Goal: Task Accomplishment & Management: Use online tool/utility

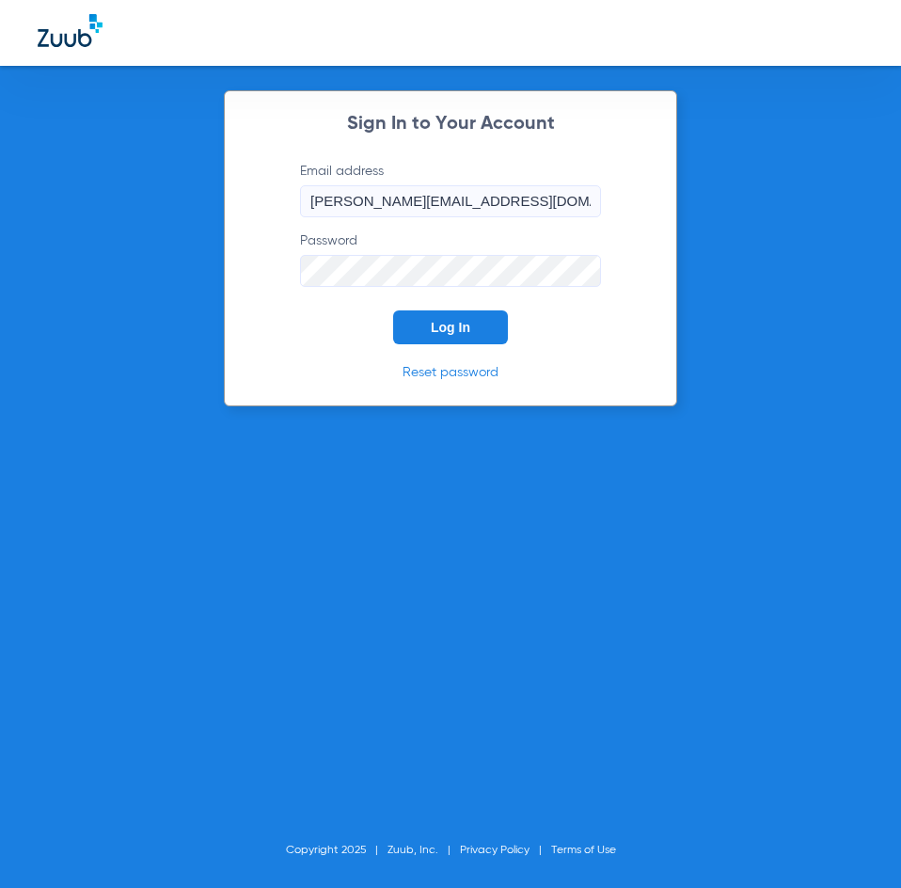
click at [469, 331] on span "Log In" at bounding box center [450, 327] width 39 height 15
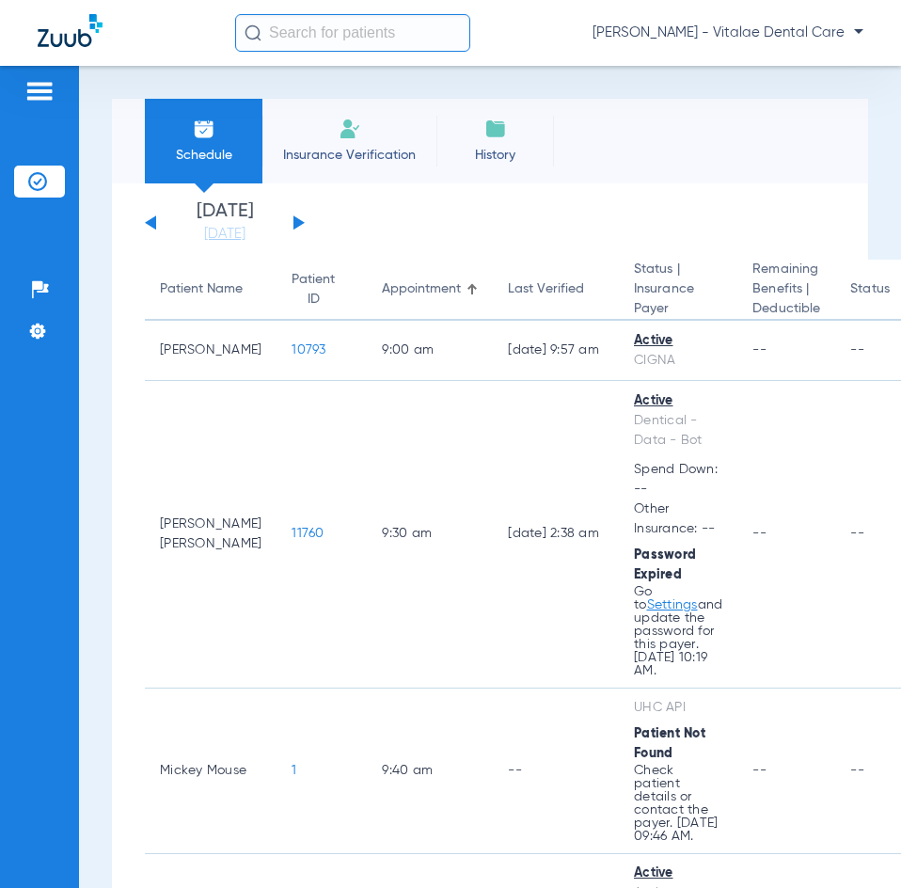
click at [297, 223] on button at bounding box center [298, 222] width 11 height 14
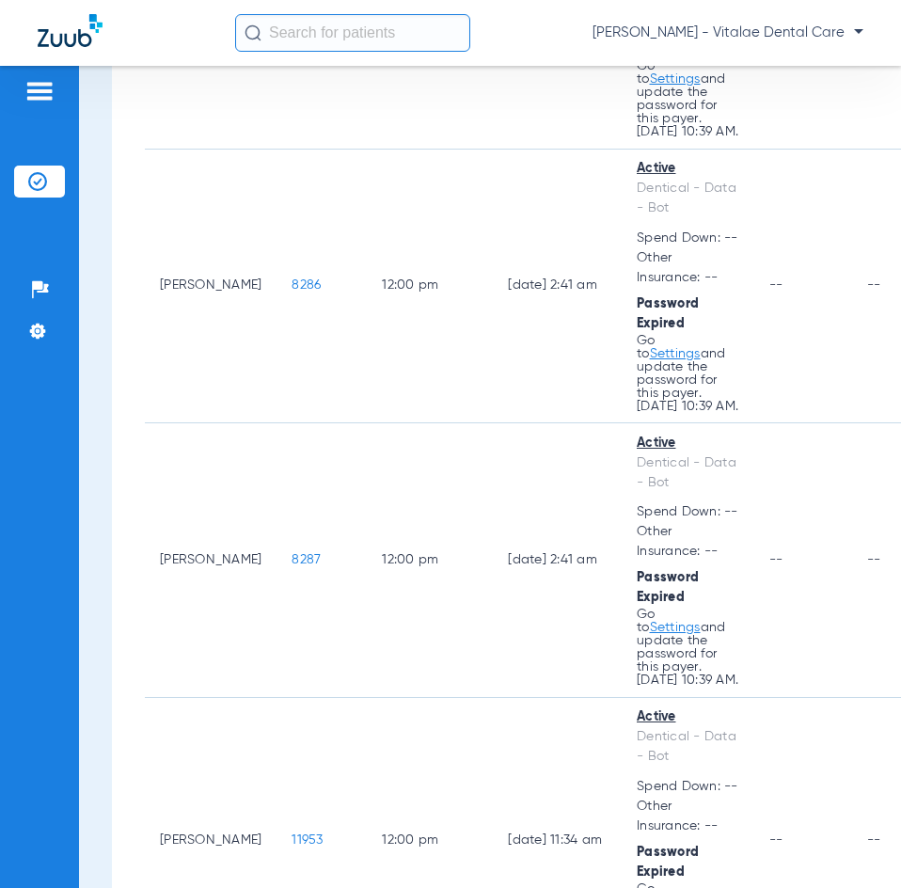
scroll to position [2727, 0]
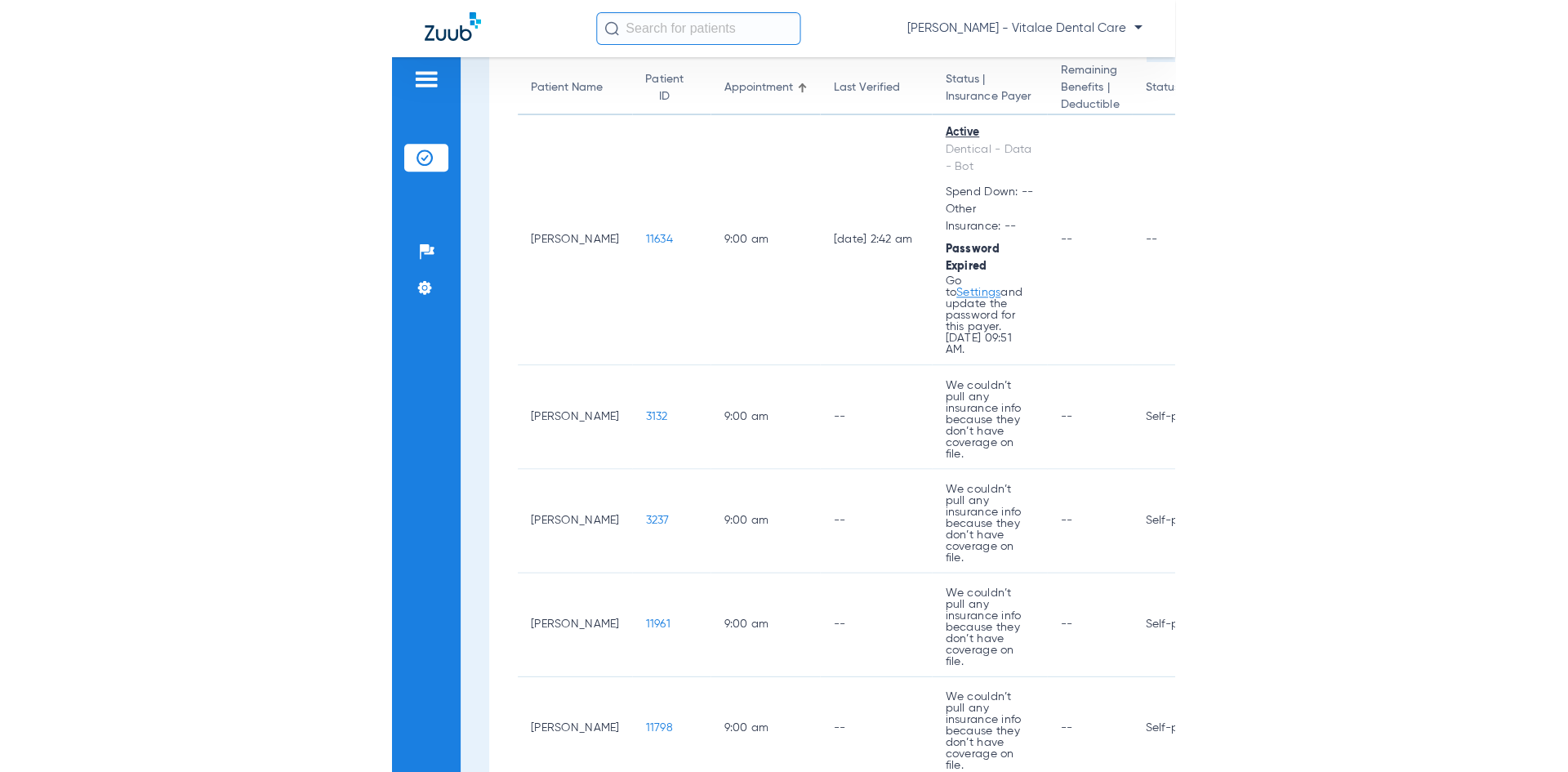
scroll to position [0, 0]
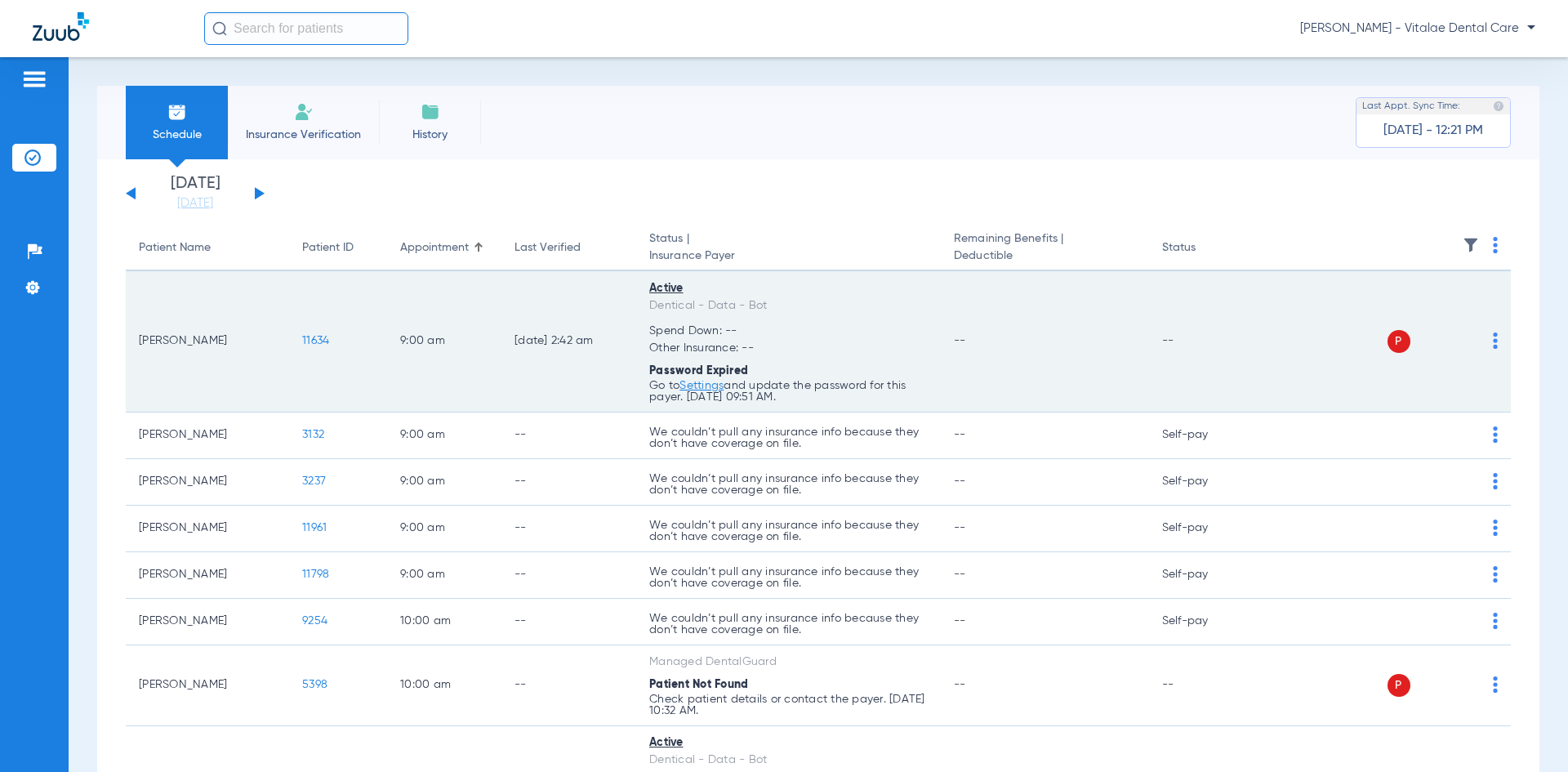
click at [781, 340] on img at bounding box center [1495, 340] width 5 height 16
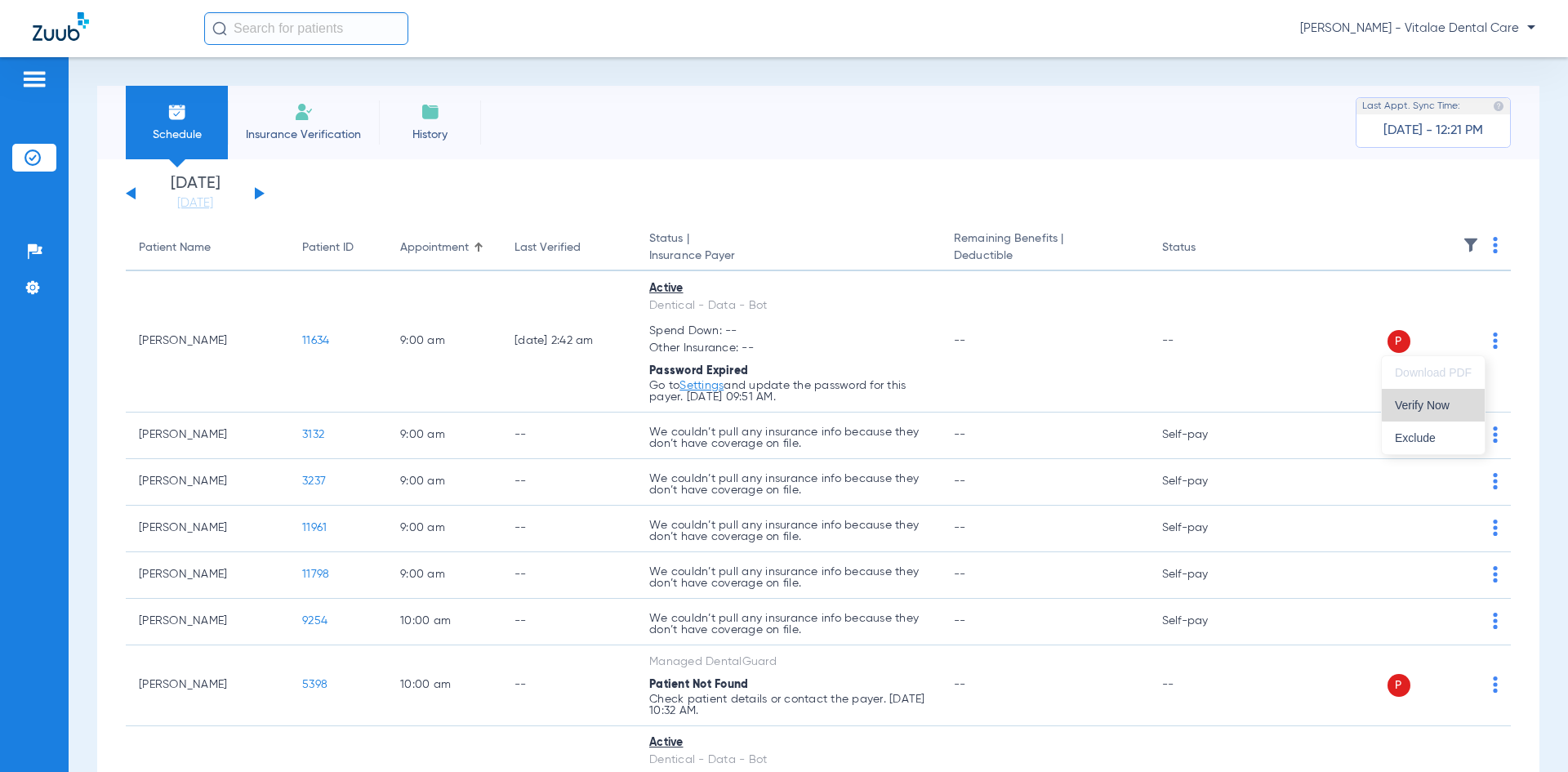
click at [781, 405] on span "Verify Now" at bounding box center [1433, 405] width 76 height 11
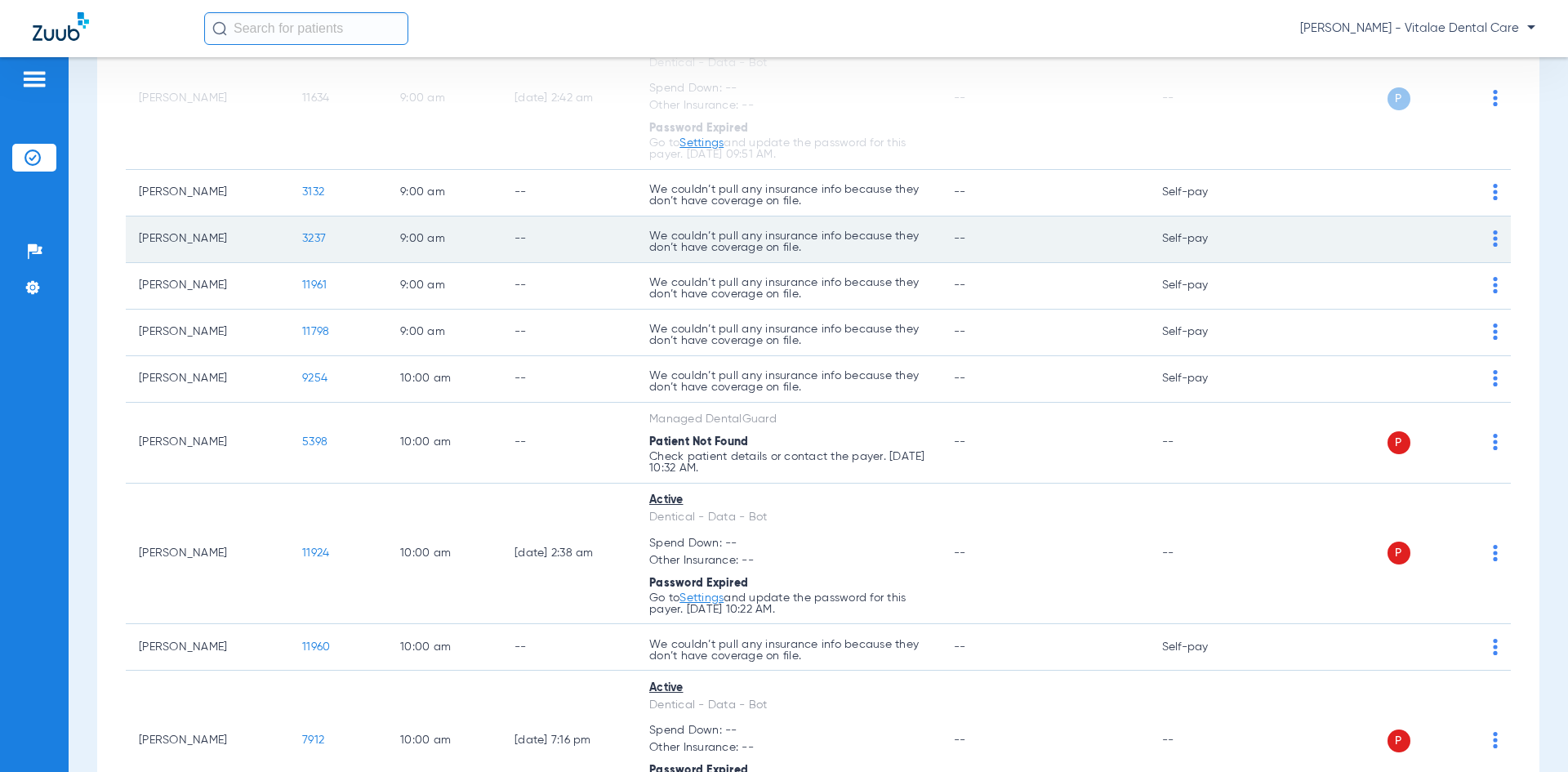
scroll to position [245, 0]
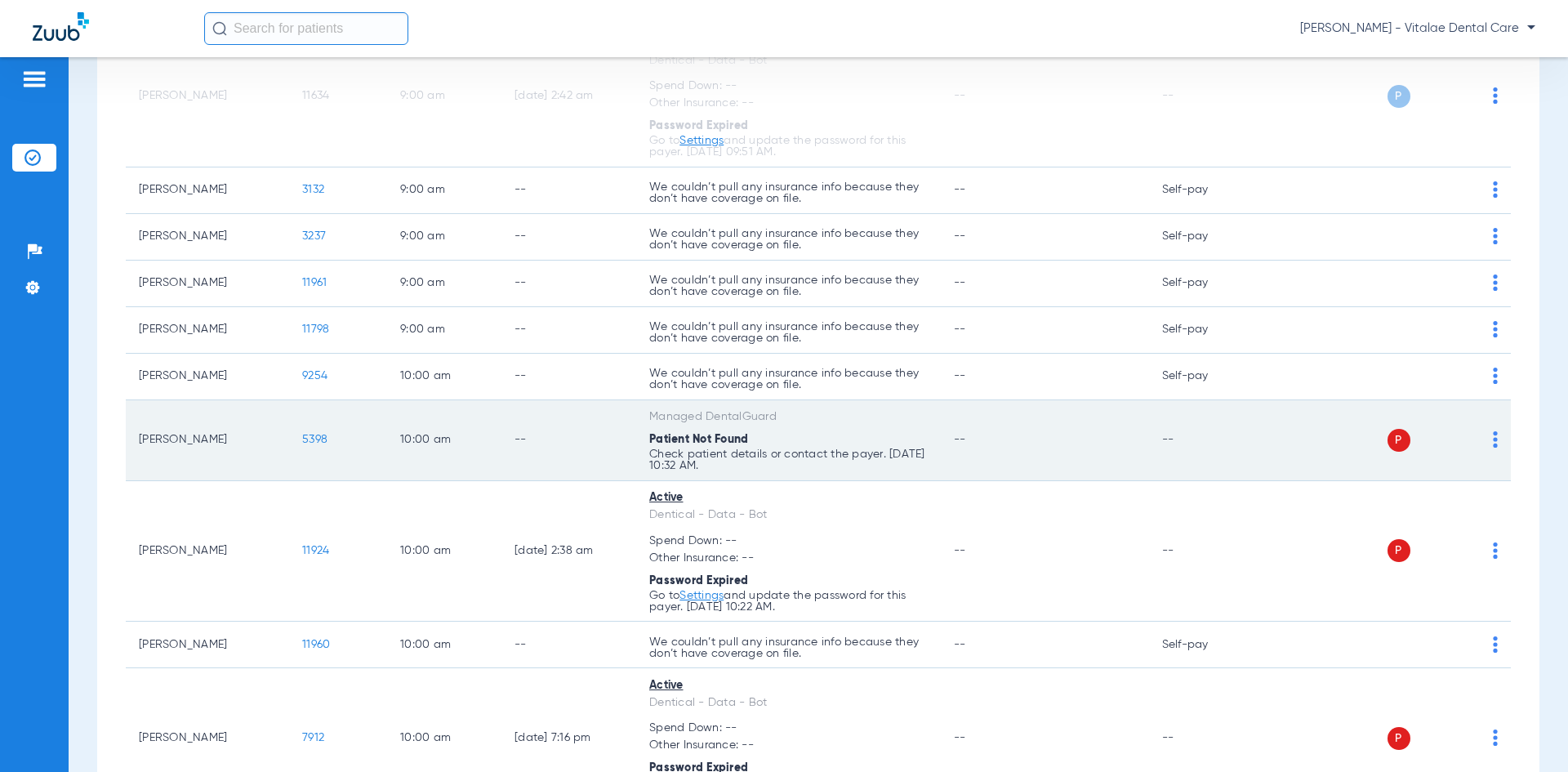
click at [781, 445] on div "P S" at bounding box center [1379, 440] width 240 height 23
click at [781, 439] on img at bounding box center [1495, 439] width 5 height 16
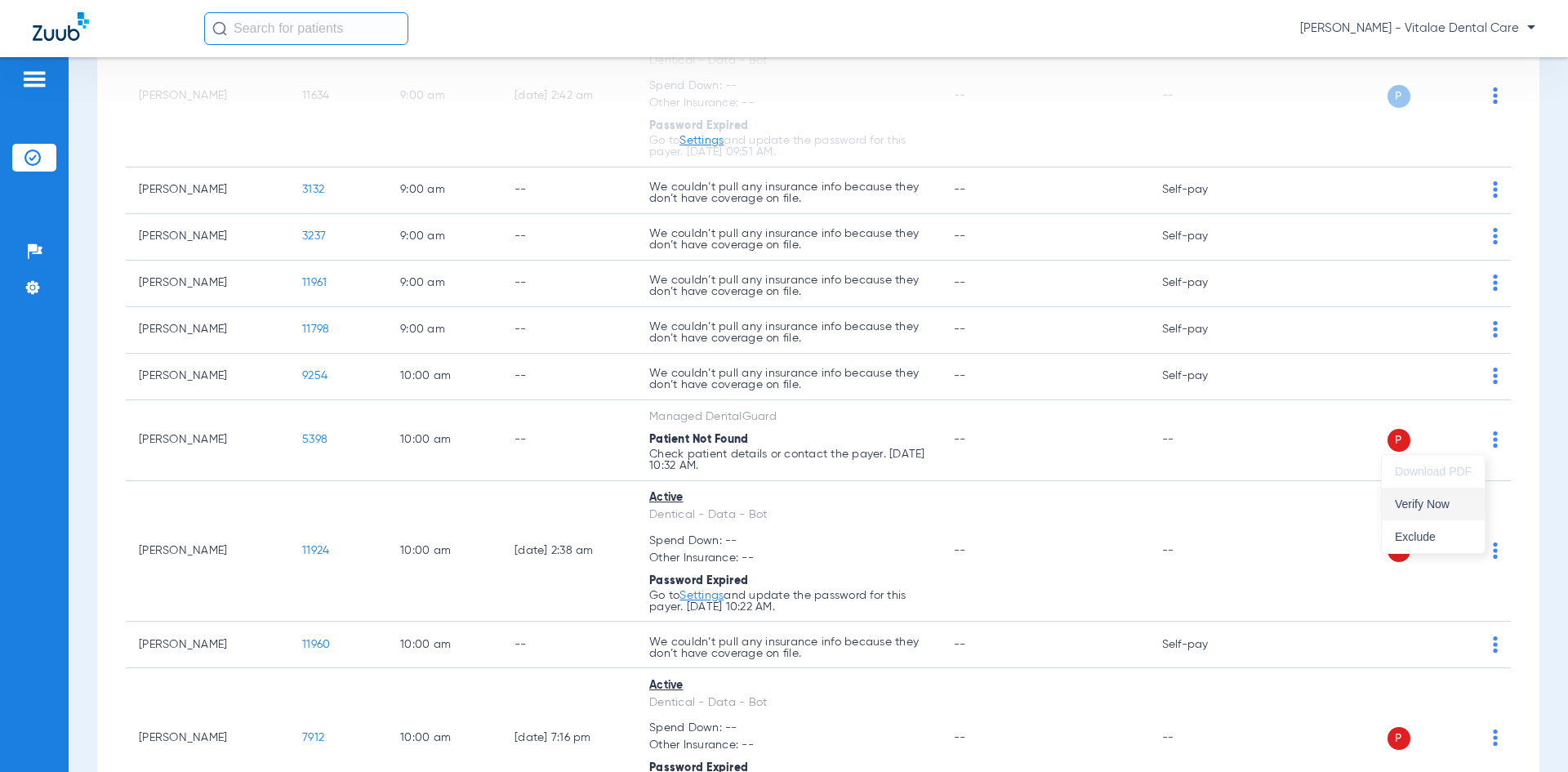
click at [781, 509] on span "Verify Now" at bounding box center [1433, 504] width 76 height 11
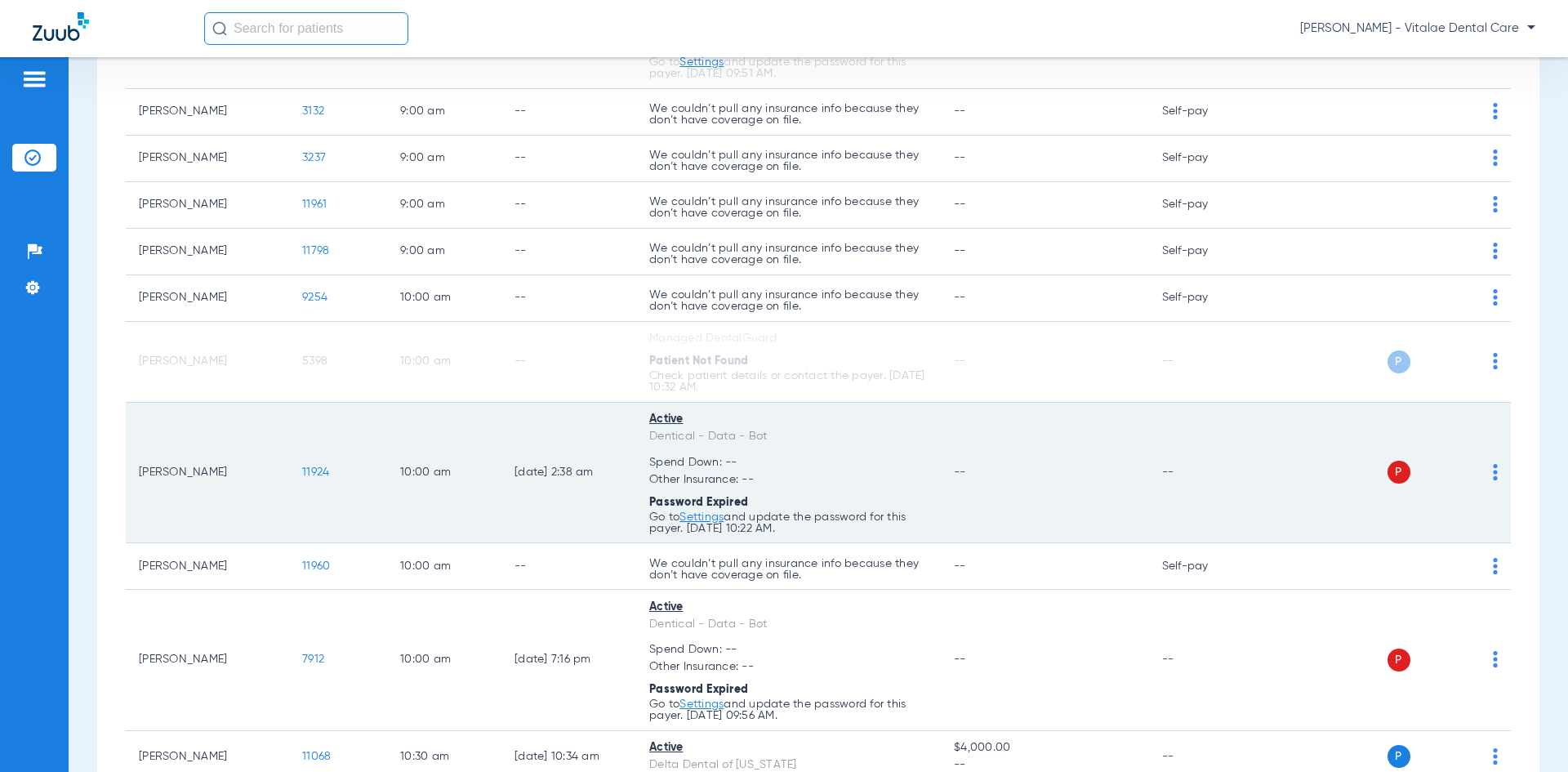
scroll to position [490, 0]
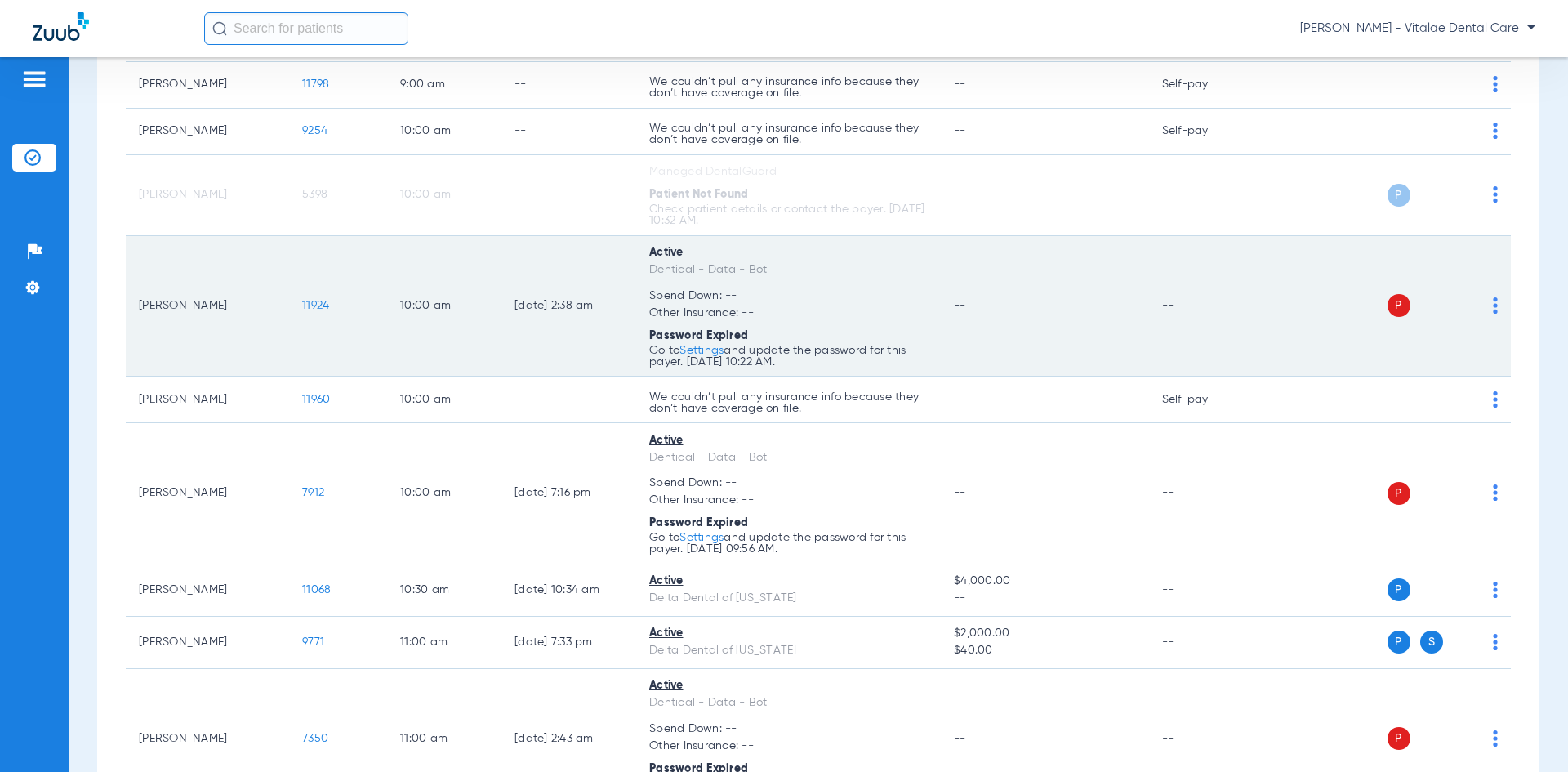
click at [781, 306] on div "P S" at bounding box center [1379, 306] width 240 height 23
click at [781, 312] on img at bounding box center [1495, 305] width 5 height 16
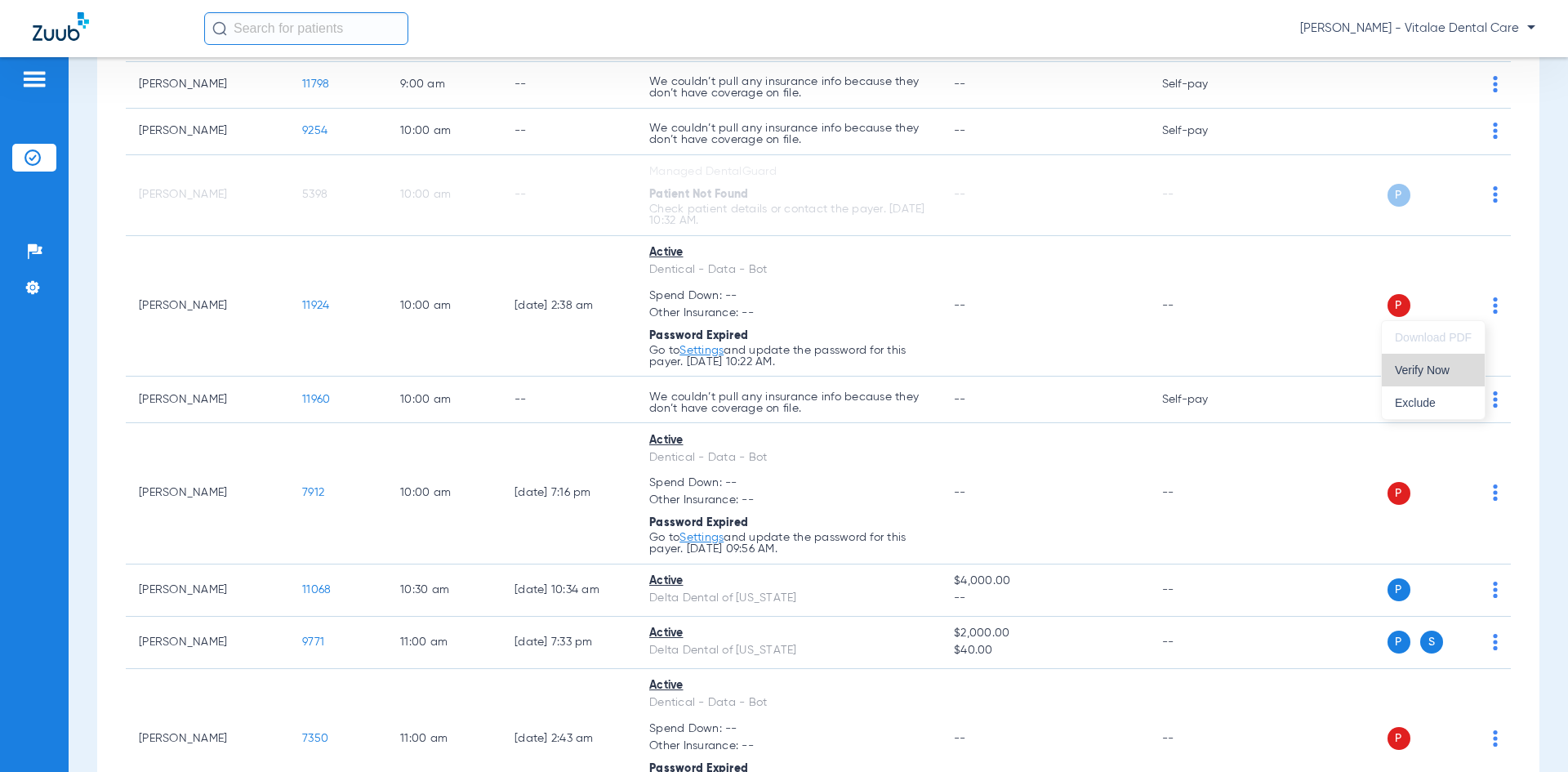
click at [781, 373] on span "Verify Now" at bounding box center [1433, 369] width 76 height 11
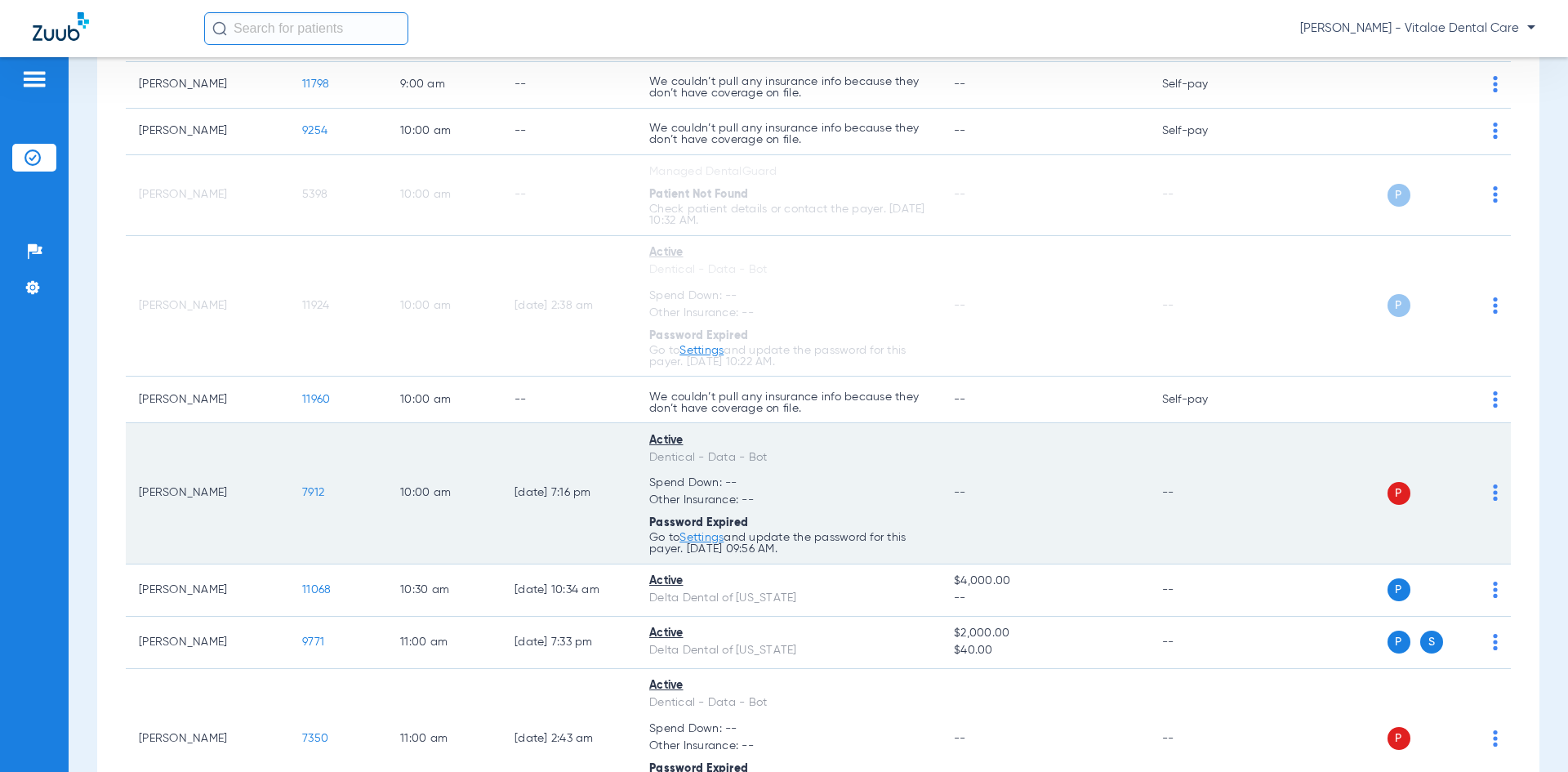
click at [781, 492] on div "P S" at bounding box center [1379, 493] width 240 height 23
click at [781, 494] on img at bounding box center [1495, 492] width 5 height 16
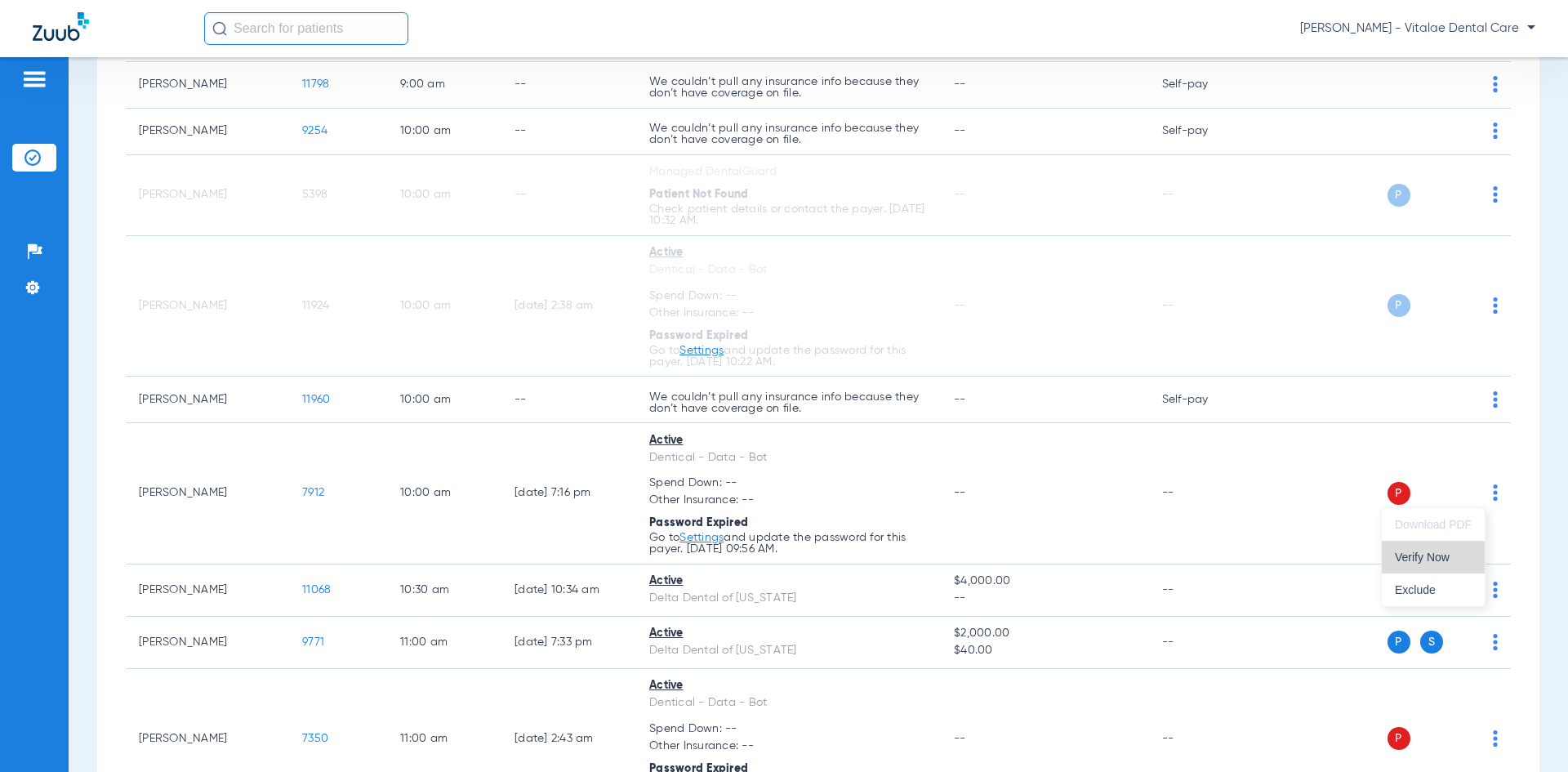
click at [781, 555] on span "Verify Now" at bounding box center [1433, 557] width 76 height 11
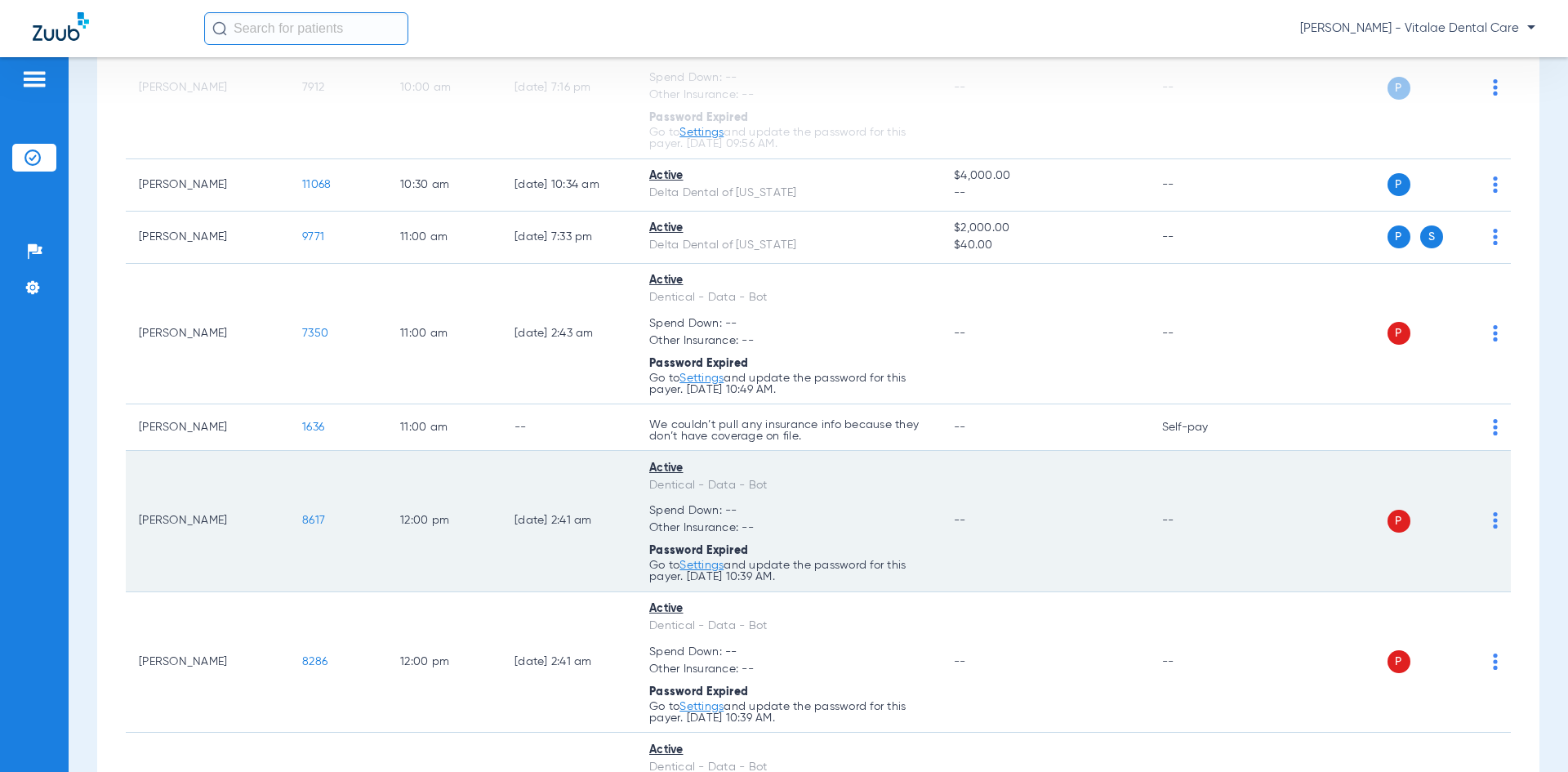
scroll to position [898, 0]
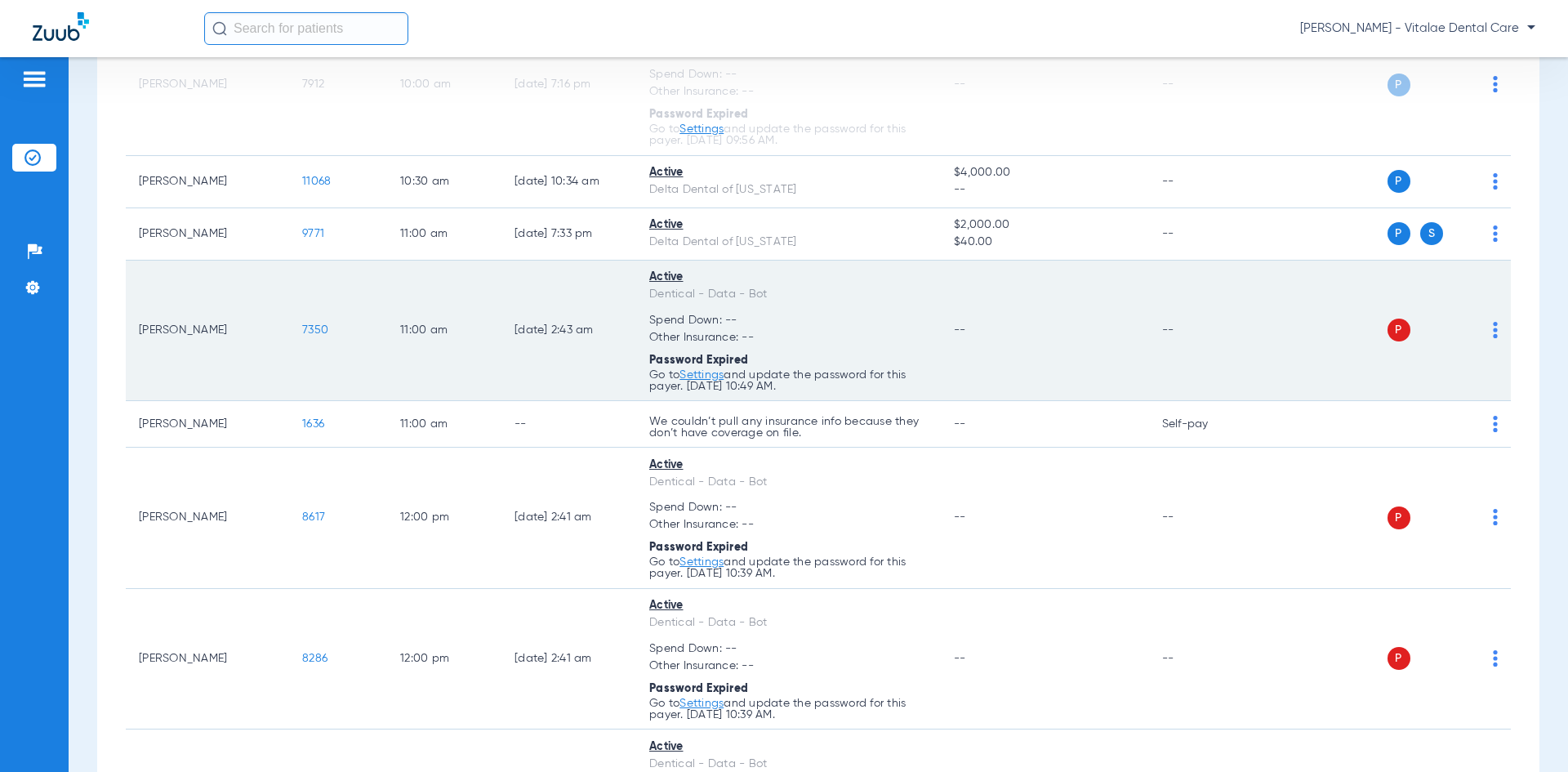
click at [781, 333] on td "P S" at bounding box center [1385, 331] width 253 height 142
click at [781, 334] on div "P S" at bounding box center [1379, 330] width 240 height 23
click at [781, 336] on img at bounding box center [1495, 330] width 5 height 16
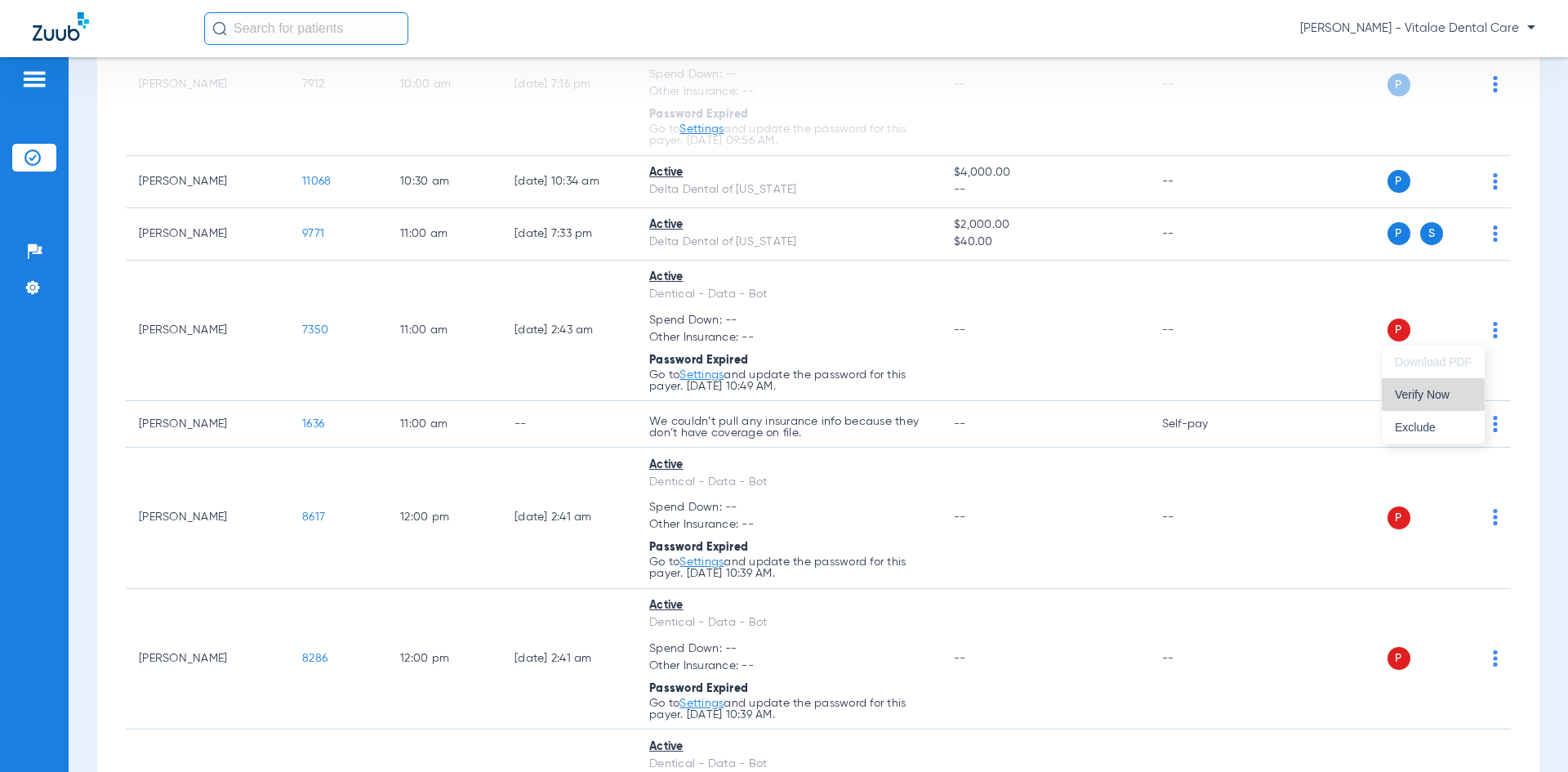
click at [781, 387] on button "Verify Now" at bounding box center [1433, 394] width 102 height 33
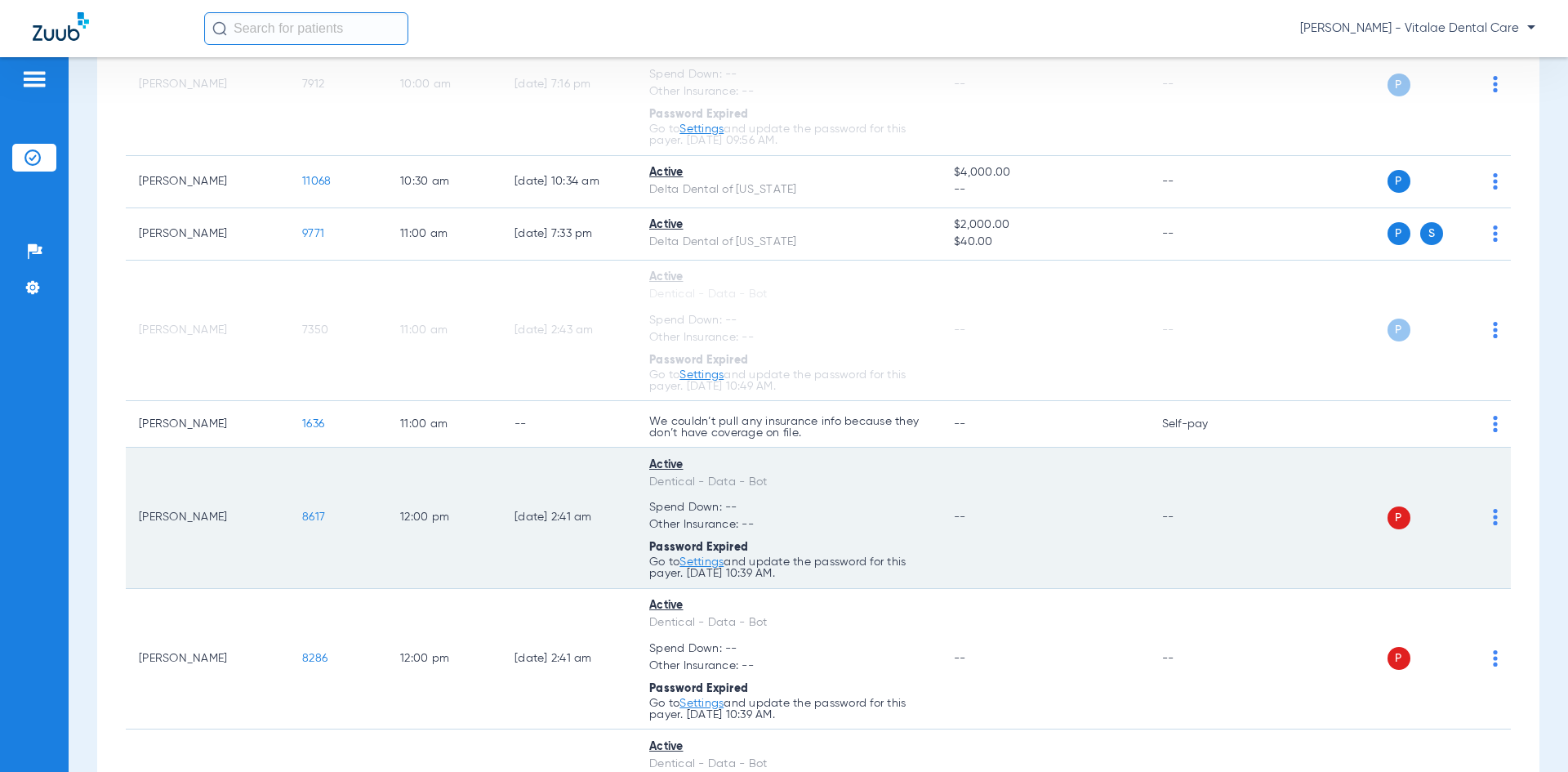
click at [781, 524] on img at bounding box center [1495, 517] width 5 height 16
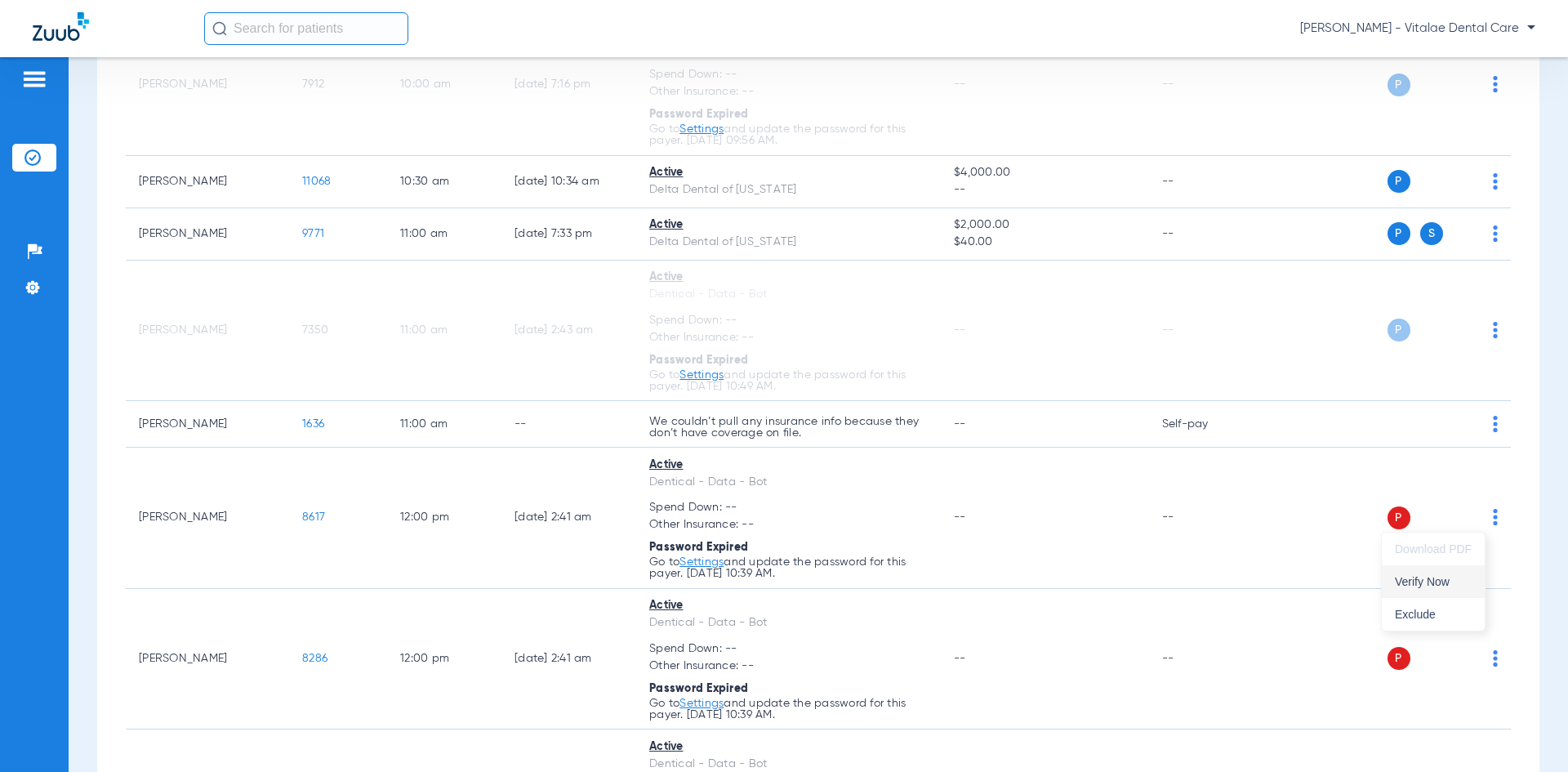
click at [781, 580] on span "Verify Now" at bounding box center [1433, 581] width 76 height 11
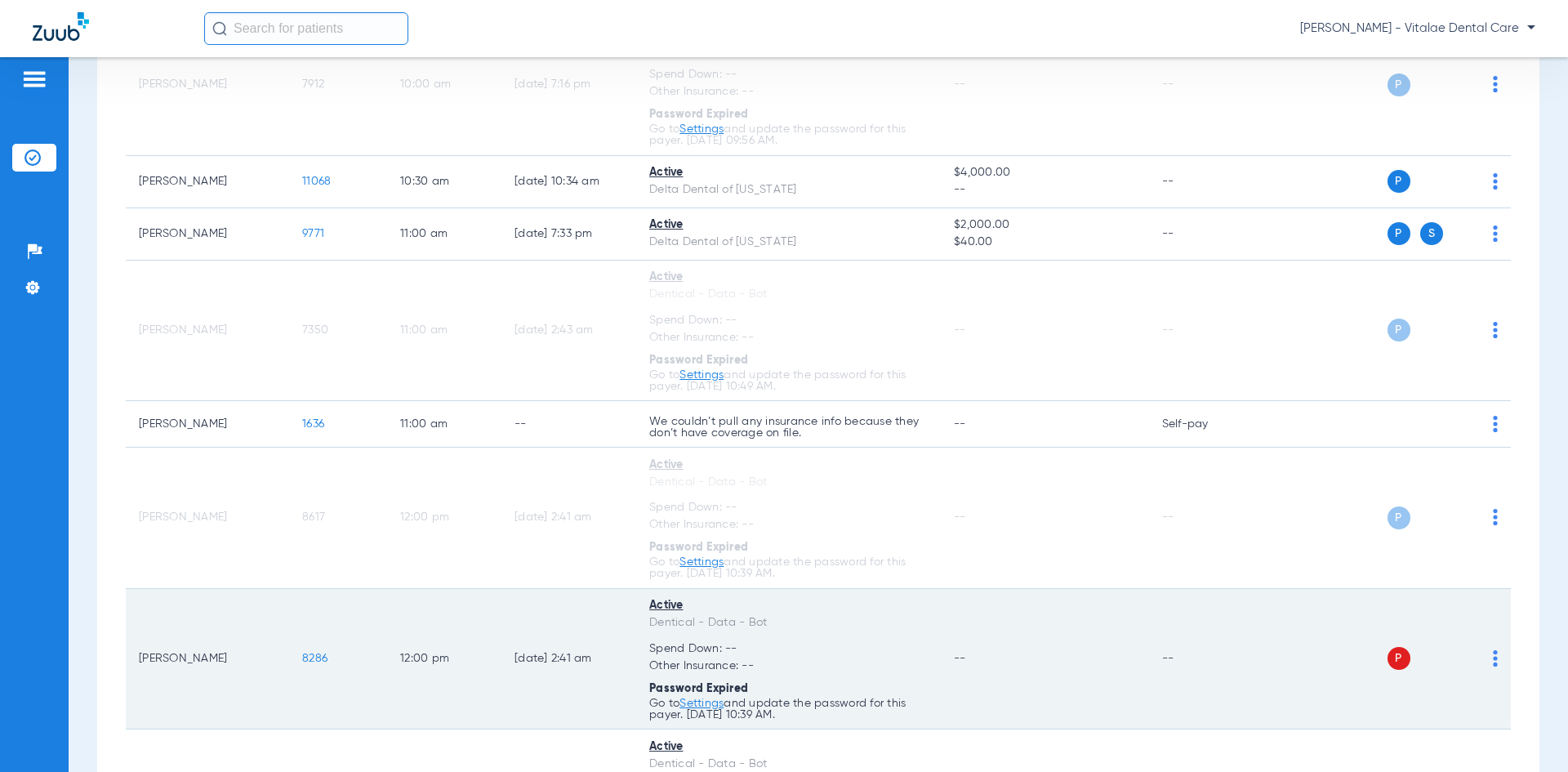
drag, startPoint x: 1486, startPoint y: 656, endPoint x: 1473, endPoint y: 658, distance: 13.2
click at [781, 658] on td "P S" at bounding box center [1385, 659] width 253 height 142
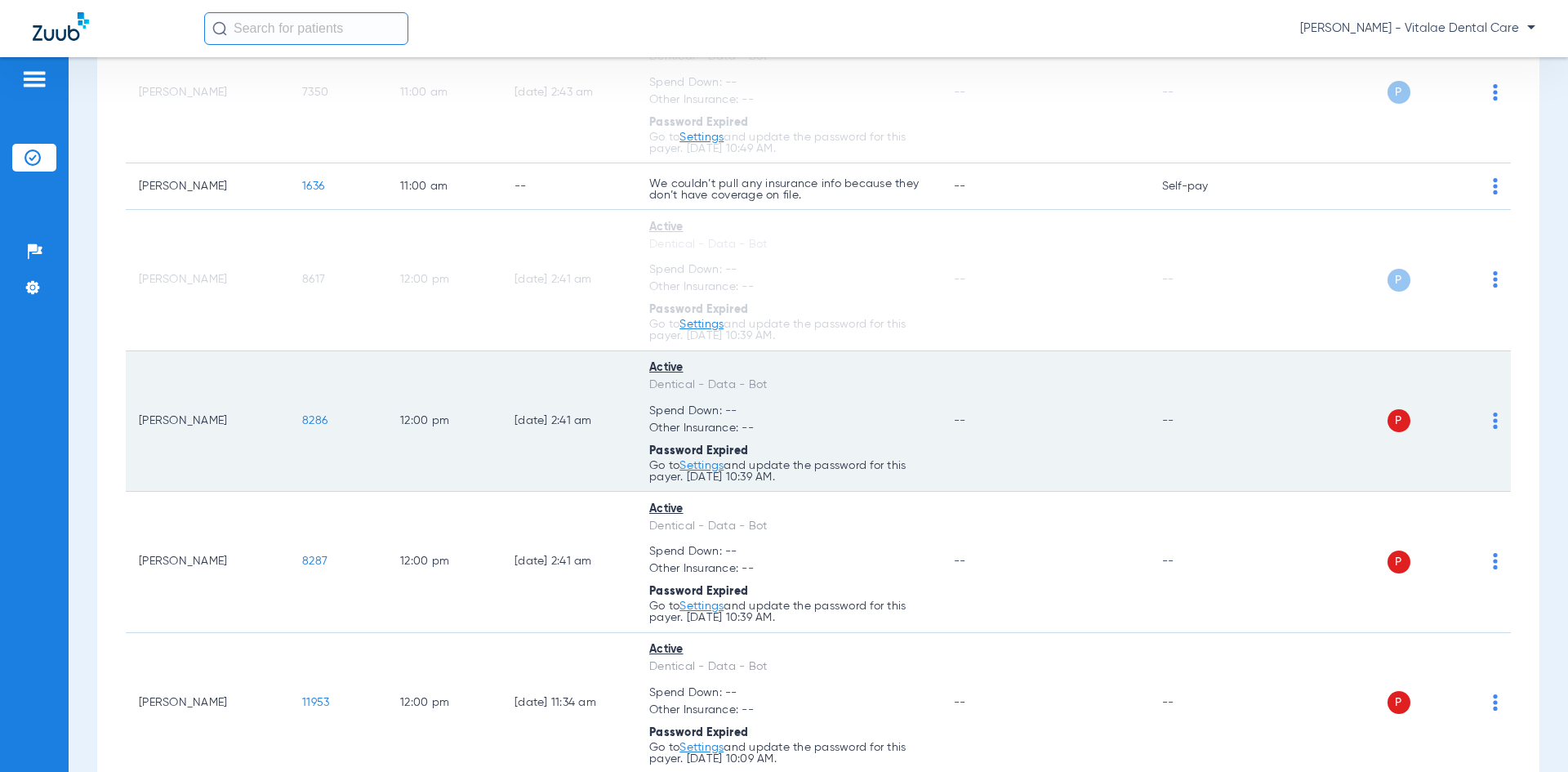
scroll to position [1144, 0]
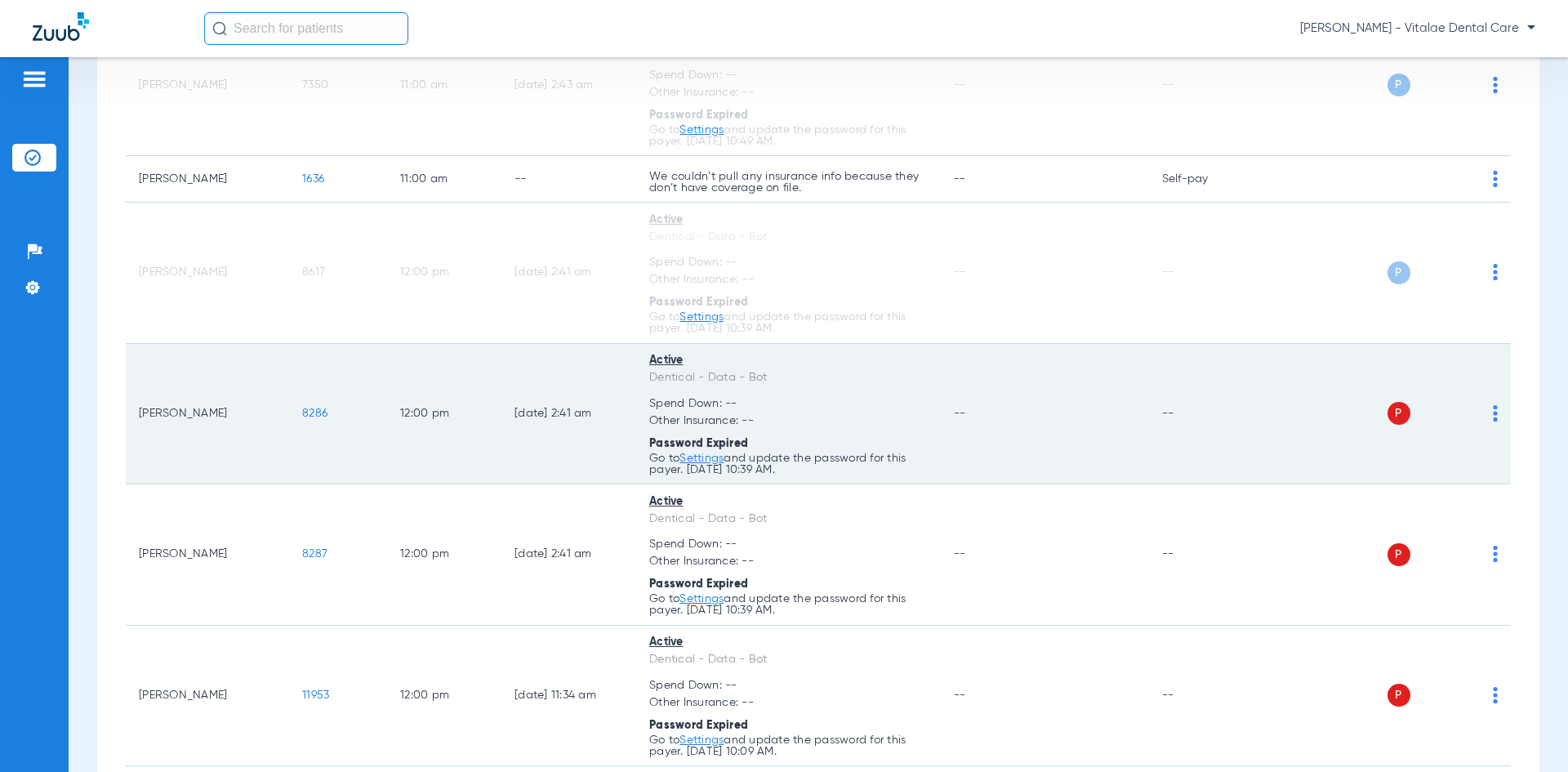
click at [781, 452] on td "P S" at bounding box center [1385, 414] width 253 height 142
click at [781, 419] on img at bounding box center [1495, 412] width 5 height 16
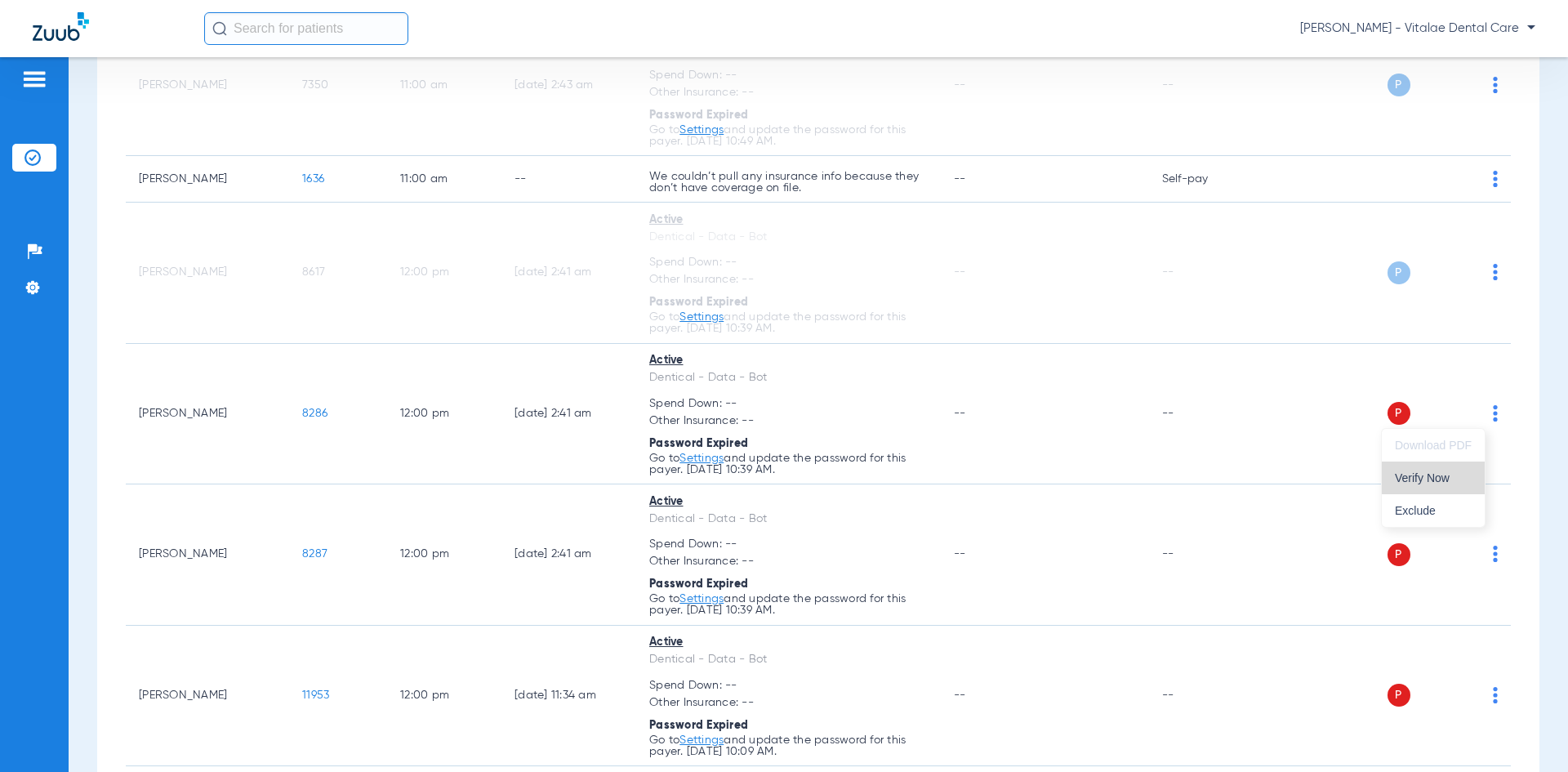
click at [781, 471] on button "Verify Now" at bounding box center [1433, 478] width 102 height 33
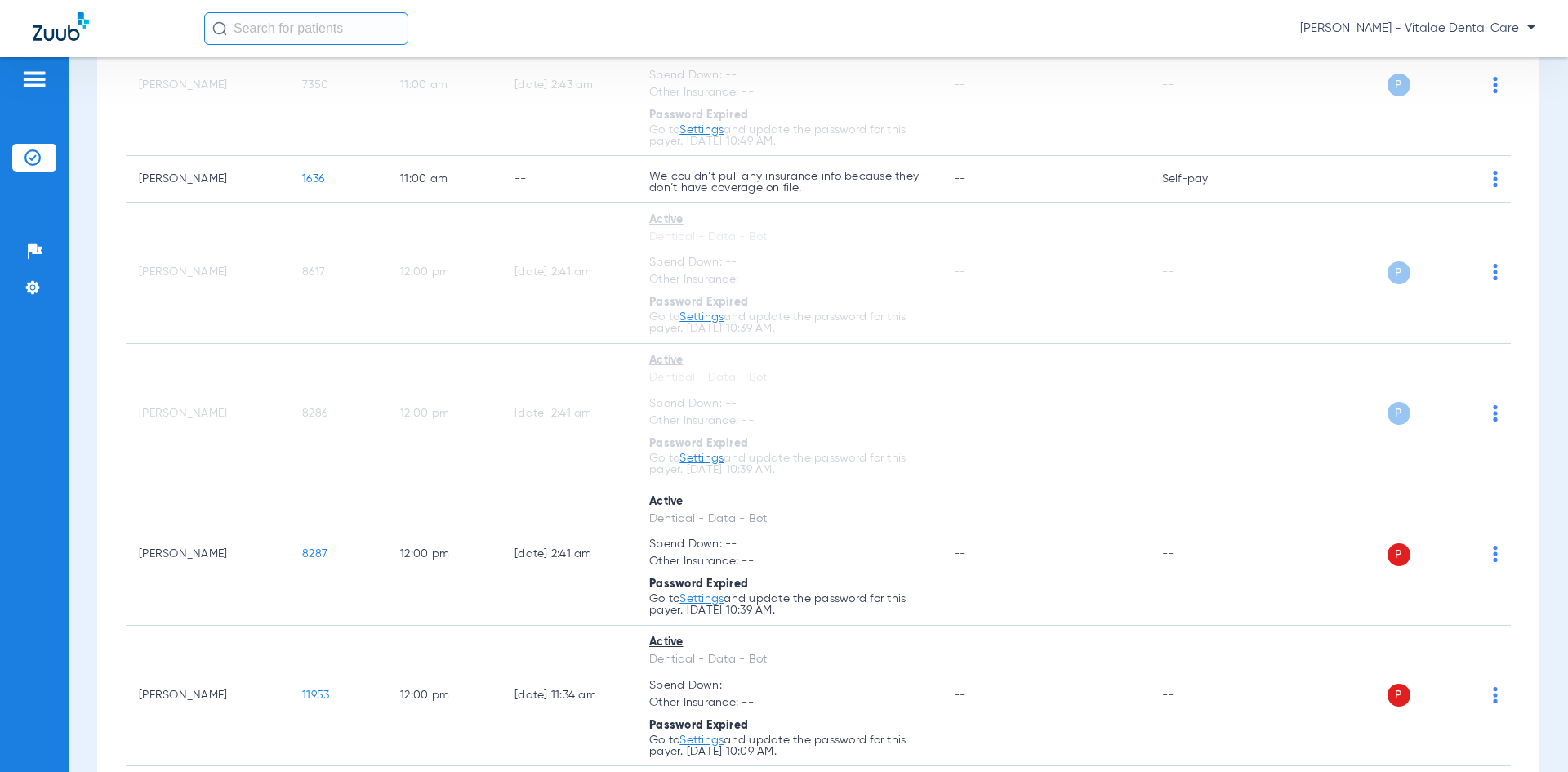
scroll to position [1389, 0]
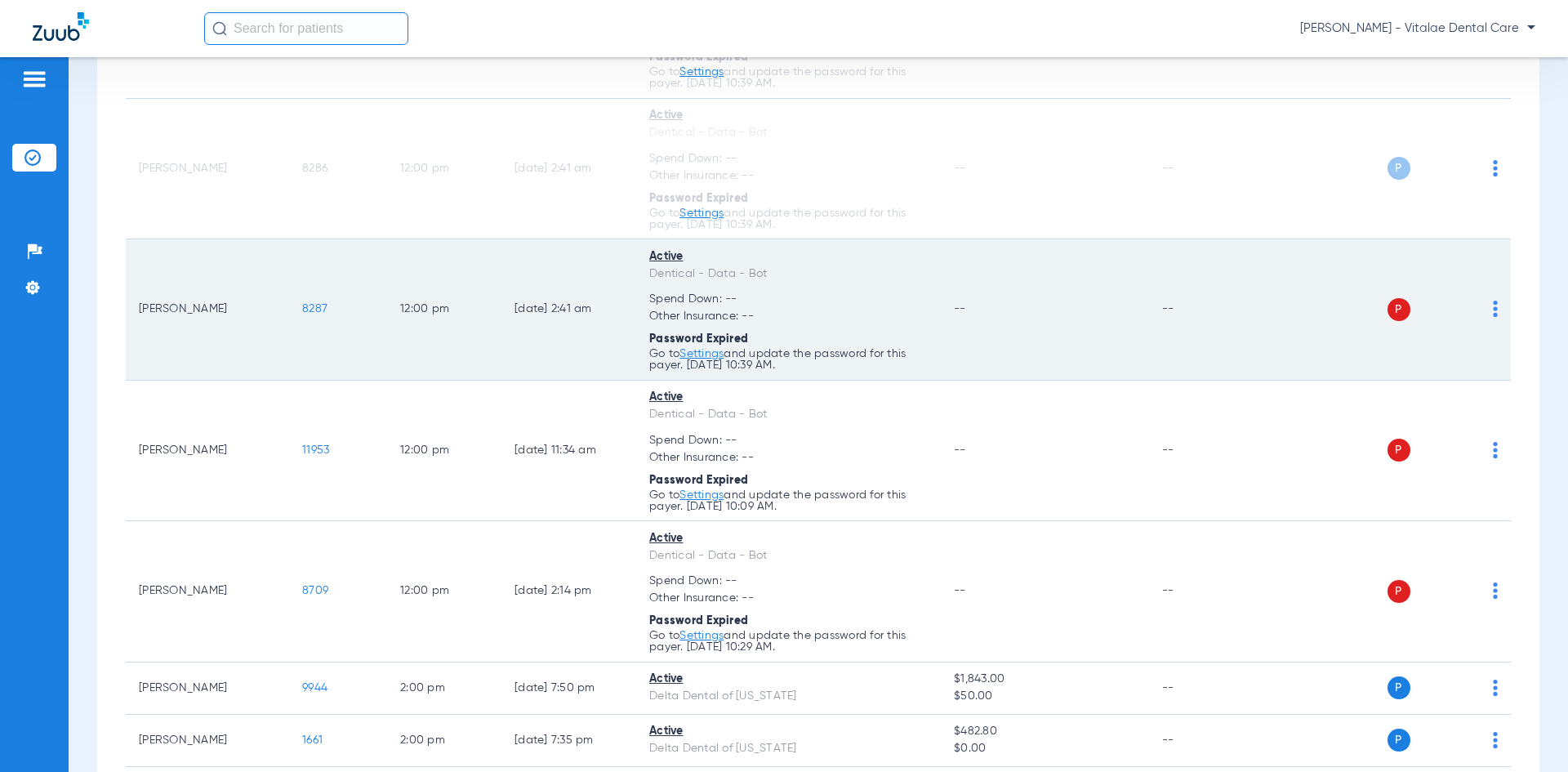
click at [781, 319] on span at bounding box center [1495, 313] width 5 height 11
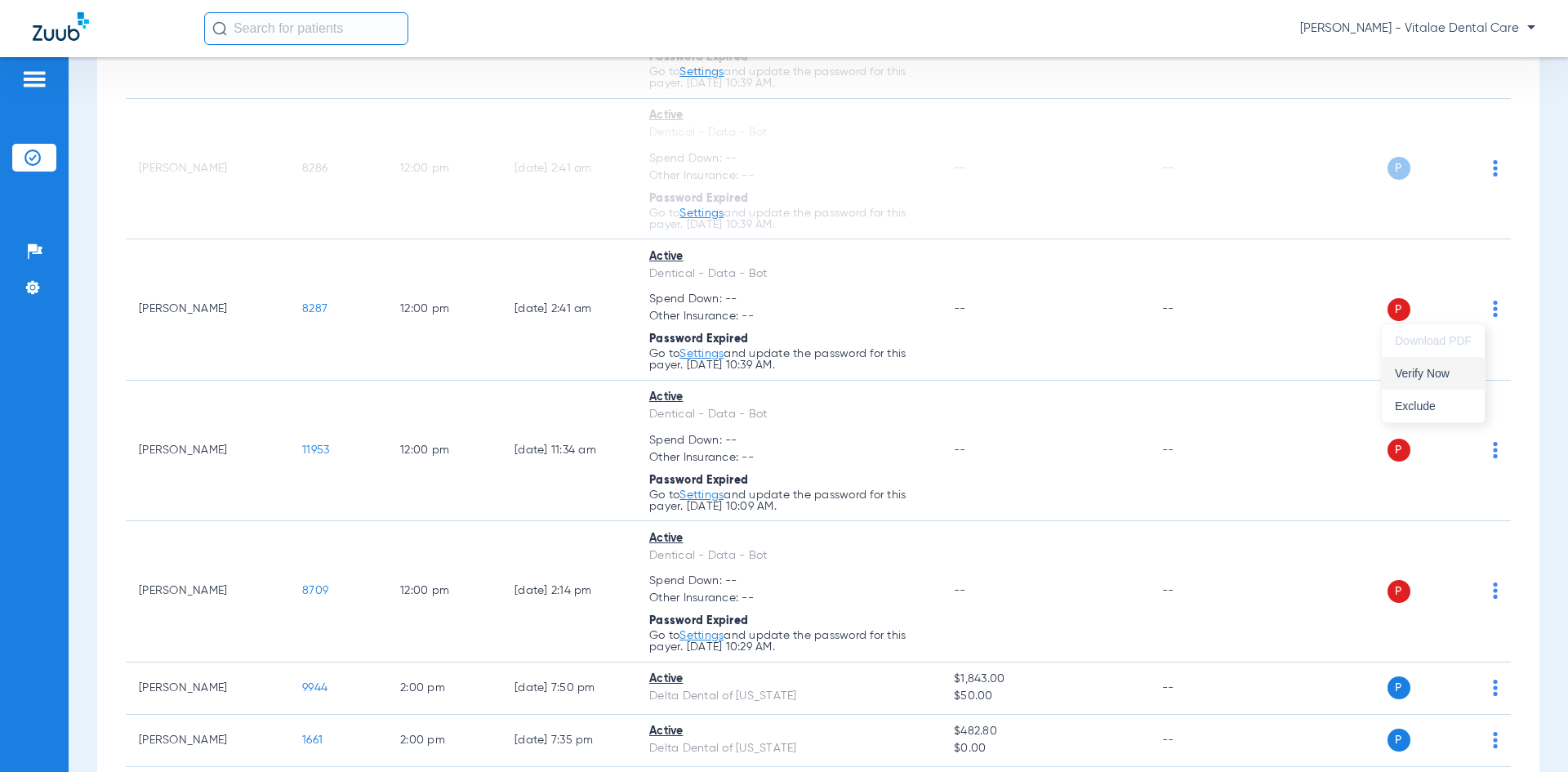
click at [781, 368] on span "Verify Now" at bounding box center [1433, 373] width 76 height 11
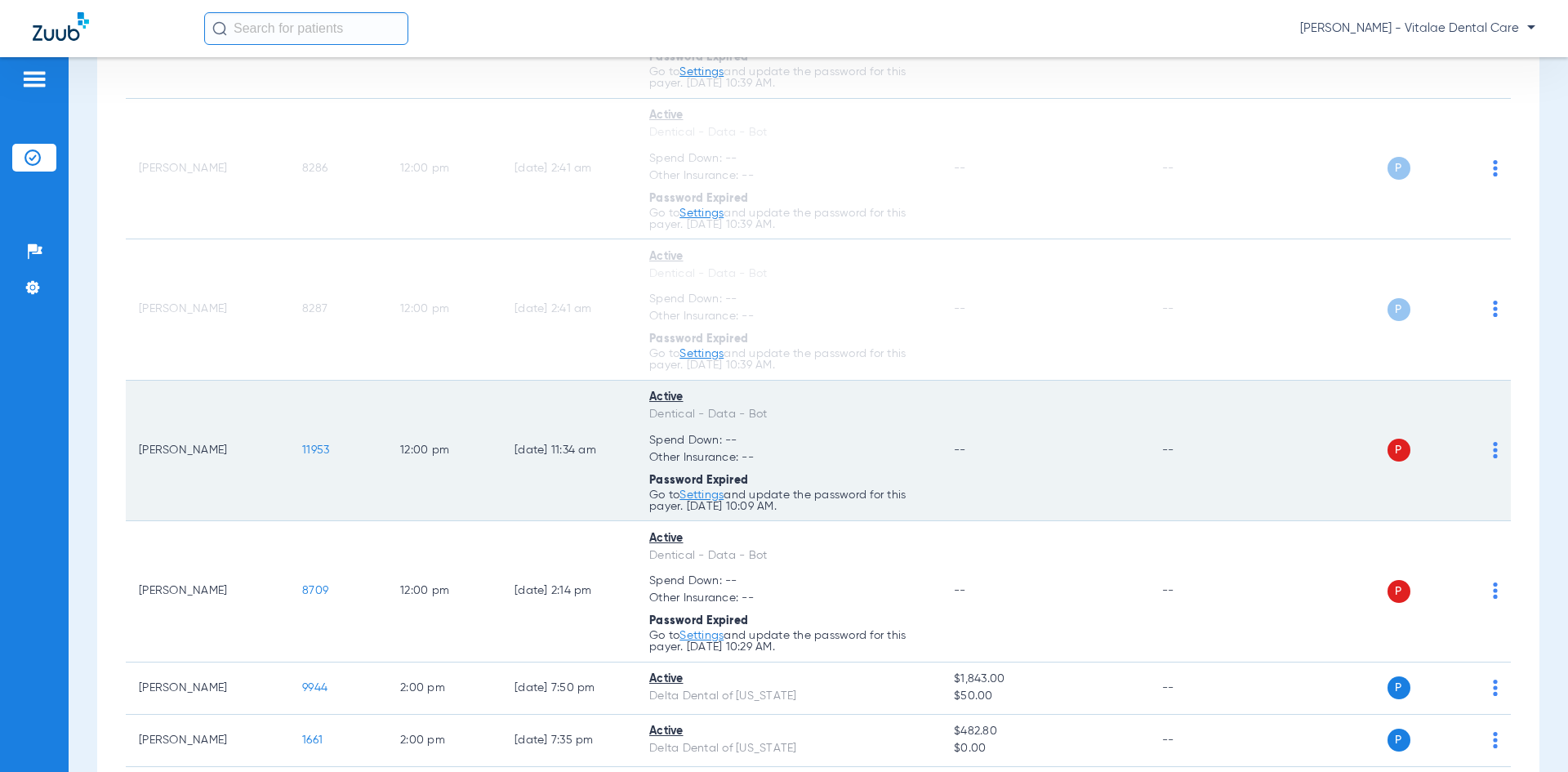
click at [781, 452] on img at bounding box center [1495, 450] width 5 height 16
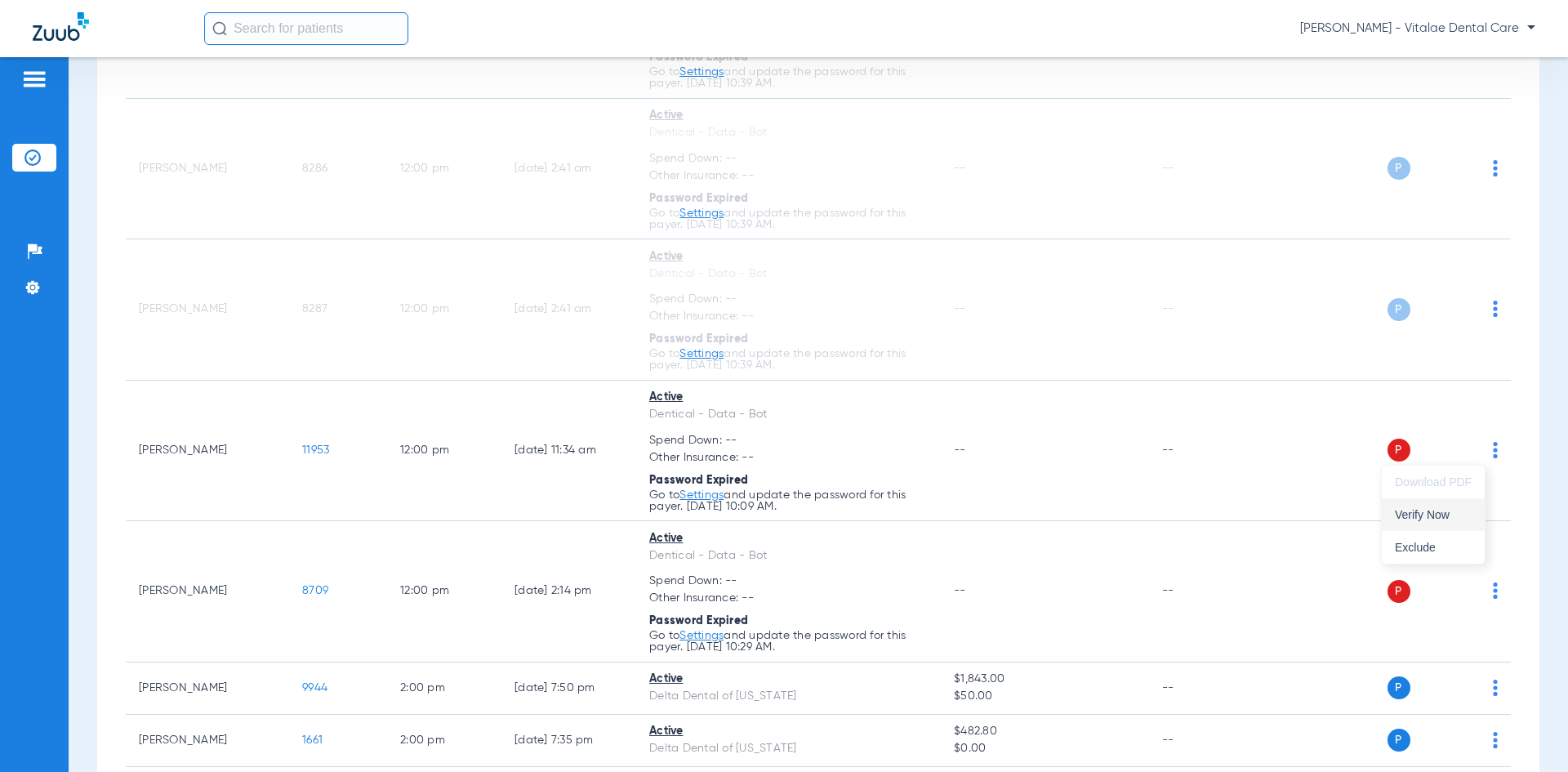
click at [781, 501] on button "Verify Now" at bounding box center [1433, 515] width 102 height 33
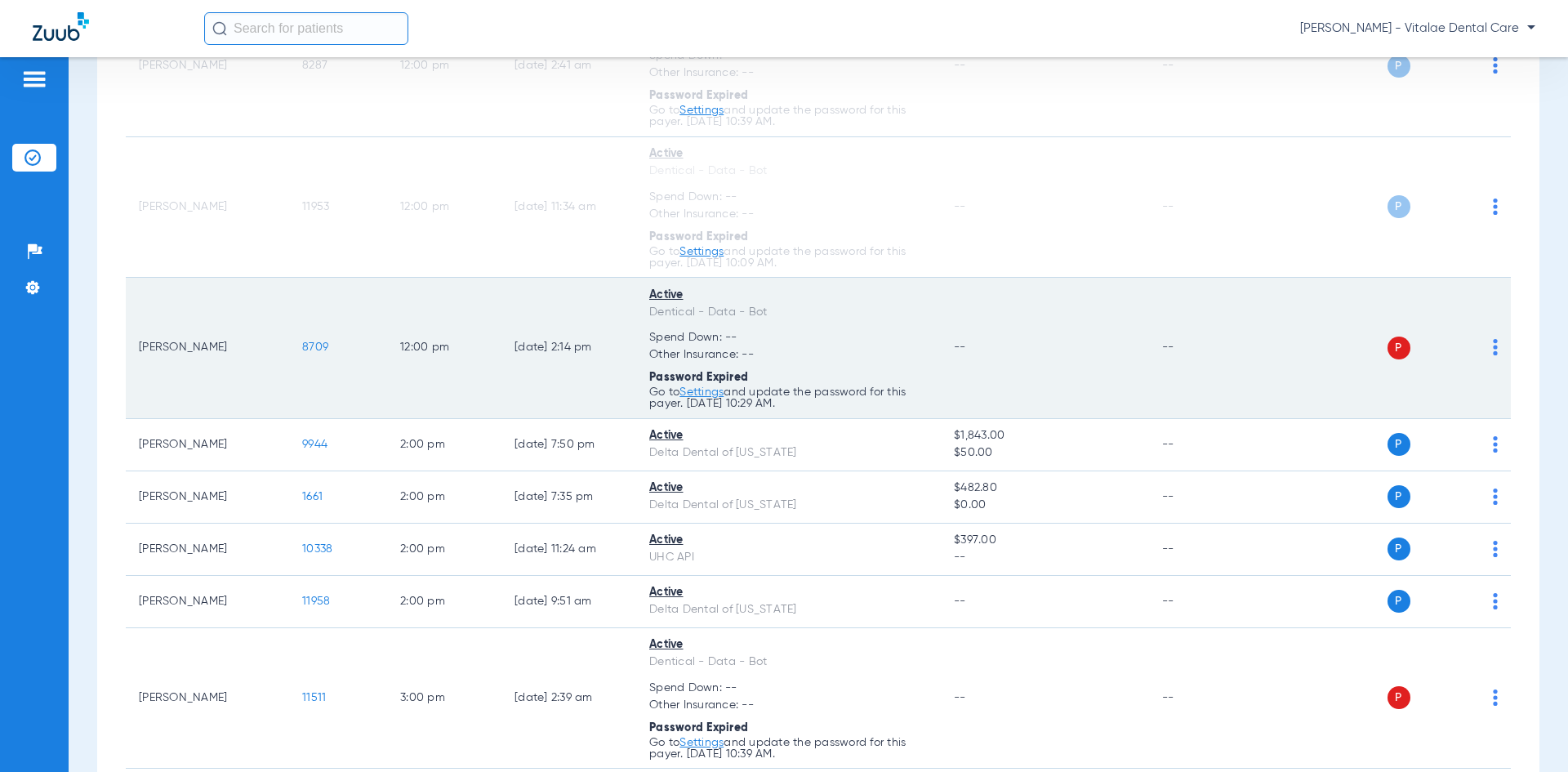
scroll to position [1633, 0]
click at [781, 347] on img at bounding box center [1495, 345] width 5 height 16
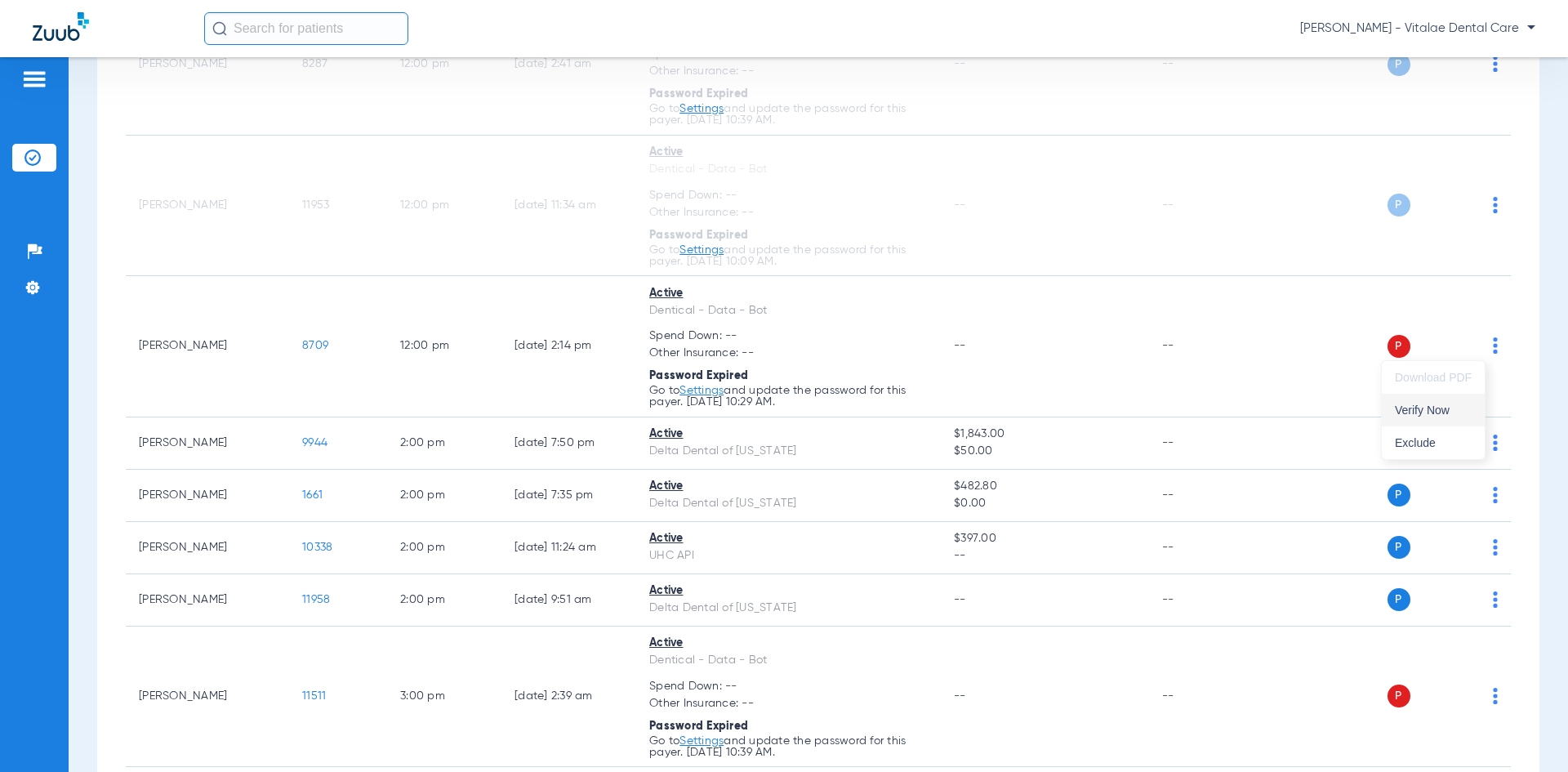
click at [781, 402] on button "Verify Now" at bounding box center [1433, 410] width 102 height 33
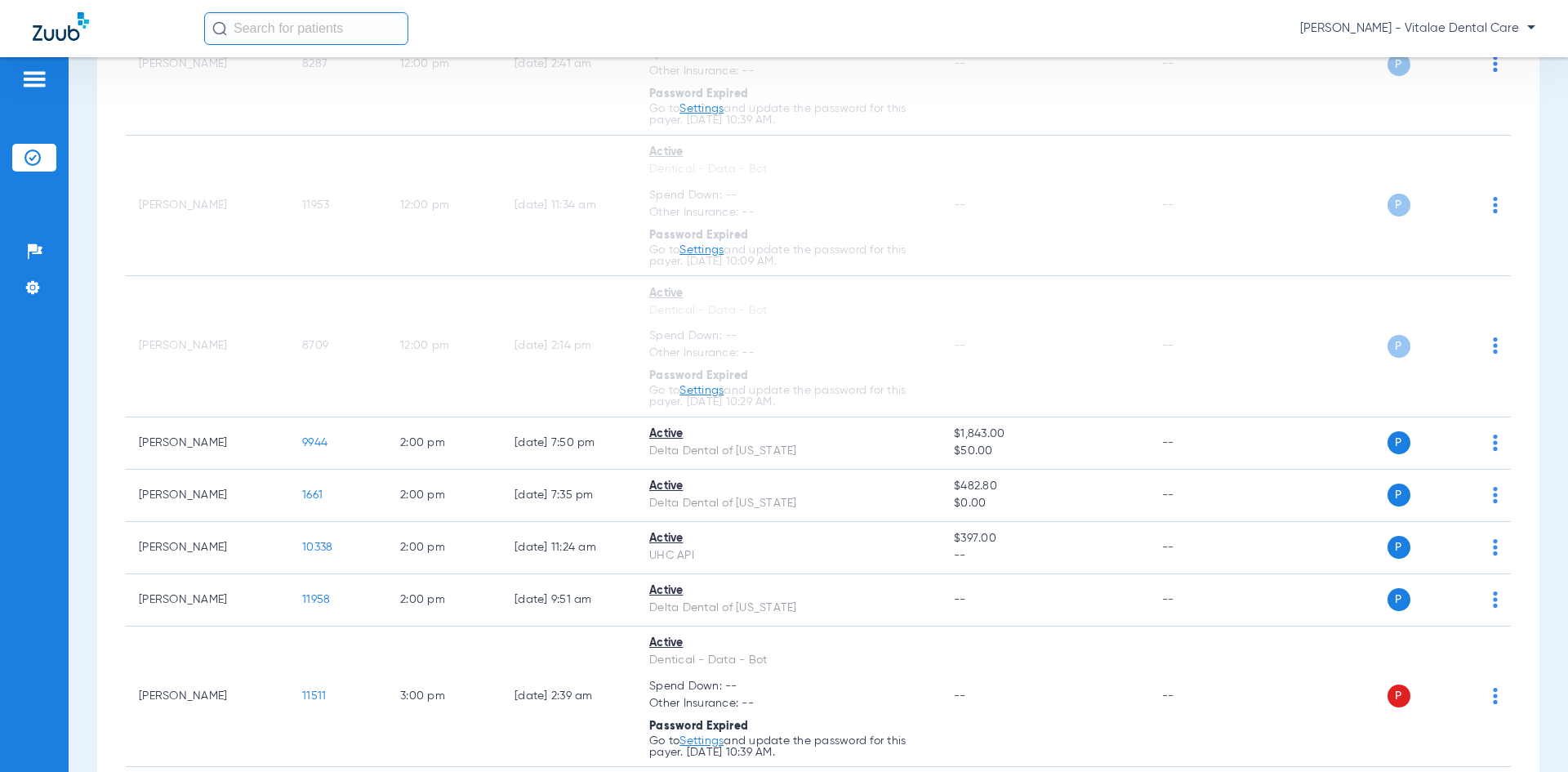
scroll to position [1878, 0]
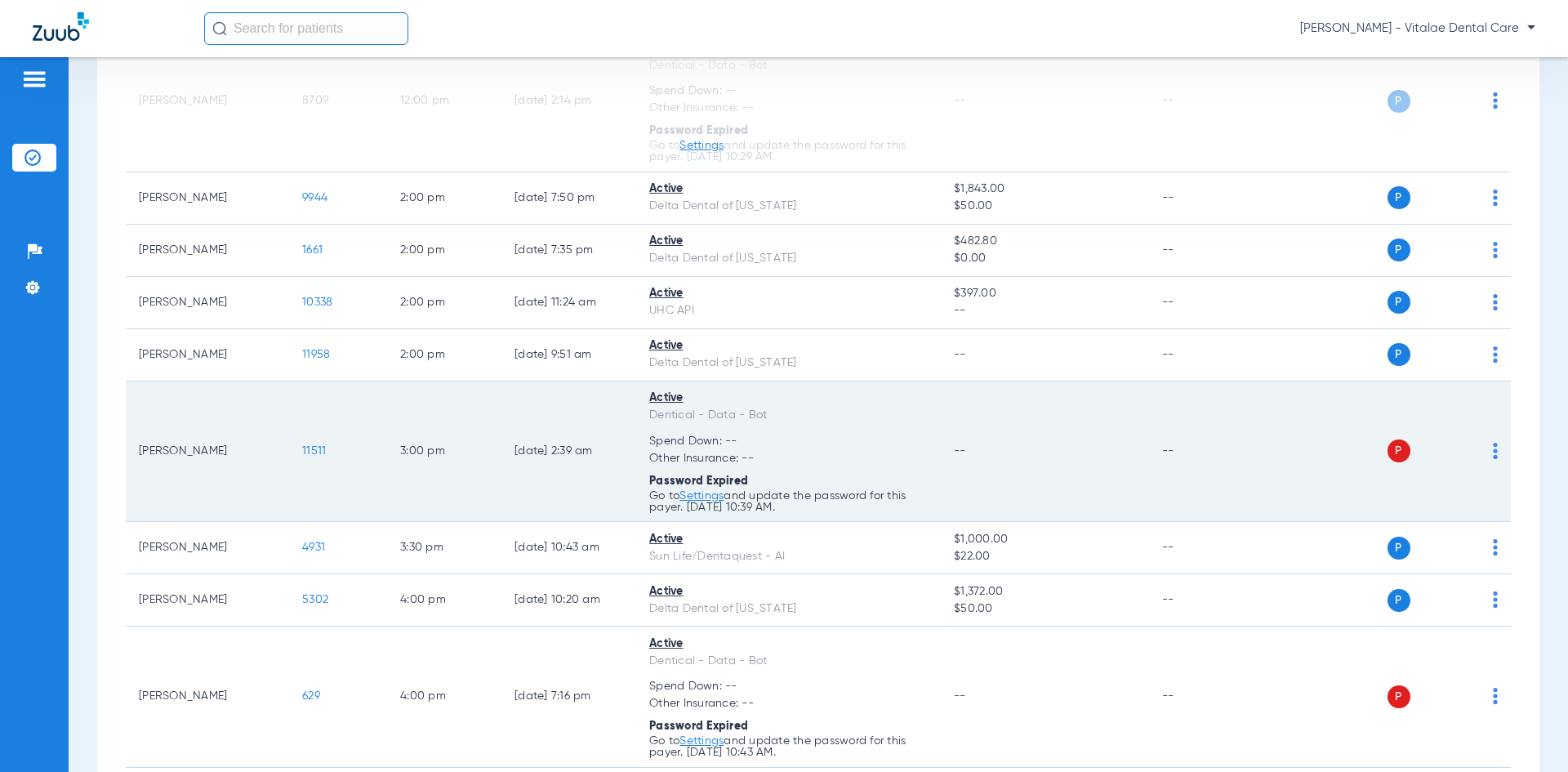
click at [781, 454] on img at bounding box center [1495, 451] width 5 height 16
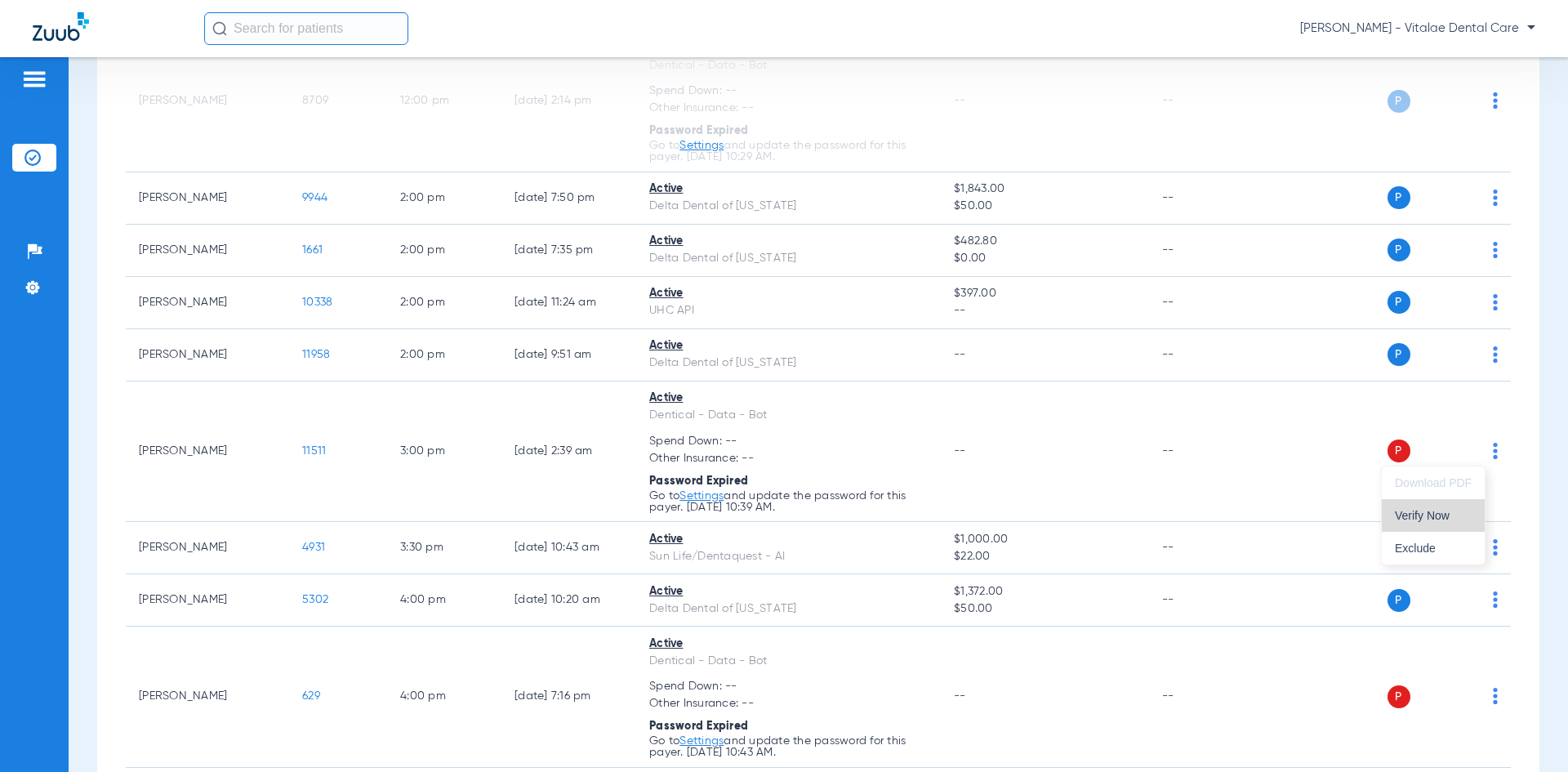
click at [781, 506] on button "Verify Now" at bounding box center [1433, 516] width 102 height 33
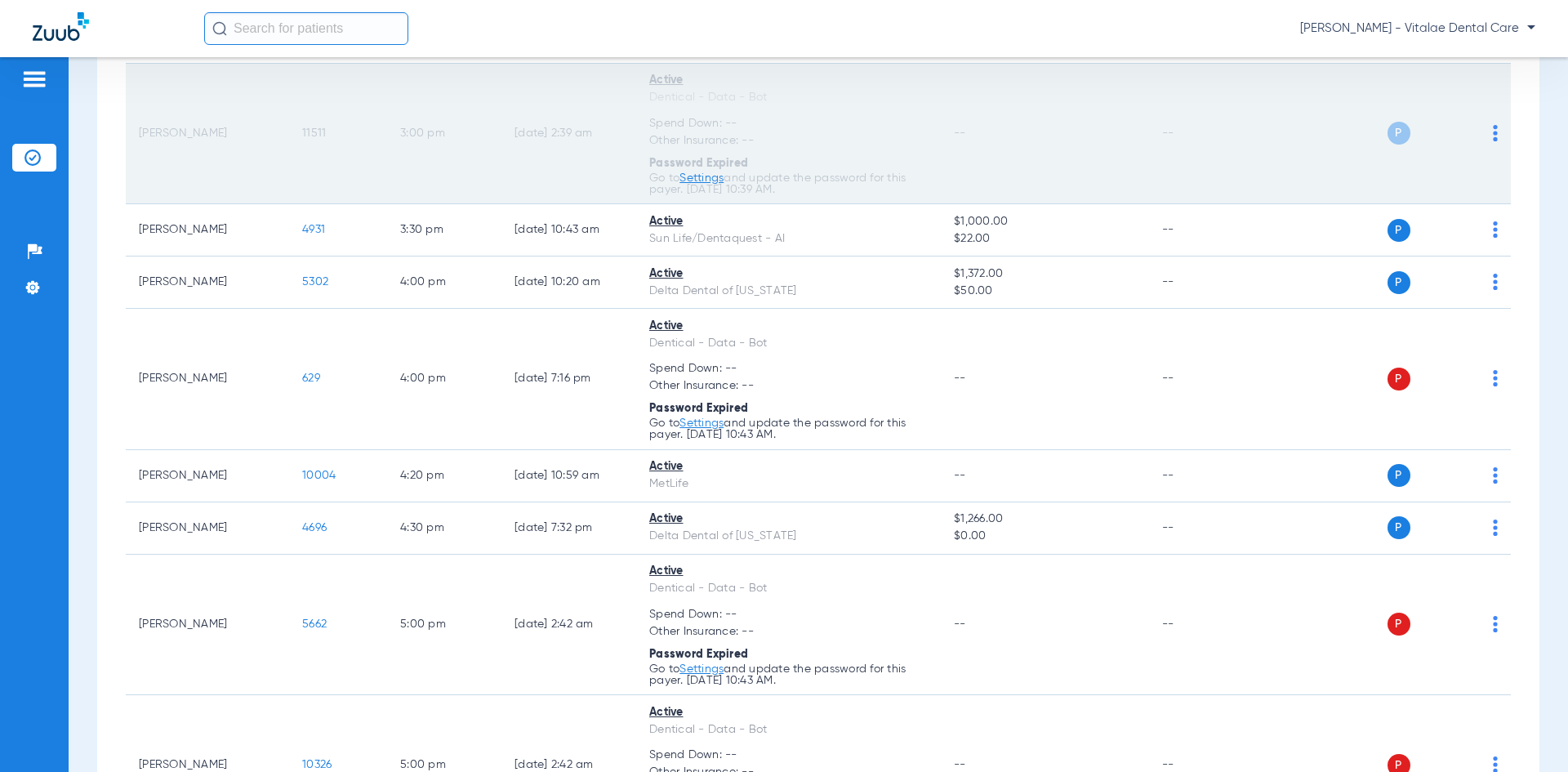
scroll to position [2205, 0]
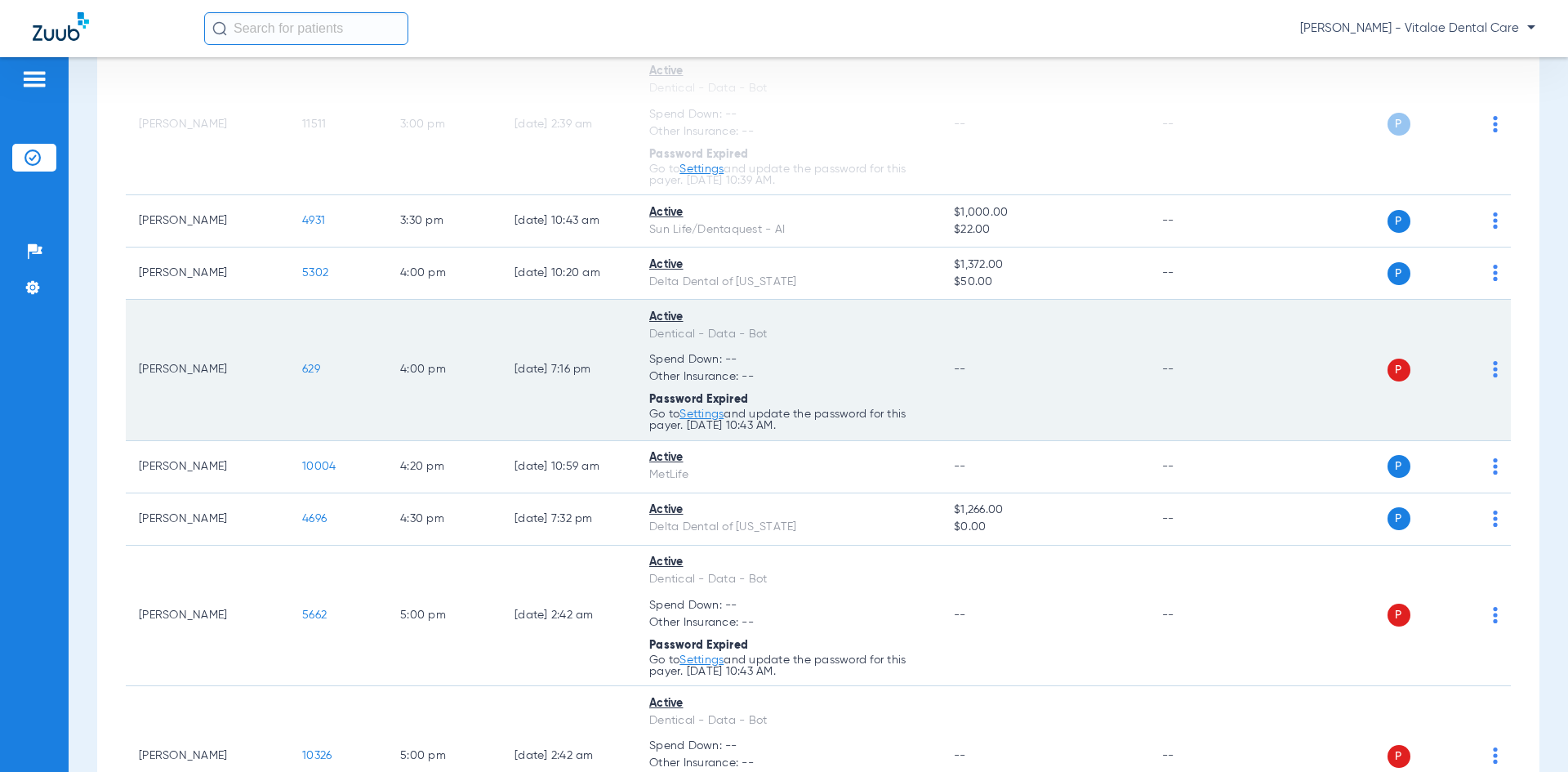
click at [781, 376] on img at bounding box center [1495, 369] width 5 height 16
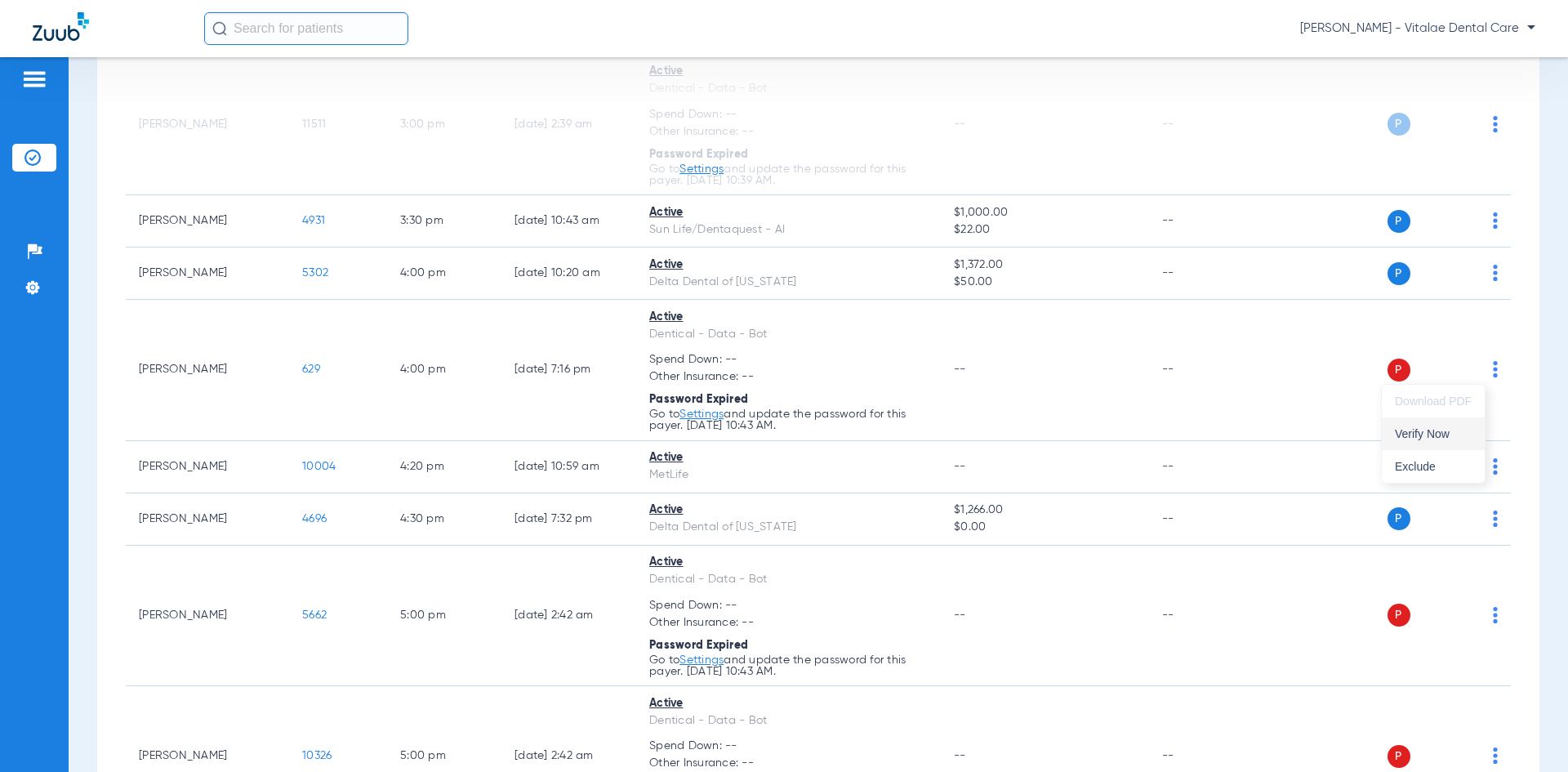
click at [781, 432] on span "Verify Now" at bounding box center [1433, 433] width 76 height 11
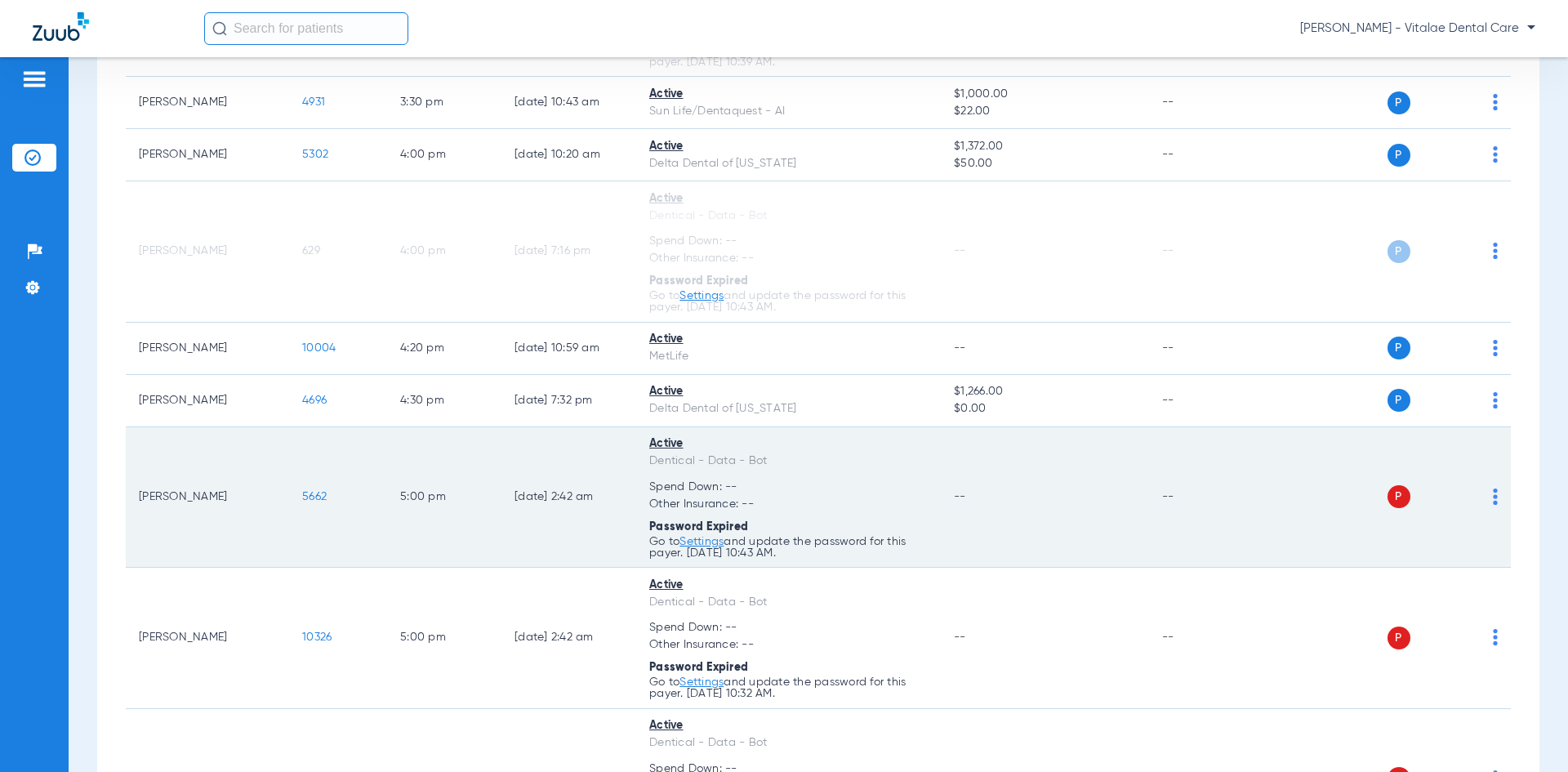
scroll to position [2450, 0]
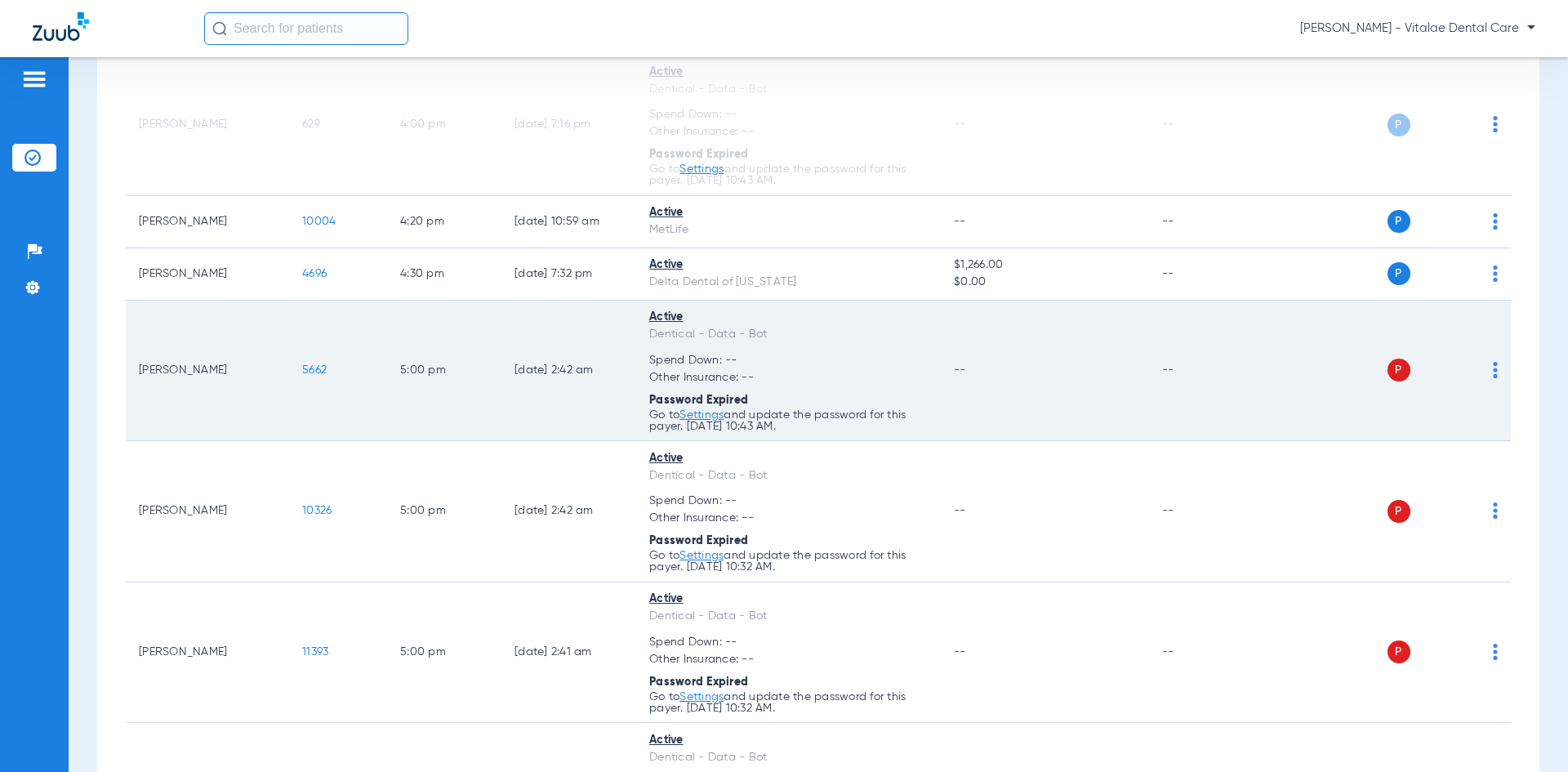
click at [781, 373] on img at bounding box center [1495, 370] width 5 height 16
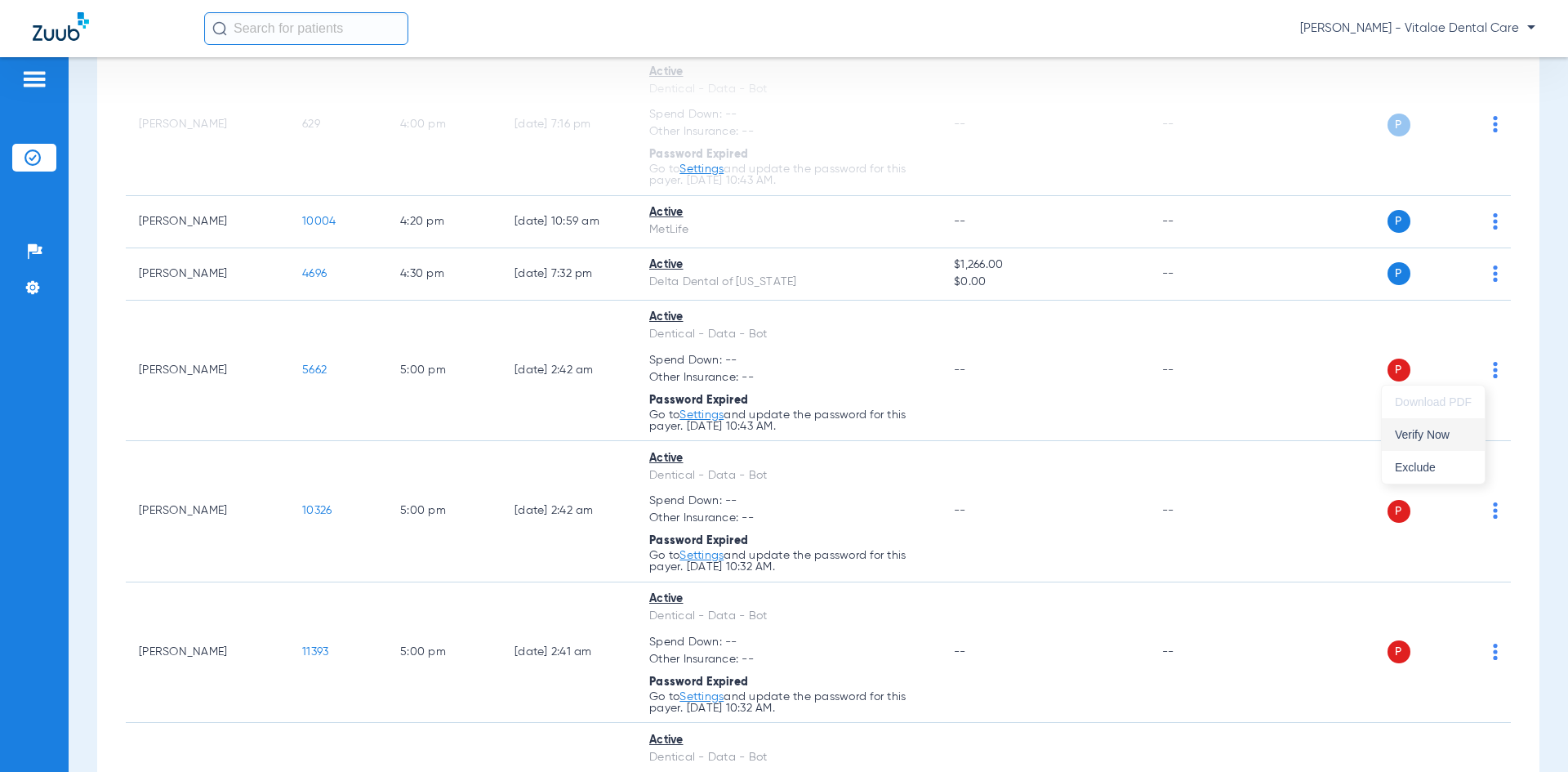
click at [781, 433] on span "Verify Now" at bounding box center [1433, 434] width 76 height 11
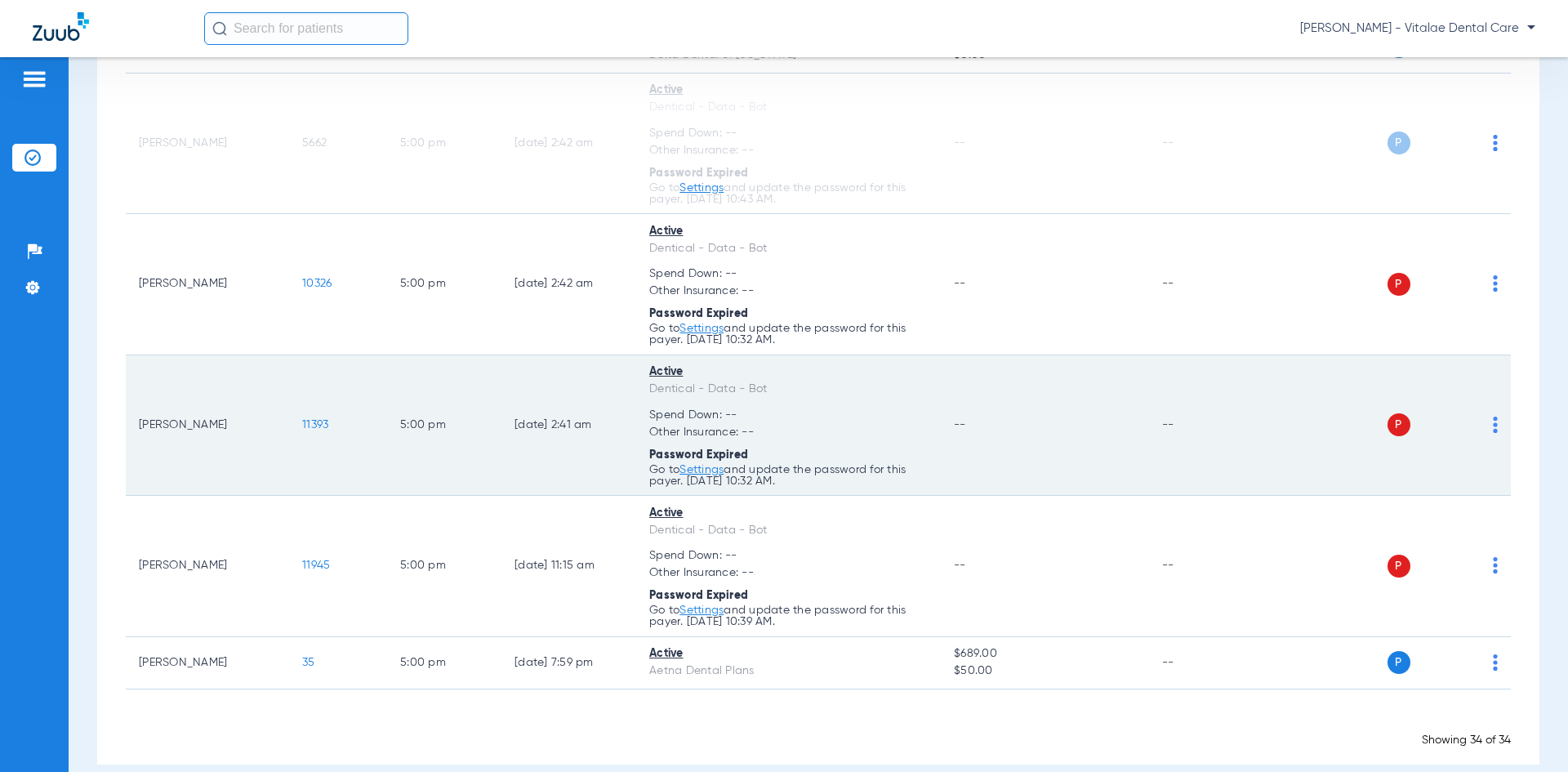
scroll to position [2695, 0]
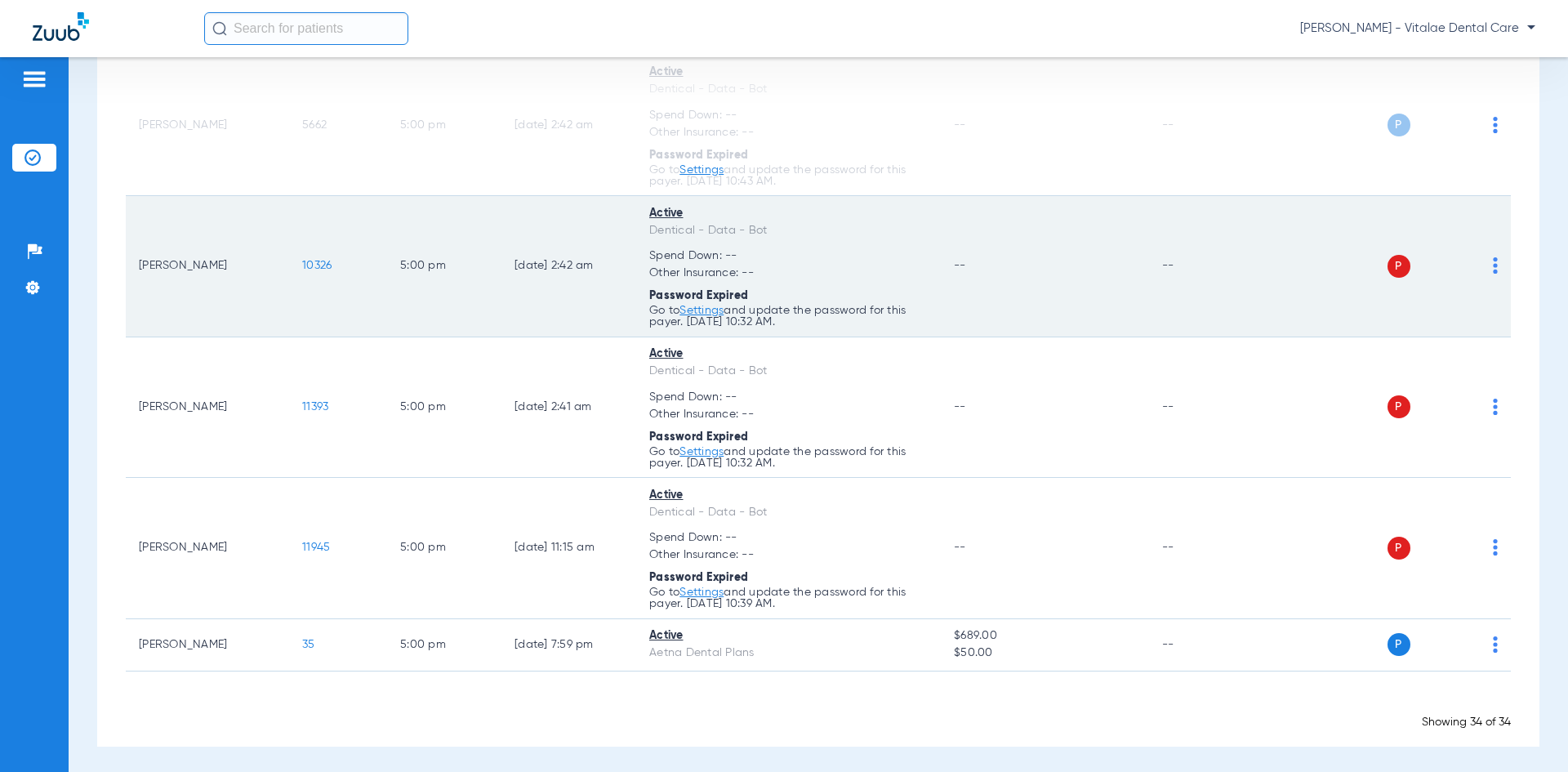
click at [781, 272] on img at bounding box center [1495, 265] width 5 height 16
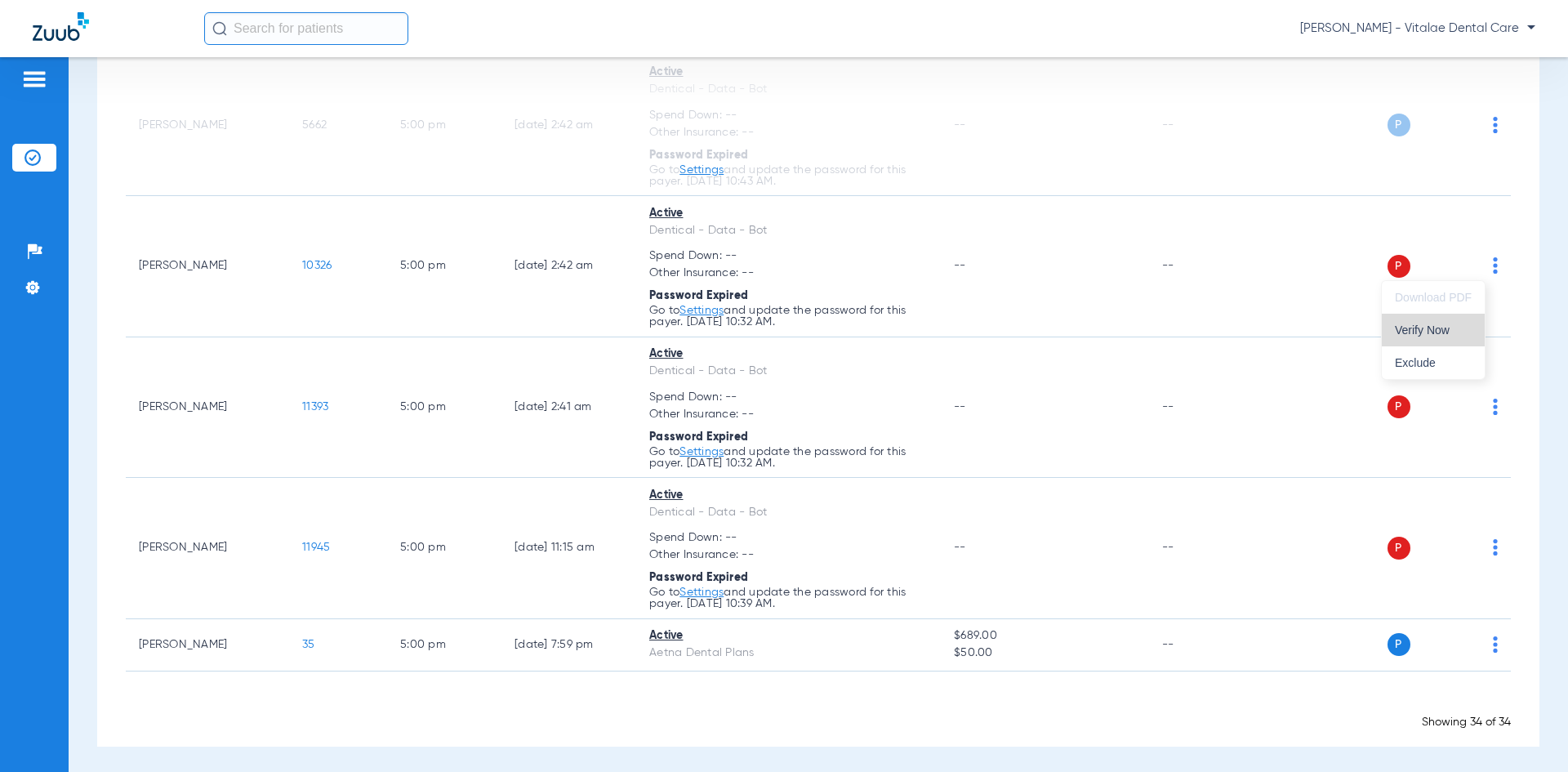
click at [781, 328] on span "Verify Now" at bounding box center [1433, 329] width 76 height 11
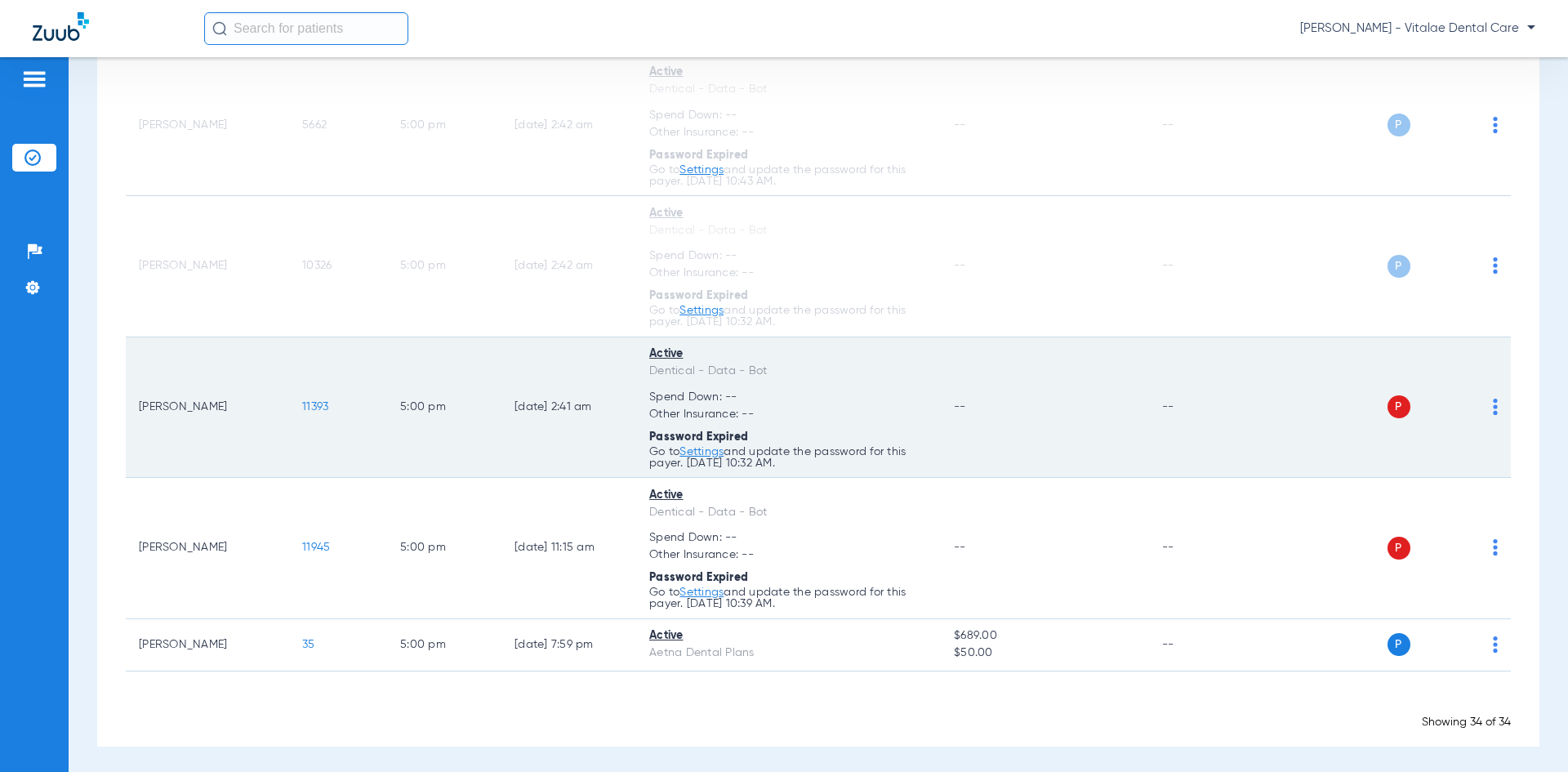
click at [781, 406] on img at bounding box center [1495, 406] width 5 height 16
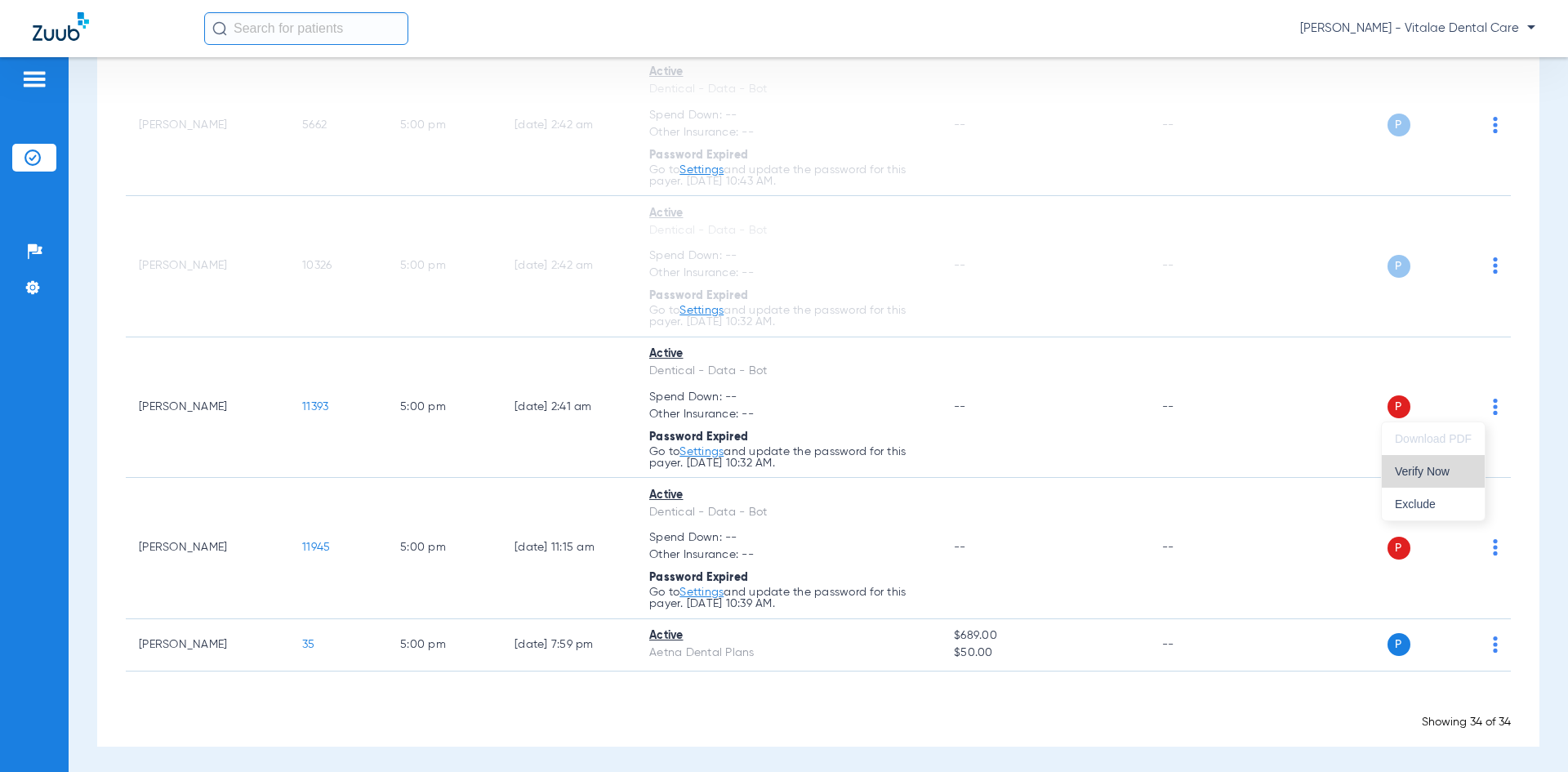
click at [781, 460] on button "Verify Now" at bounding box center [1433, 472] width 102 height 33
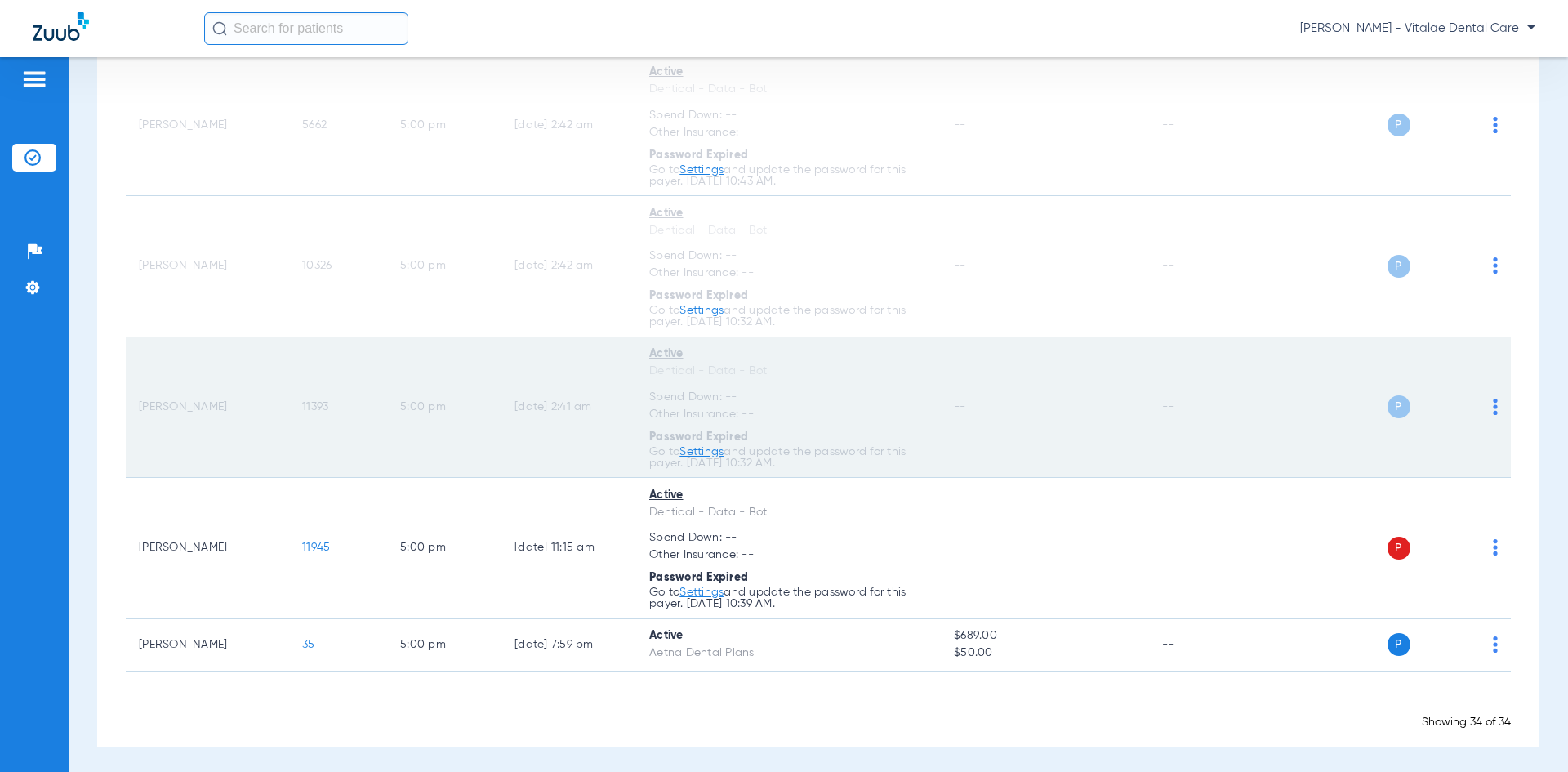
scroll to position [2698, 0]
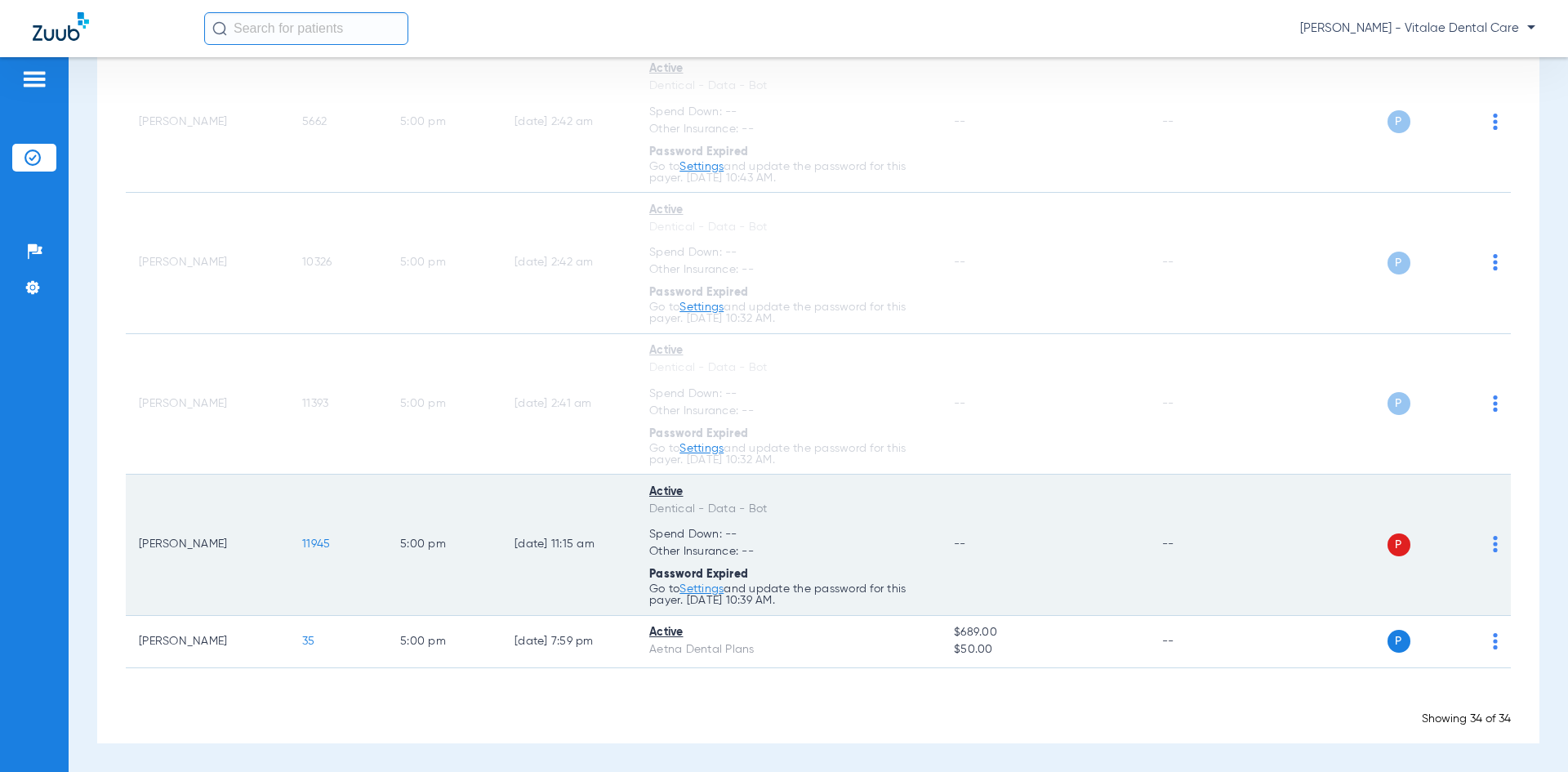
click at [781, 543] on img at bounding box center [1495, 544] width 5 height 16
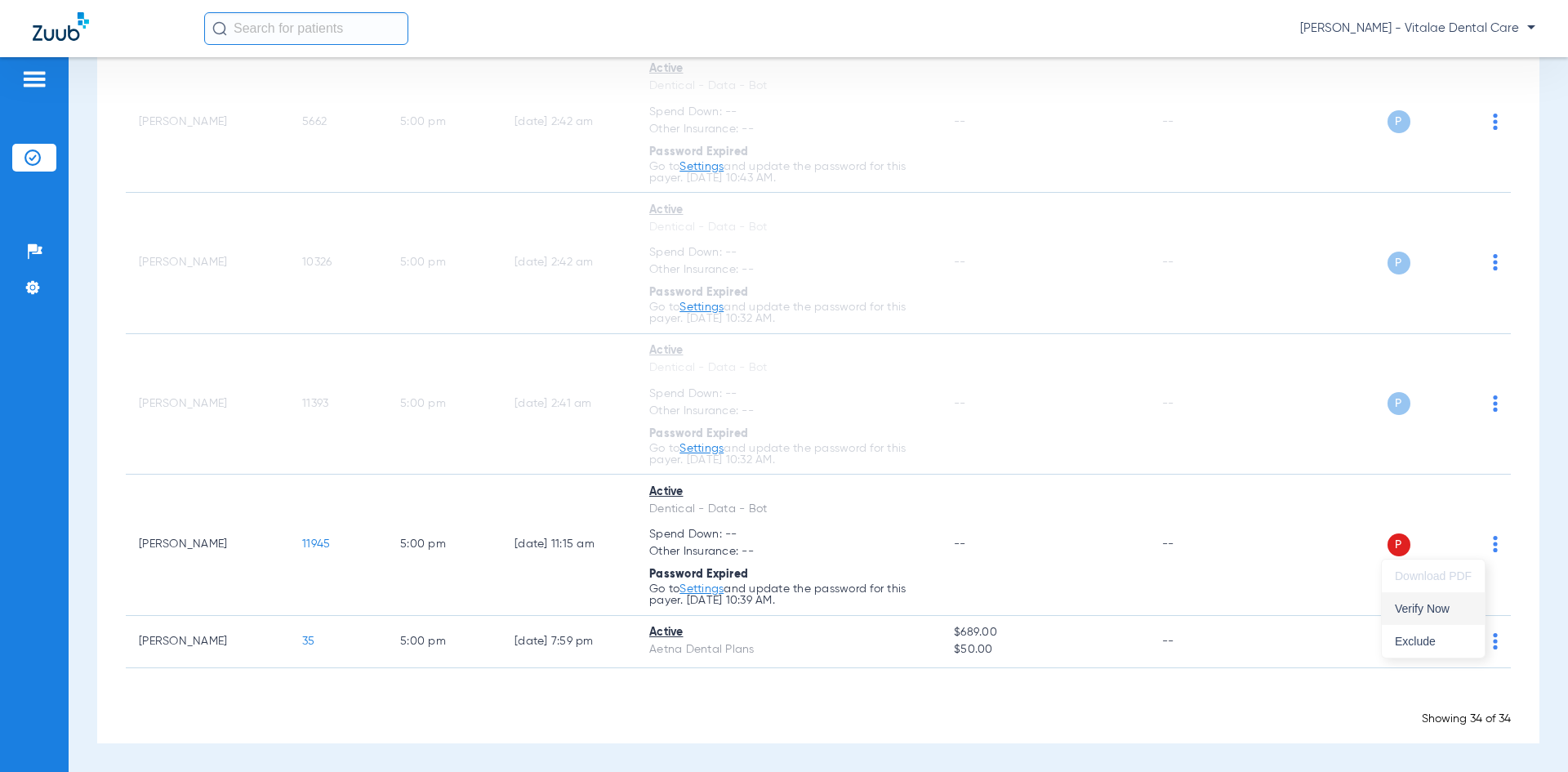
click at [781, 606] on span "Verify Now" at bounding box center [1433, 608] width 76 height 11
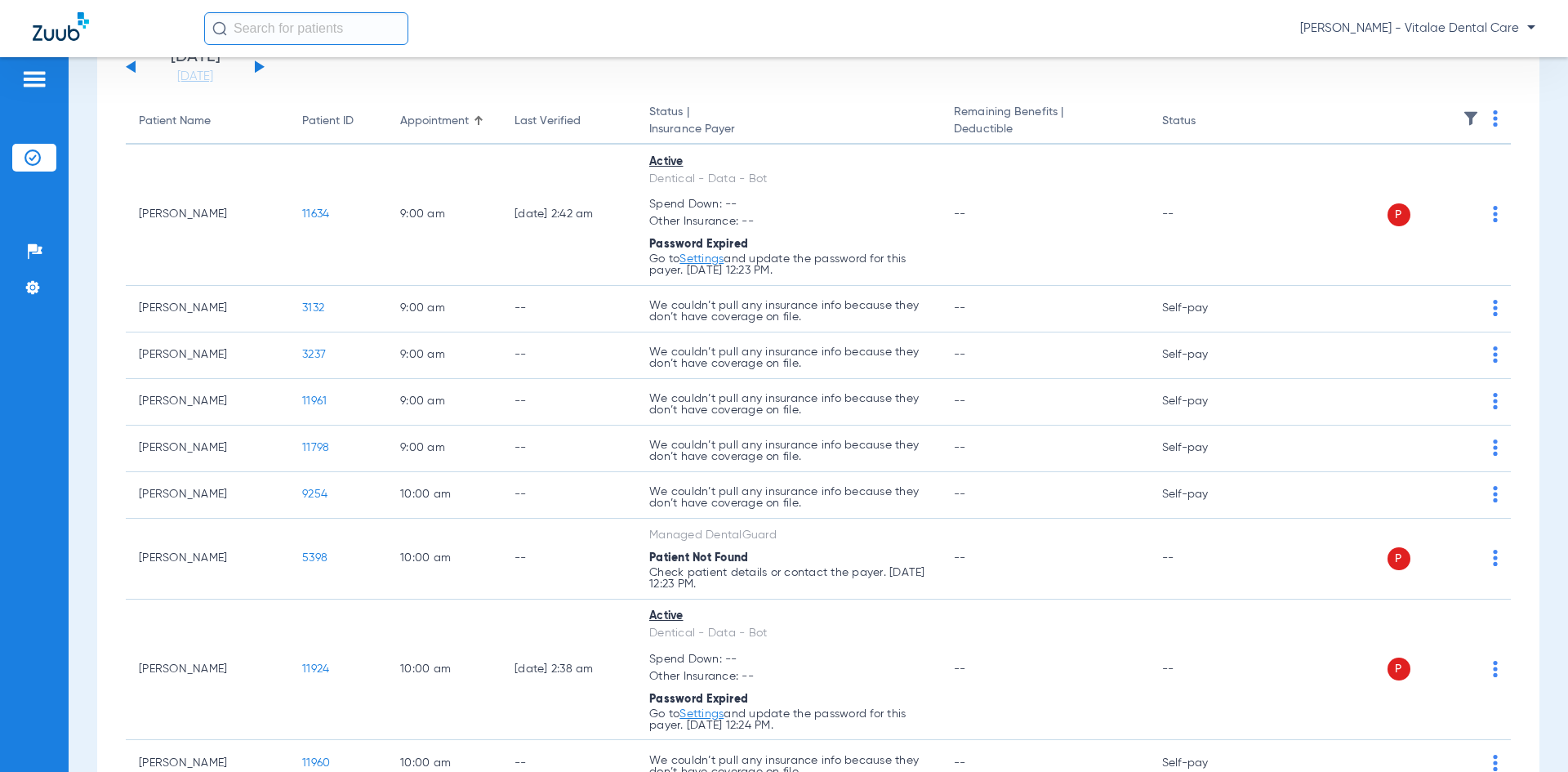
scroll to position [0, 0]
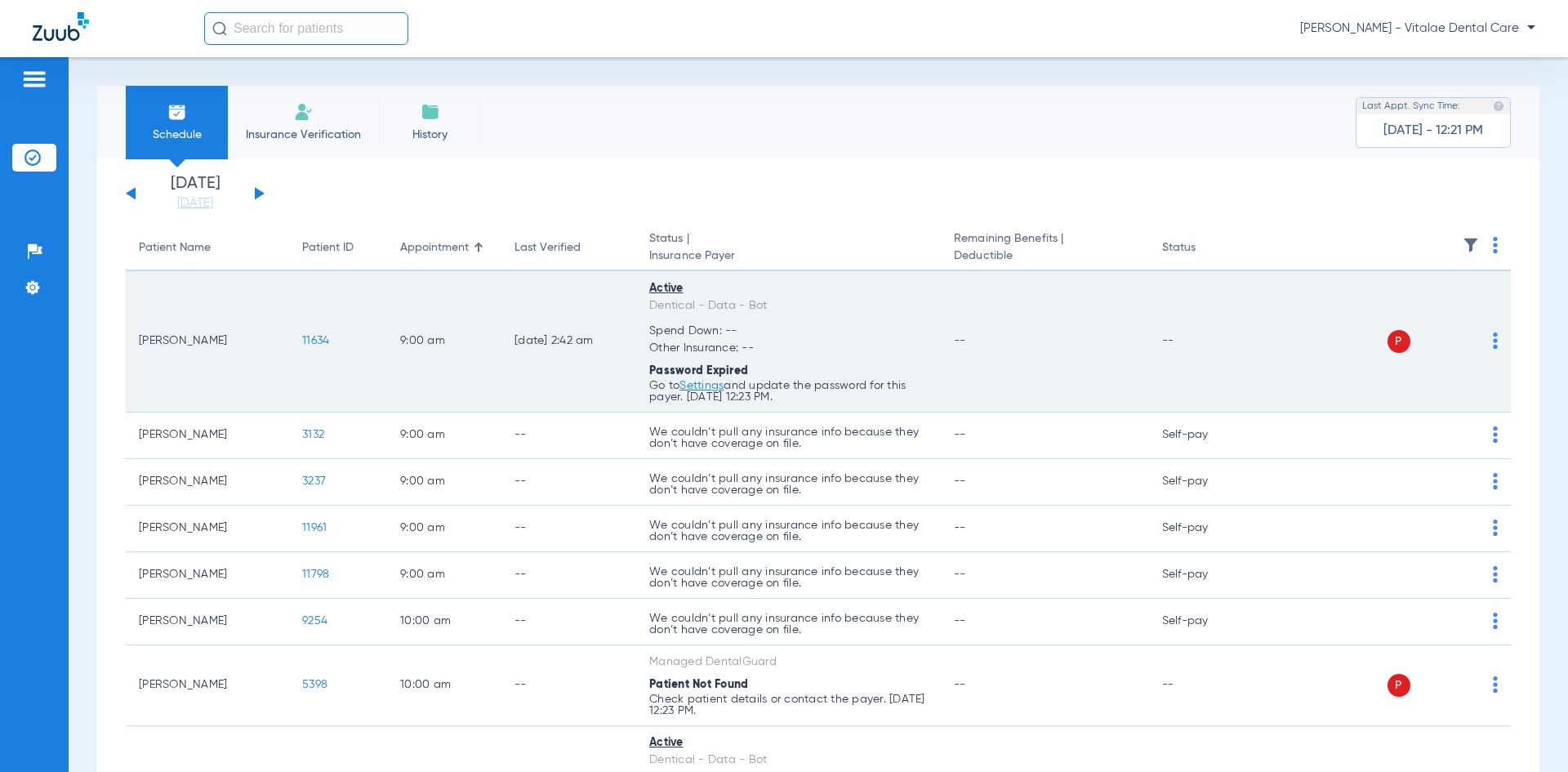
click at [702, 383] on link "Settings" at bounding box center [701, 385] width 44 height 11
click at [781, 344] on img at bounding box center [1495, 340] width 5 height 16
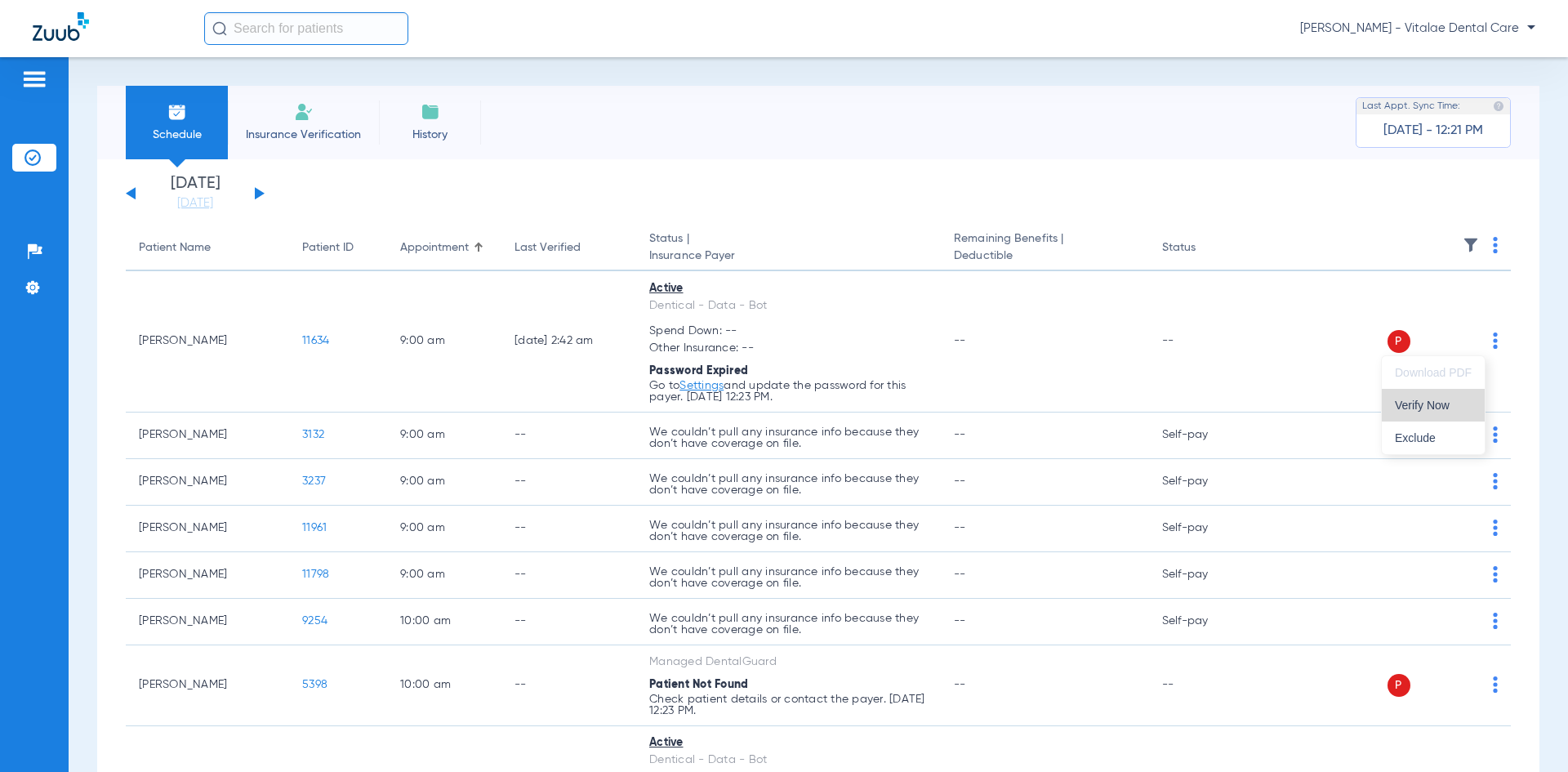
click at [781, 406] on span "Verify Now" at bounding box center [1433, 405] width 76 height 11
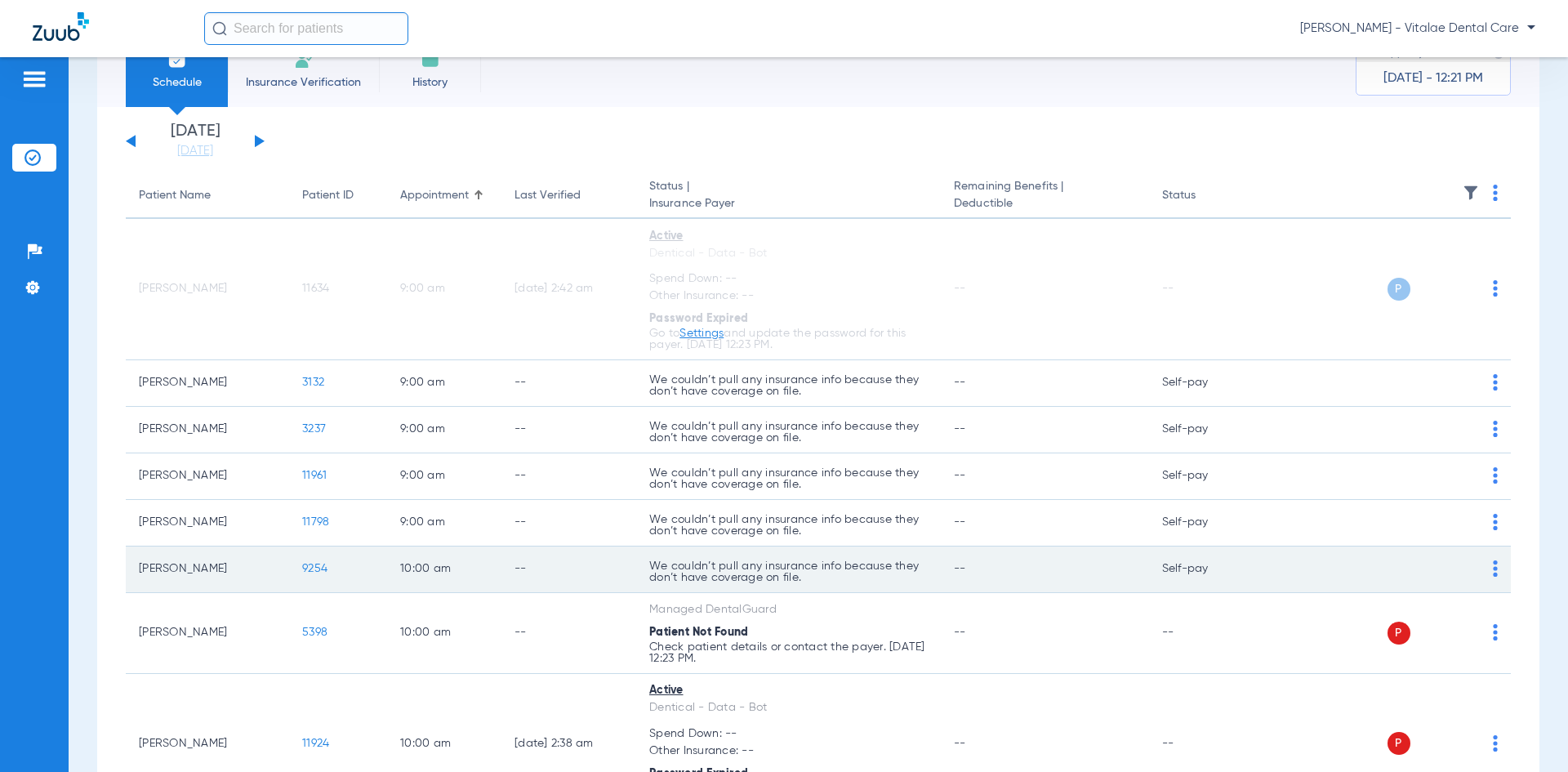
scroll to position [82, 0]
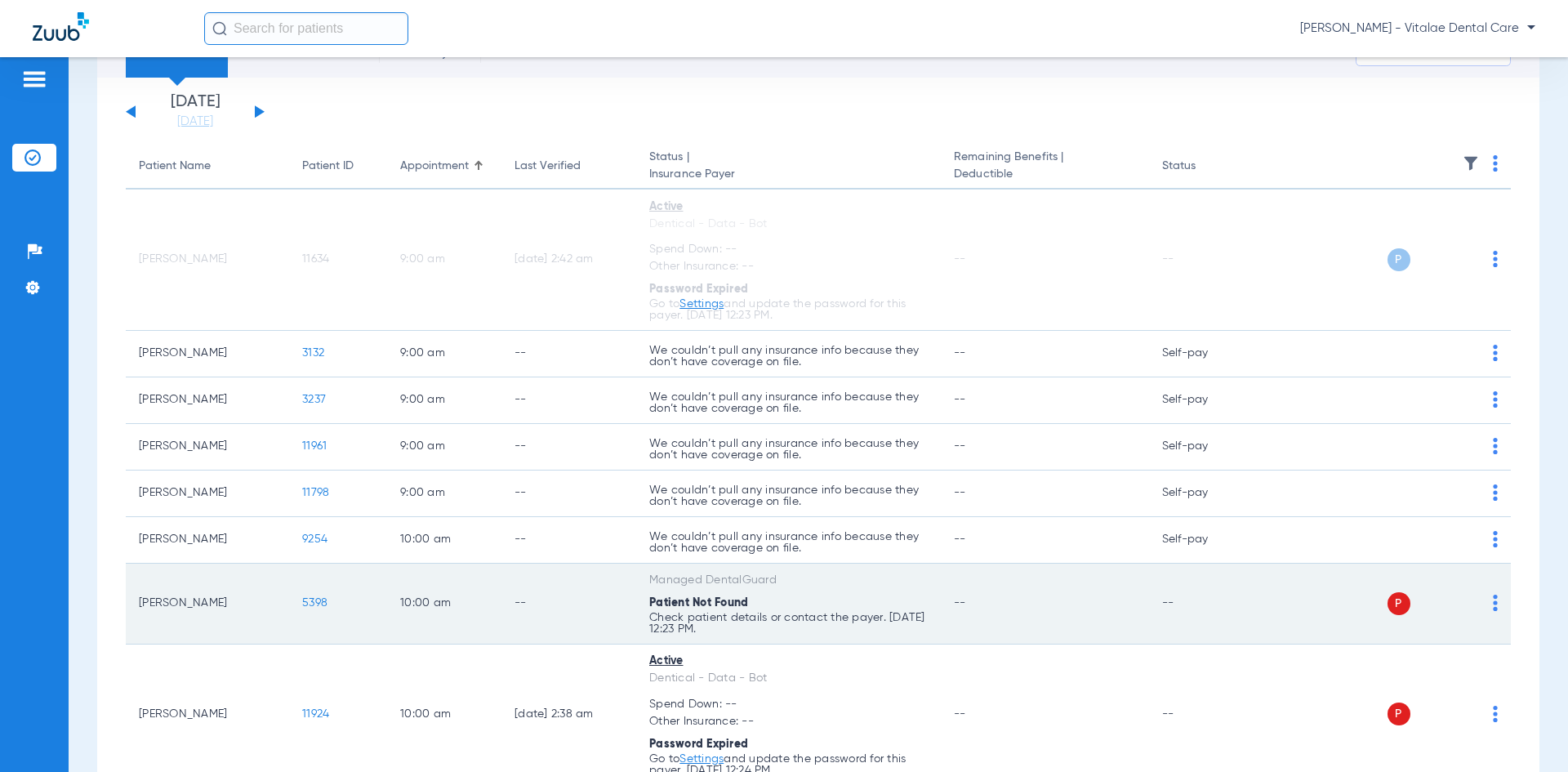
click at [781, 597] on div "P S" at bounding box center [1379, 604] width 240 height 23
click at [781, 602] on img at bounding box center [1495, 603] width 5 height 16
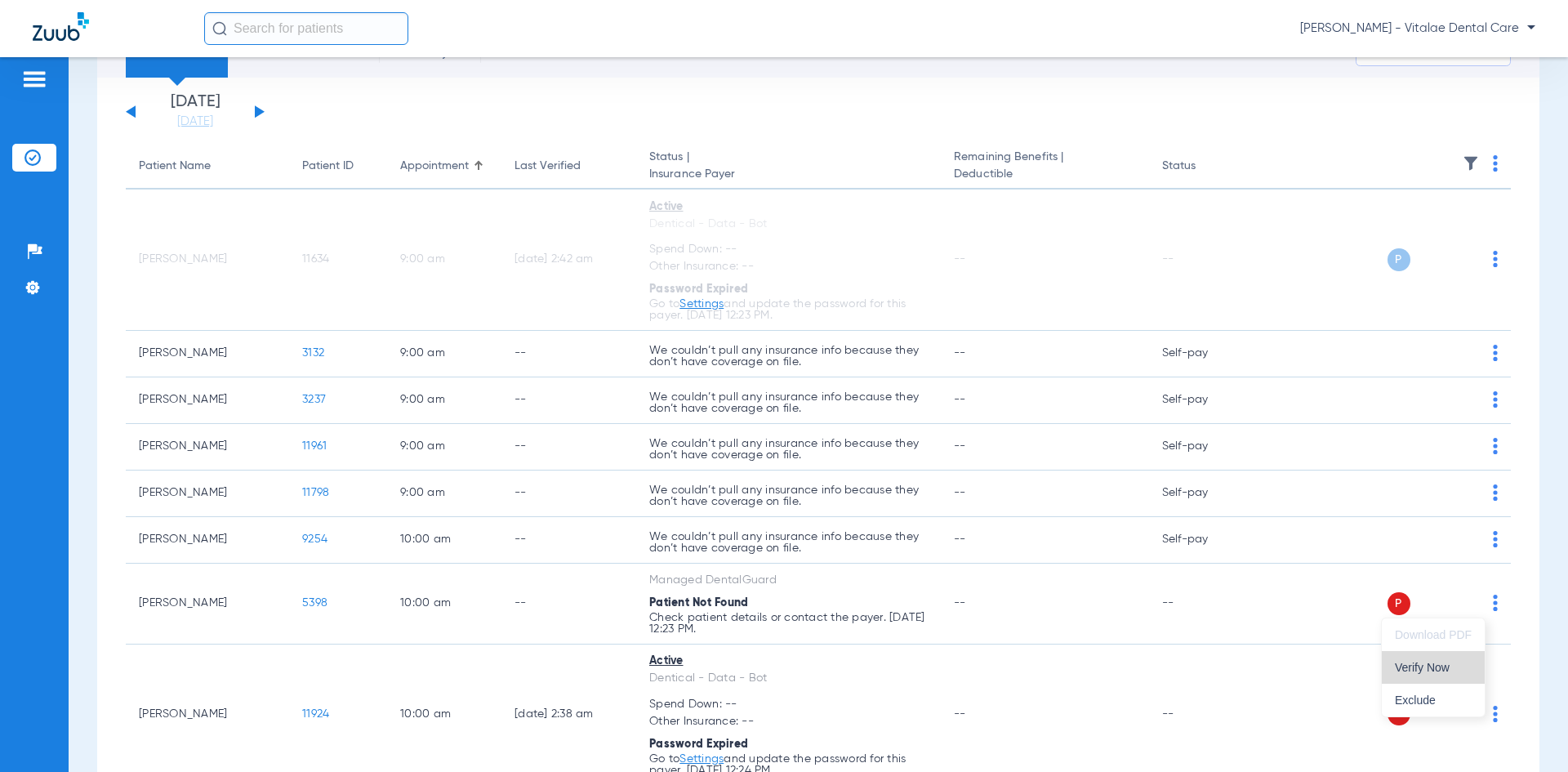
click at [781, 673] on span "Verify Now" at bounding box center [1433, 667] width 76 height 11
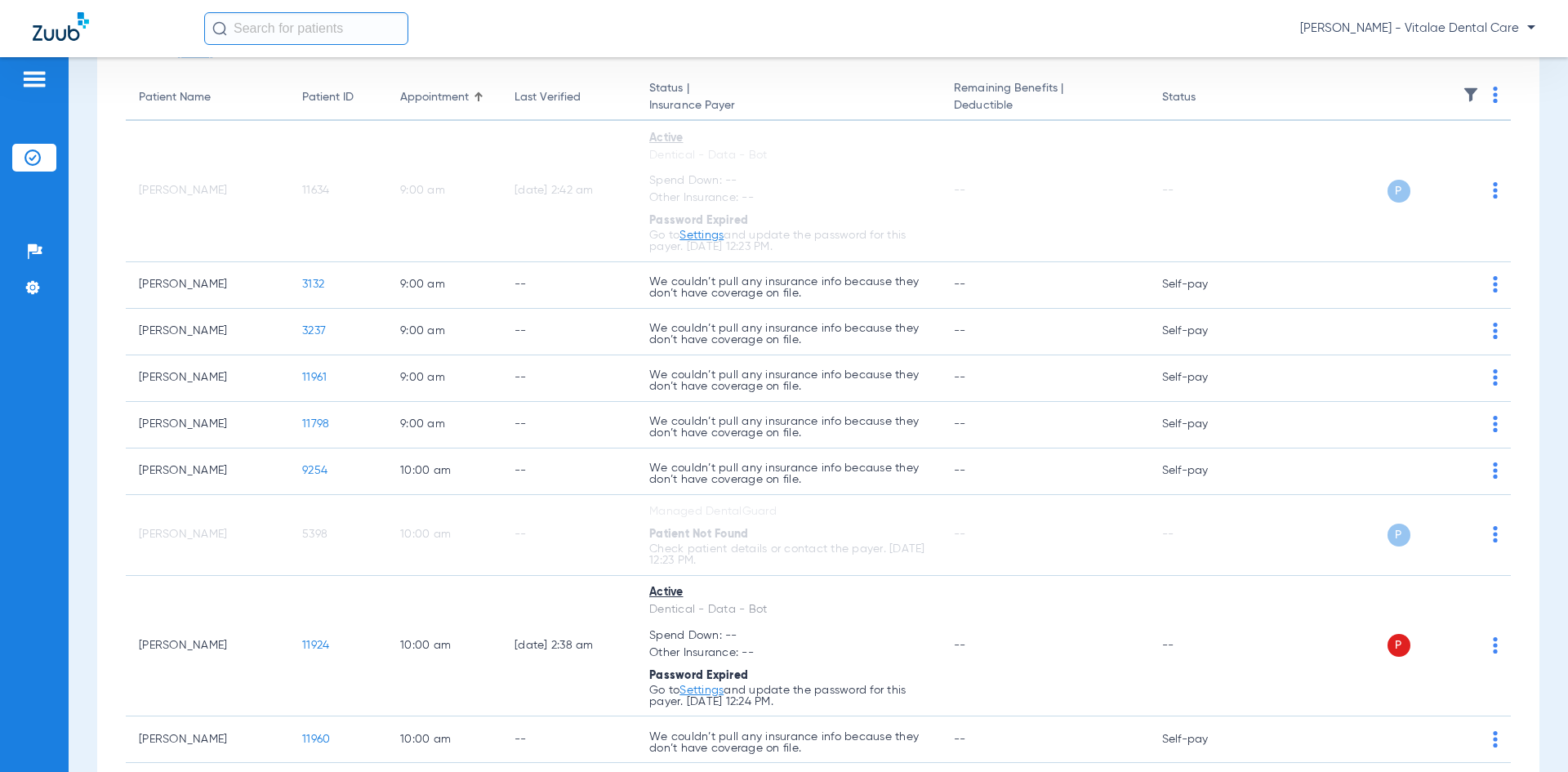
scroll to position [245, 0]
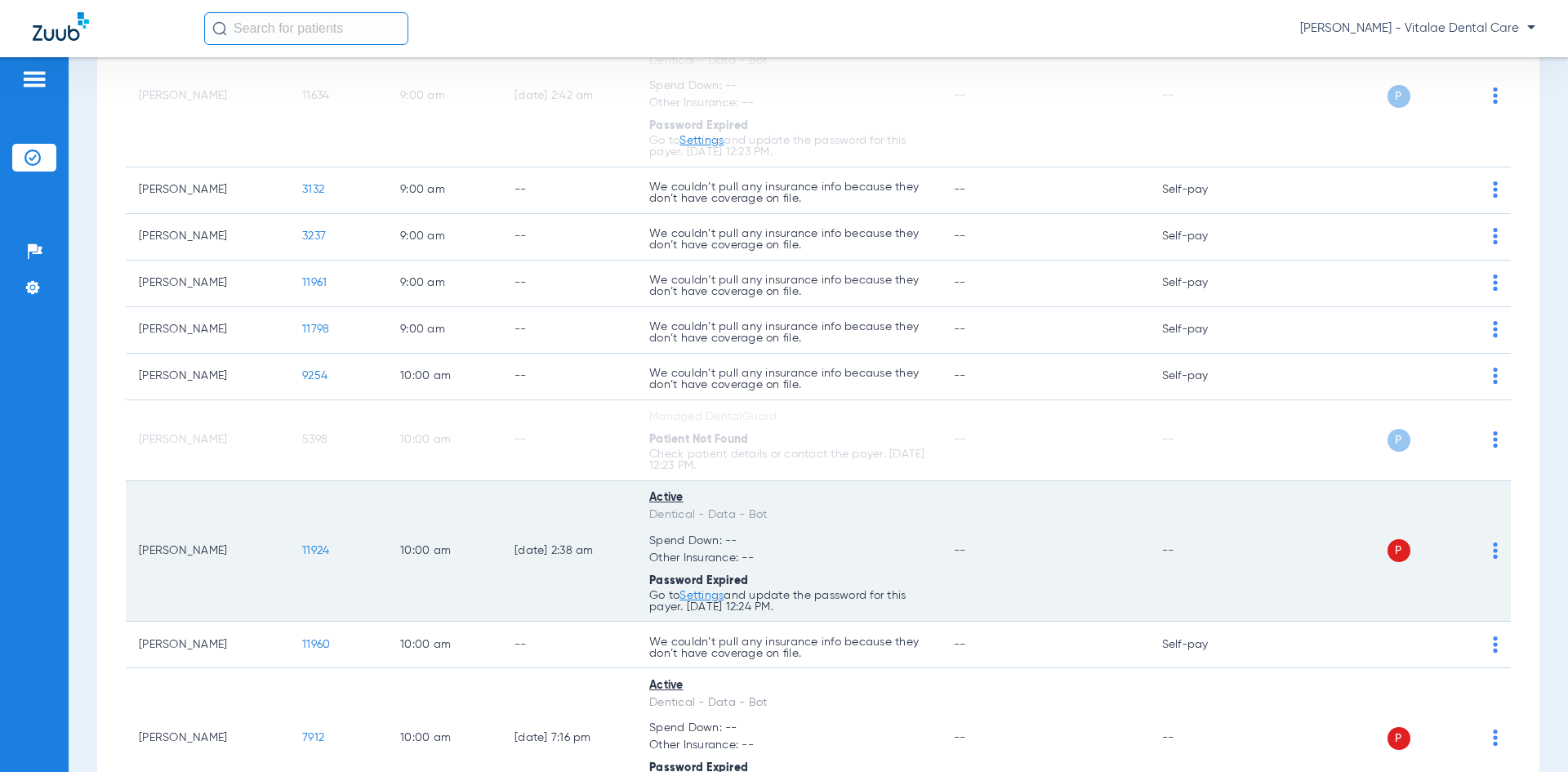
click at [781, 555] on div "P S" at bounding box center [1379, 551] width 240 height 23
click at [781, 553] on img at bounding box center [1495, 550] width 5 height 16
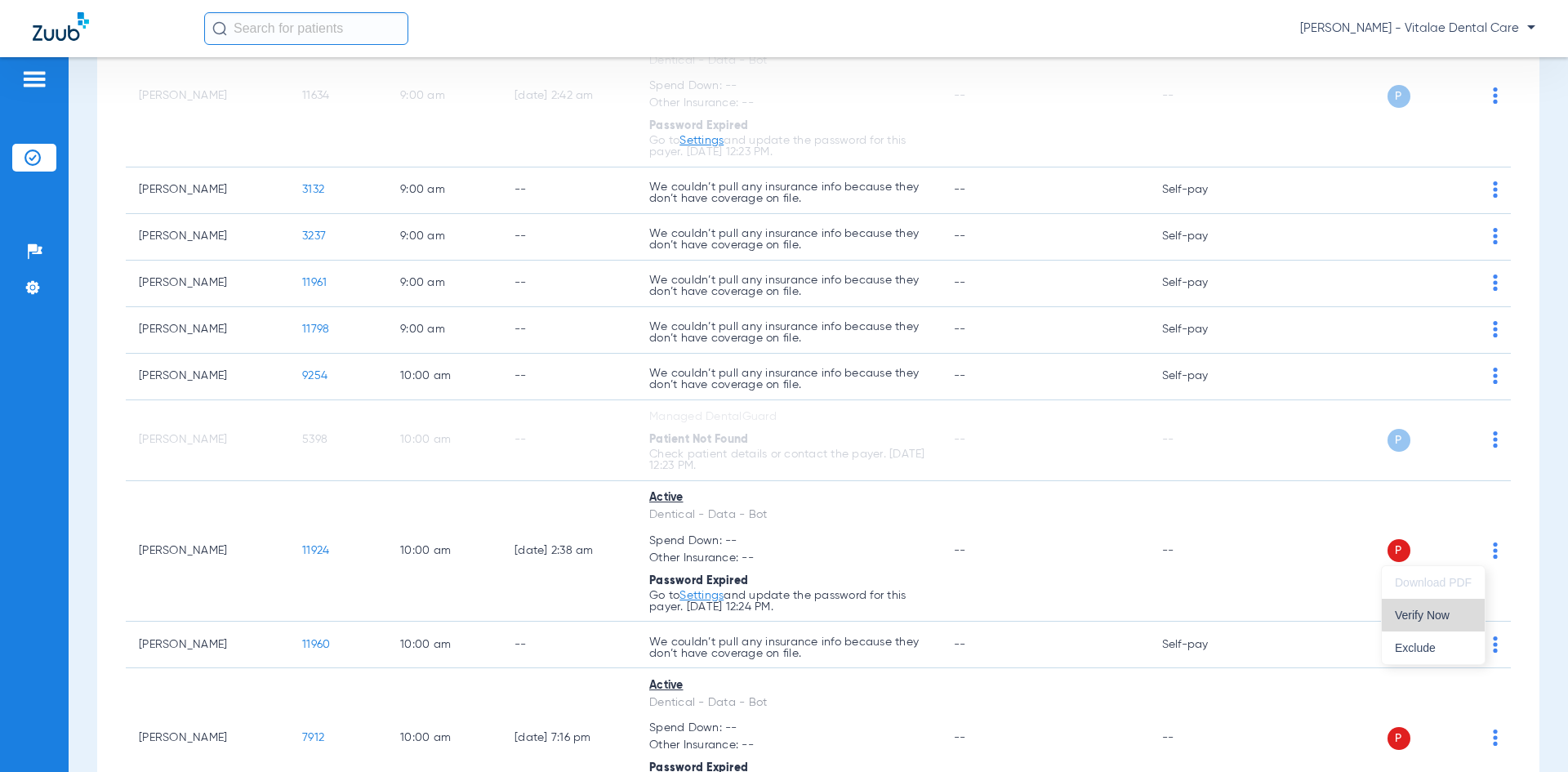
click at [781, 612] on span "Verify Now" at bounding box center [1433, 615] width 76 height 11
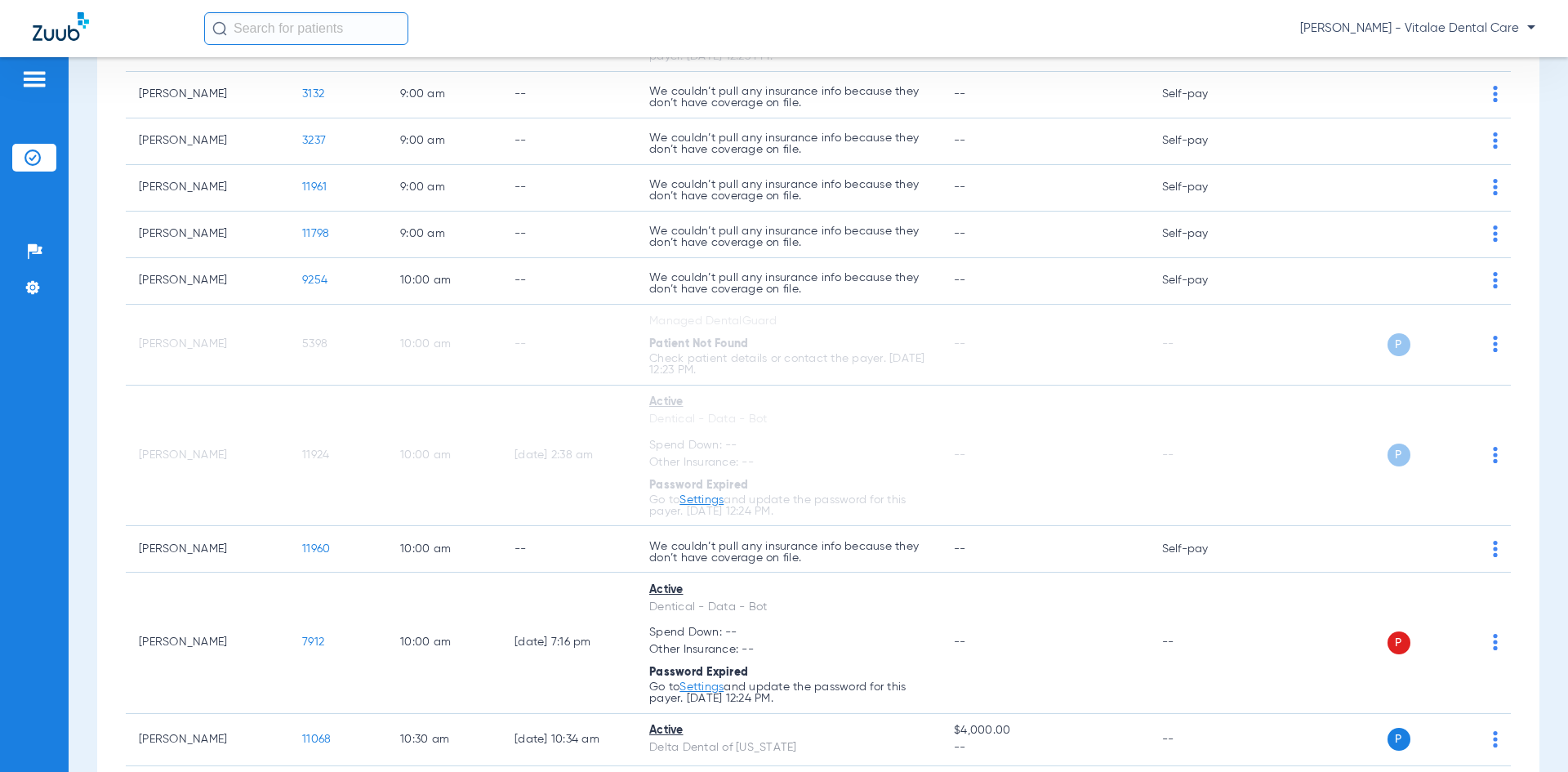
scroll to position [490, 0]
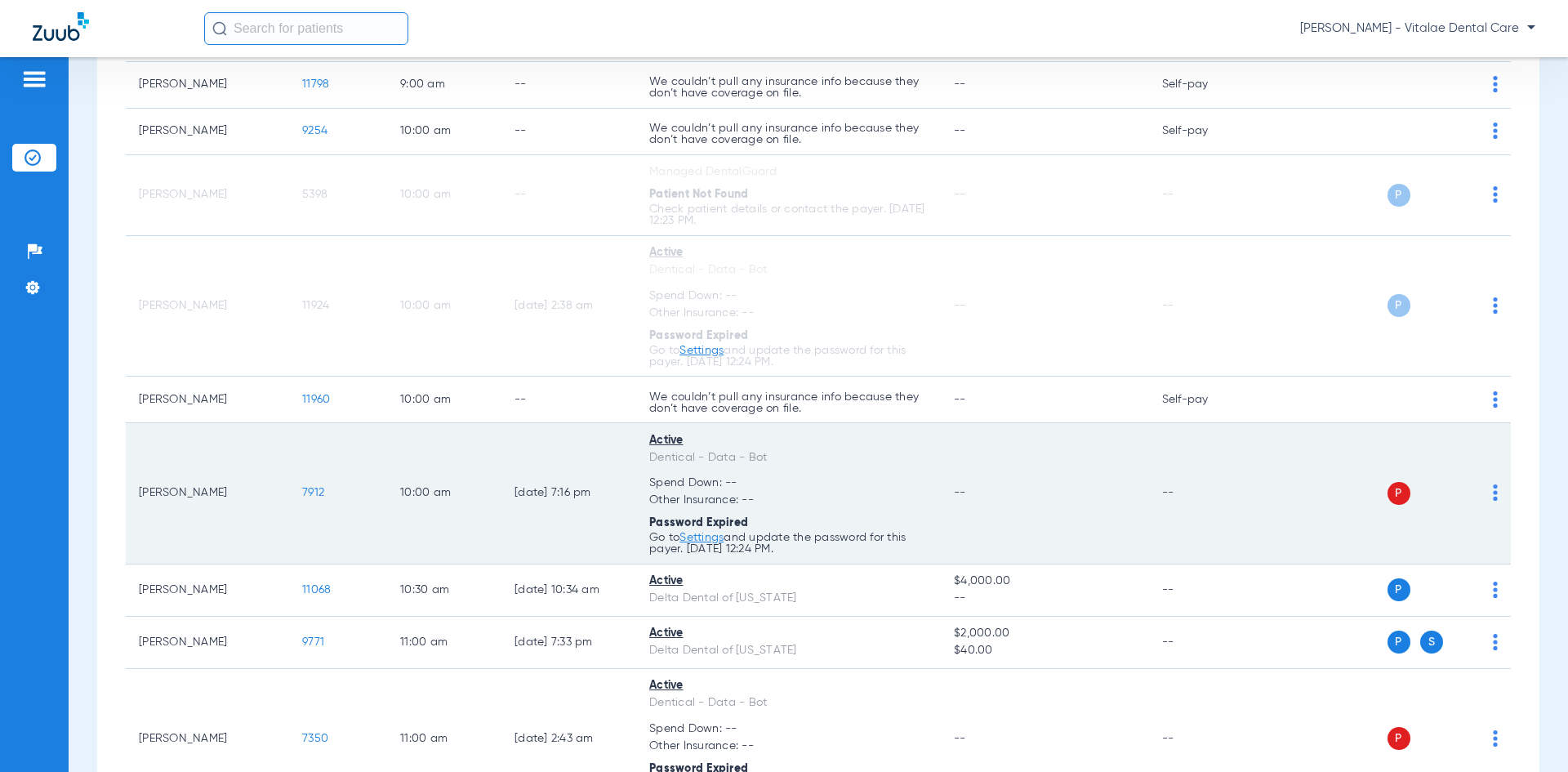
click at [781, 498] on img at bounding box center [1495, 492] width 5 height 16
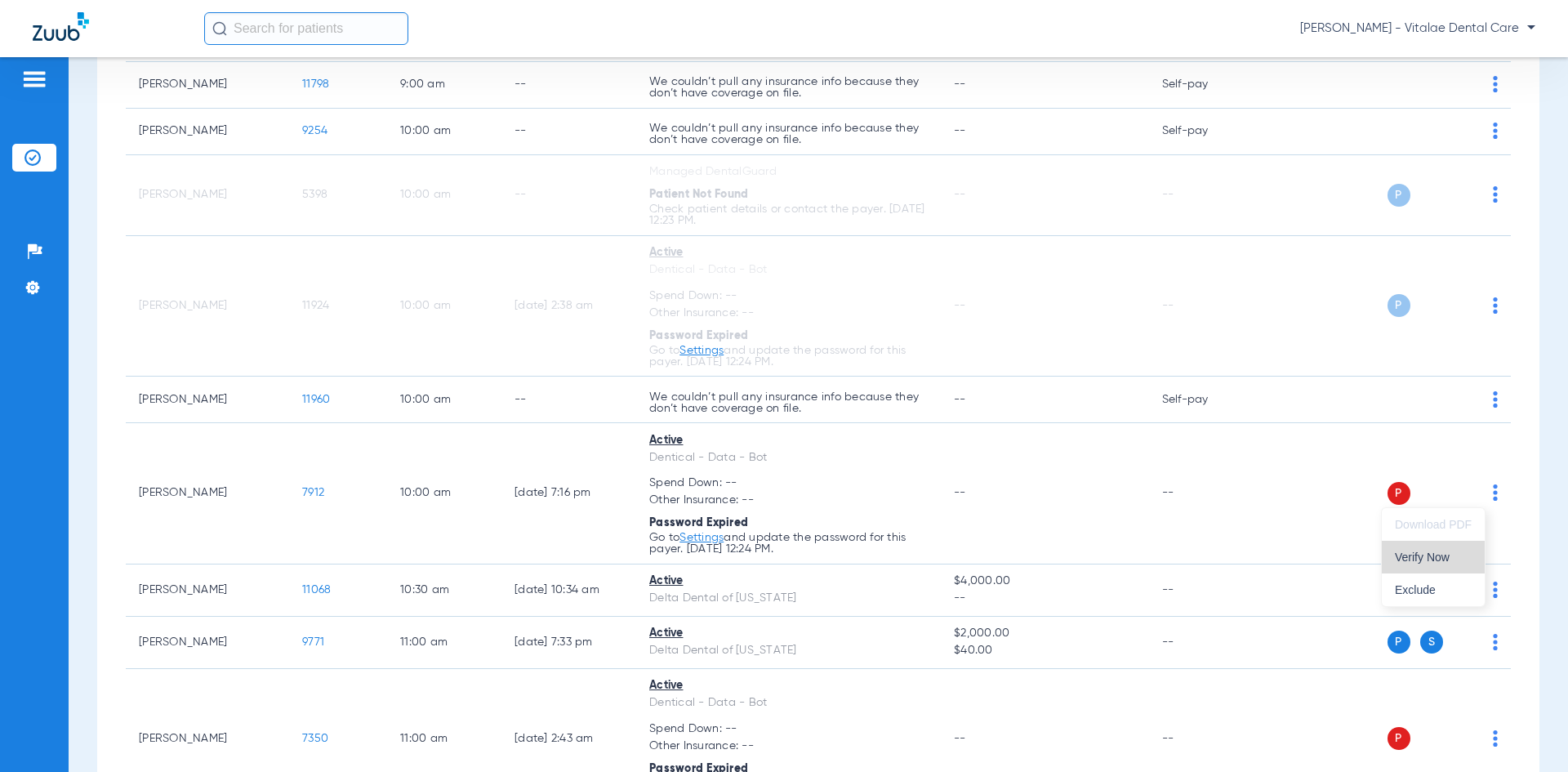
click at [781, 555] on span "Verify Now" at bounding box center [1433, 557] width 76 height 11
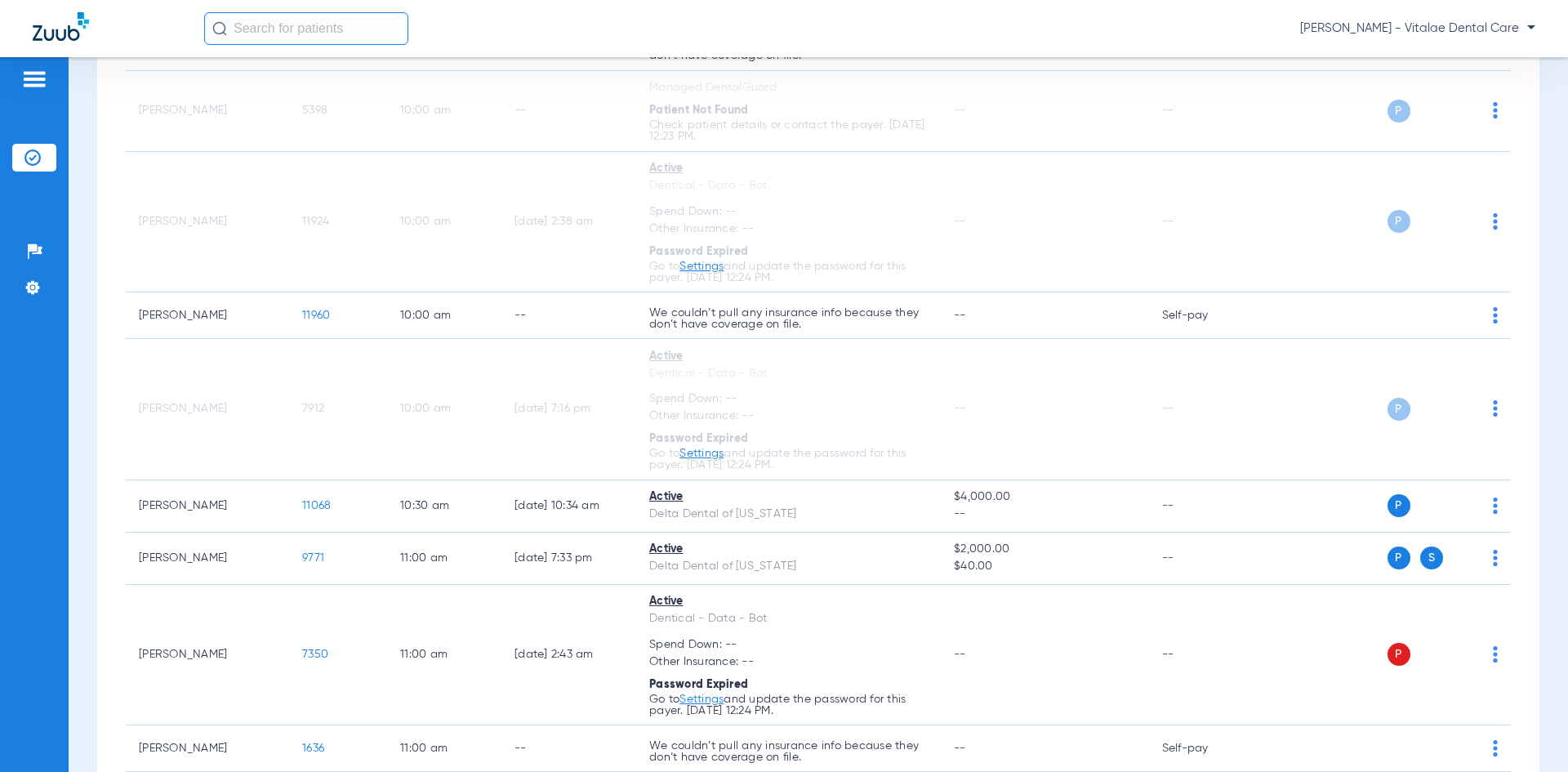
scroll to position [653, 0]
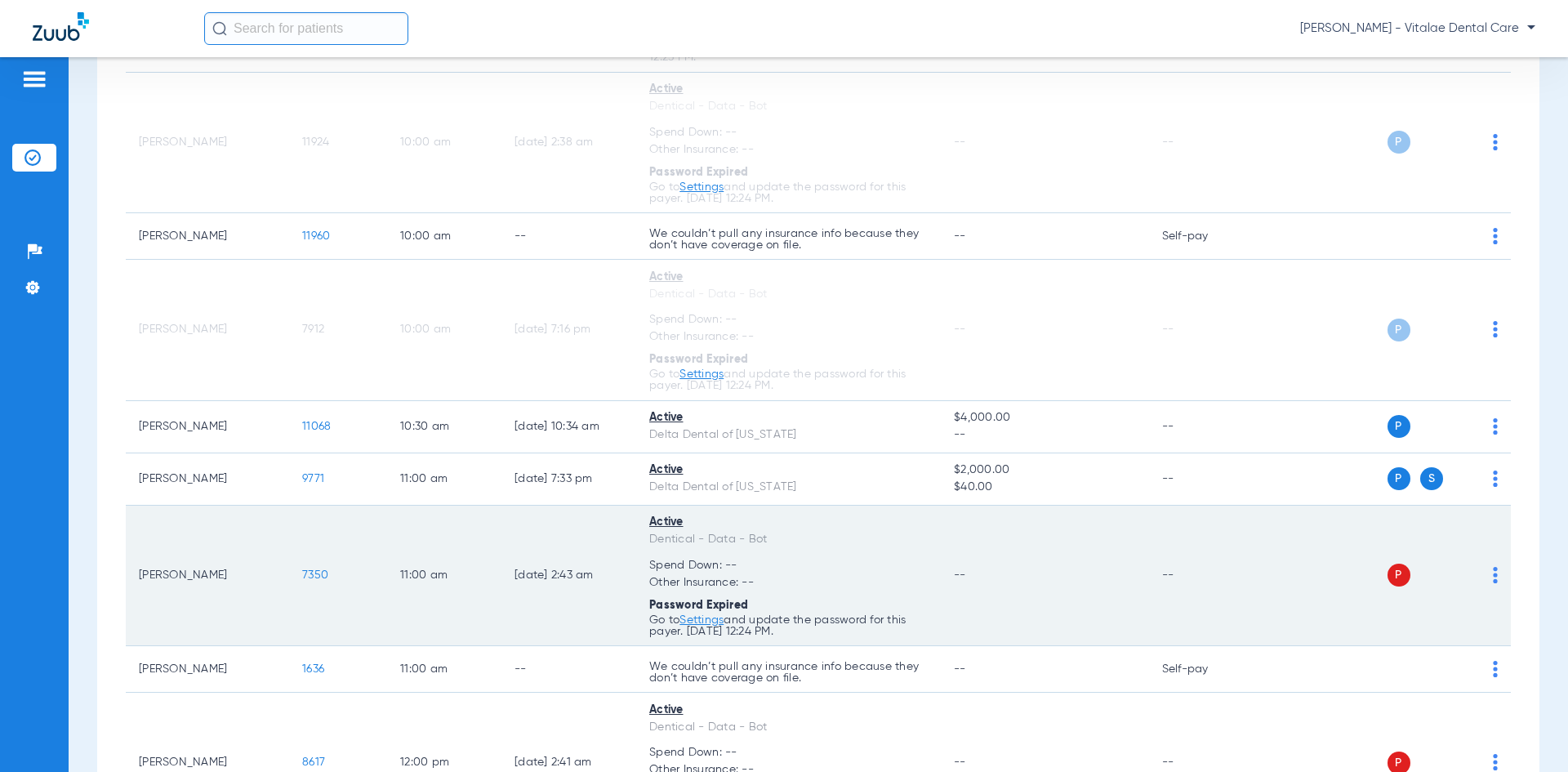
click at [781, 577] on img at bounding box center [1495, 575] width 5 height 16
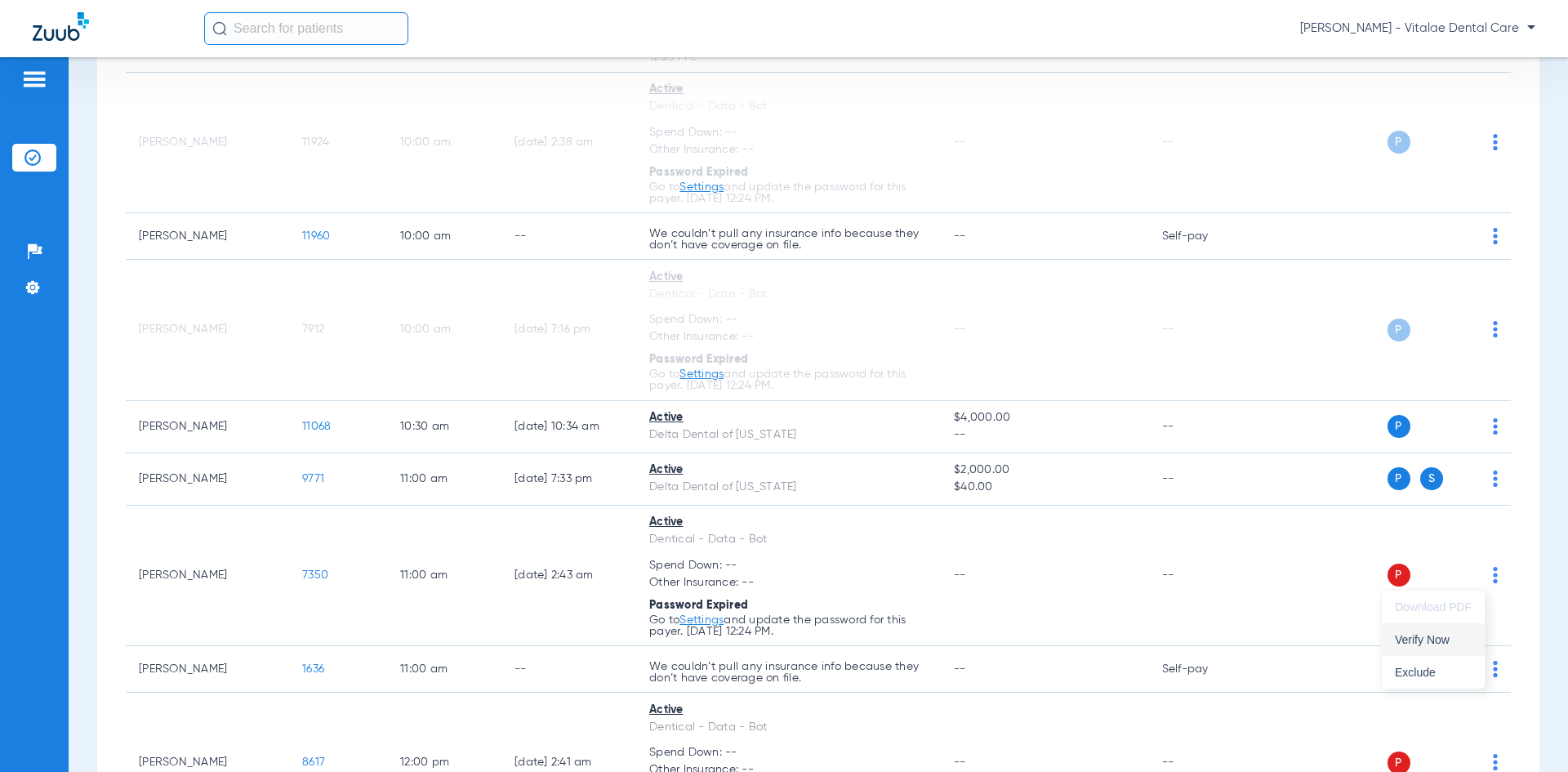
click at [781, 630] on button "Verify Now" at bounding box center [1433, 640] width 102 height 33
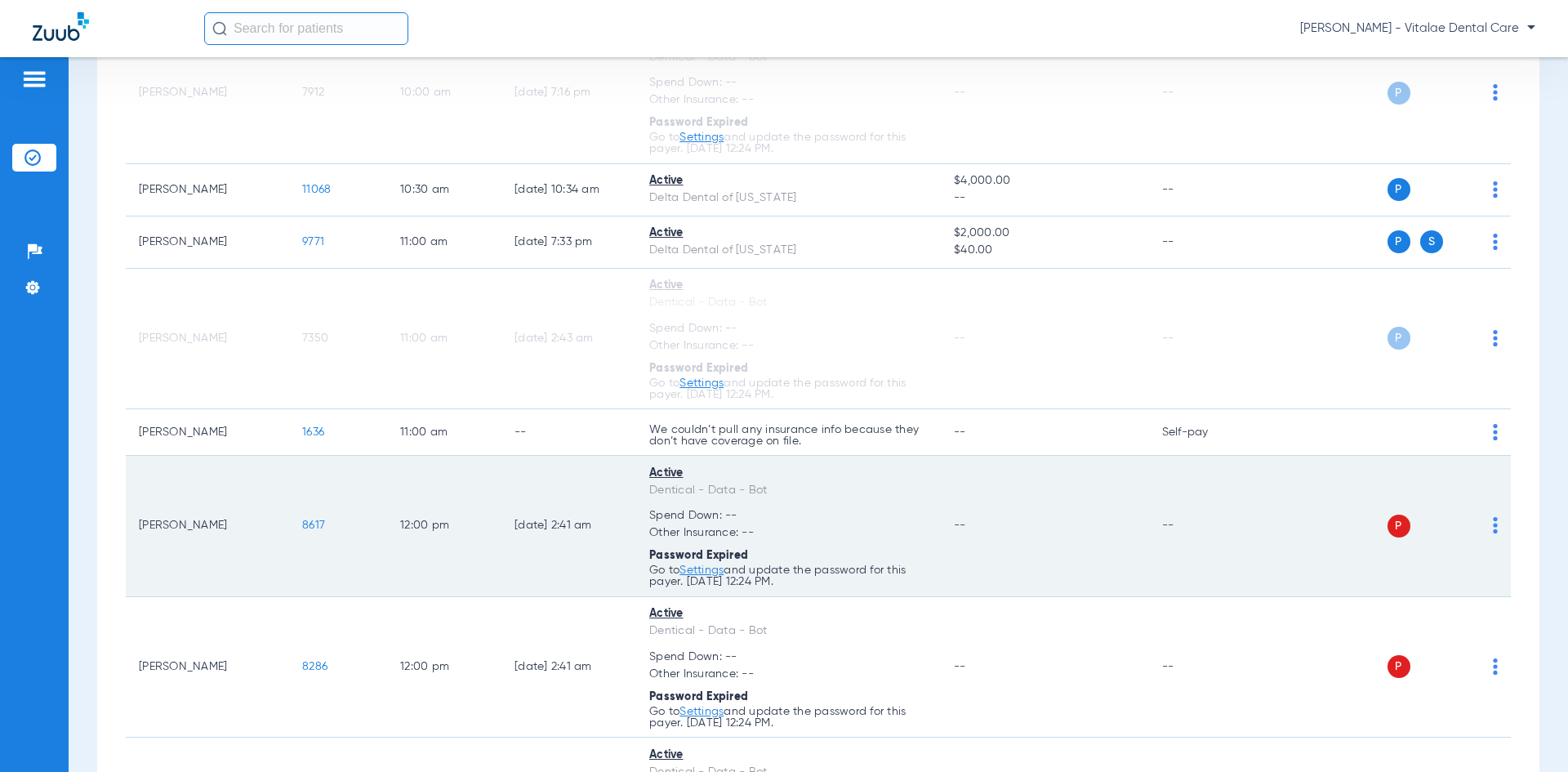
scroll to position [898, 0]
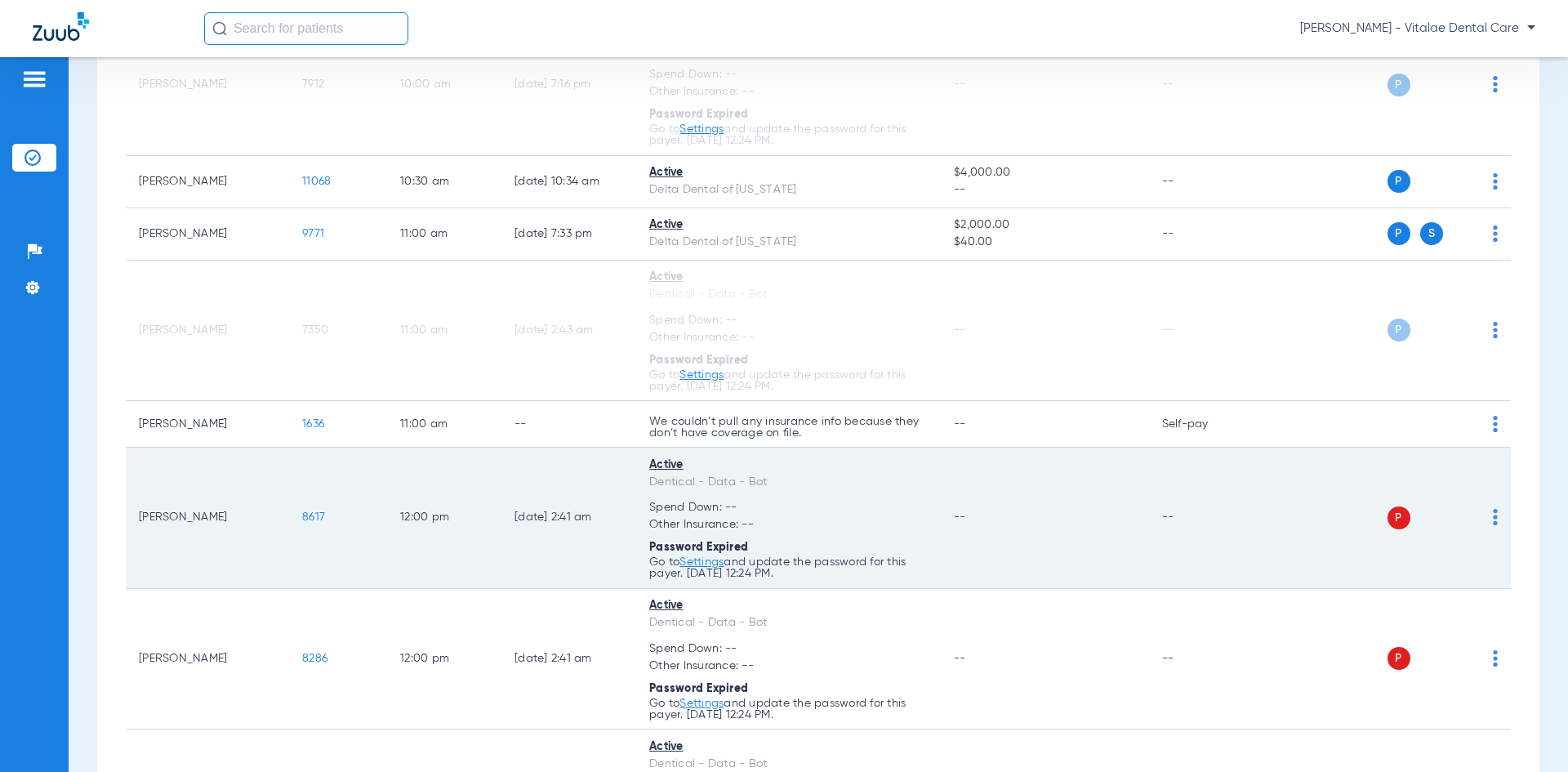
click at [781, 524] on img at bounding box center [1495, 517] width 5 height 16
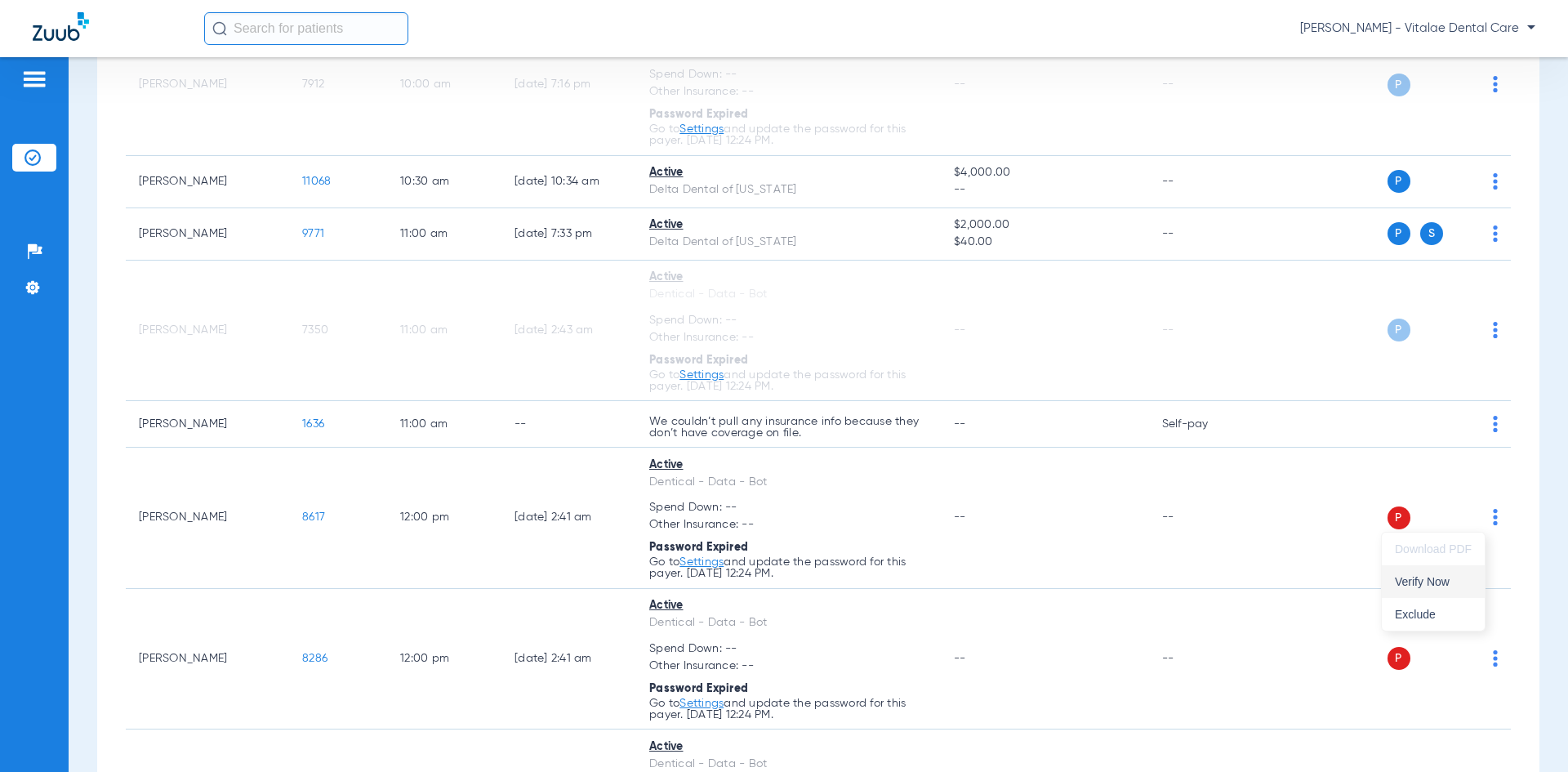
click at [781, 580] on span "Verify Now" at bounding box center [1433, 581] width 76 height 11
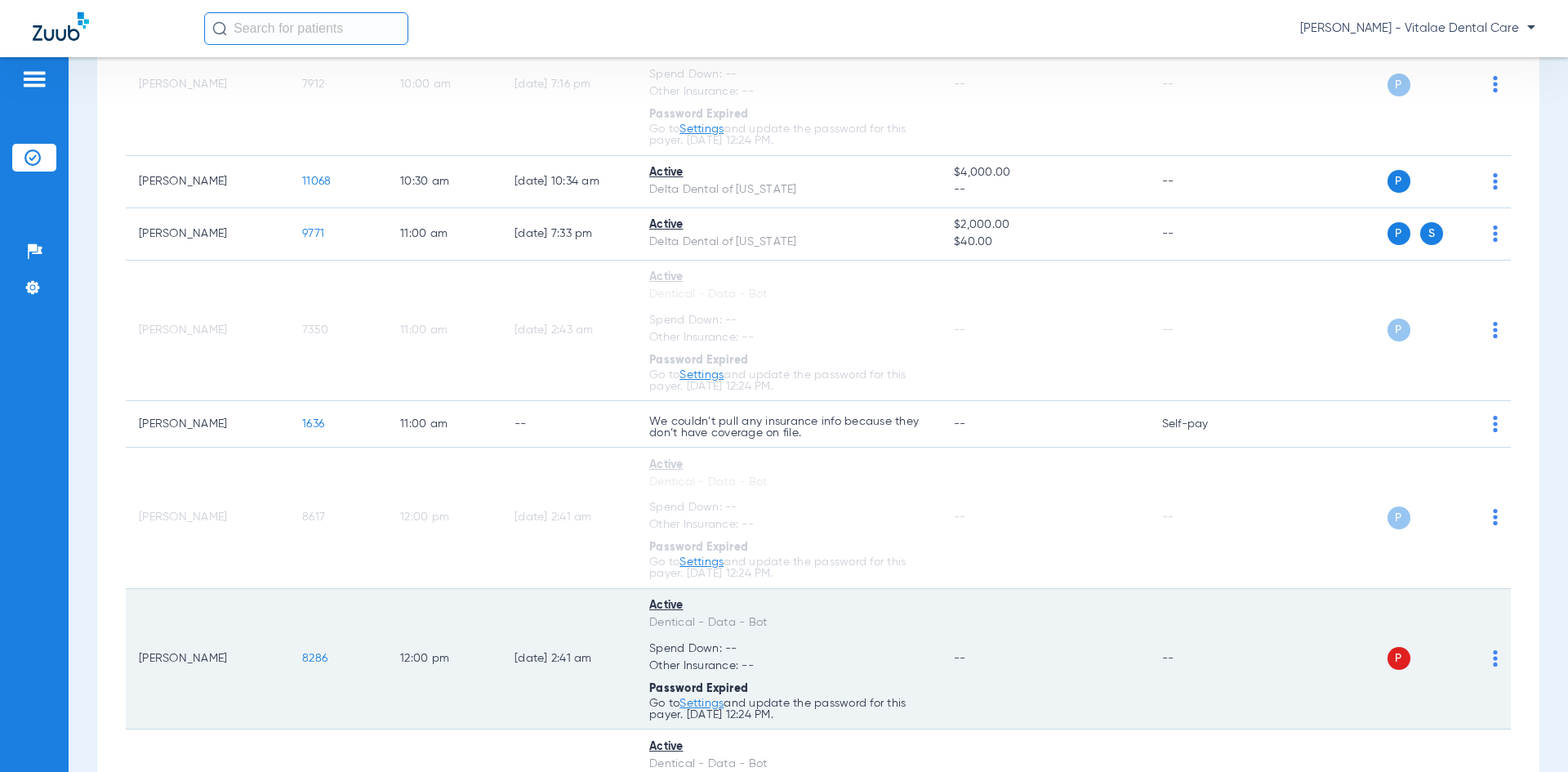
click at [781, 658] on img at bounding box center [1495, 658] width 5 height 16
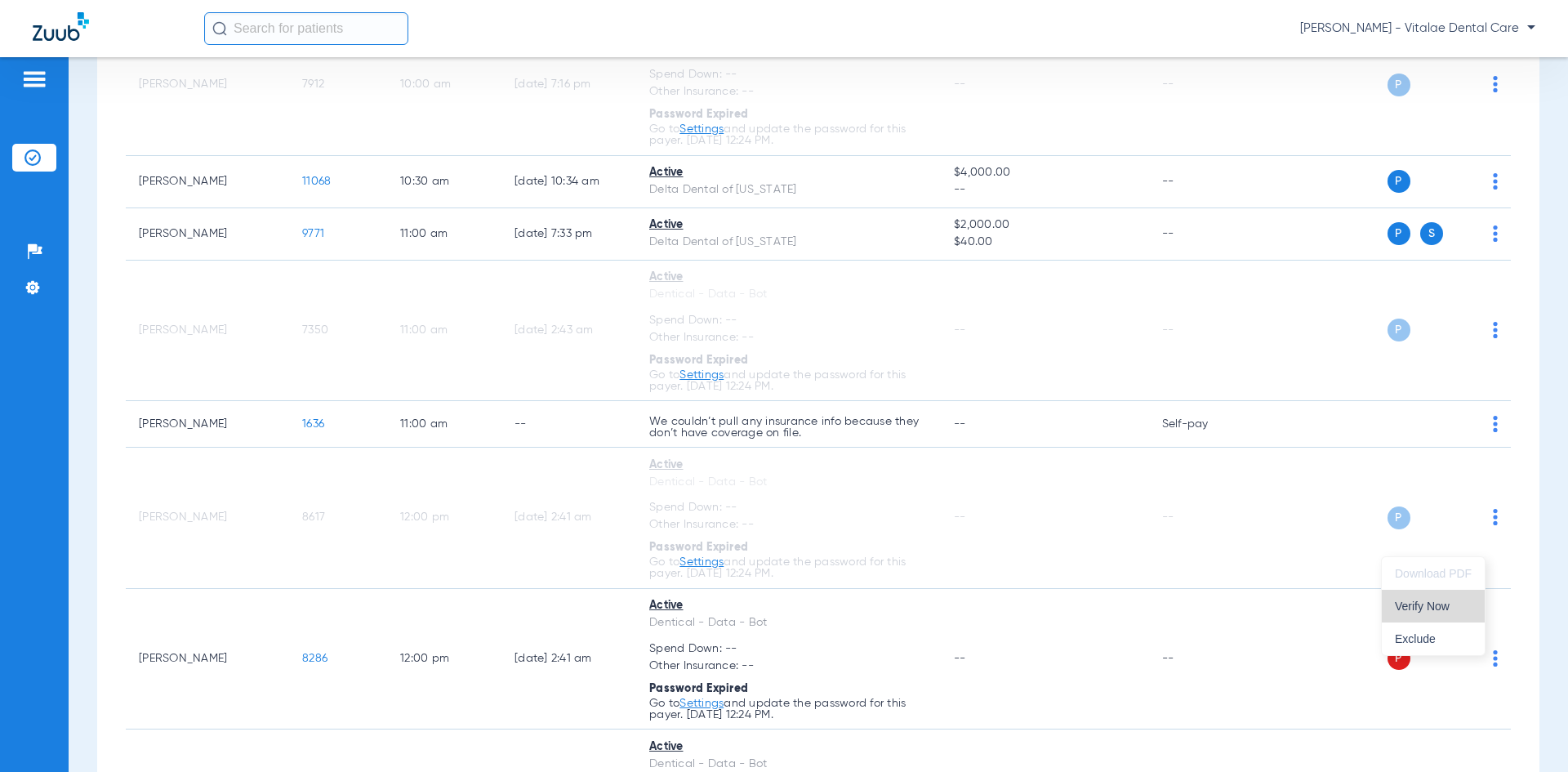
click at [781, 613] on button "Verify Now" at bounding box center [1433, 606] width 102 height 33
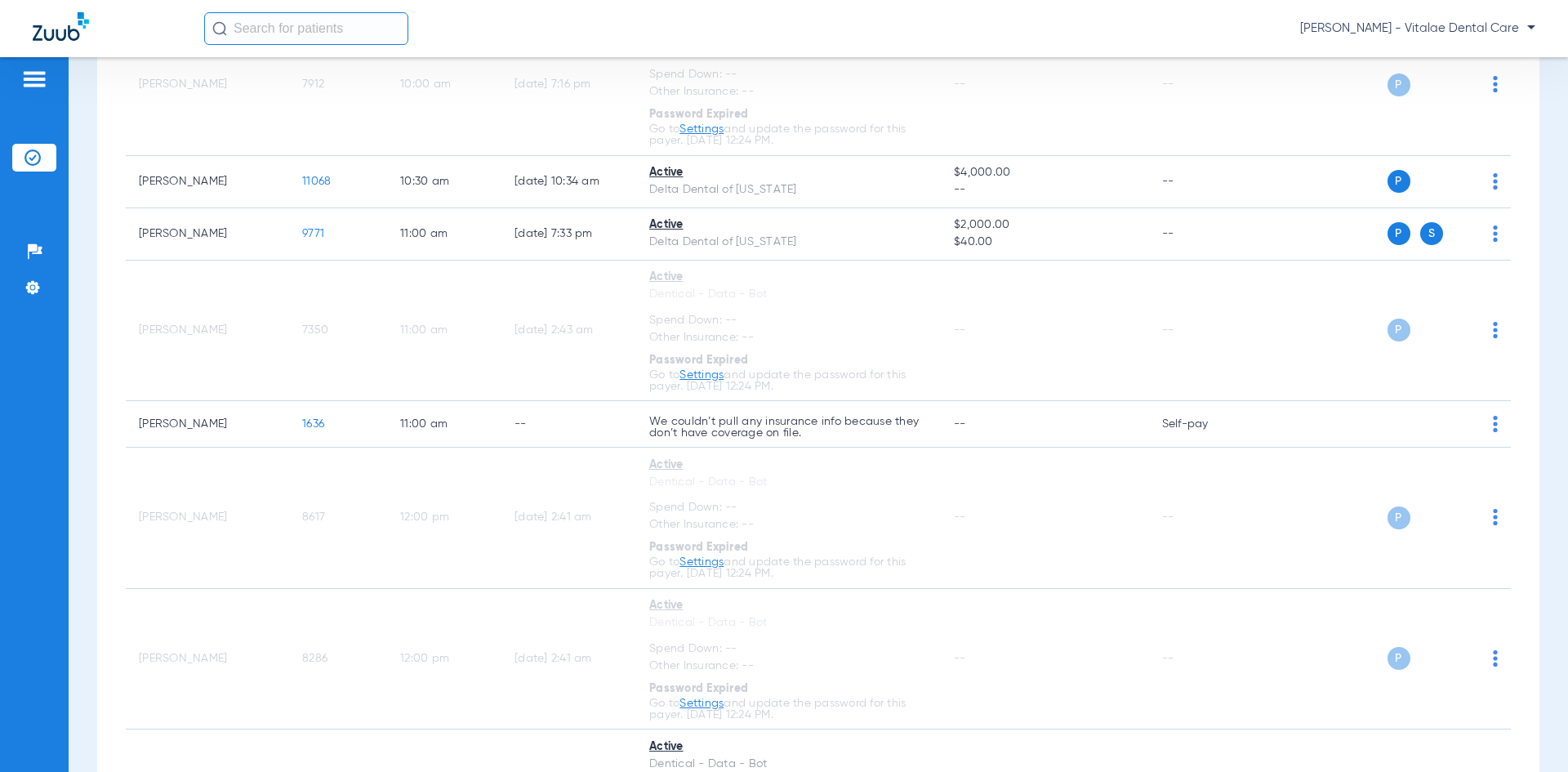
scroll to position [1225, 0]
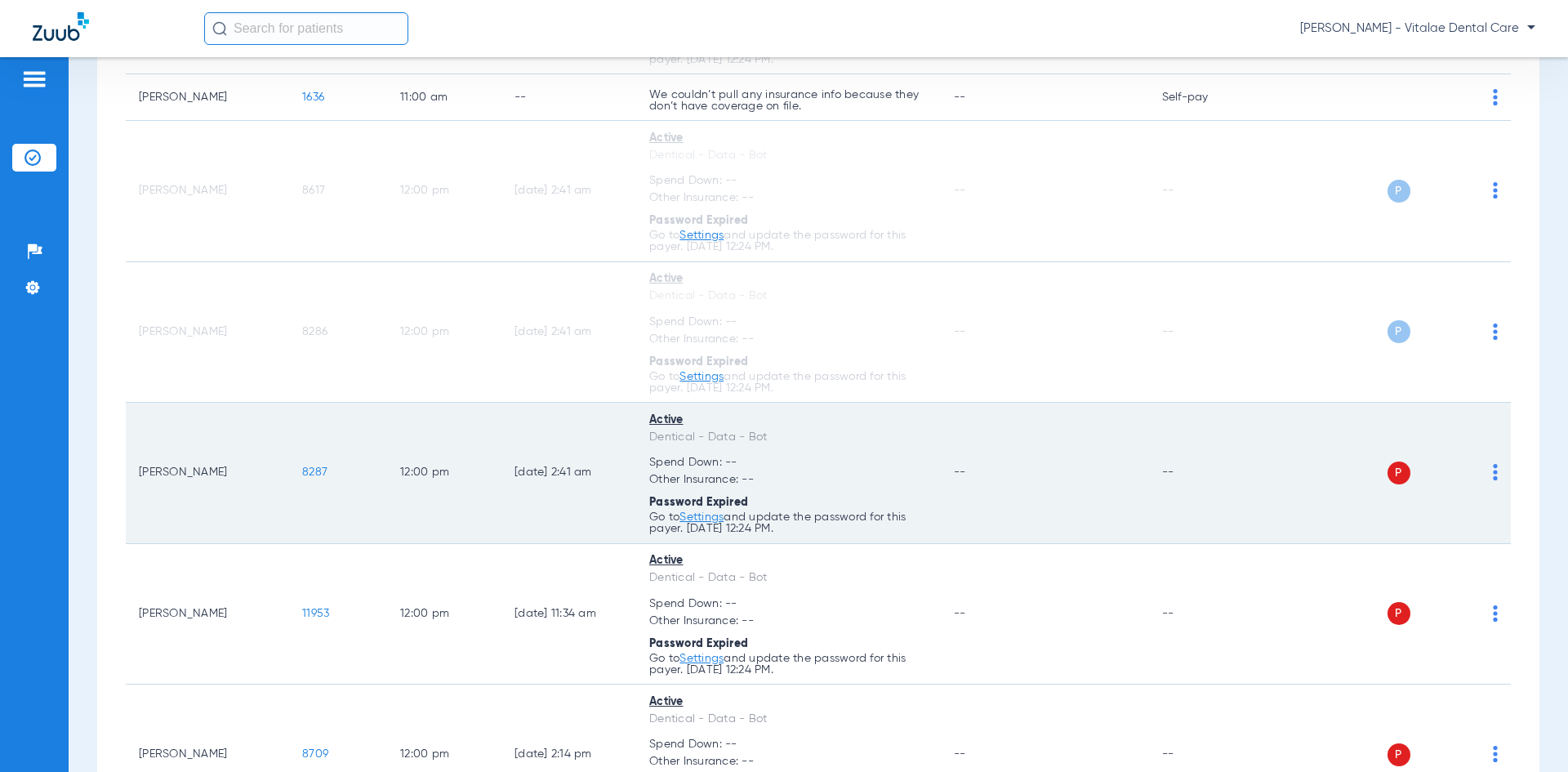
click at [781, 473] on img at bounding box center [1495, 472] width 5 height 16
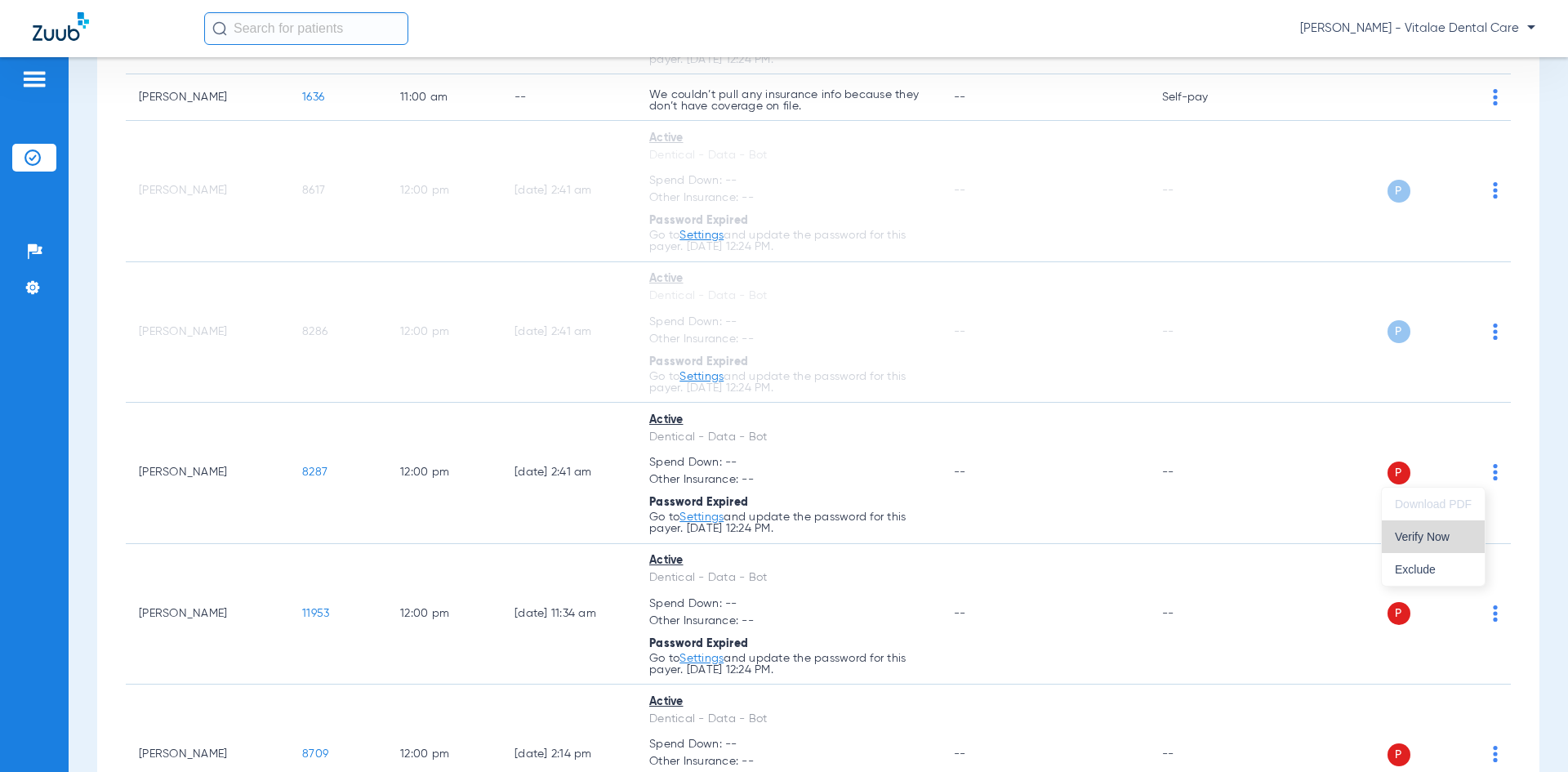
click at [781, 536] on span "Verify Now" at bounding box center [1433, 536] width 76 height 11
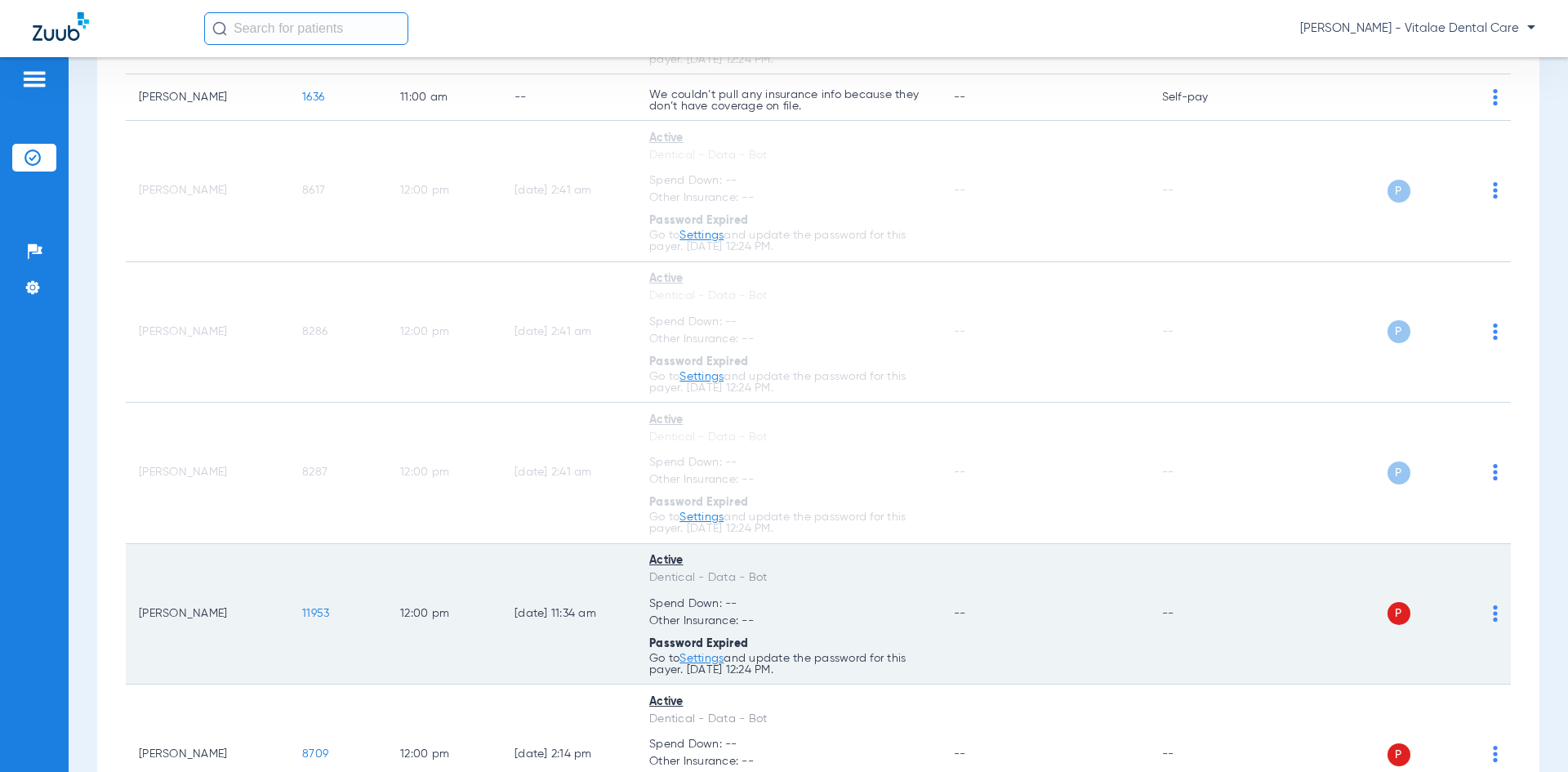
click at [781, 617] on td "P S" at bounding box center [1385, 614] width 253 height 142
click at [781, 616] on img at bounding box center [1495, 613] width 5 height 16
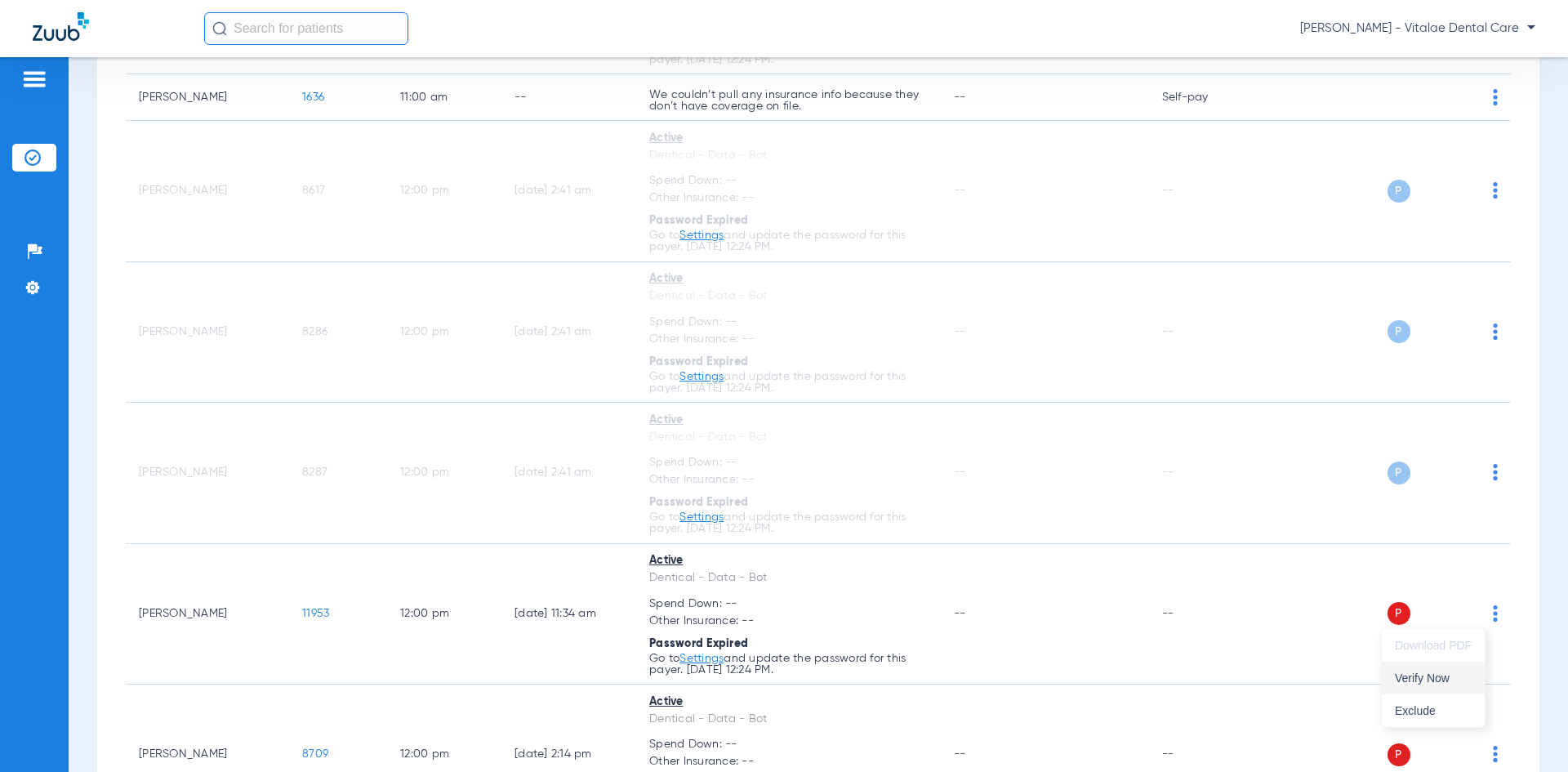
click at [781, 680] on span "Verify Now" at bounding box center [1433, 677] width 76 height 11
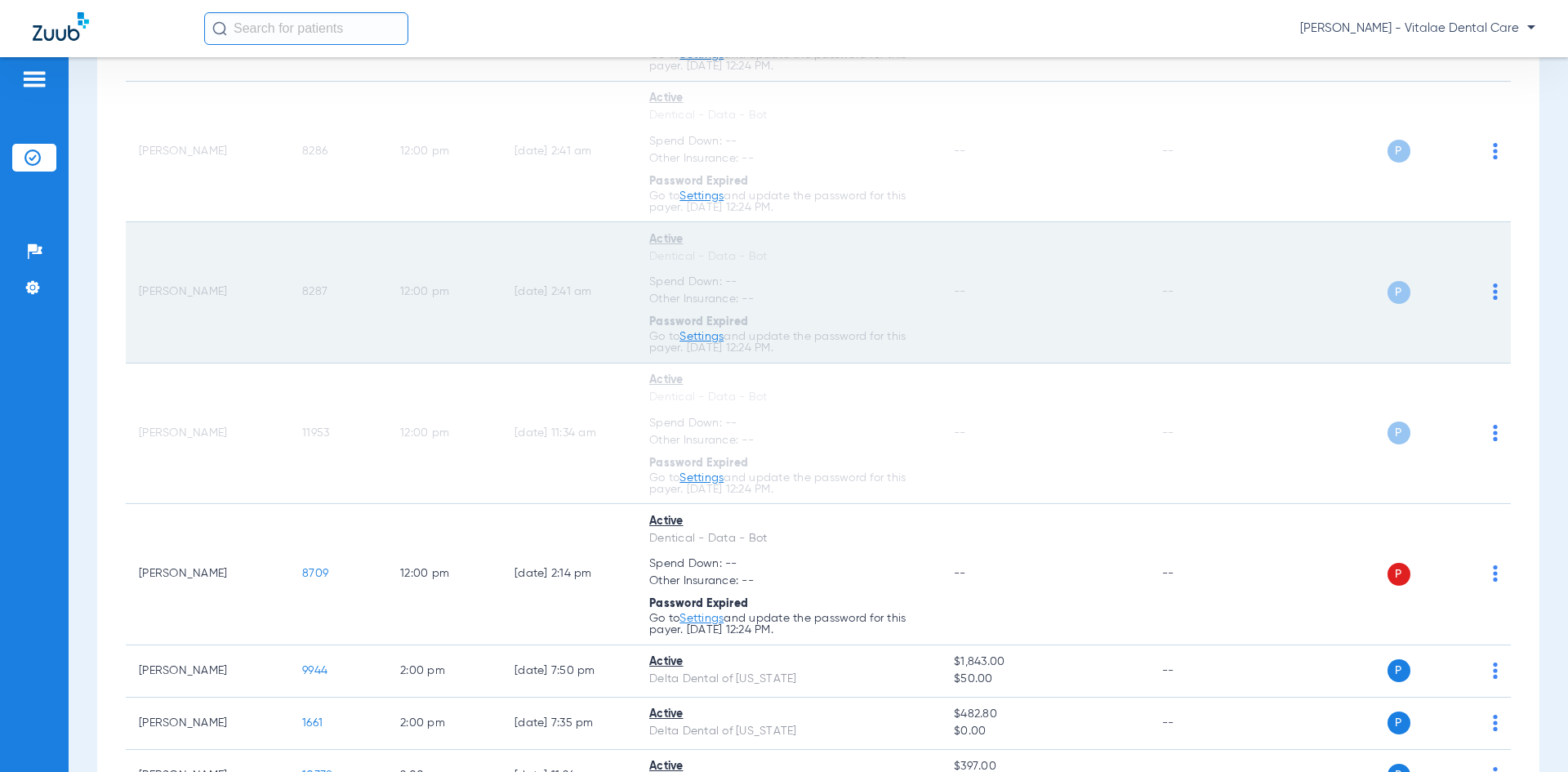
scroll to position [1552, 0]
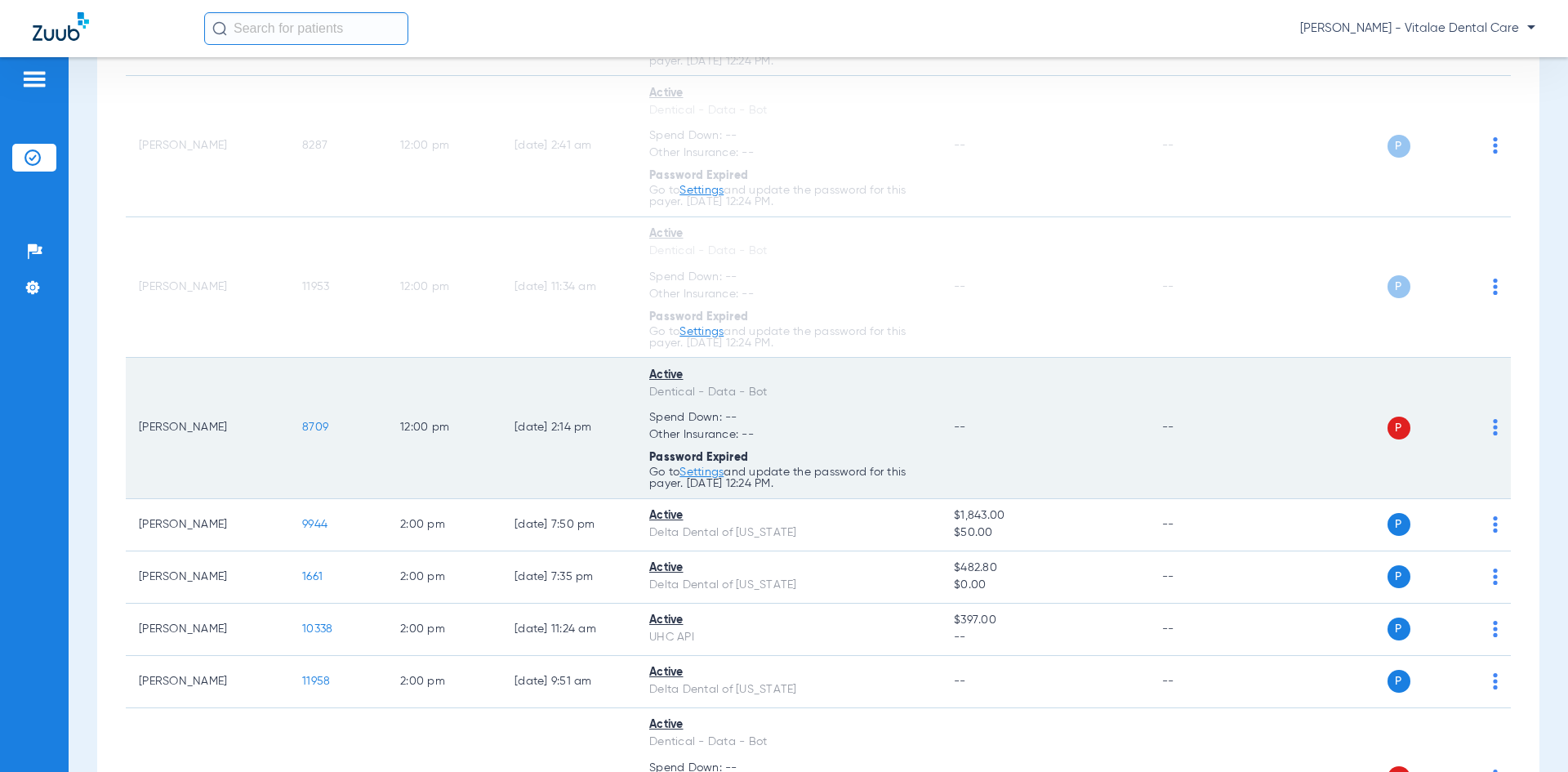
click at [781, 425] on img at bounding box center [1495, 426] width 5 height 16
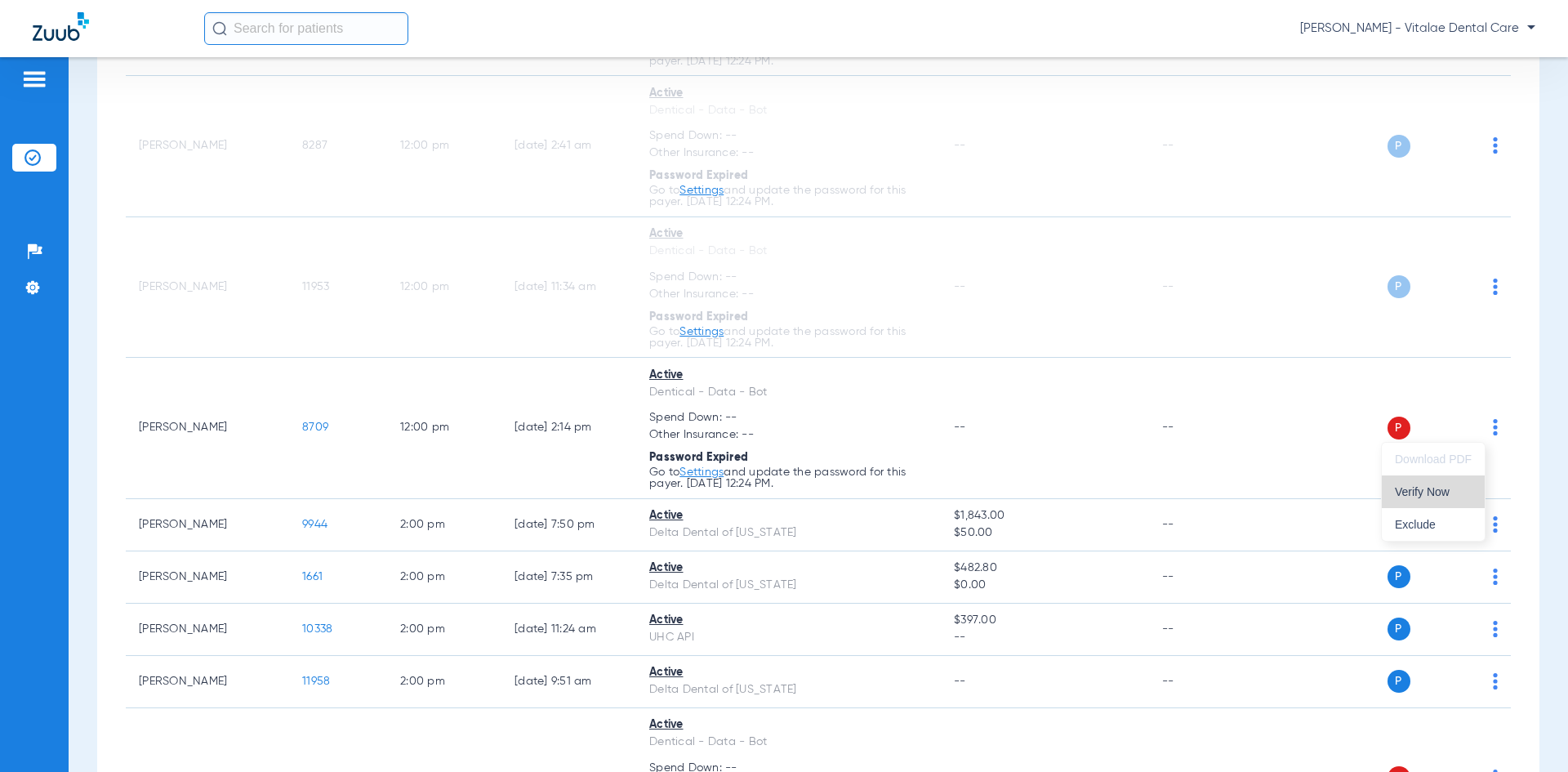
click at [781, 487] on span "Verify Now" at bounding box center [1433, 492] width 76 height 11
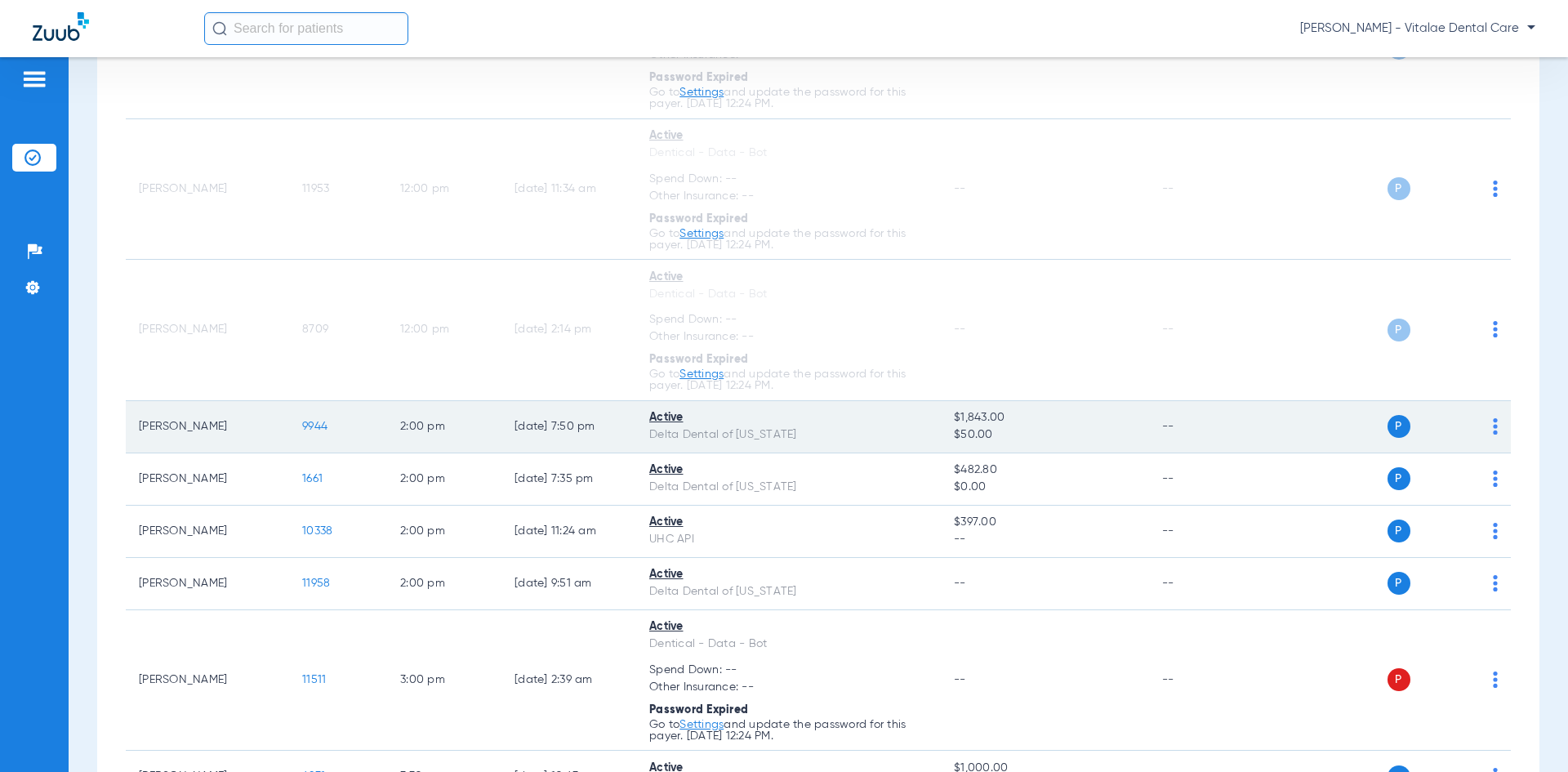
scroll to position [1878, 0]
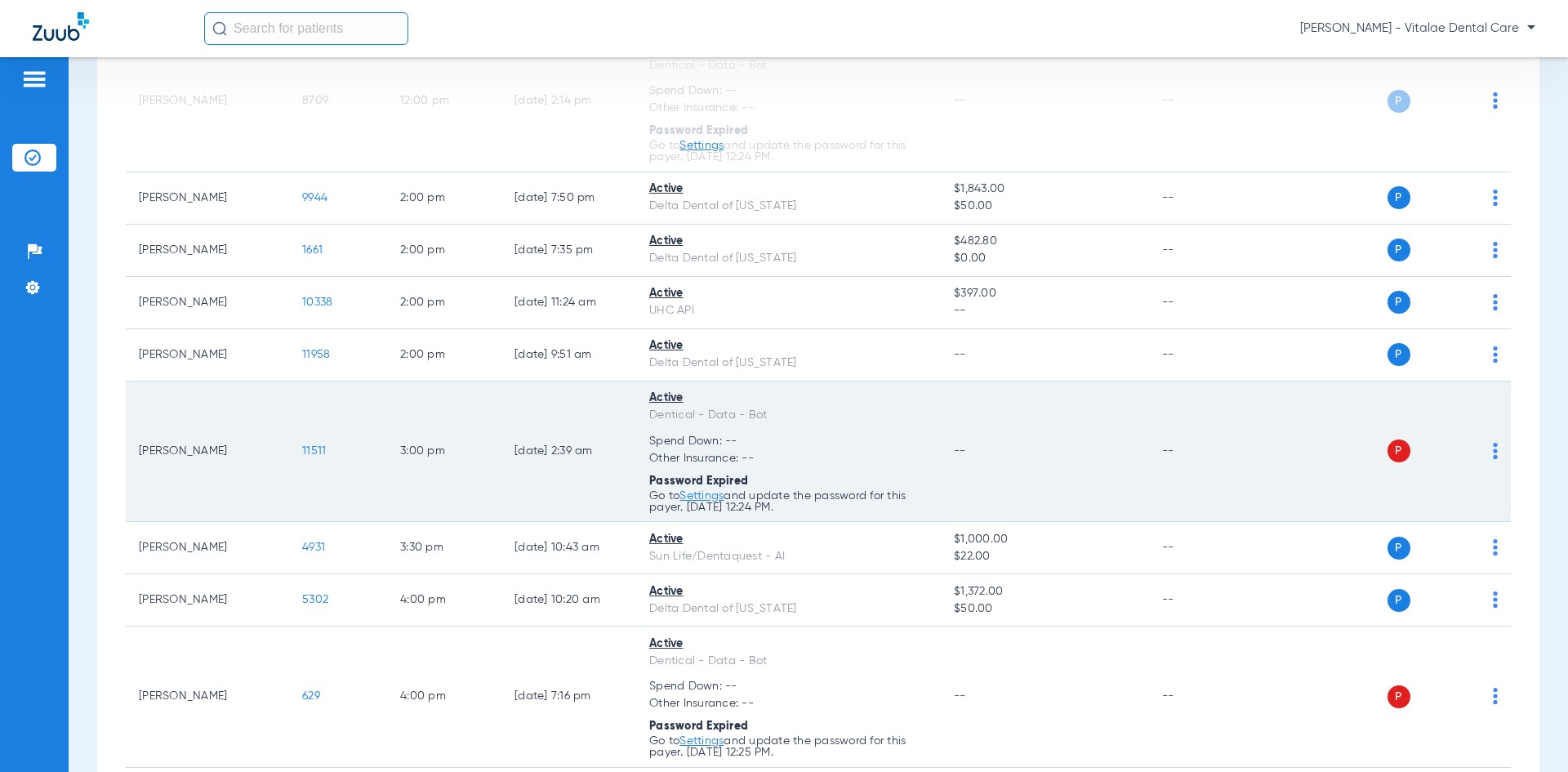
click at [781, 446] on img at bounding box center [1495, 451] width 5 height 16
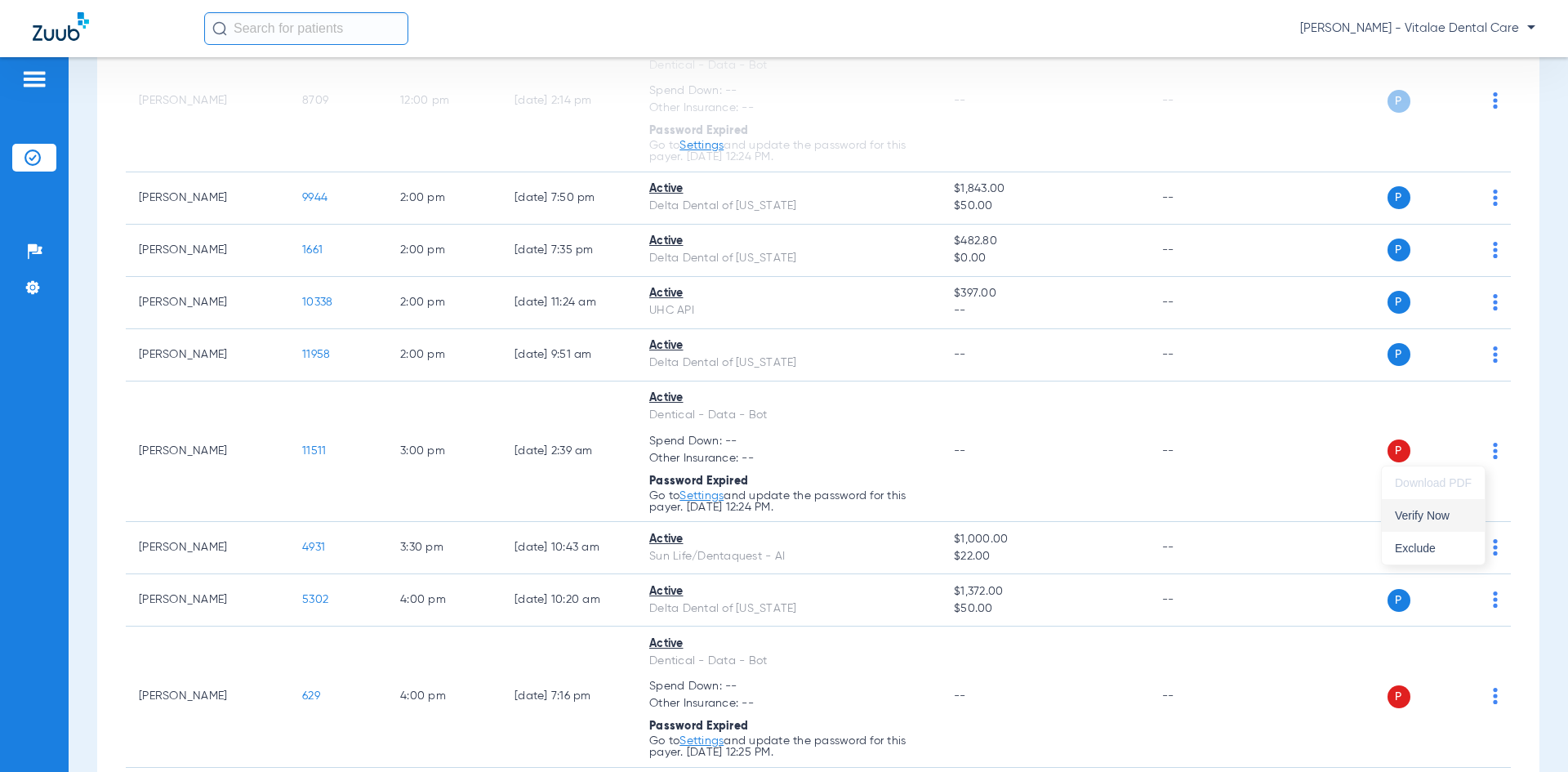
click at [781, 508] on button "Verify Now" at bounding box center [1433, 516] width 102 height 33
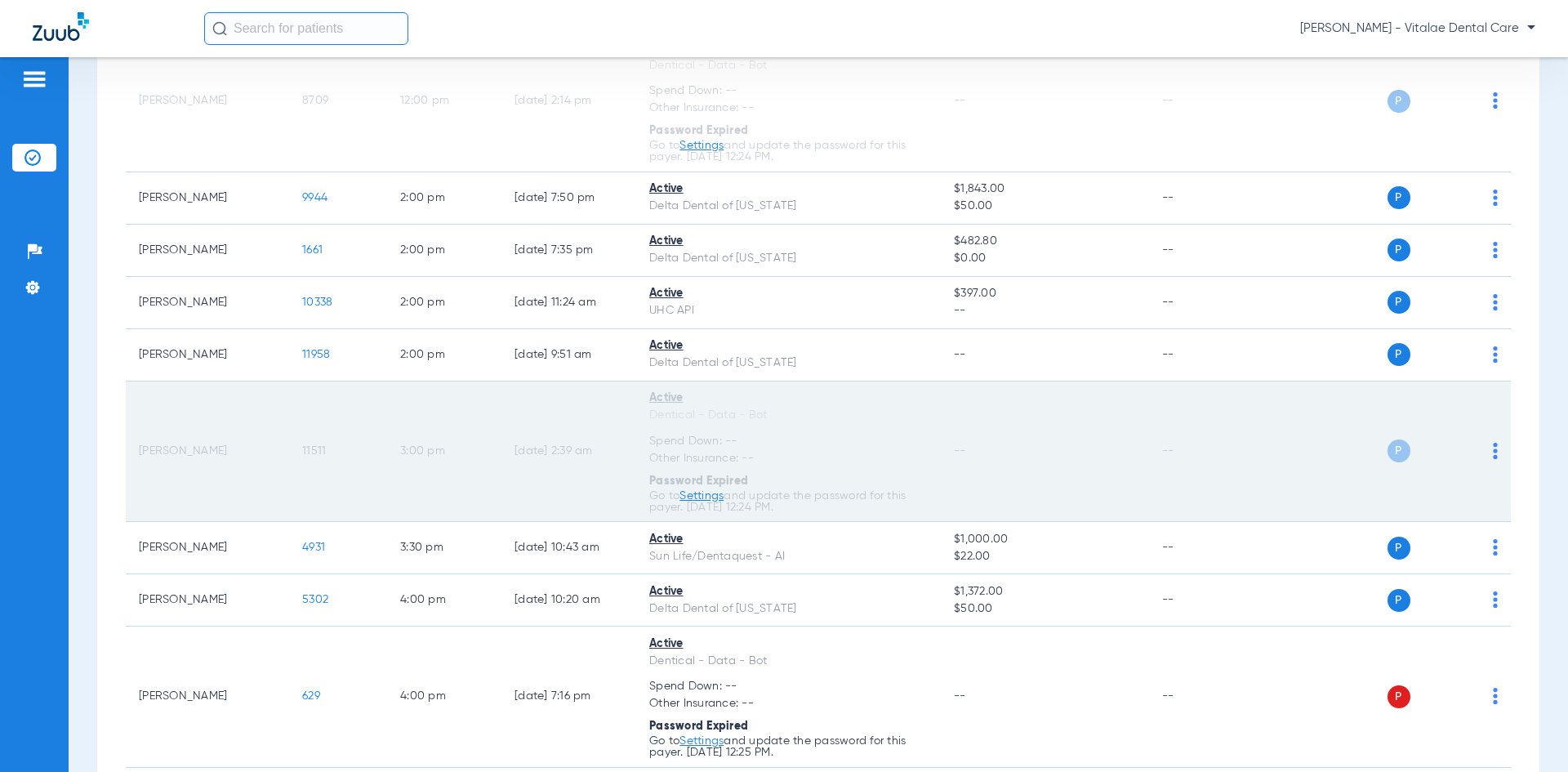
scroll to position [2205, 0]
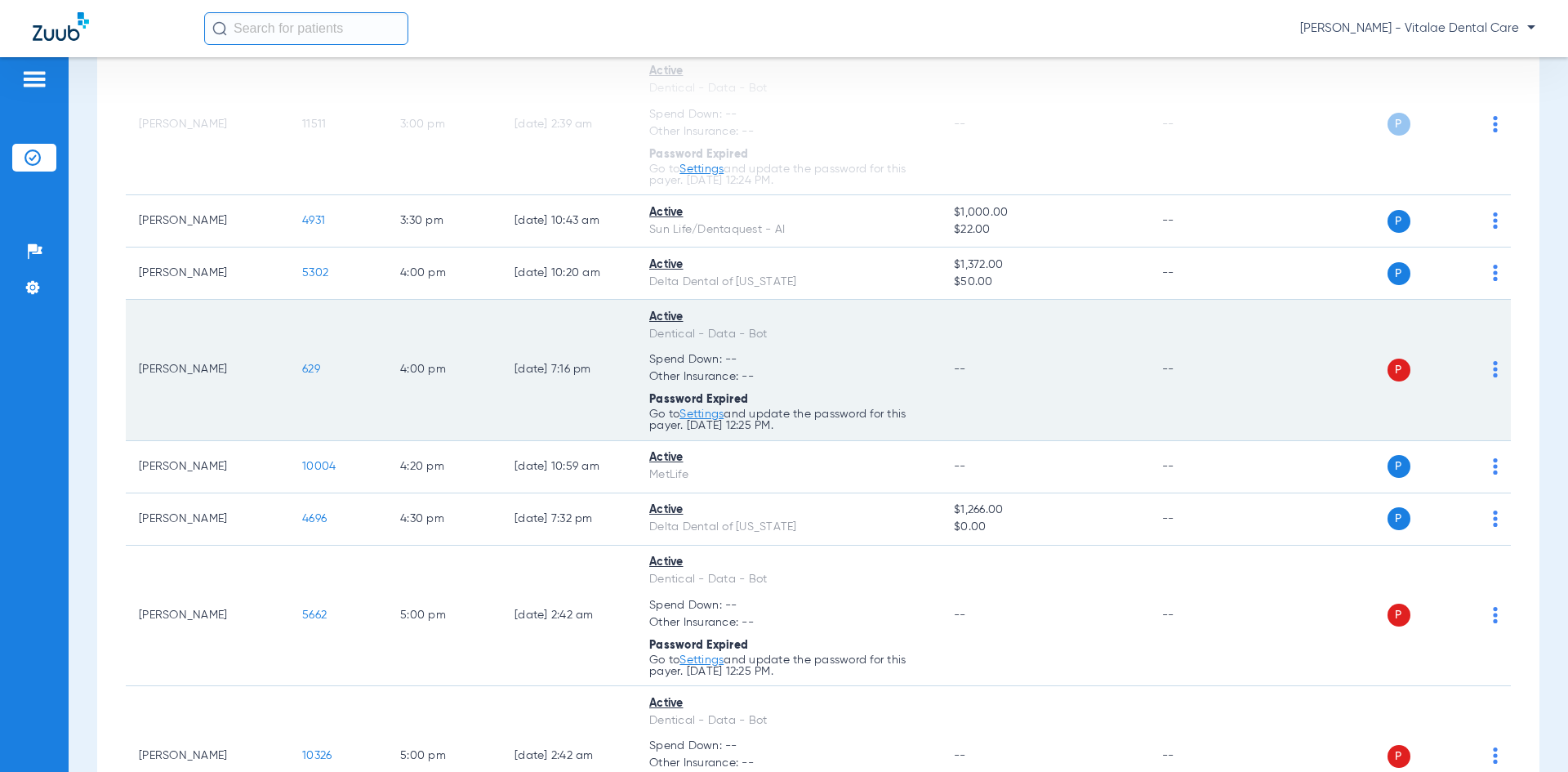
click at [781, 365] on img at bounding box center [1495, 369] width 5 height 16
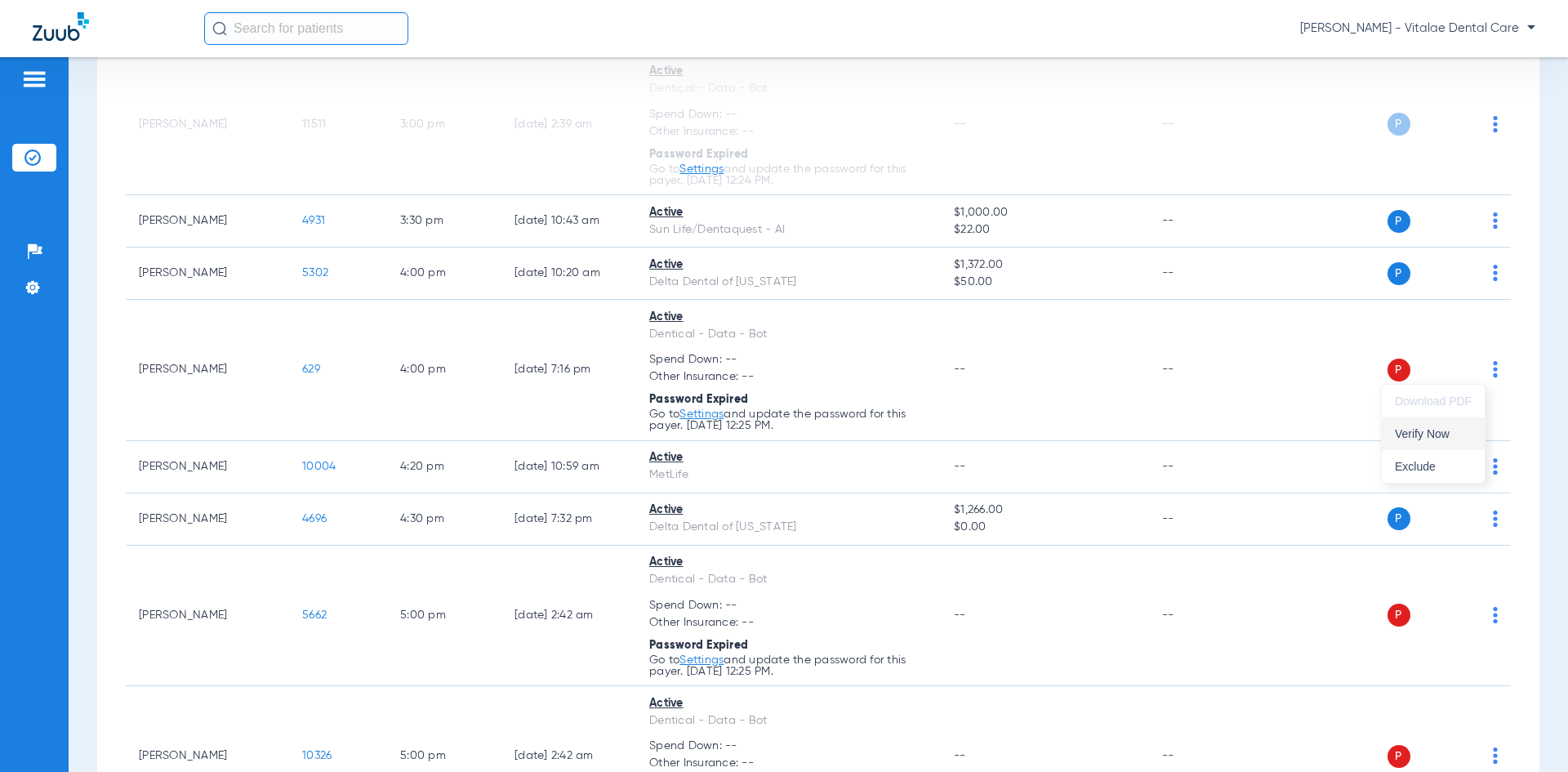
click at [781, 429] on span "Verify Now" at bounding box center [1433, 433] width 76 height 11
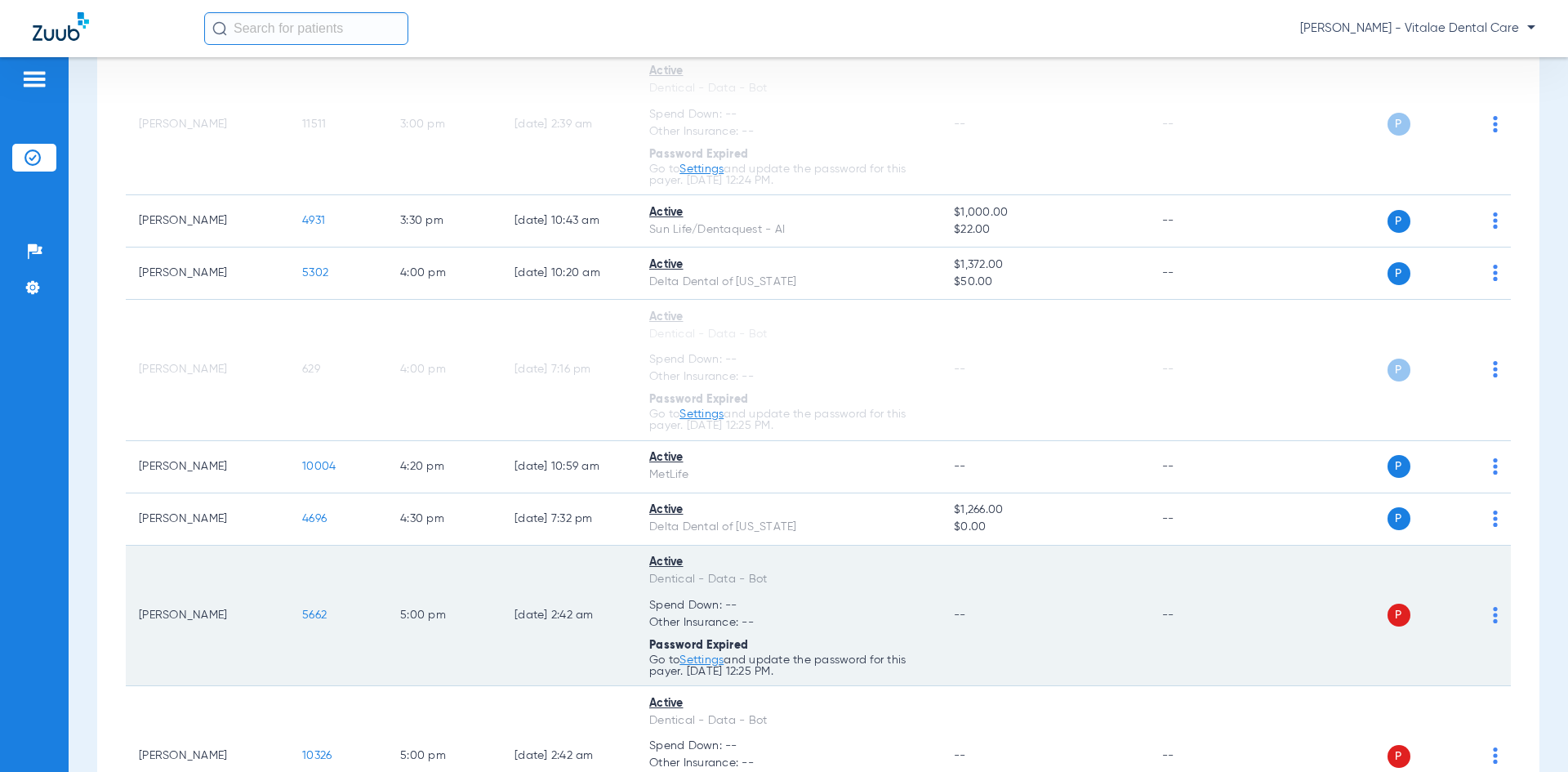
click at [781, 610] on div "P S" at bounding box center [1379, 615] width 240 height 23
click at [781, 611] on img at bounding box center [1495, 615] width 5 height 16
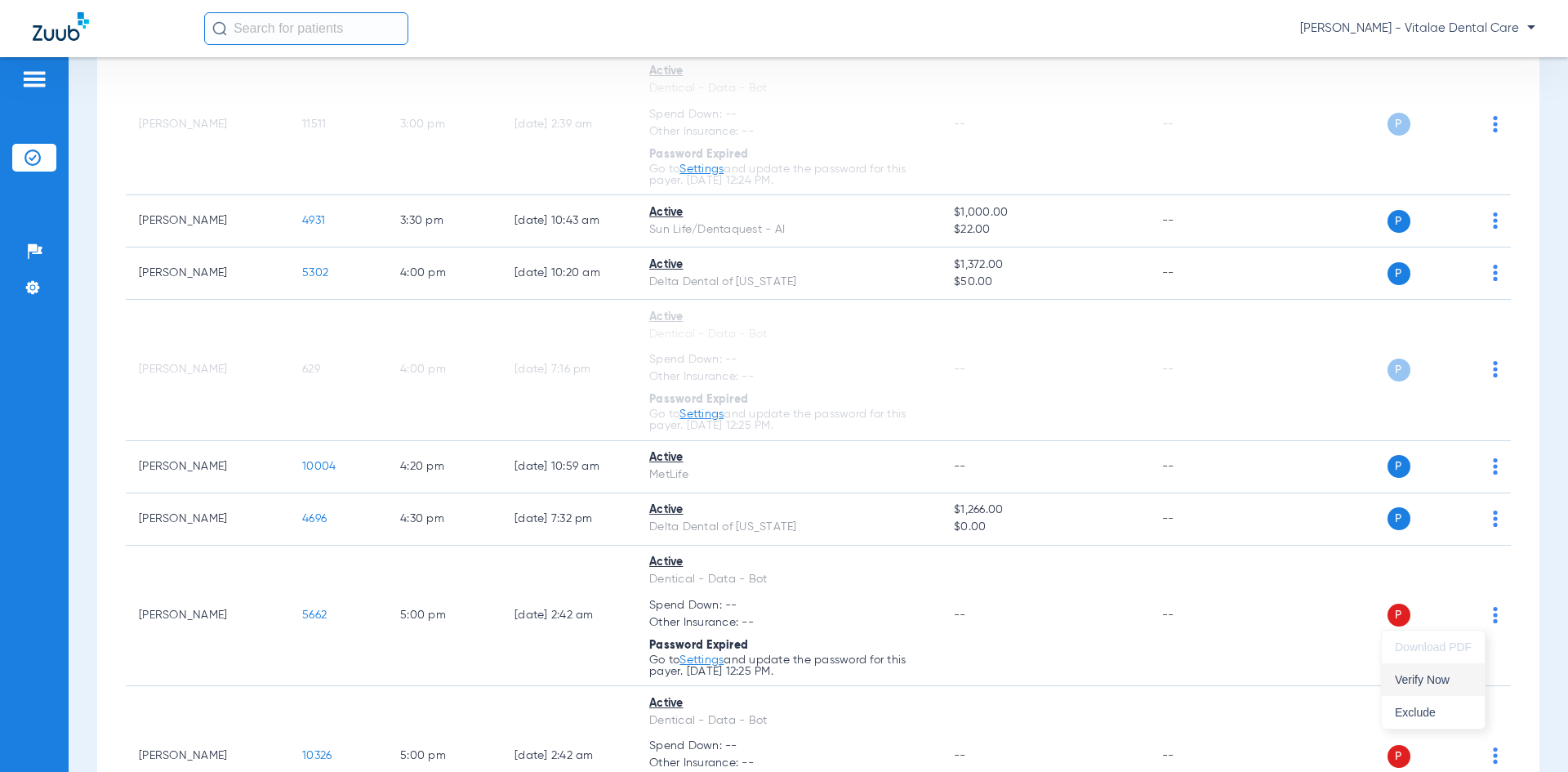
click at [781, 674] on span "Verify Now" at bounding box center [1433, 679] width 76 height 11
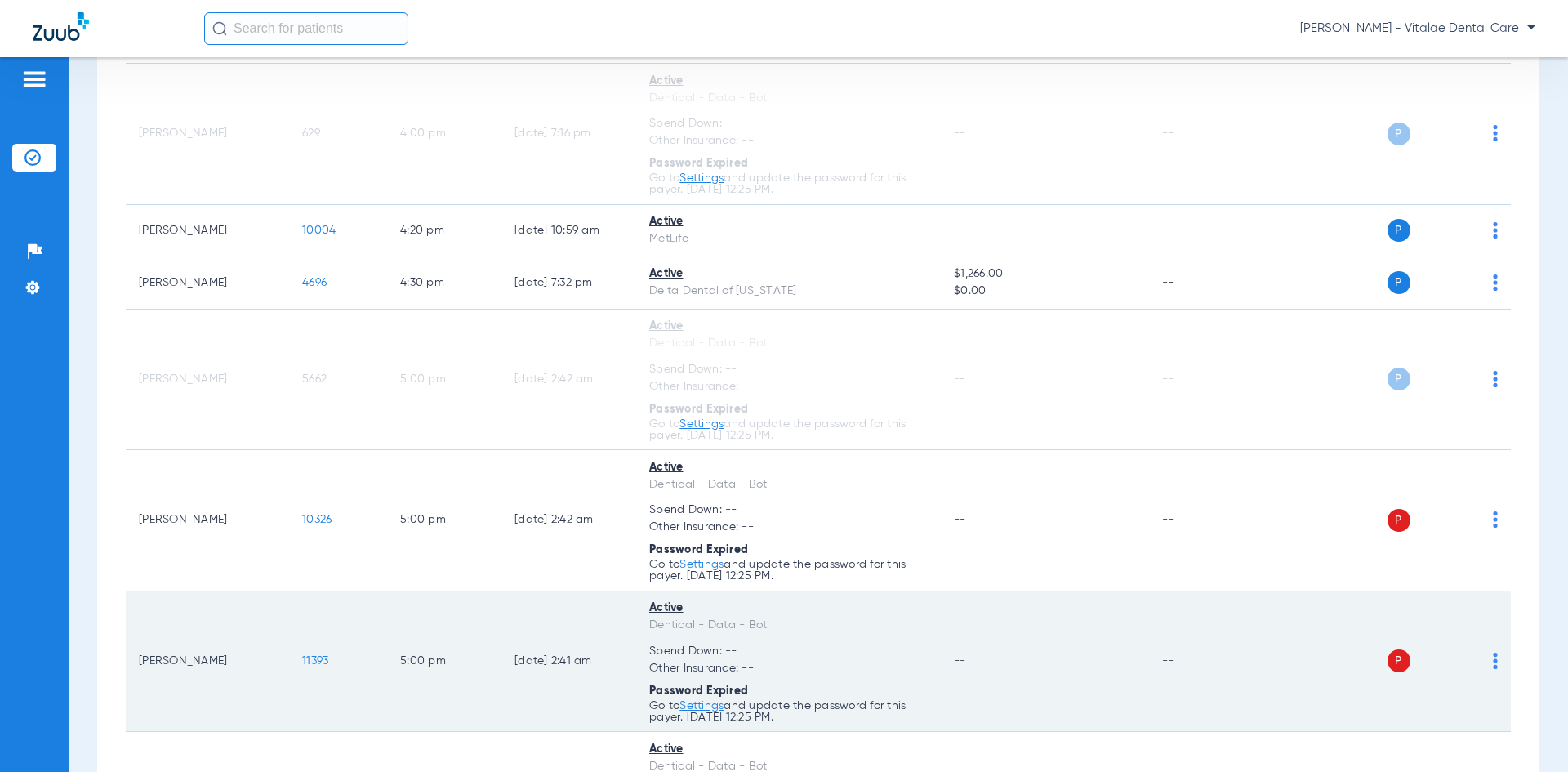
scroll to position [2450, 0]
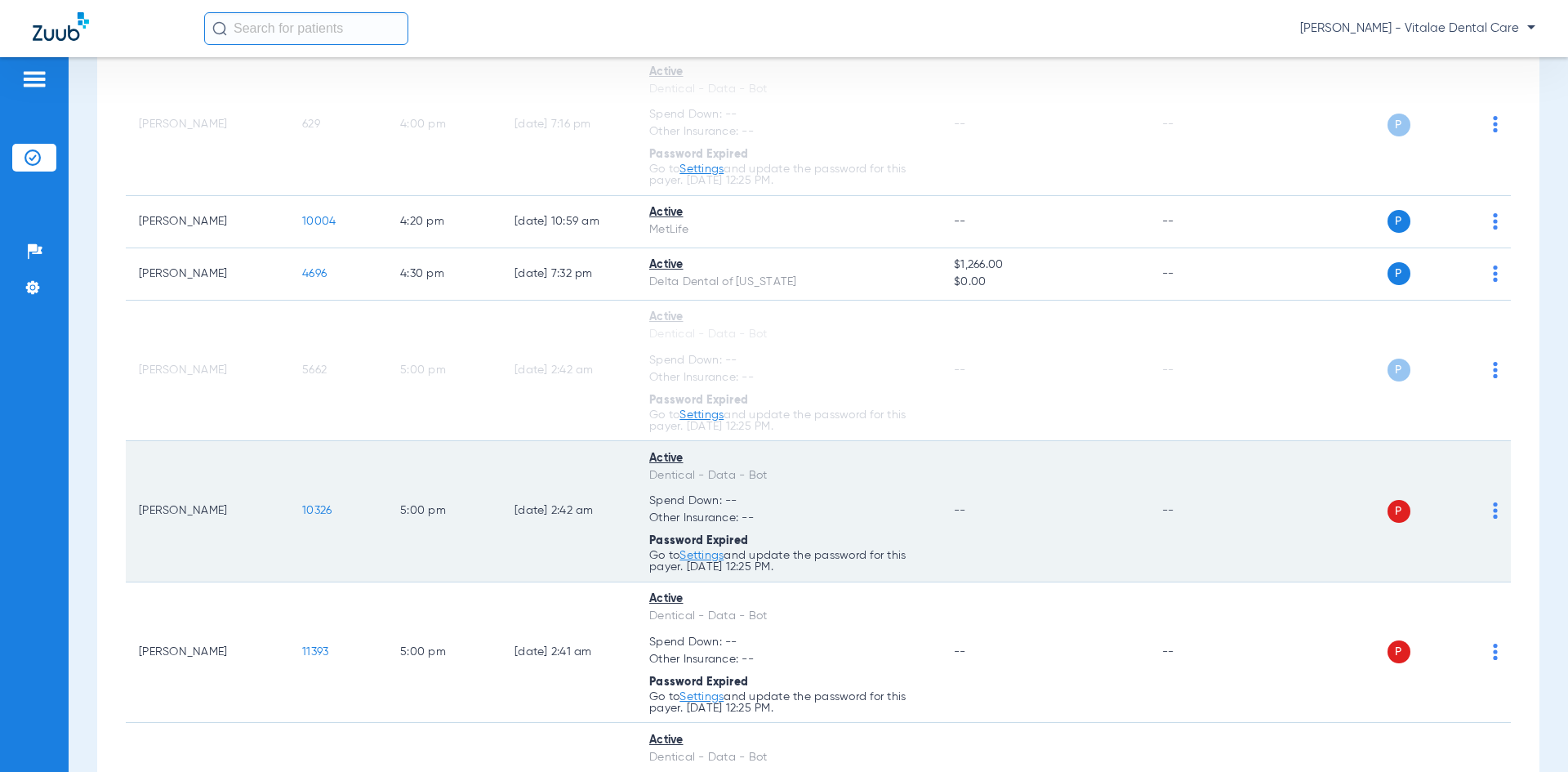
click at [781, 513] on img at bounding box center [1495, 510] width 5 height 16
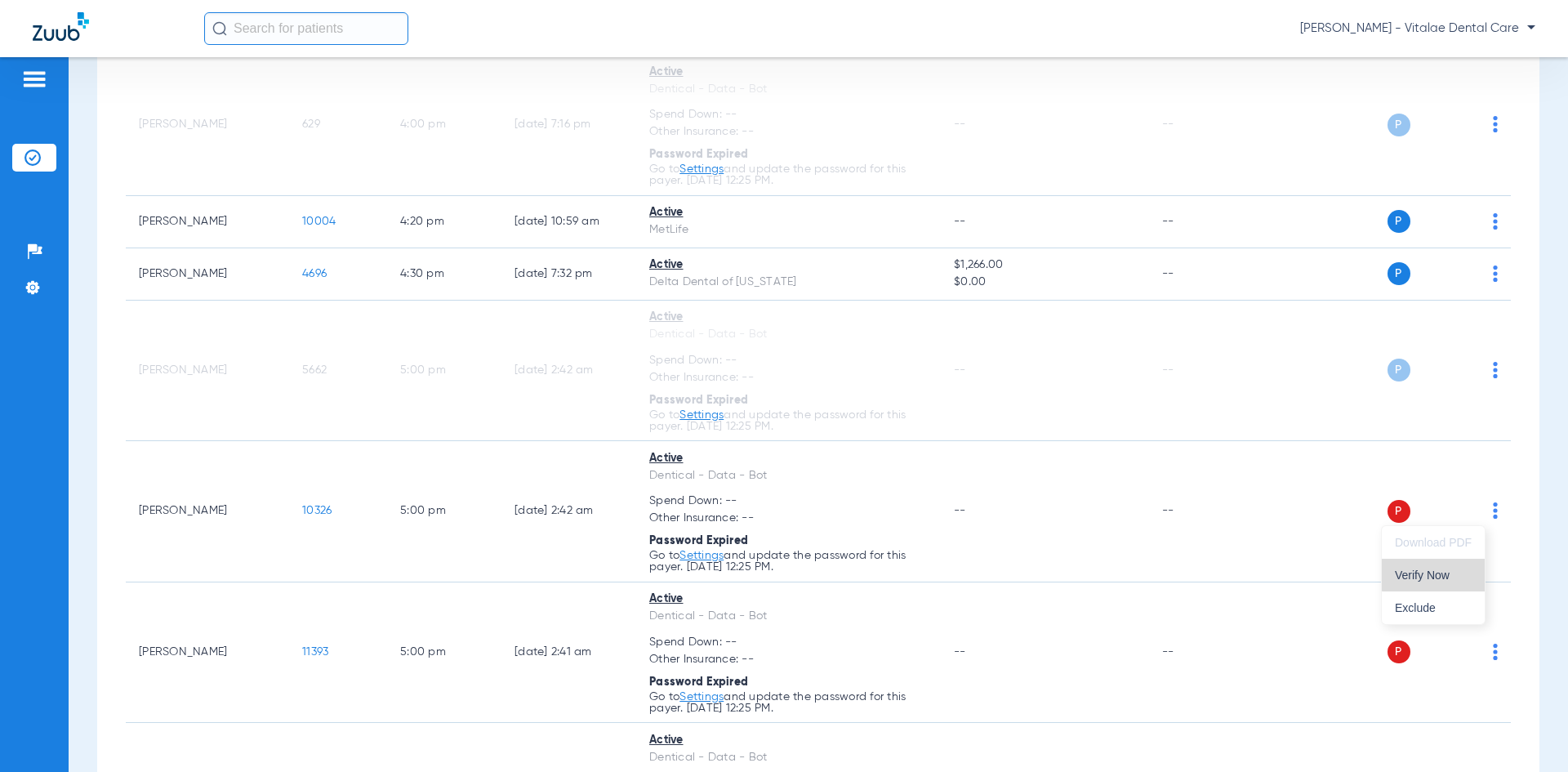
click at [781, 575] on span "Verify Now" at bounding box center [1433, 574] width 76 height 11
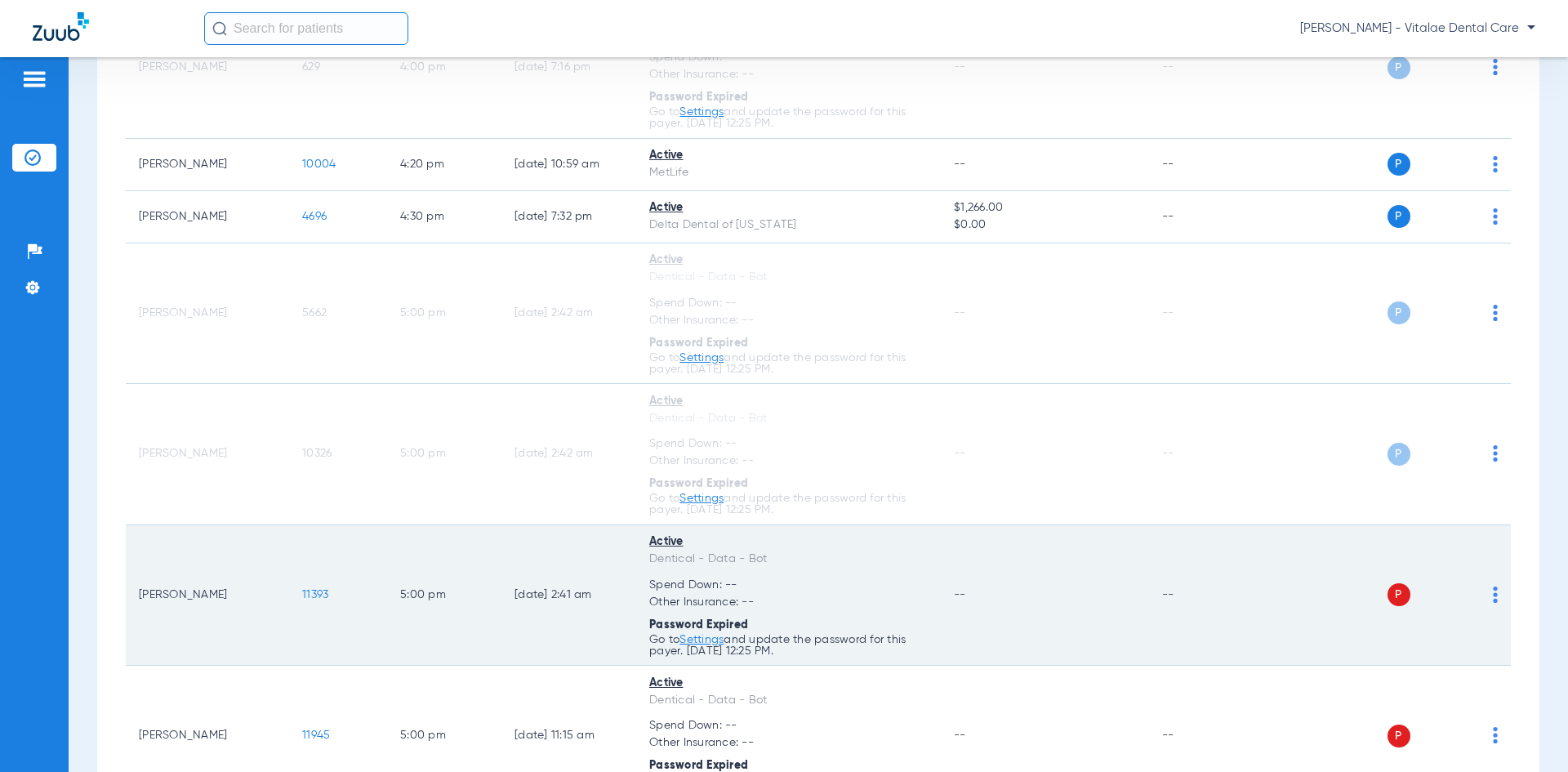
scroll to position [2613, 0]
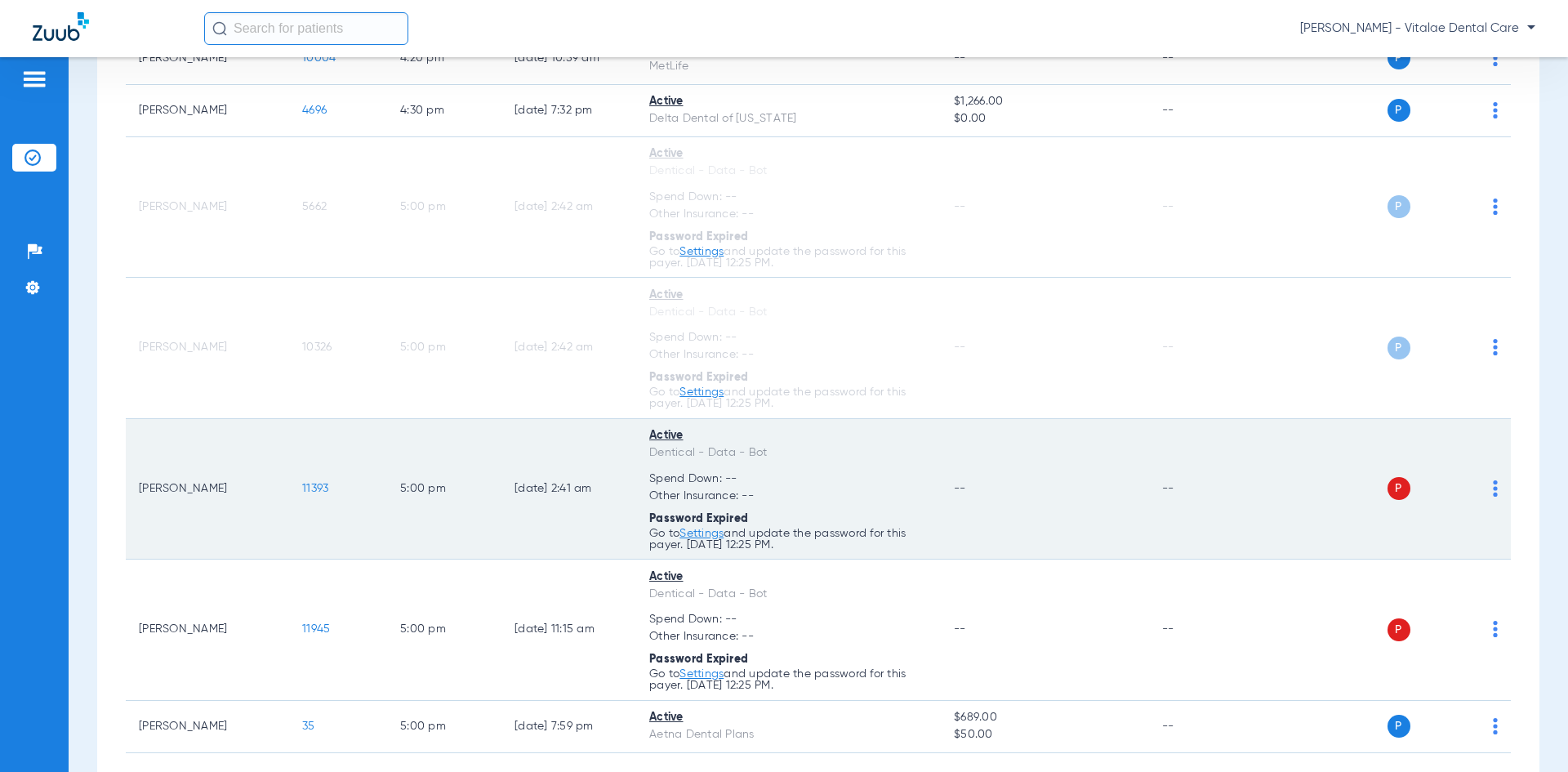
click at [781, 484] on img at bounding box center [1495, 488] width 5 height 16
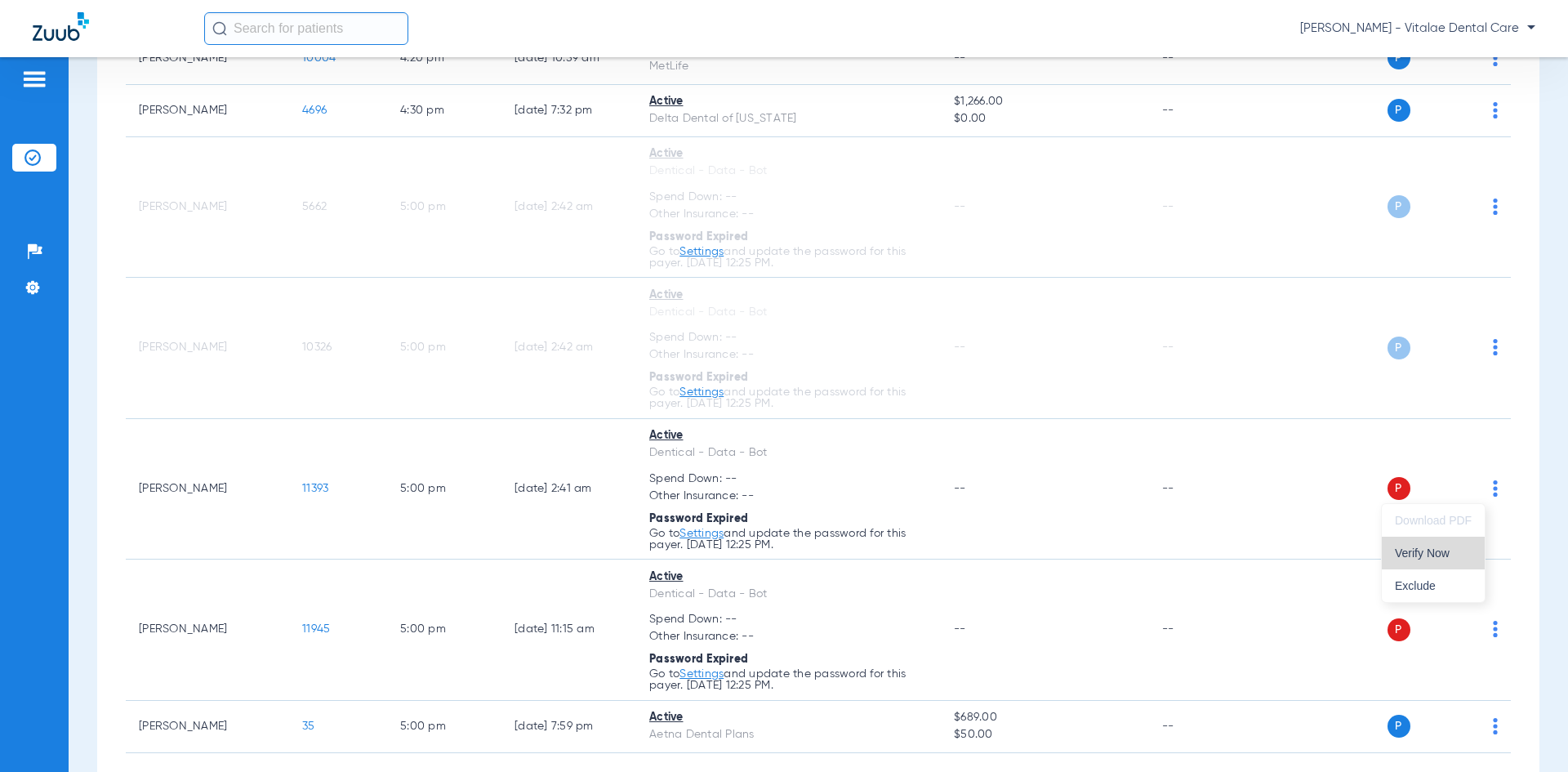
click at [781, 560] on button "Verify Now" at bounding box center [1433, 553] width 102 height 33
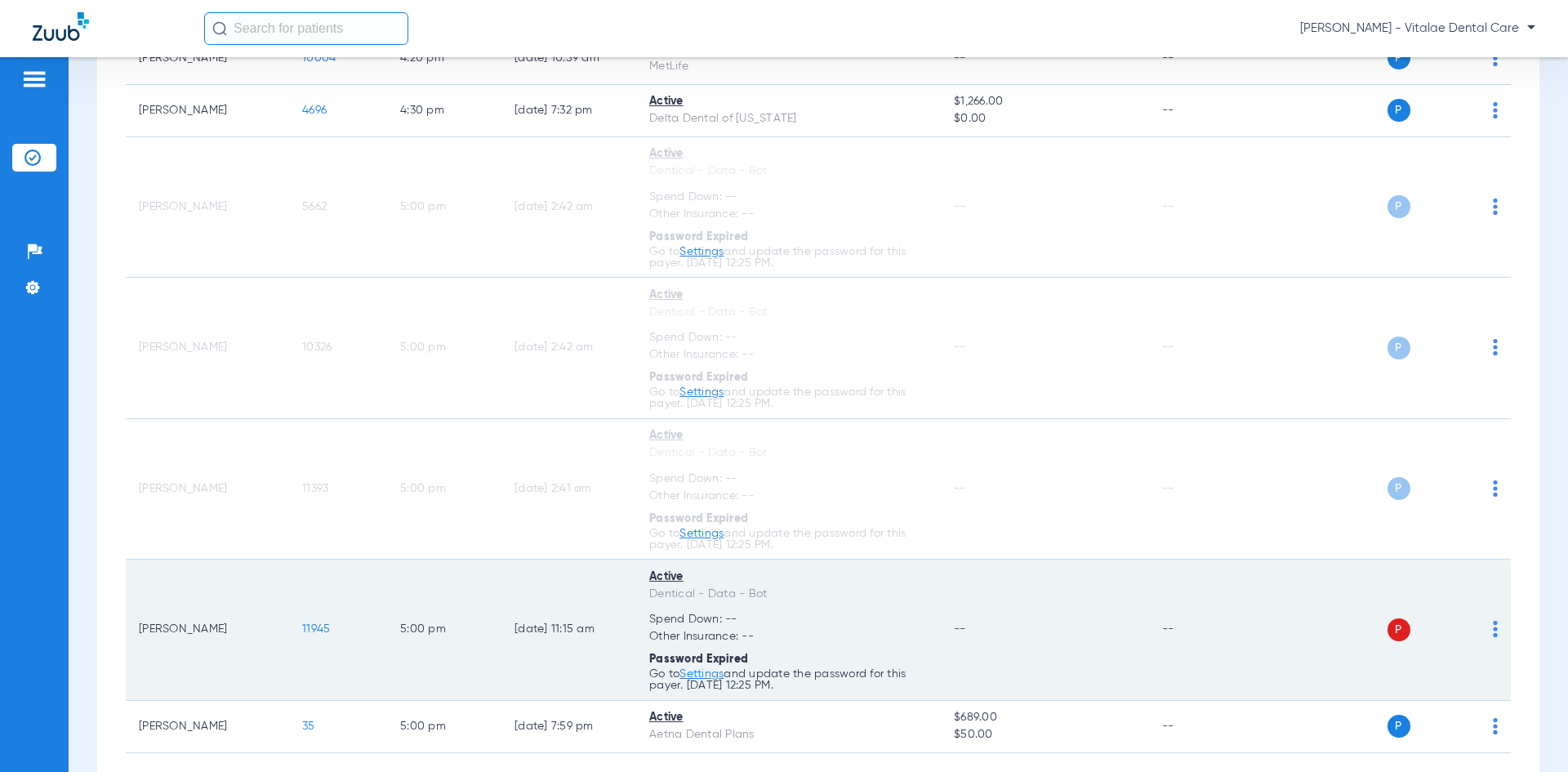
click at [781, 632] on img at bounding box center [1495, 629] width 5 height 16
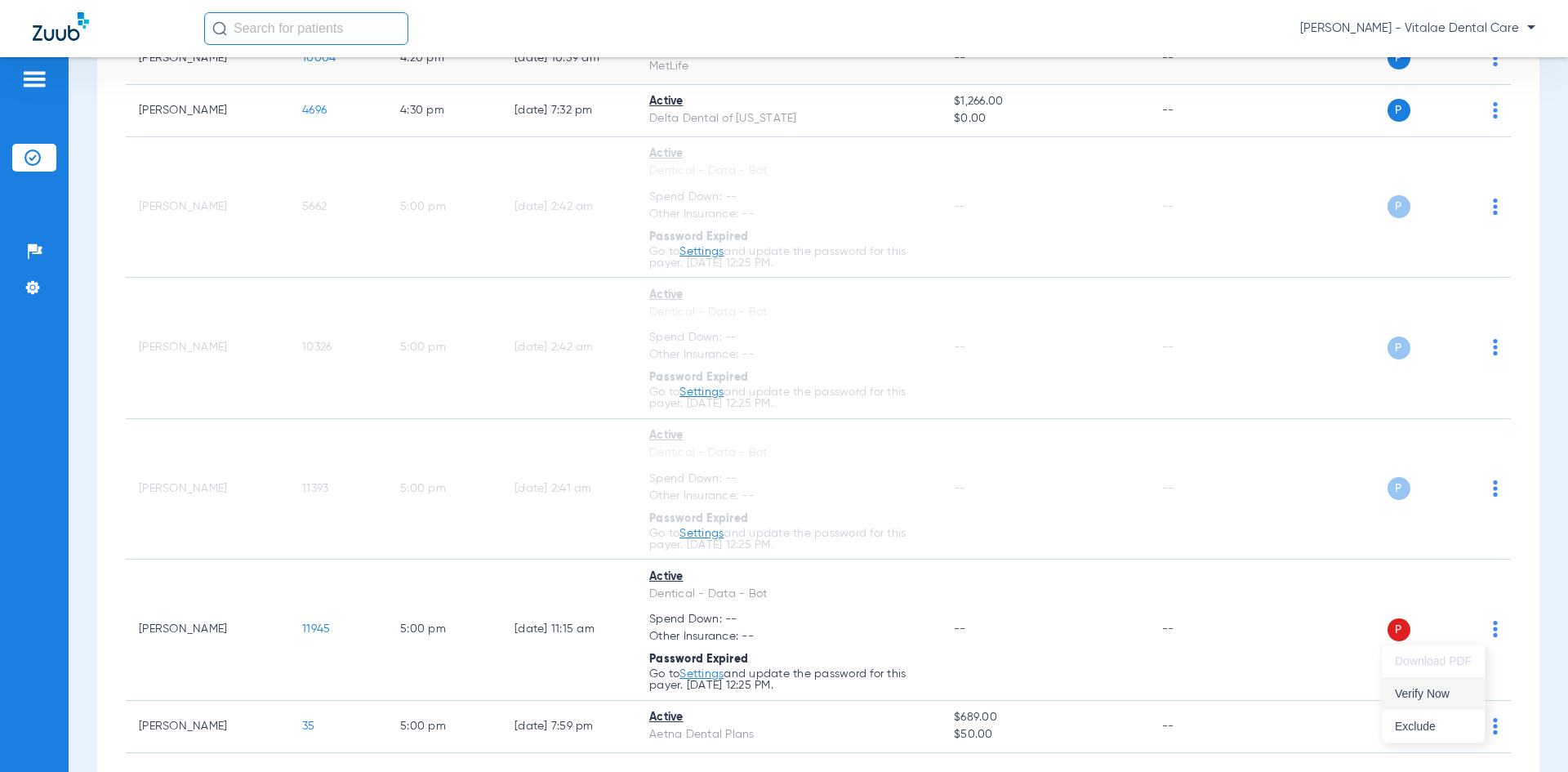
click at [781, 680] on button "Verify Now" at bounding box center [1433, 694] width 102 height 33
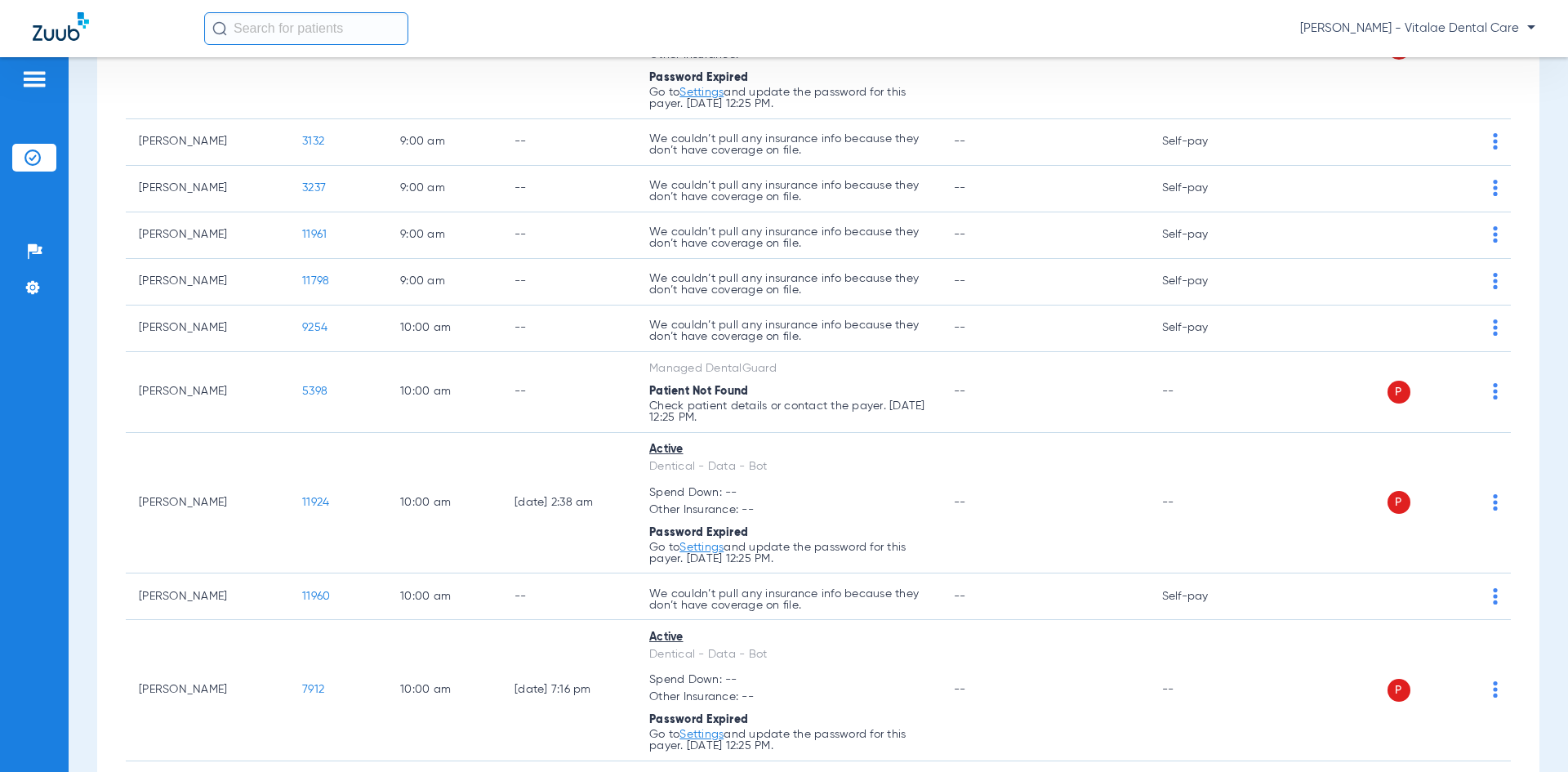
scroll to position [0, 0]
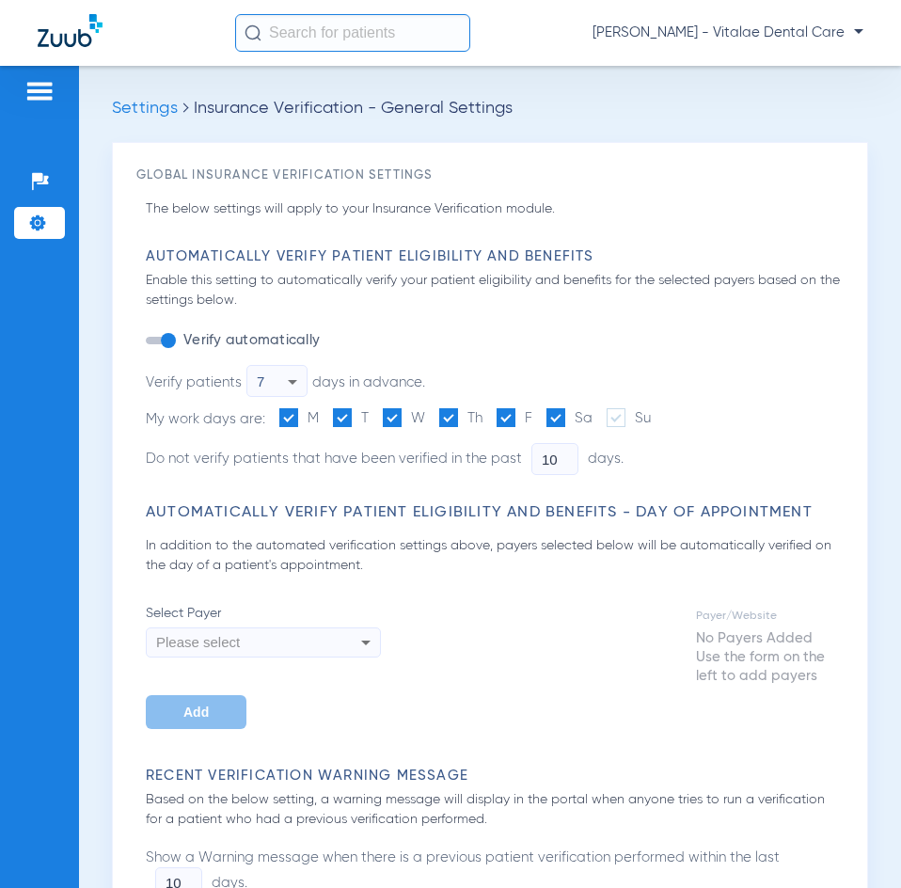
type input "2"
type input "1"
click at [554, 460] on input "2" at bounding box center [554, 459] width 47 height 32
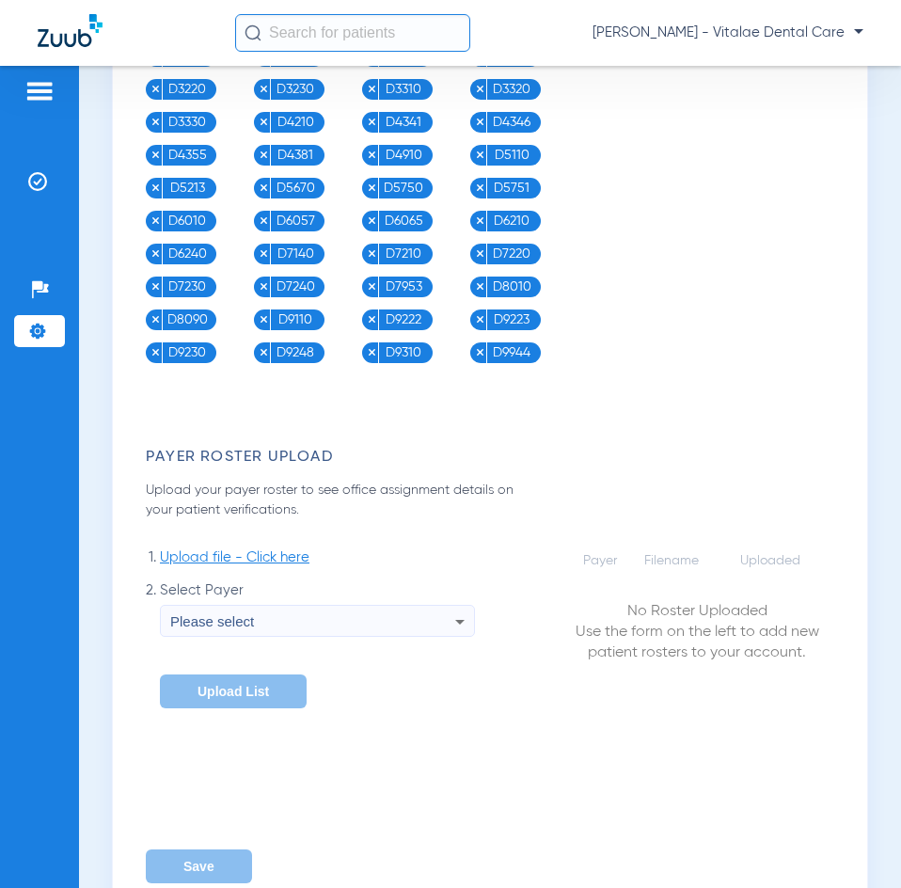
scroll to position [3001, 0]
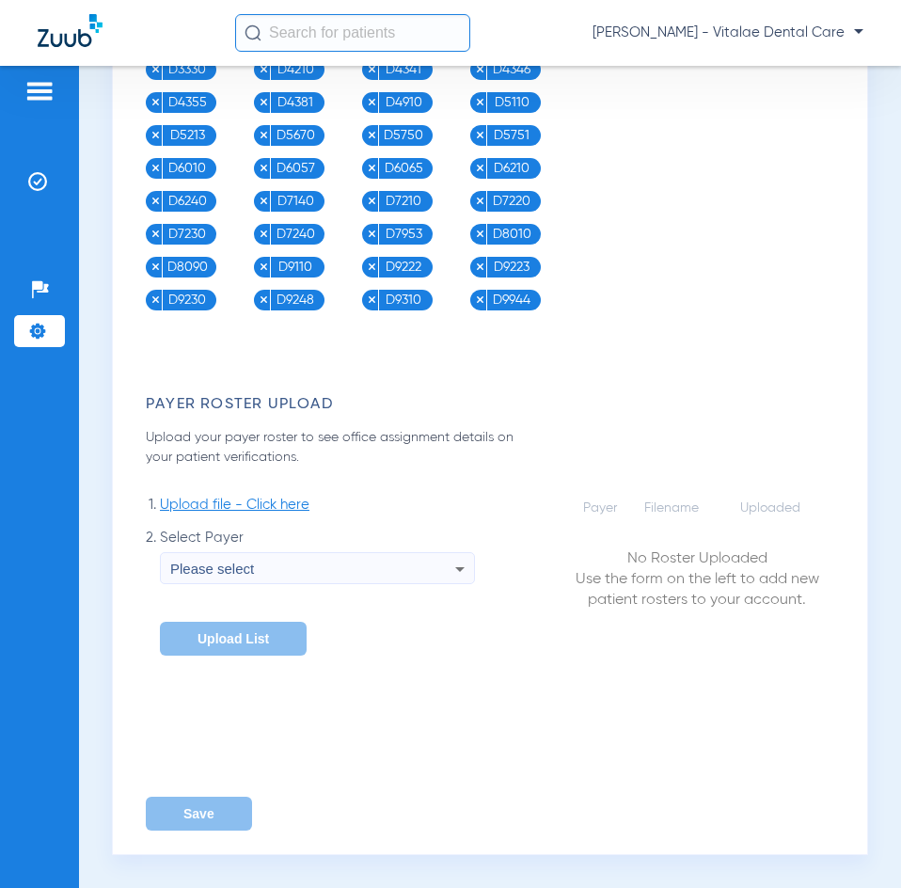
click at [591, 147] on div "D0120 D0140 D0150 D0180 D0210 D0220 D0230 D0272 D0274 D0277 D0330 D0367 D0431 D…" at bounding box center [416, 3] width 541 height 613
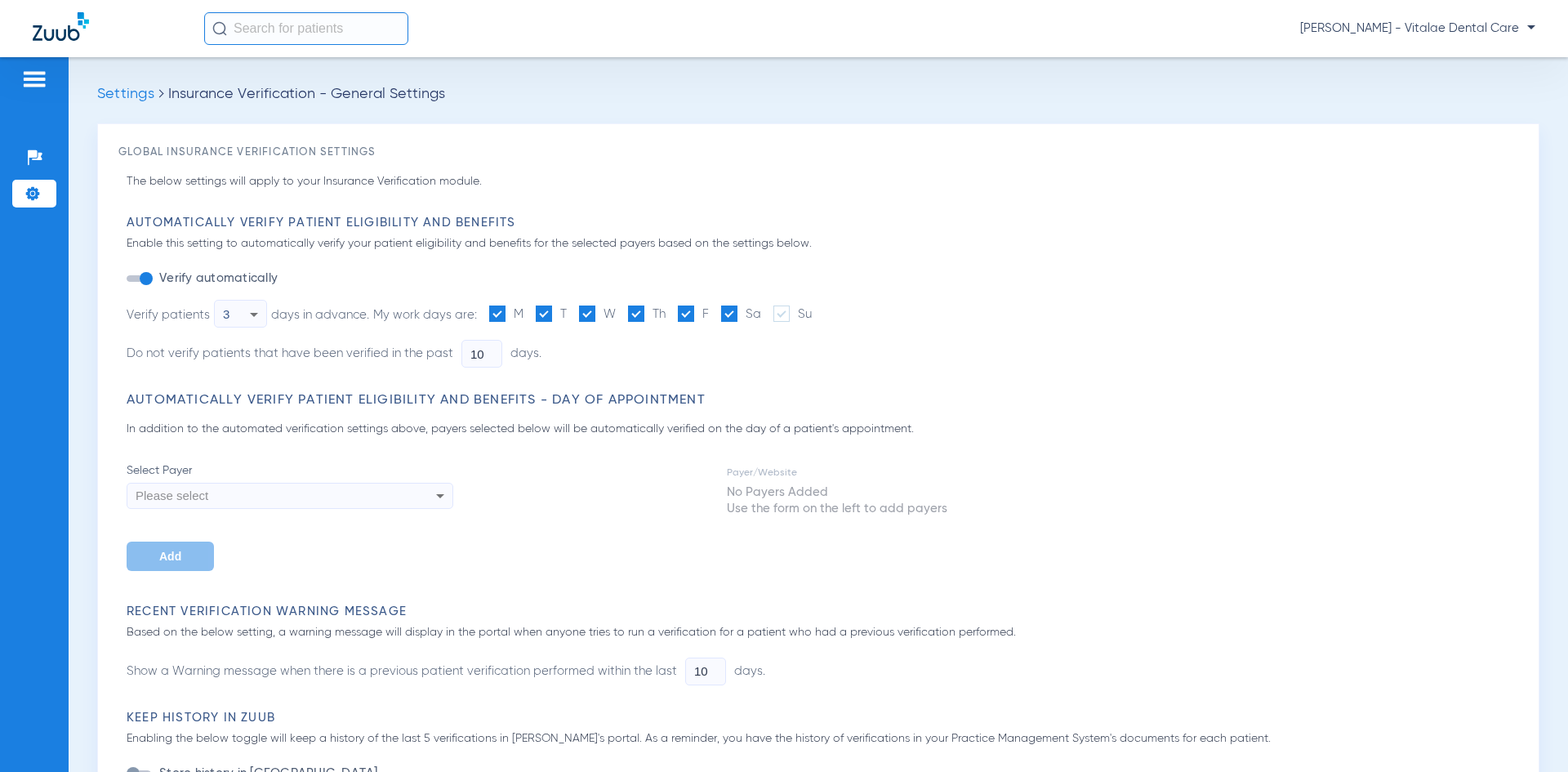
type input "2"
type input "1"
click at [483, 348] on input "2" at bounding box center [481, 353] width 41 height 28
type input "0"
click at [527, 541] on div "Select Payer Please select Add Payer/Website No Payers Added Use the form on th…" at bounding box center [822, 516] width 1391 height 109
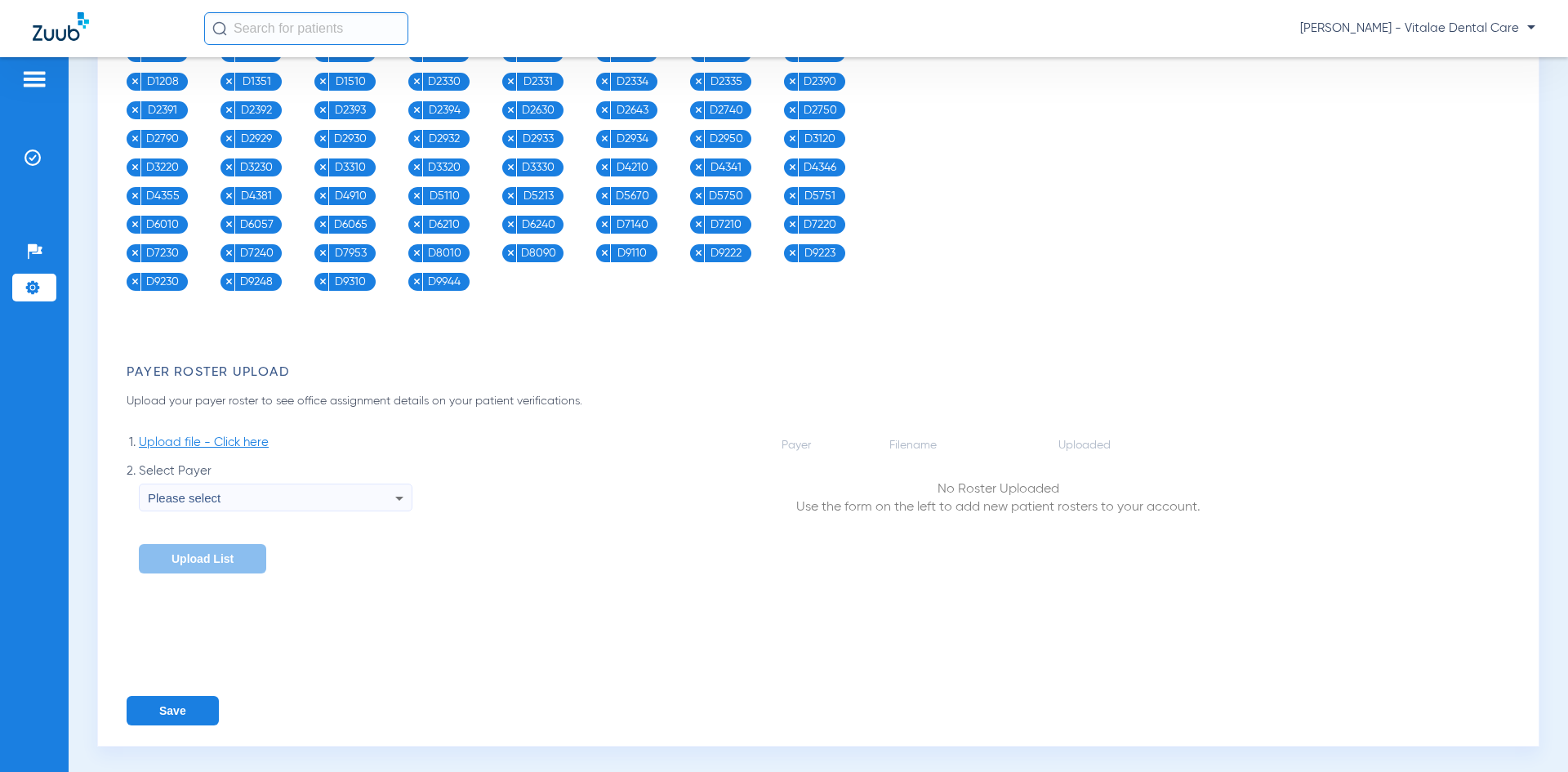
scroll to position [1816, 0]
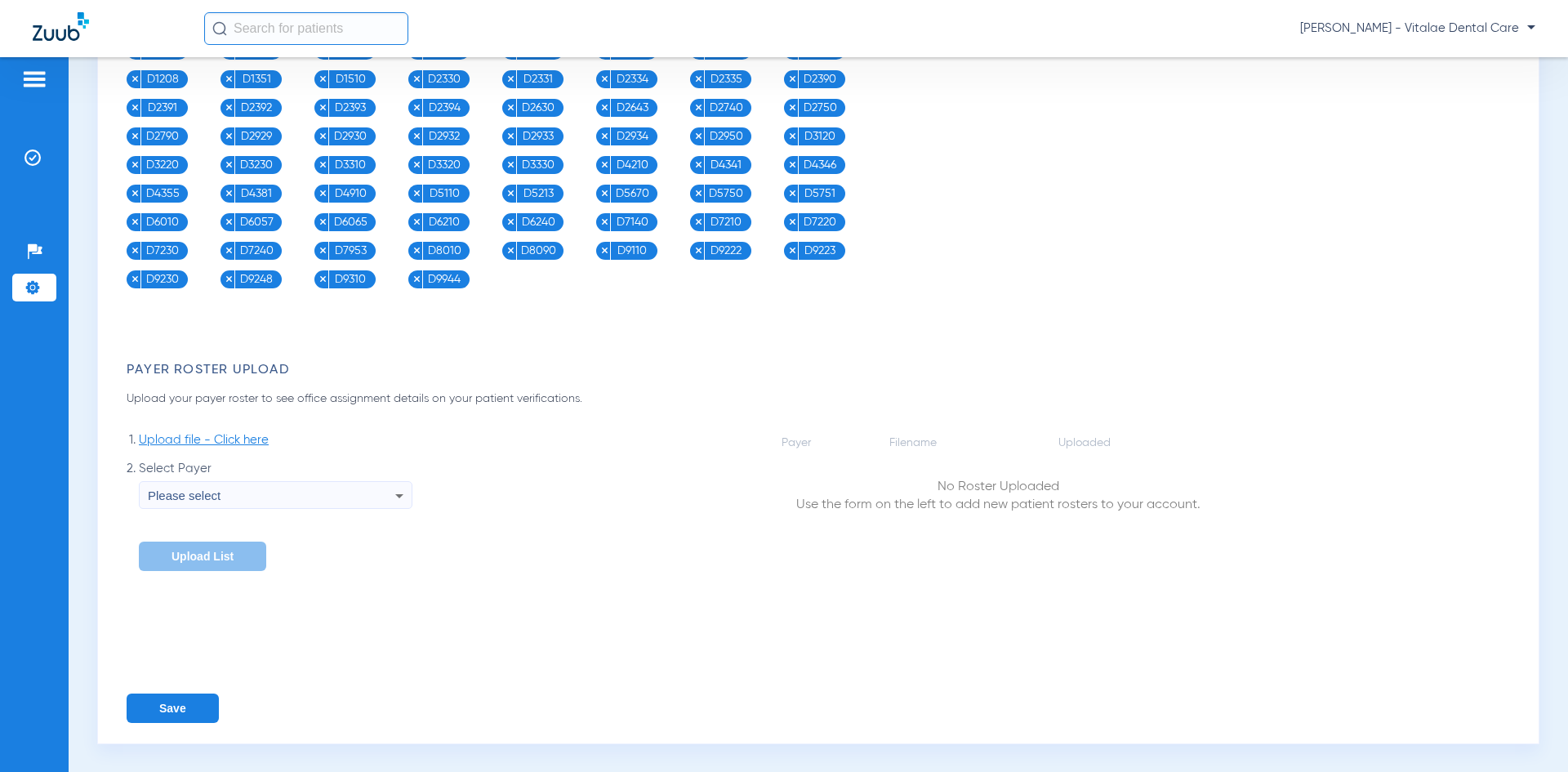
click at [180, 698] on button "Save" at bounding box center [173, 708] width 92 height 30
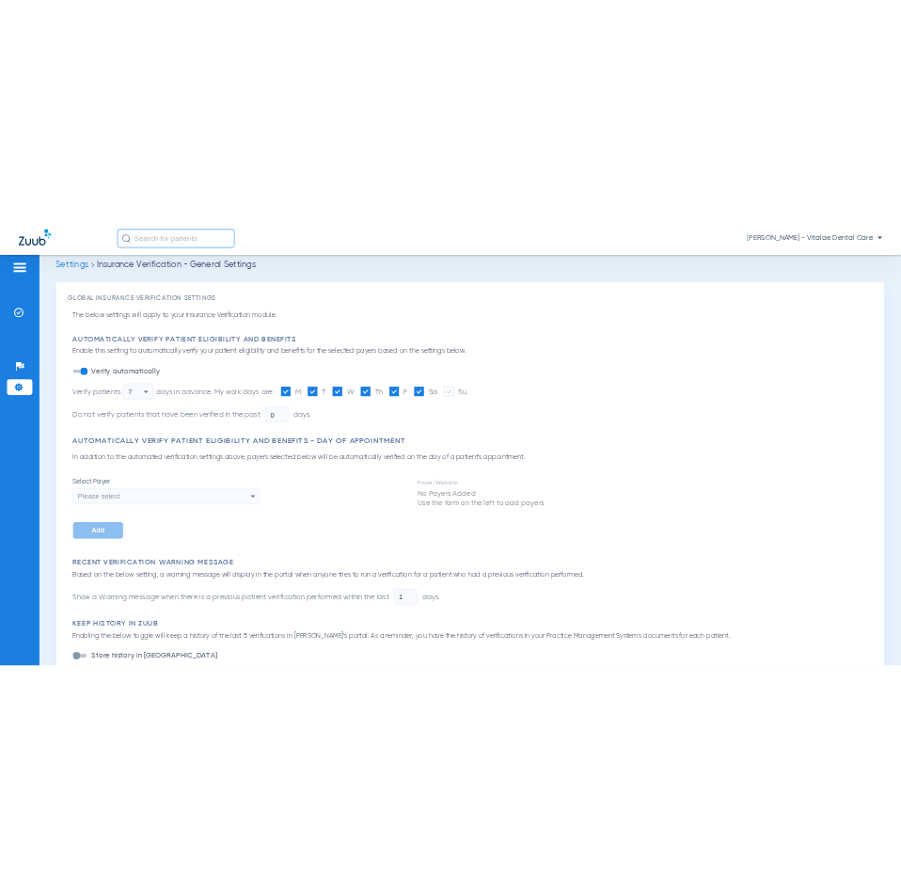
scroll to position [398, 0]
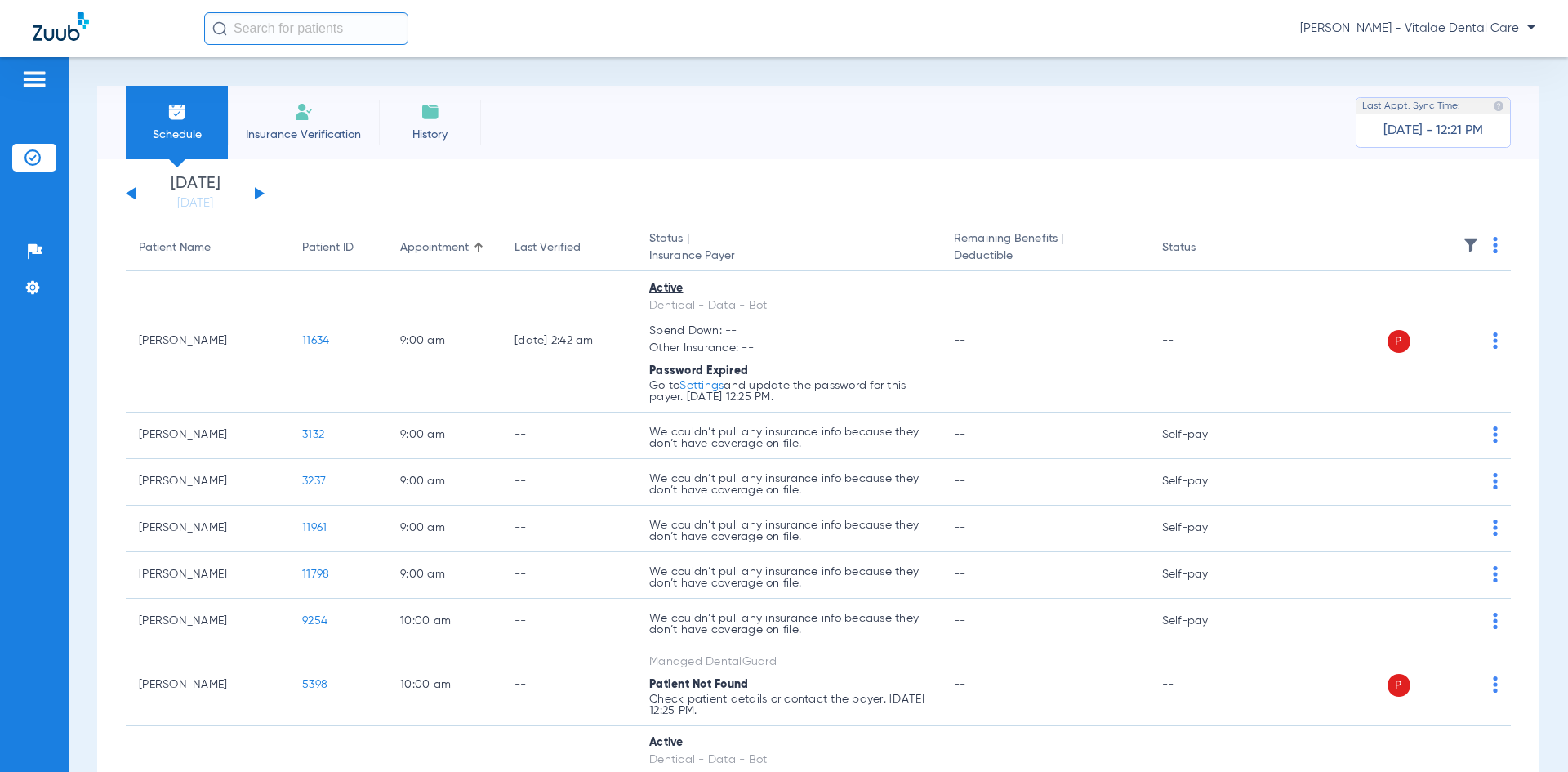
click at [1479, 241] on th at bounding box center [1385, 248] width 253 height 46
click at [1486, 250] on th at bounding box center [1385, 248] width 253 height 46
click at [1492, 240] on img at bounding box center [1495, 245] width 5 height 16
click at [1418, 309] on span "Verify All" at bounding box center [1420, 309] width 102 height 11
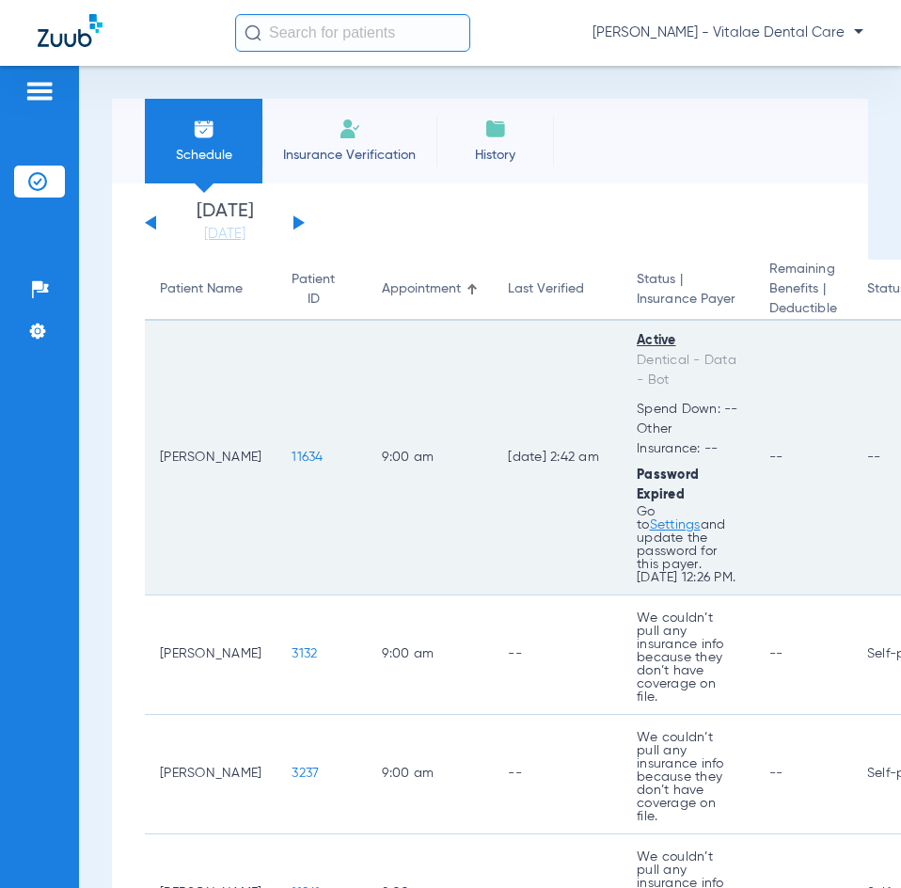
click at [688, 518] on link "Settings" at bounding box center [675, 524] width 51 height 13
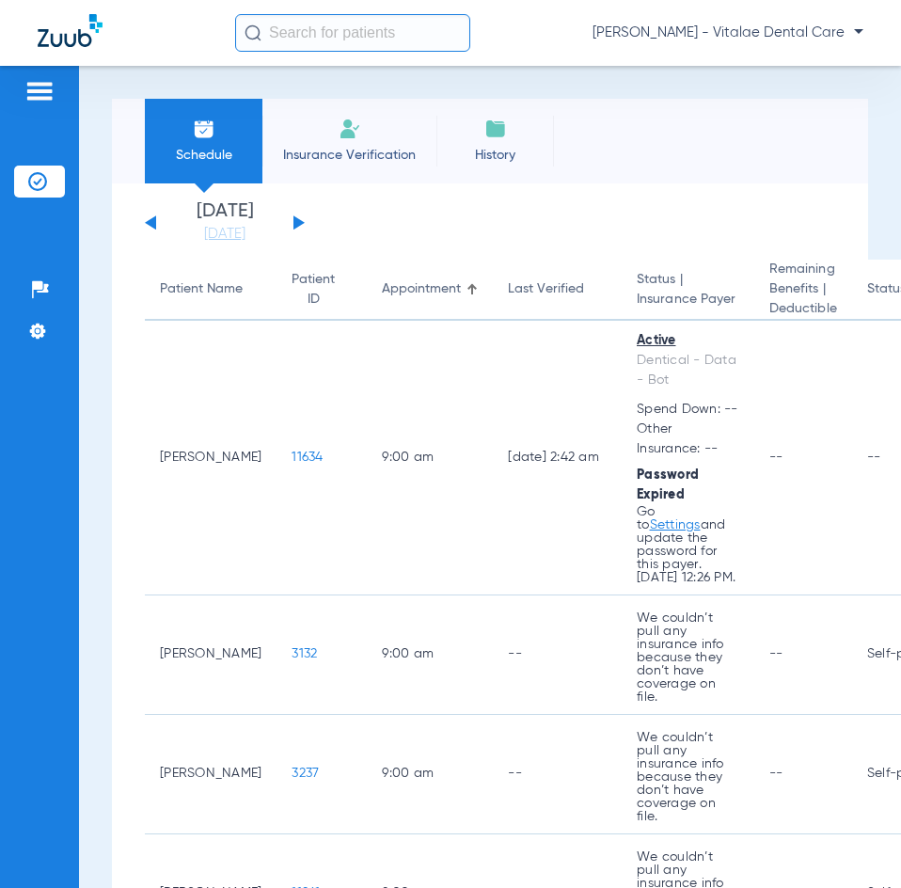
click at [210, 241] on link "[DATE]" at bounding box center [224, 234] width 113 height 19
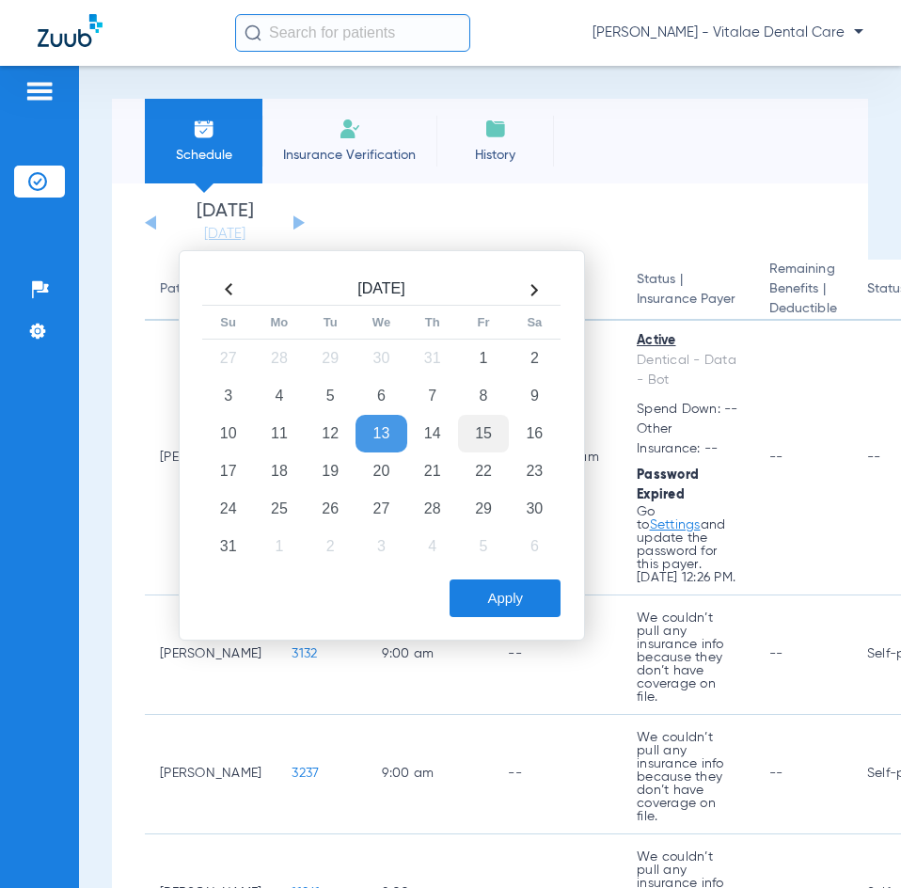
click at [473, 428] on td "15" at bounding box center [483, 434] width 51 height 38
click at [496, 599] on button "Apply" at bounding box center [505, 598] width 111 height 38
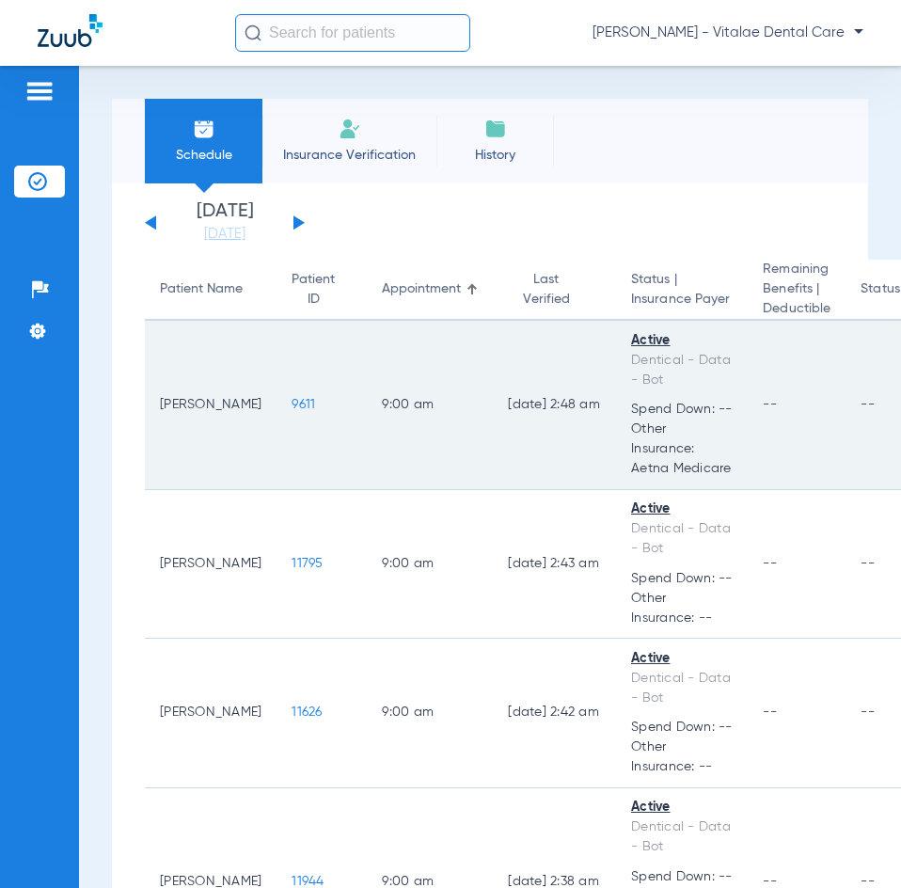
click at [293, 411] on span "9611" at bounding box center [304, 404] width 24 height 13
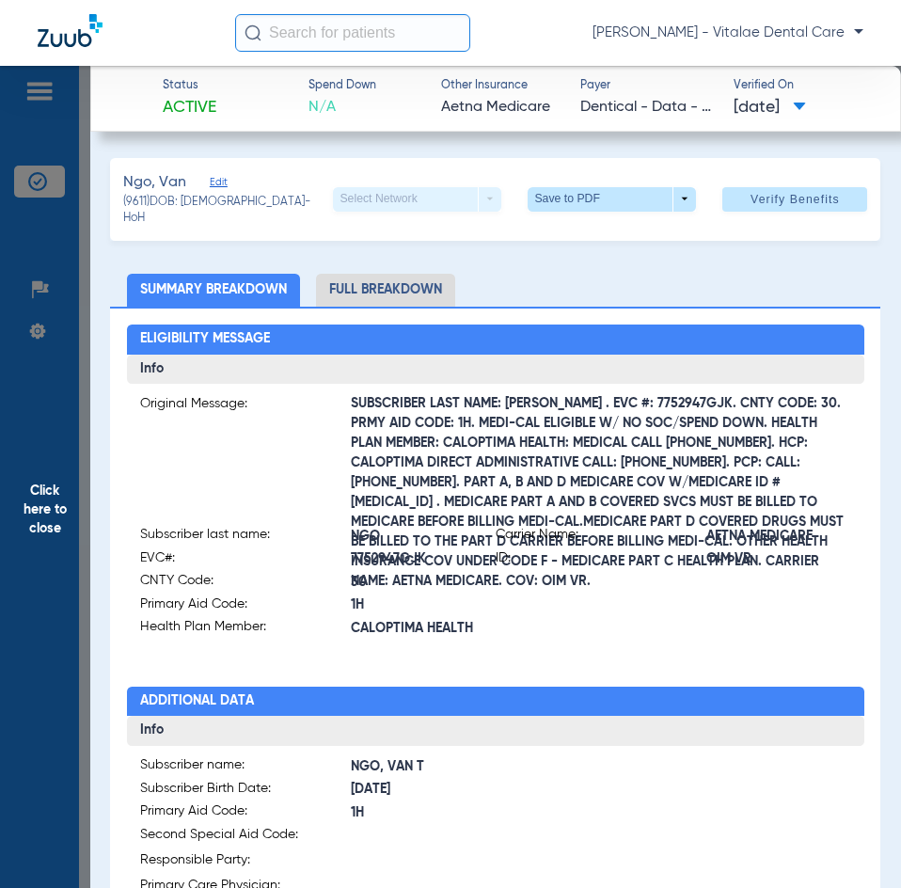
click at [69, 393] on span "Click here to close" at bounding box center [45, 510] width 90 height 888
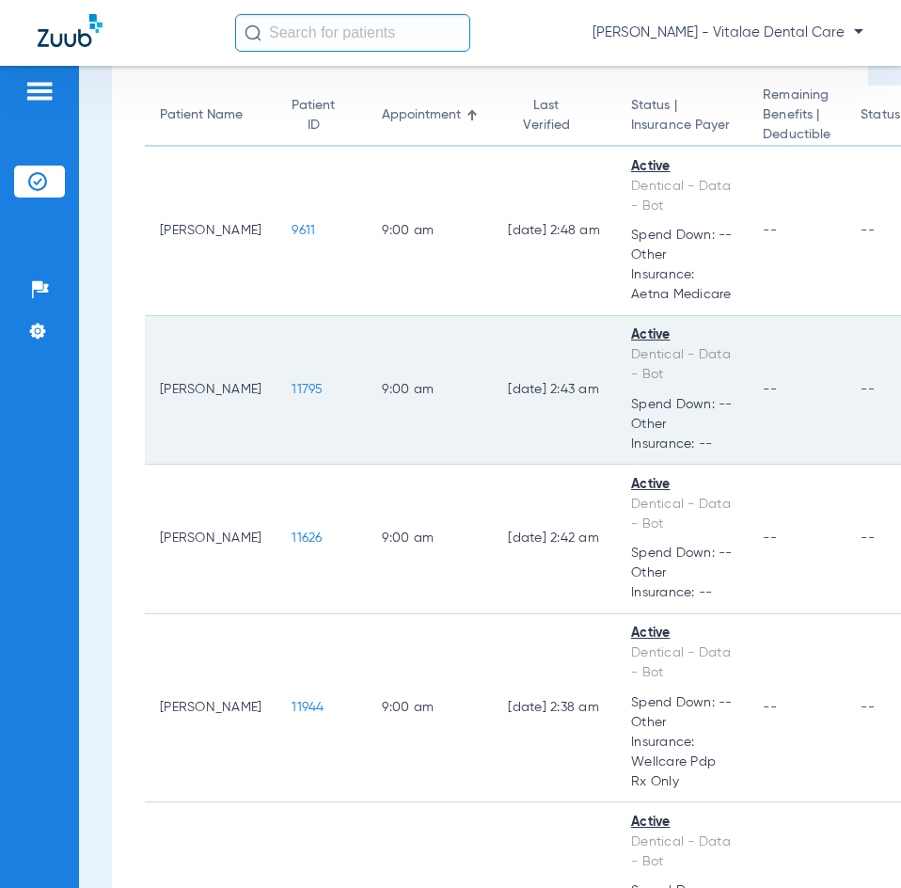
scroll to position [188, 0]
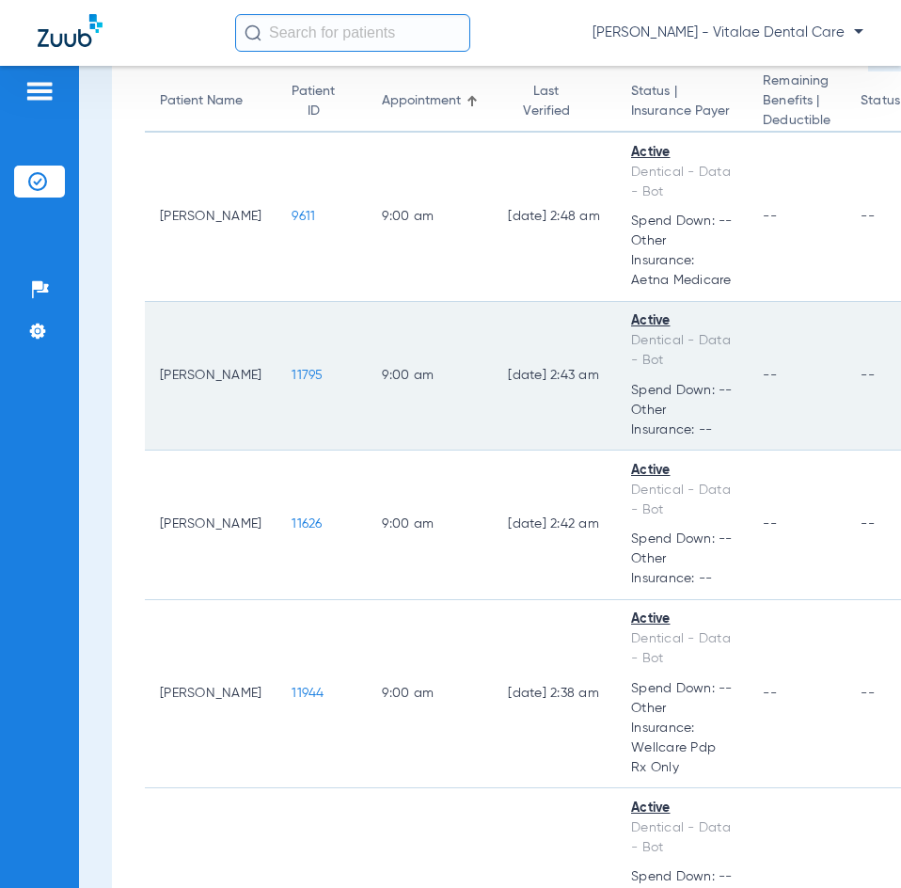
click at [294, 424] on td "11795" at bounding box center [321, 377] width 90 height 150
click at [297, 382] on span "11795" at bounding box center [307, 375] width 31 height 13
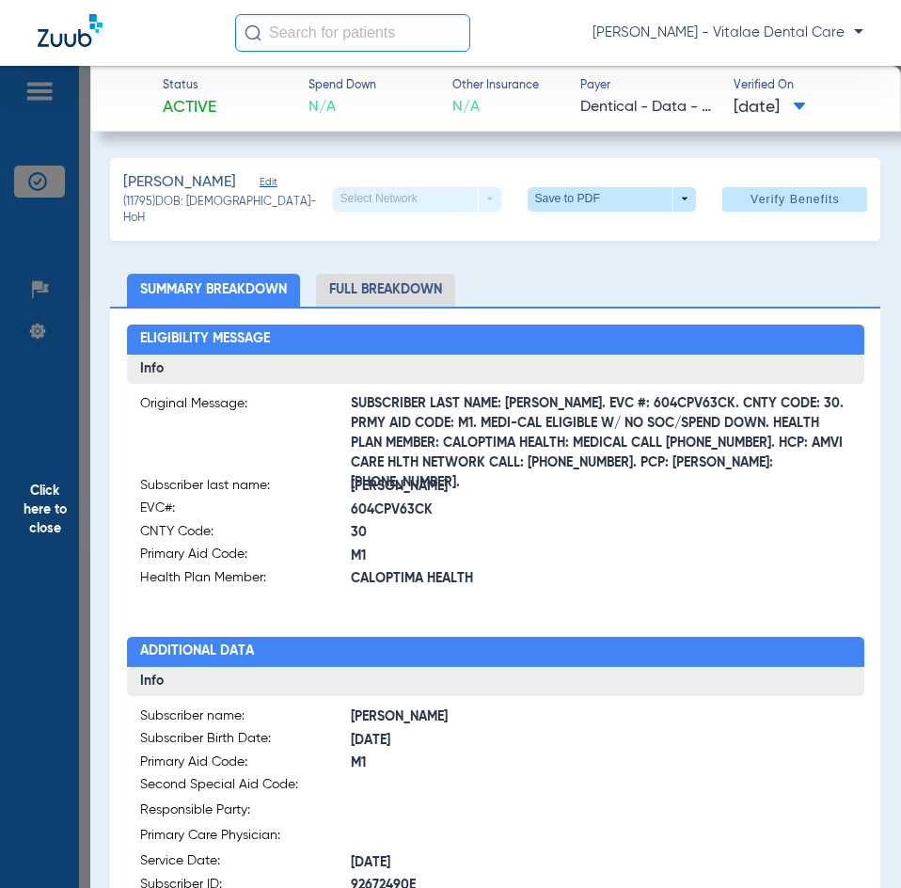
click at [41, 504] on span "Click here to close" at bounding box center [45, 510] width 90 height 888
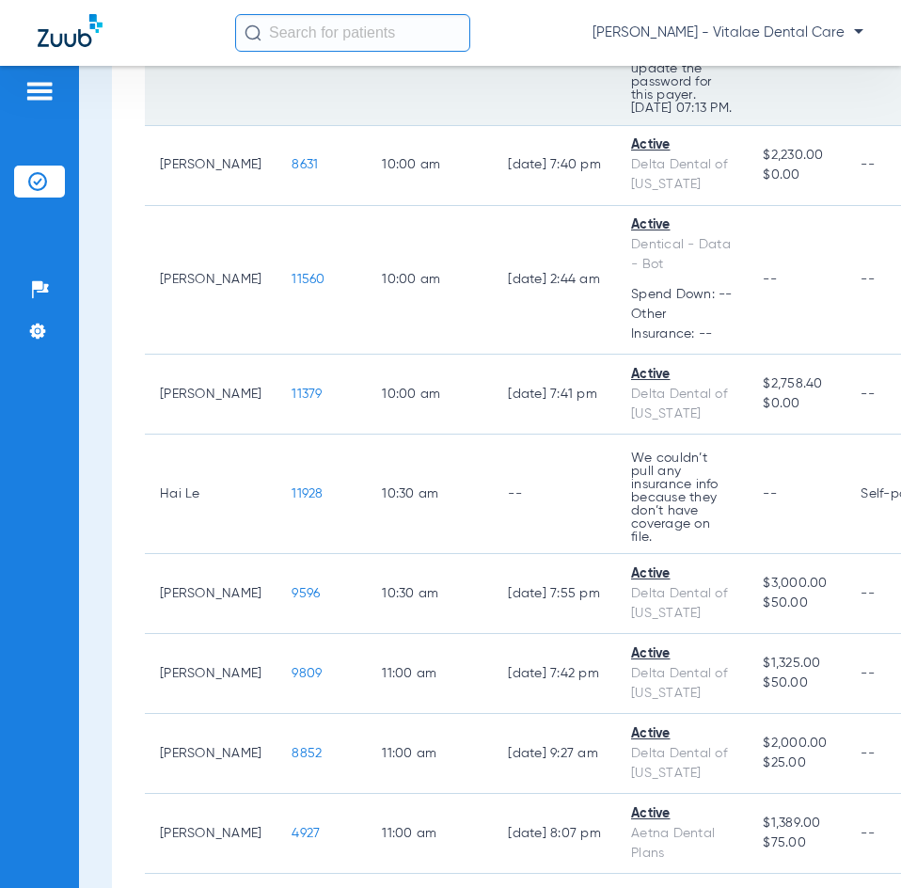
scroll to position [1129, 0]
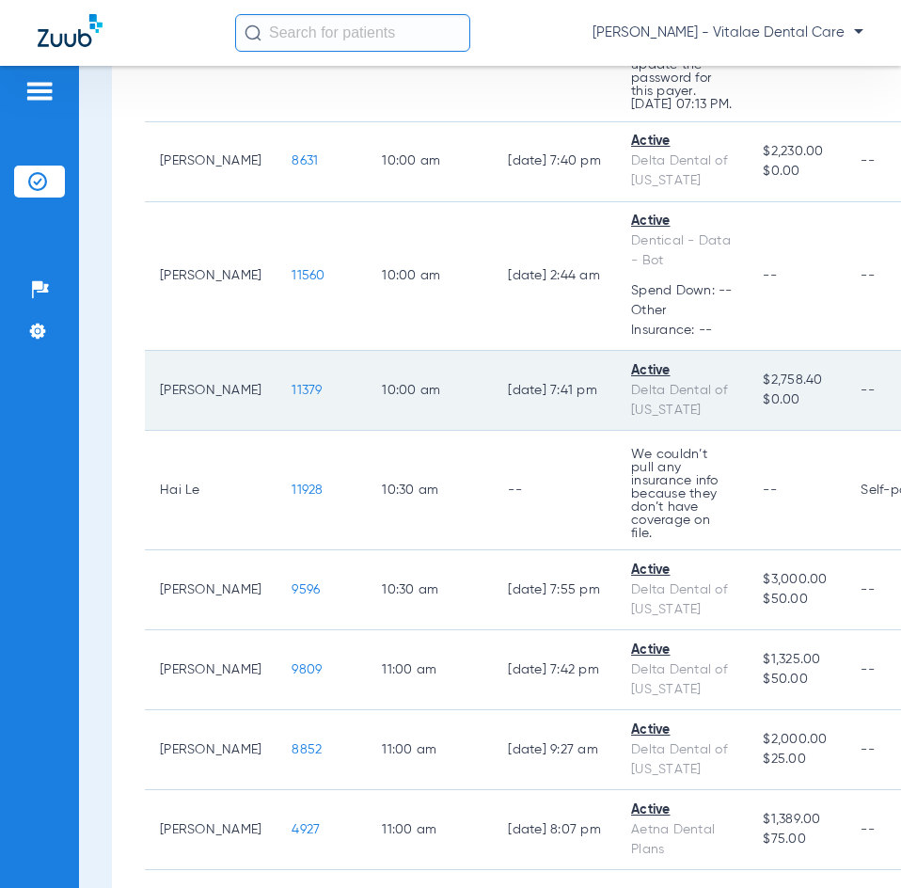
click at [308, 397] on span "11379" at bounding box center [307, 390] width 30 height 13
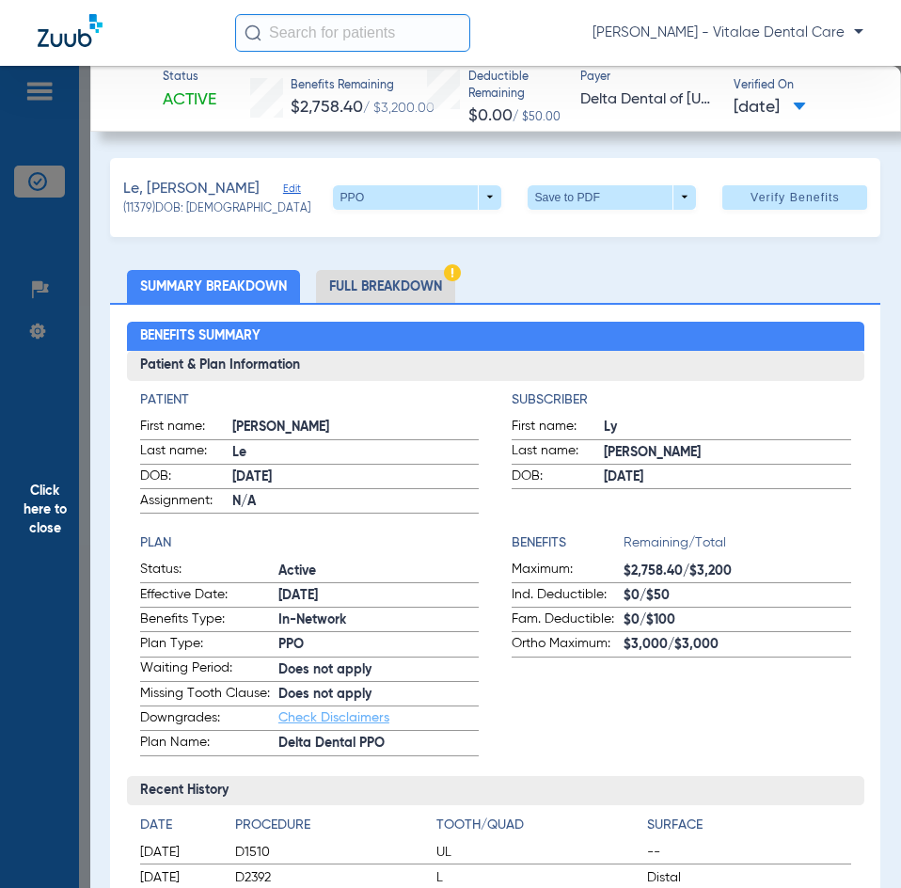
click at [48, 494] on span "Click here to close" at bounding box center [45, 510] width 90 height 888
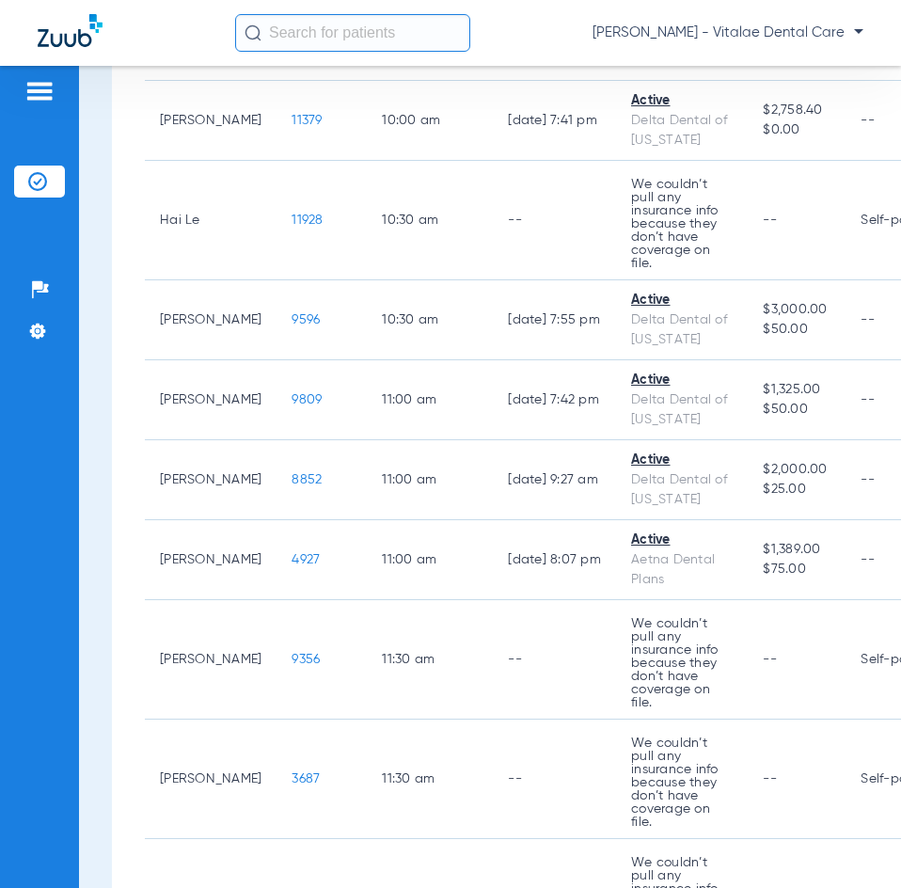
scroll to position [1505, 0]
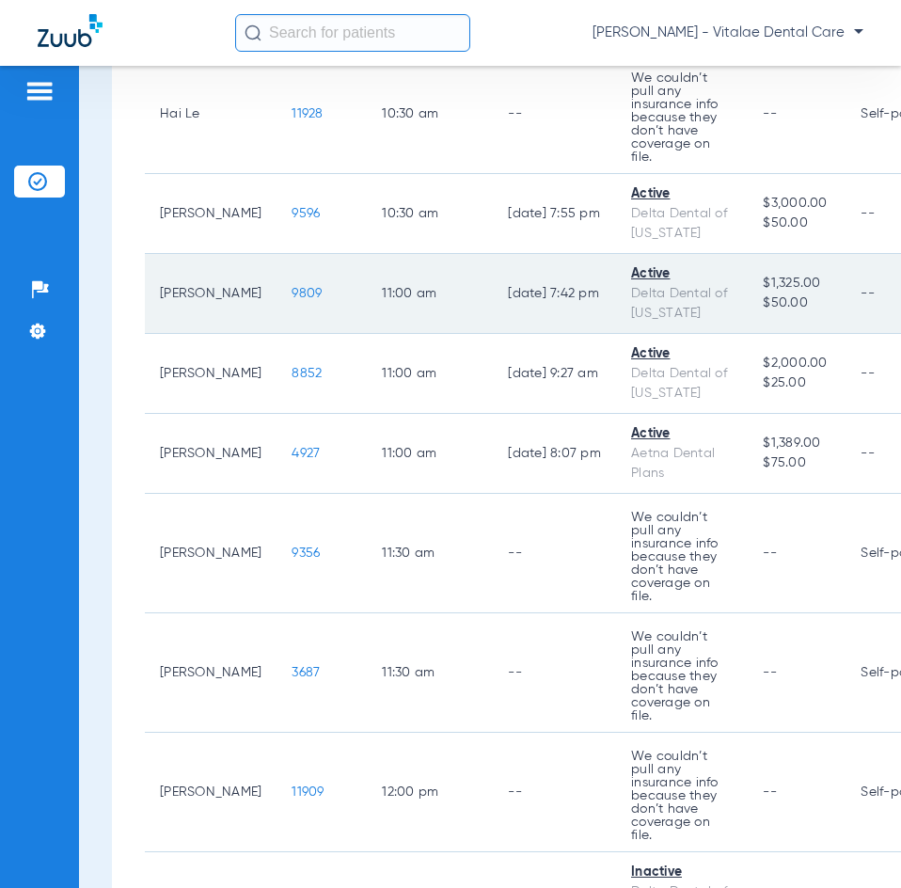
click at [292, 300] on span "9809" at bounding box center [307, 293] width 30 height 13
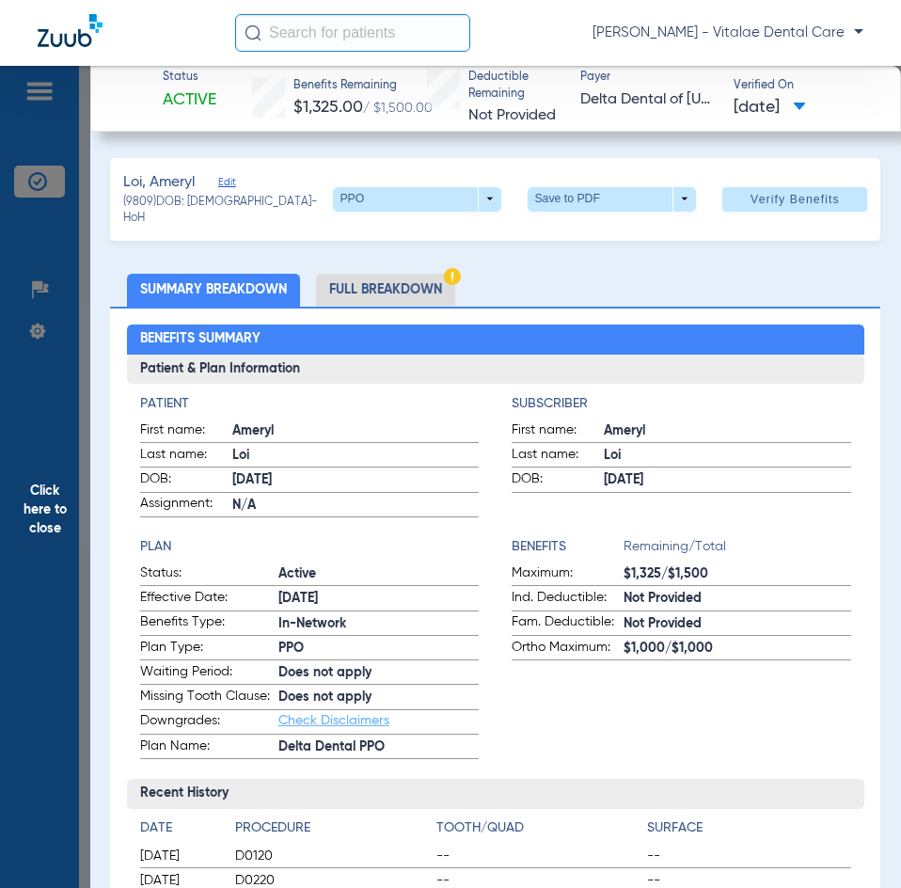
click at [43, 497] on span "Click here to close" at bounding box center [45, 510] width 90 height 888
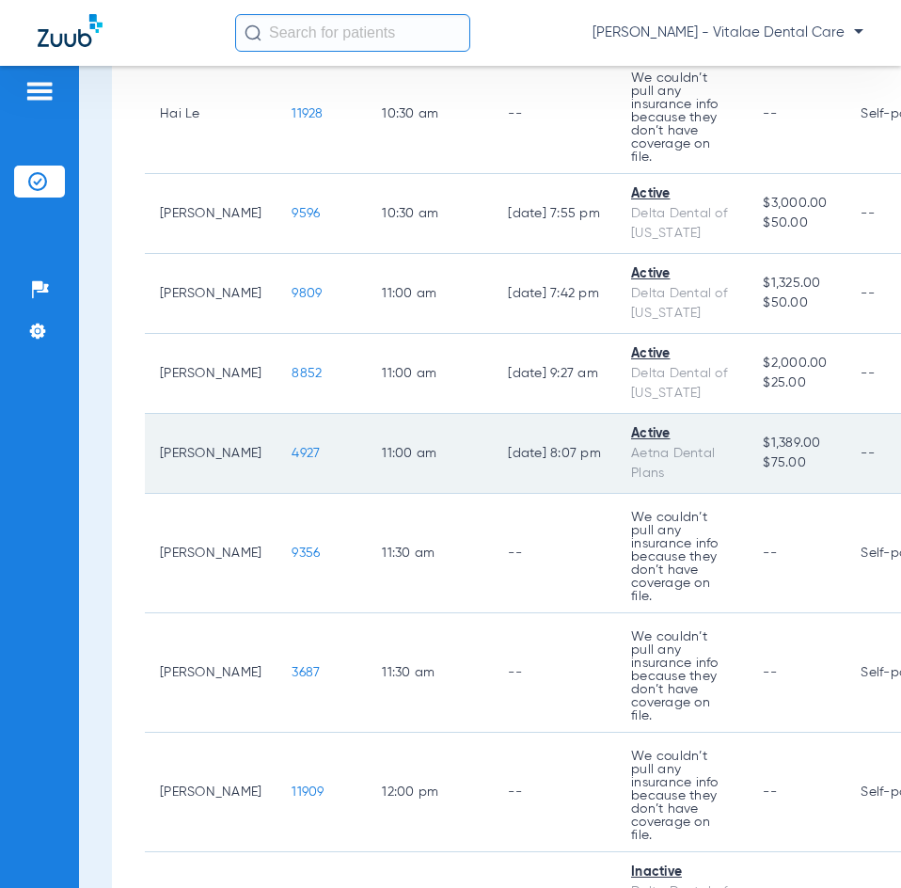
click at [296, 460] on span "4927" at bounding box center [306, 453] width 28 height 13
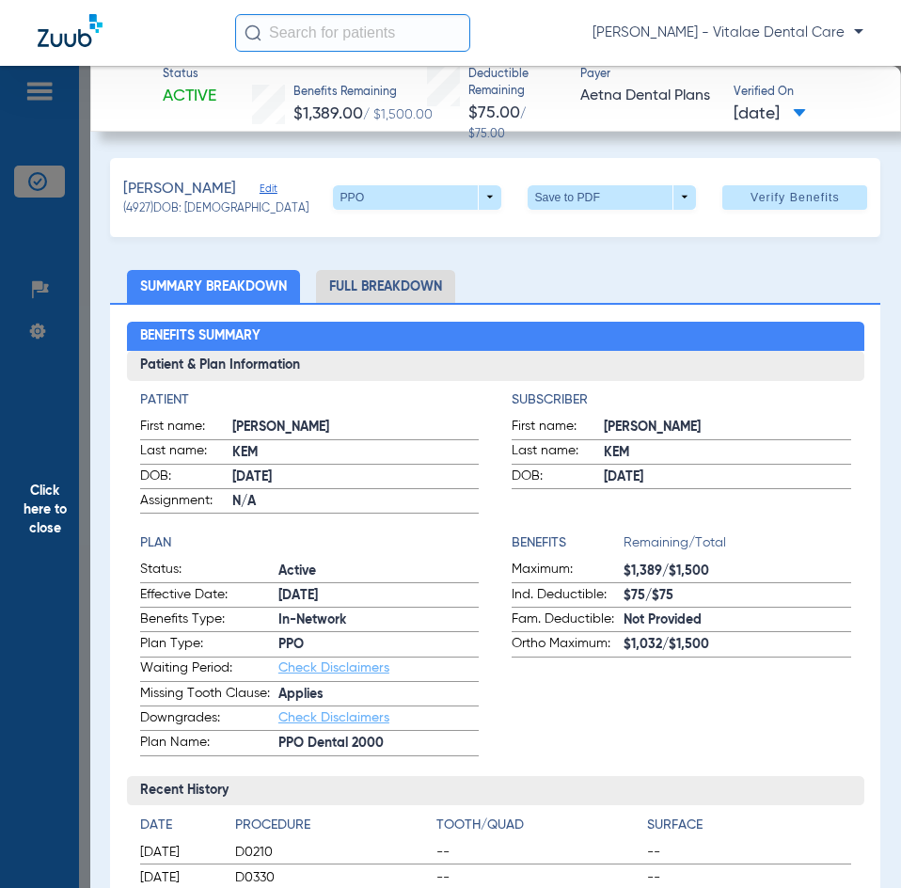
click at [75, 443] on span "Click here to close" at bounding box center [45, 510] width 90 height 888
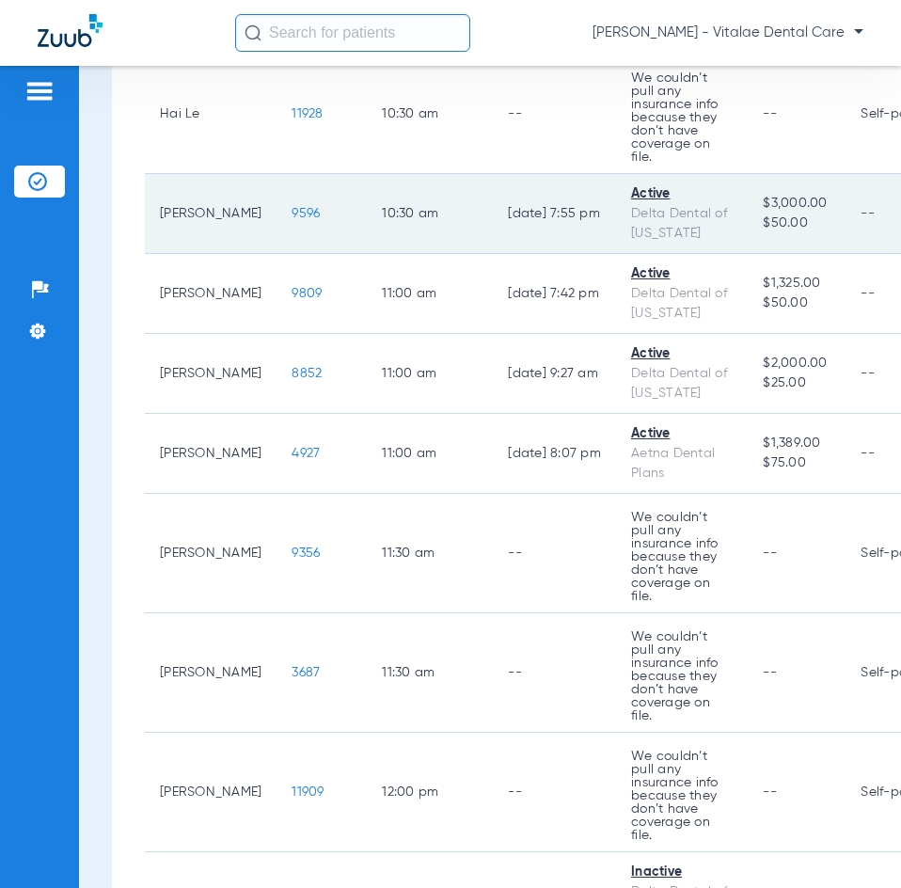
click at [292, 220] on span "9596" at bounding box center [306, 213] width 28 height 13
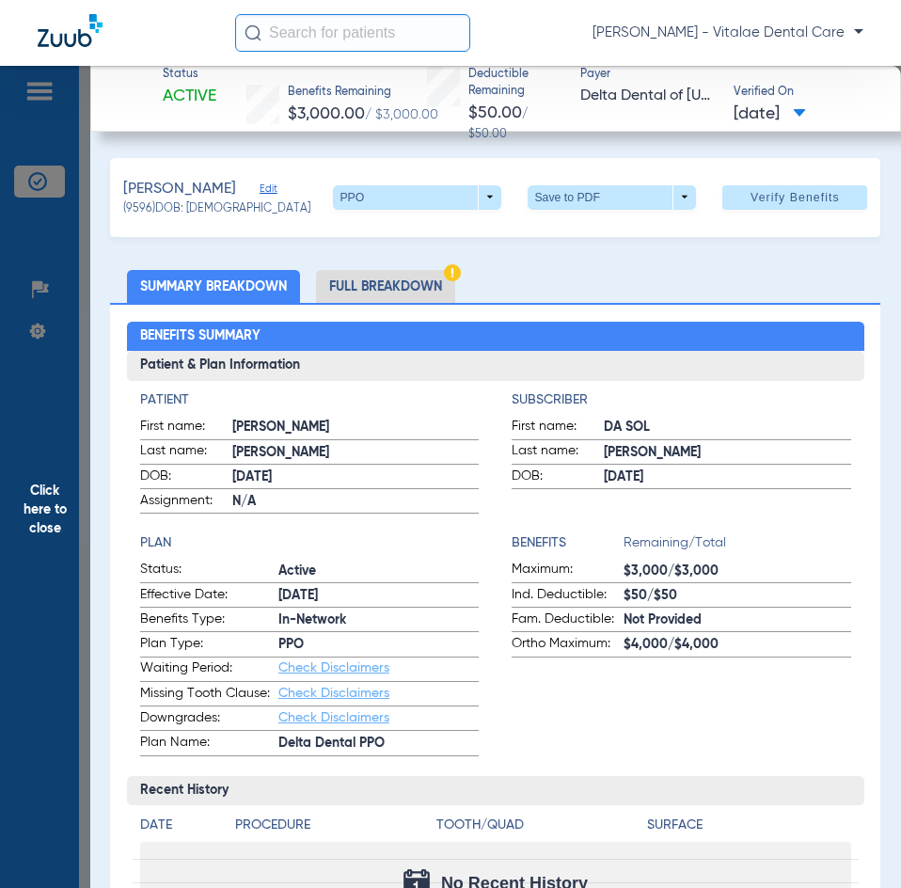
click at [64, 511] on span "Click here to close" at bounding box center [45, 510] width 90 height 888
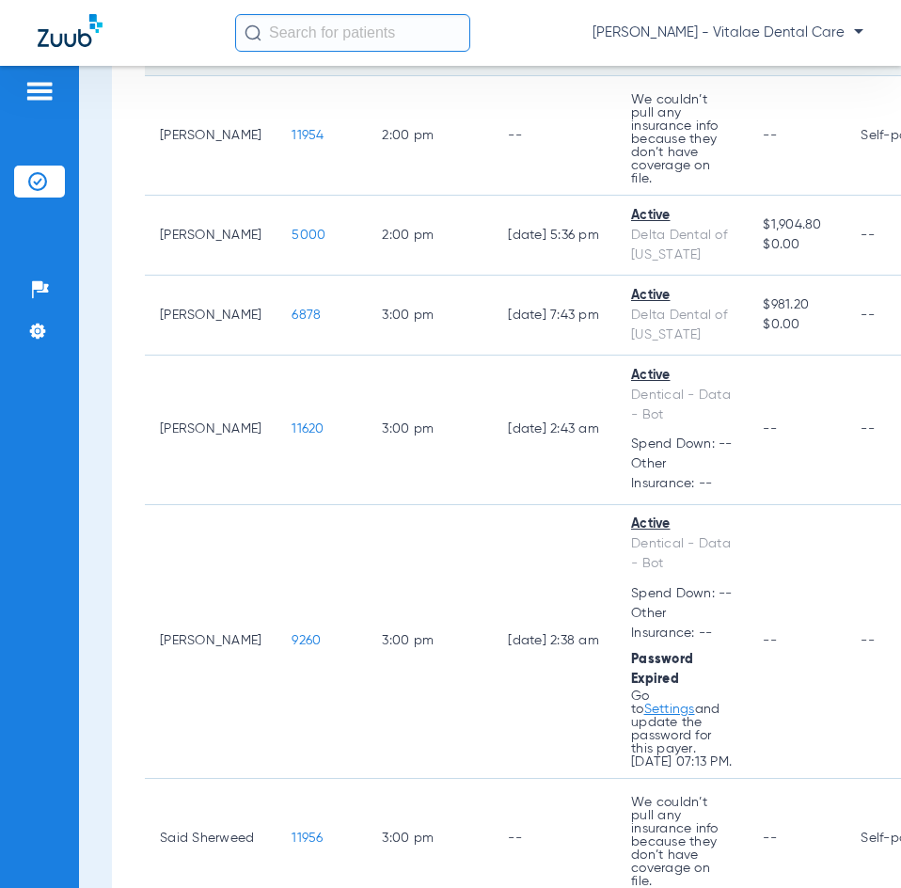
scroll to position [3197, 0]
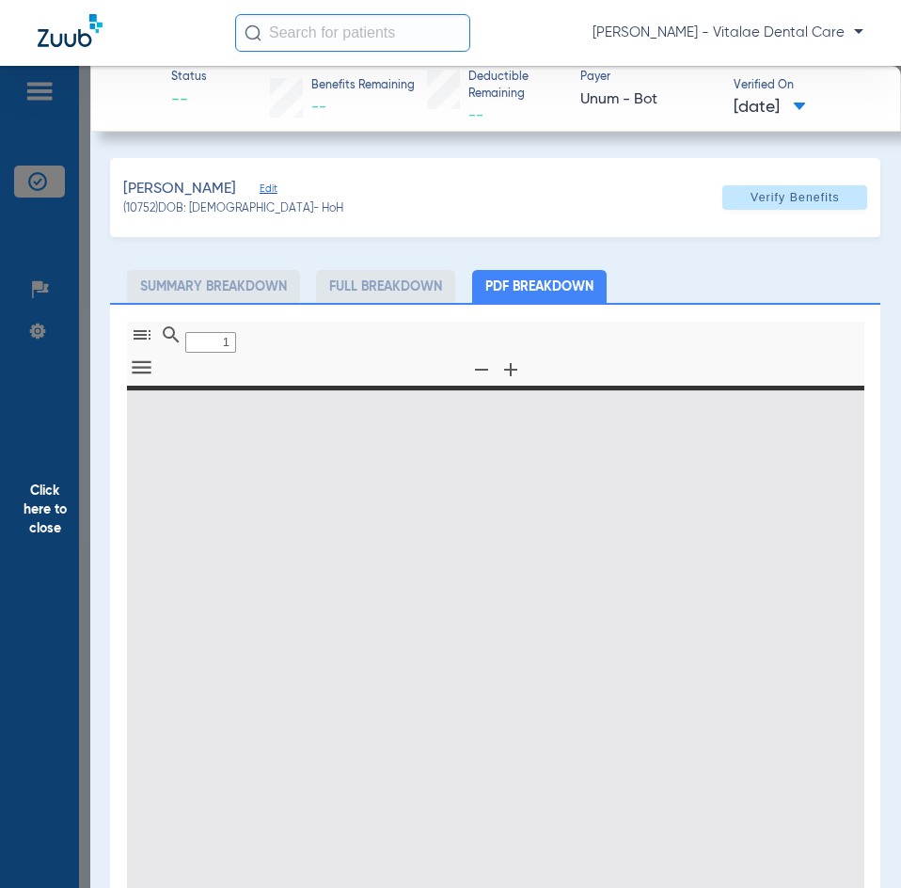
type input "0"
select select "page-width"
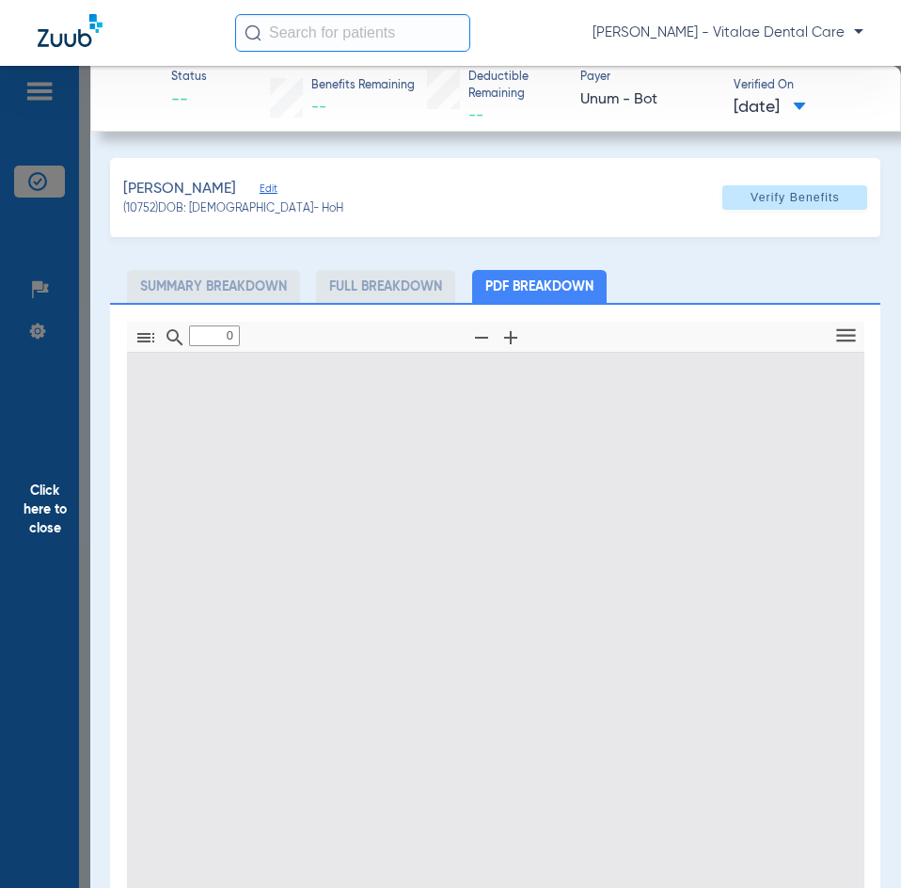
type input "1"
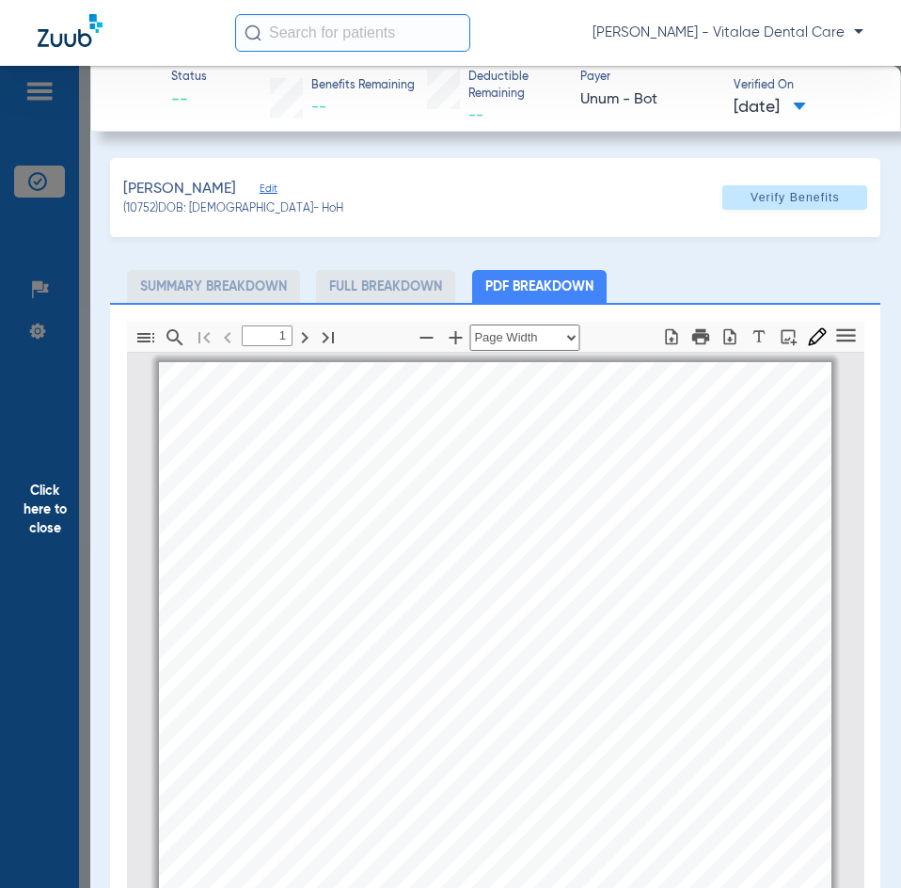
scroll to position [9, 0]
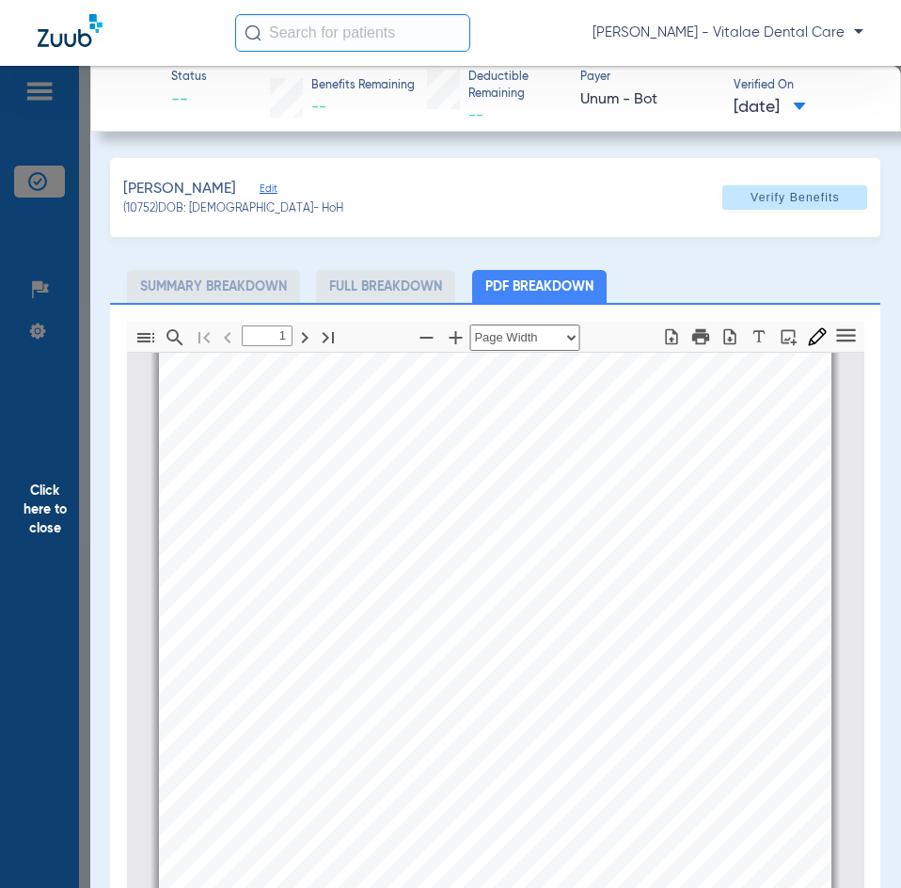
click at [32, 496] on span "Click here to close" at bounding box center [45, 510] width 90 height 888
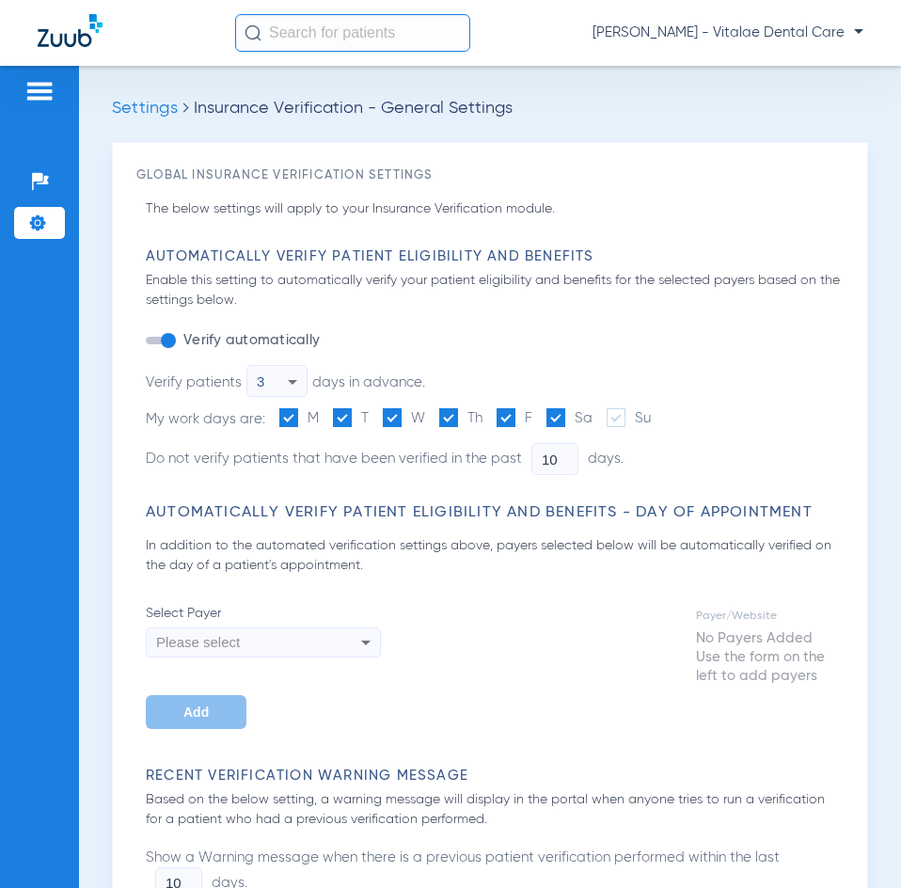
type input "0"
type input "1"
click at [559, 460] on input "0" at bounding box center [554, 459] width 47 height 32
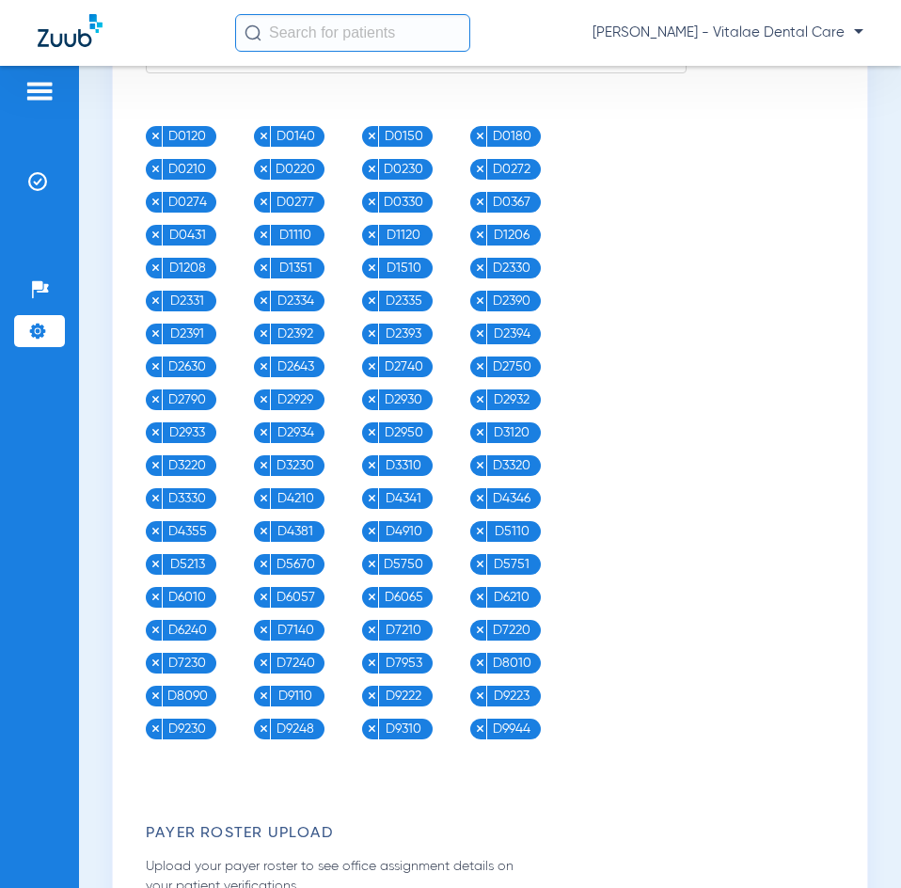
scroll to position [3001, 0]
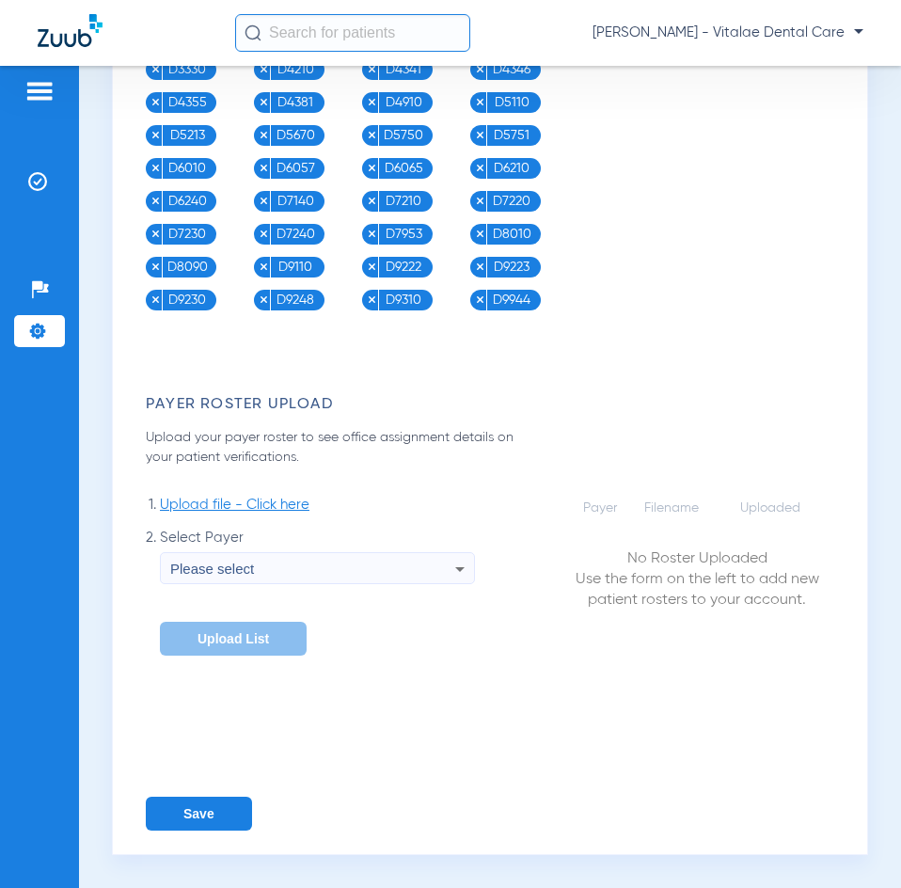
type input "2"
click at [197, 807] on button "Save" at bounding box center [199, 814] width 106 height 34
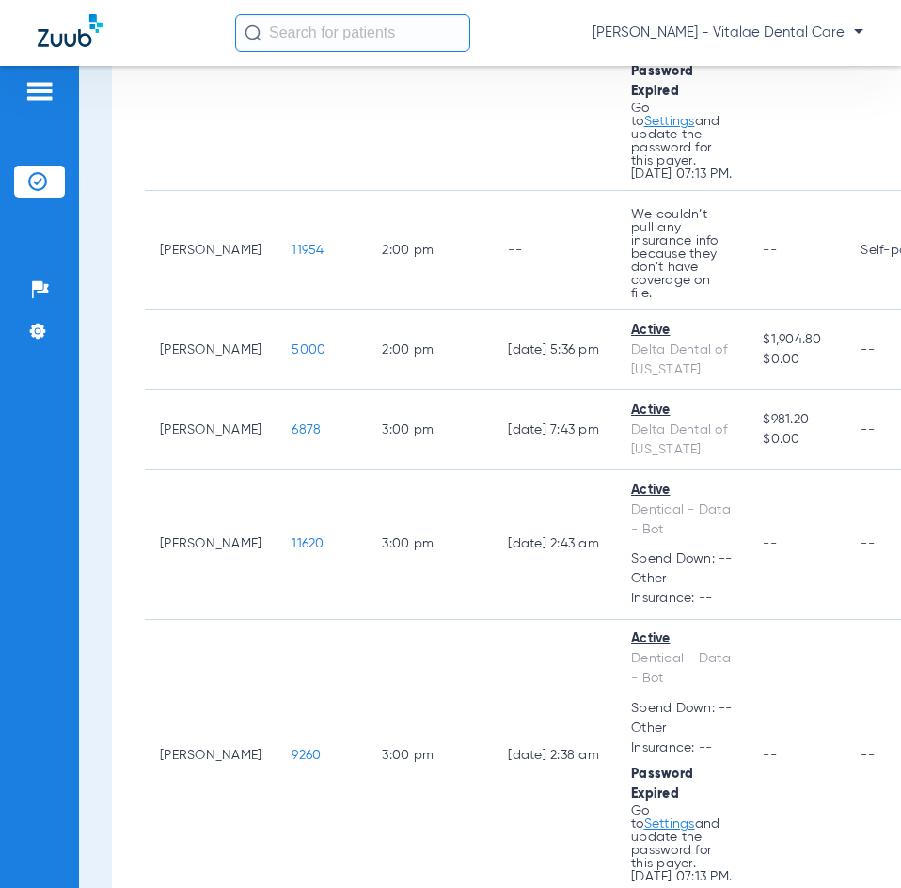
scroll to position [3292, 0]
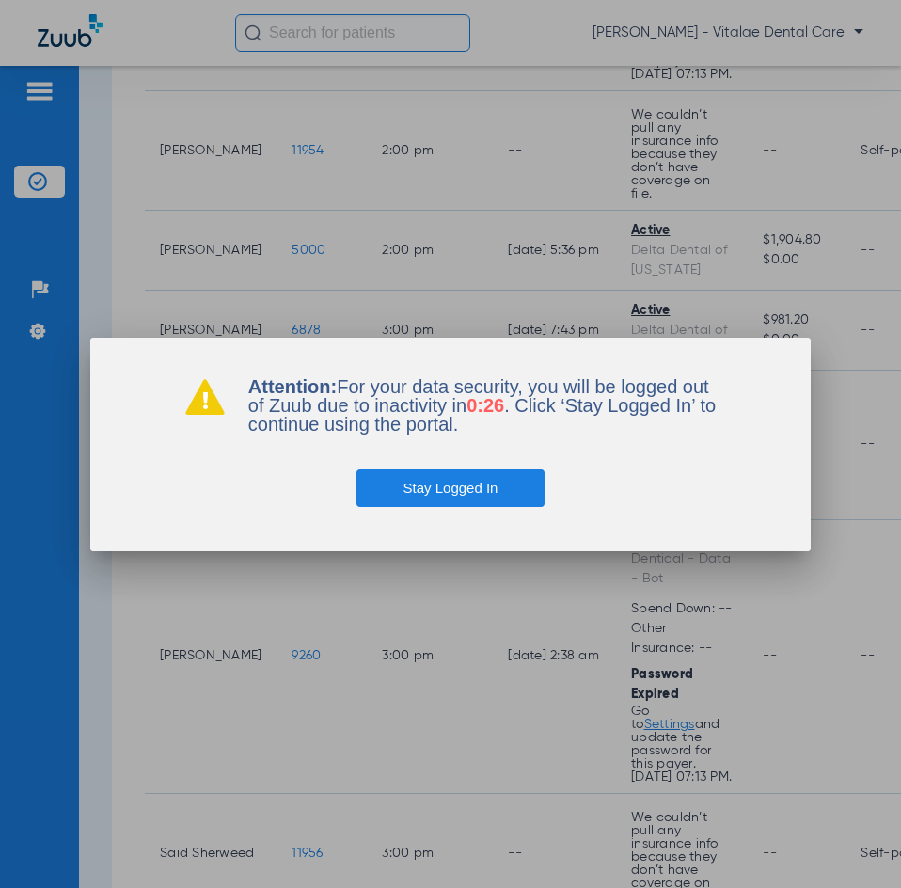
click at [403, 477] on button "Stay Logged In" at bounding box center [450, 488] width 189 height 38
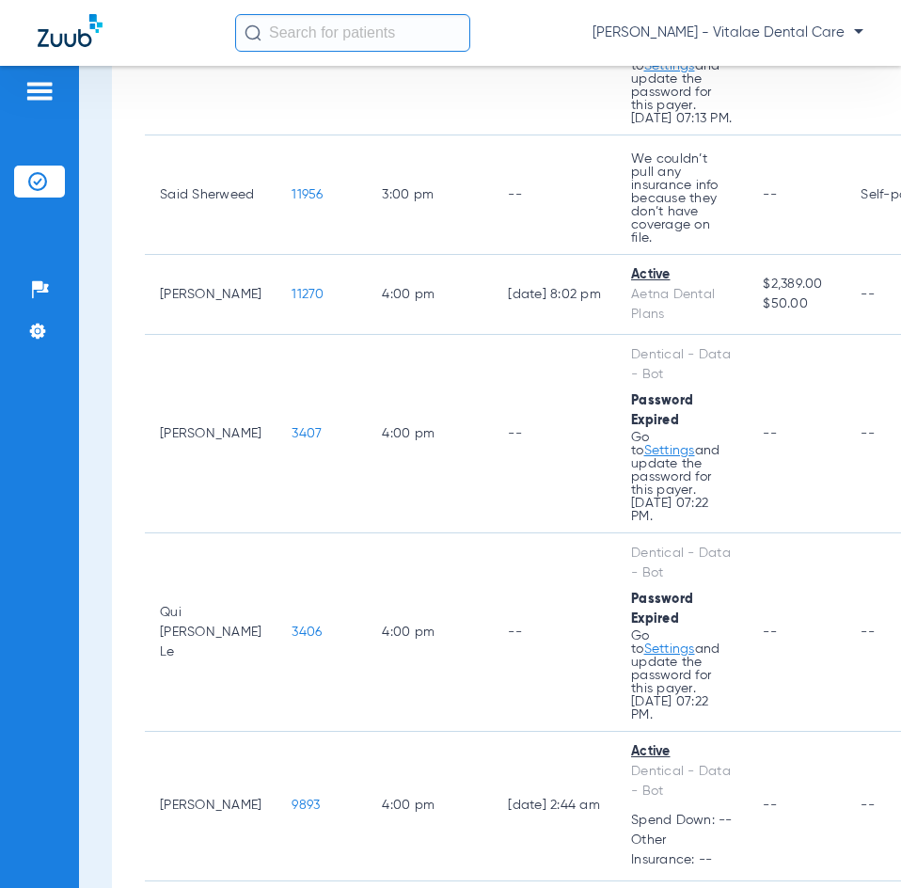
scroll to position [4044, 0]
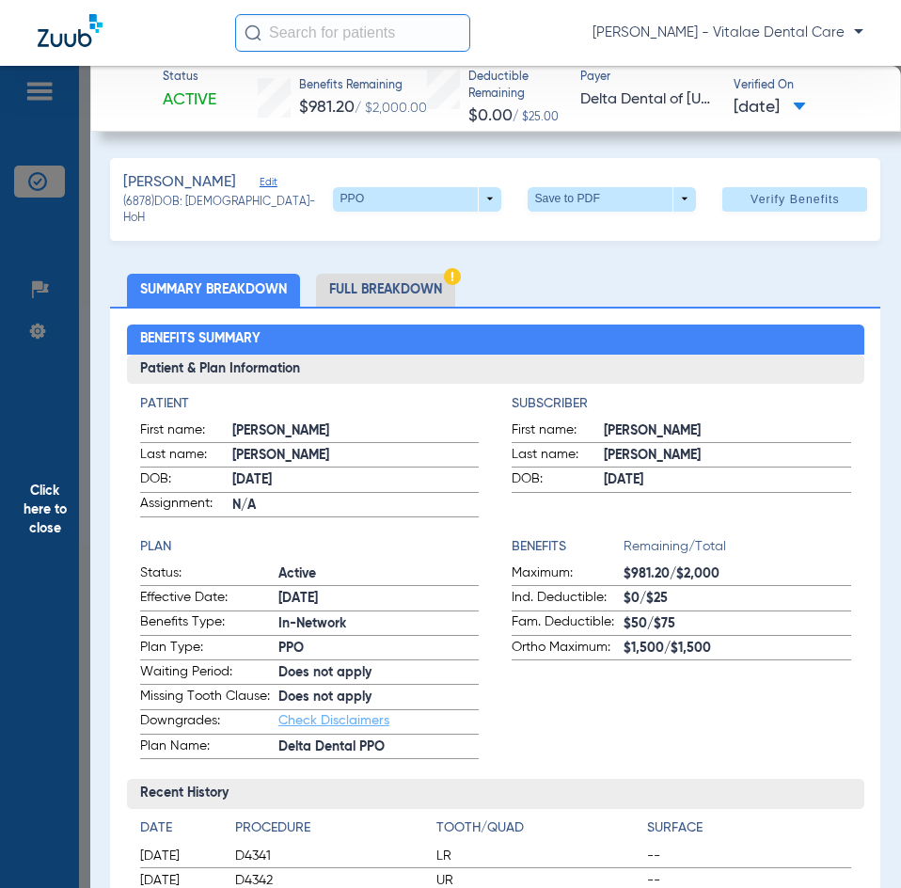
click at [73, 518] on span "Click here to close" at bounding box center [45, 510] width 90 height 888
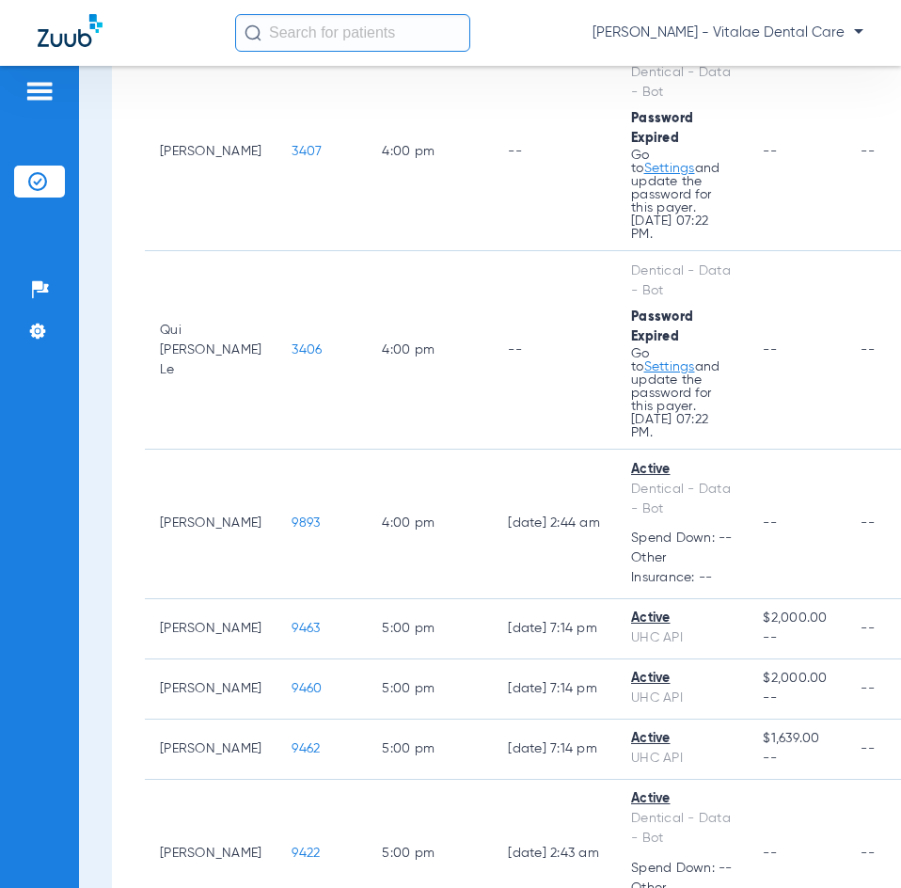
scroll to position [4608, 0]
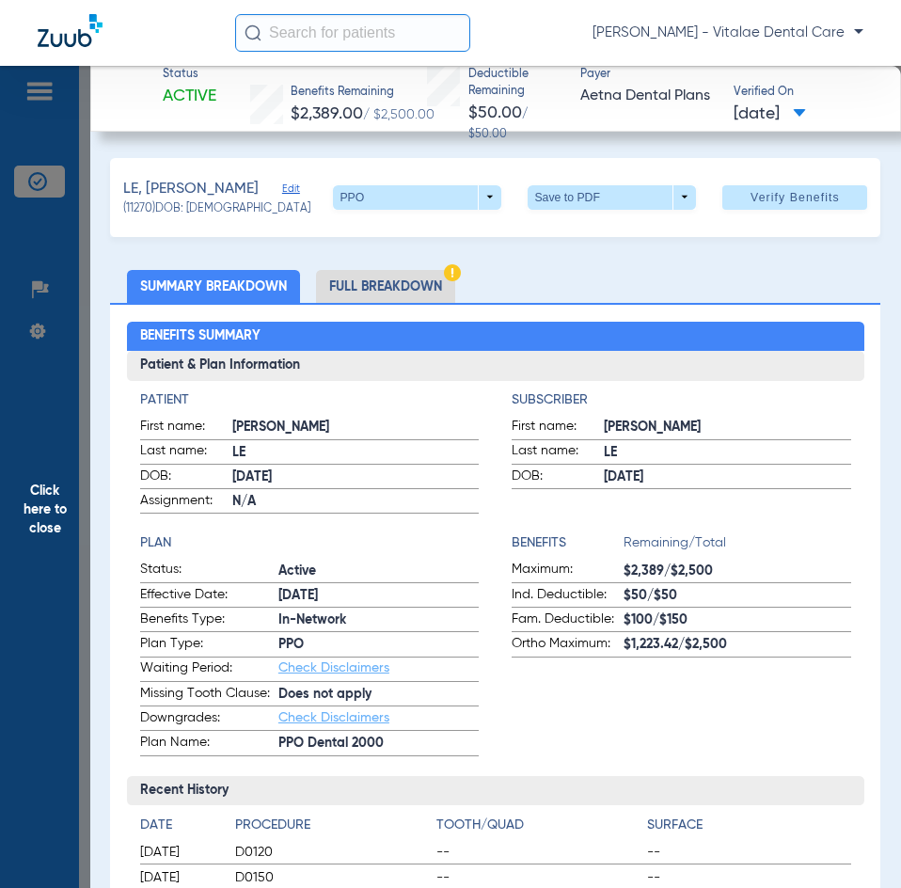
click at [72, 487] on span "Click here to close" at bounding box center [45, 510] width 90 height 888
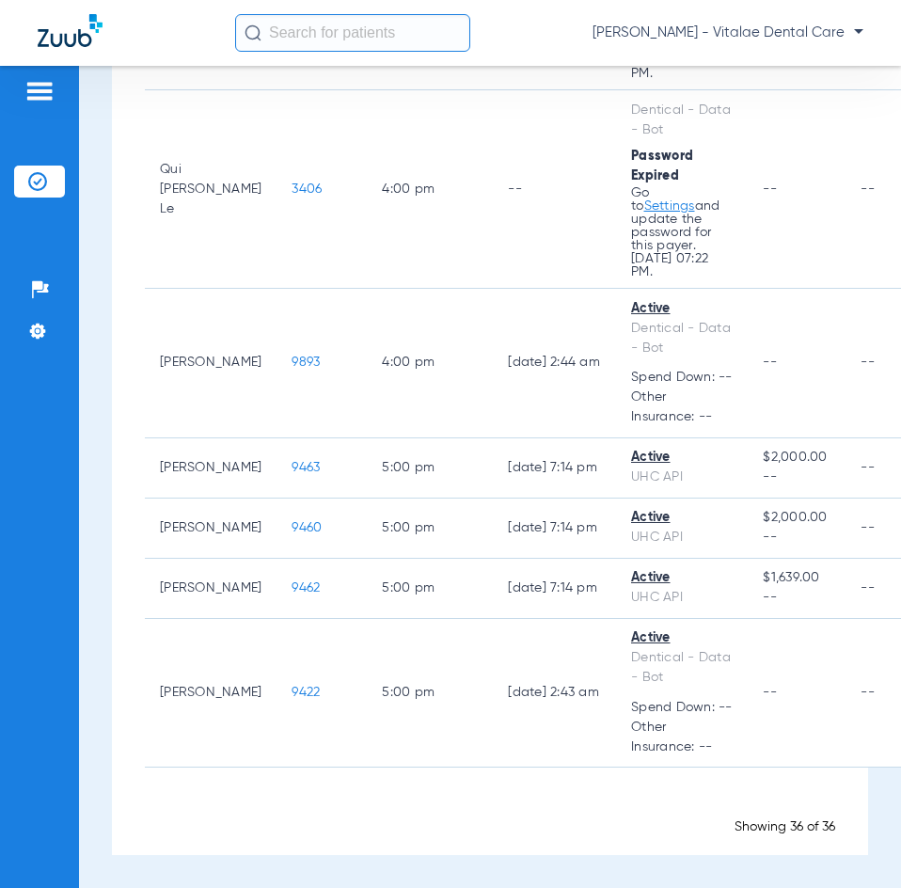
scroll to position [5360, 0]
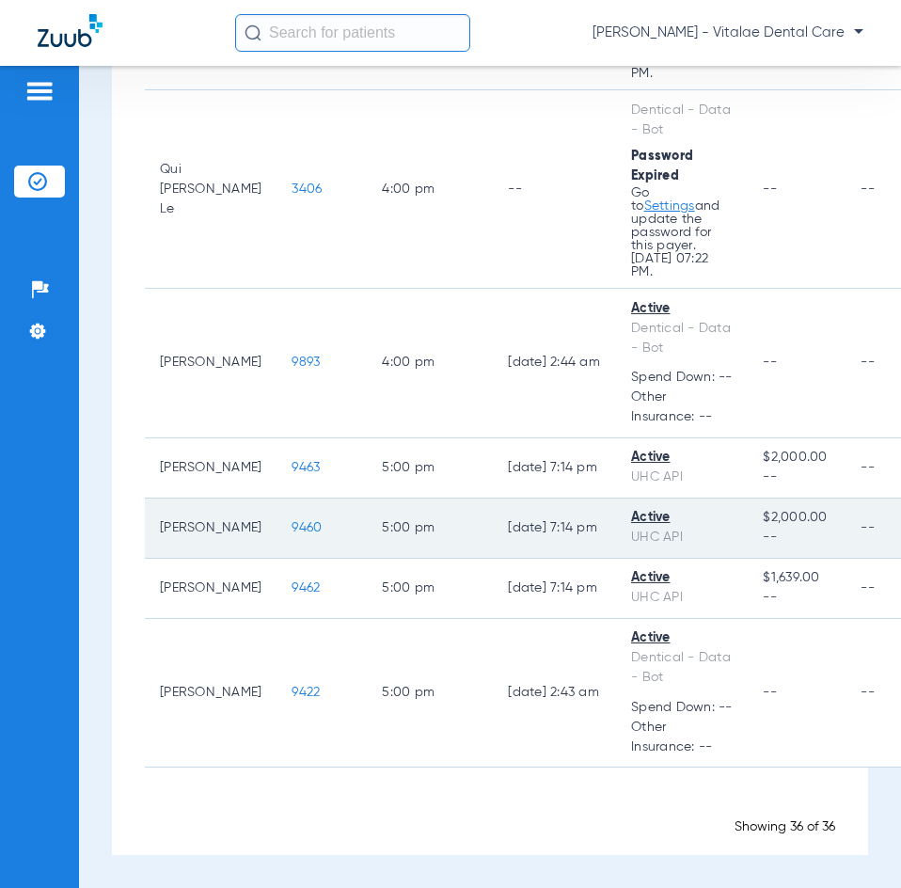
click at [292, 534] on span "9460" at bounding box center [307, 527] width 30 height 13
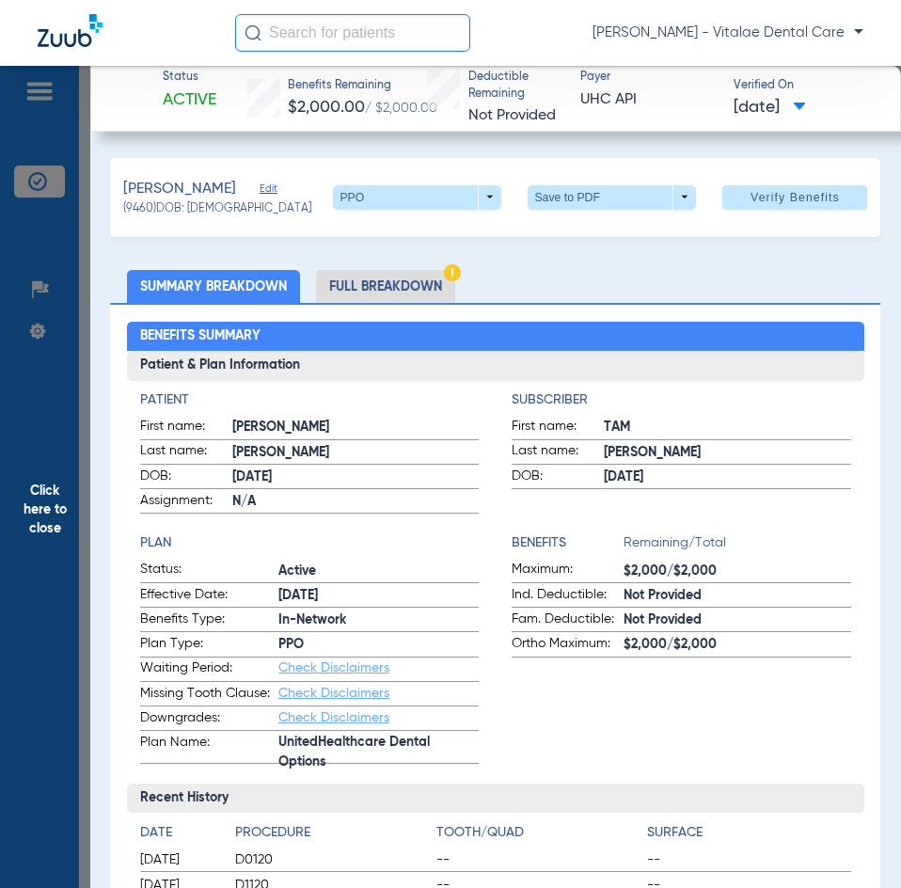
click at [71, 512] on span "Click here to close" at bounding box center [45, 510] width 90 height 888
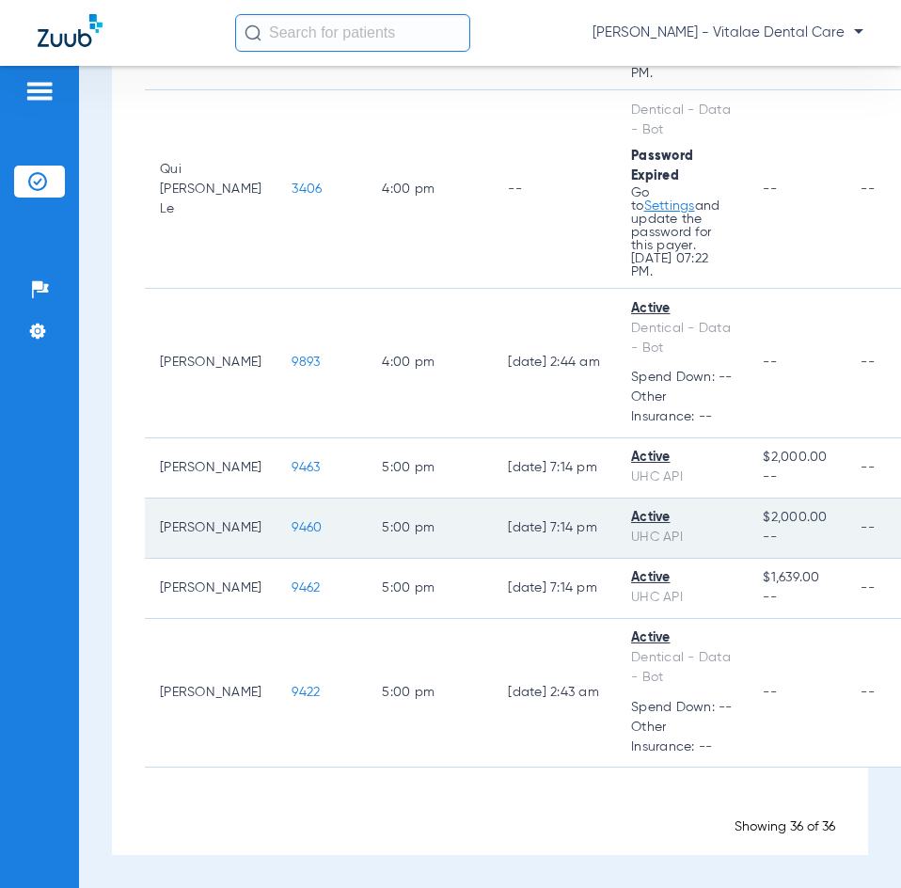
click at [276, 559] on td "9460" at bounding box center [321, 528] width 90 height 60
click at [292, 534] on span "9460" at bounding box center [307, 527] width 30 height 13
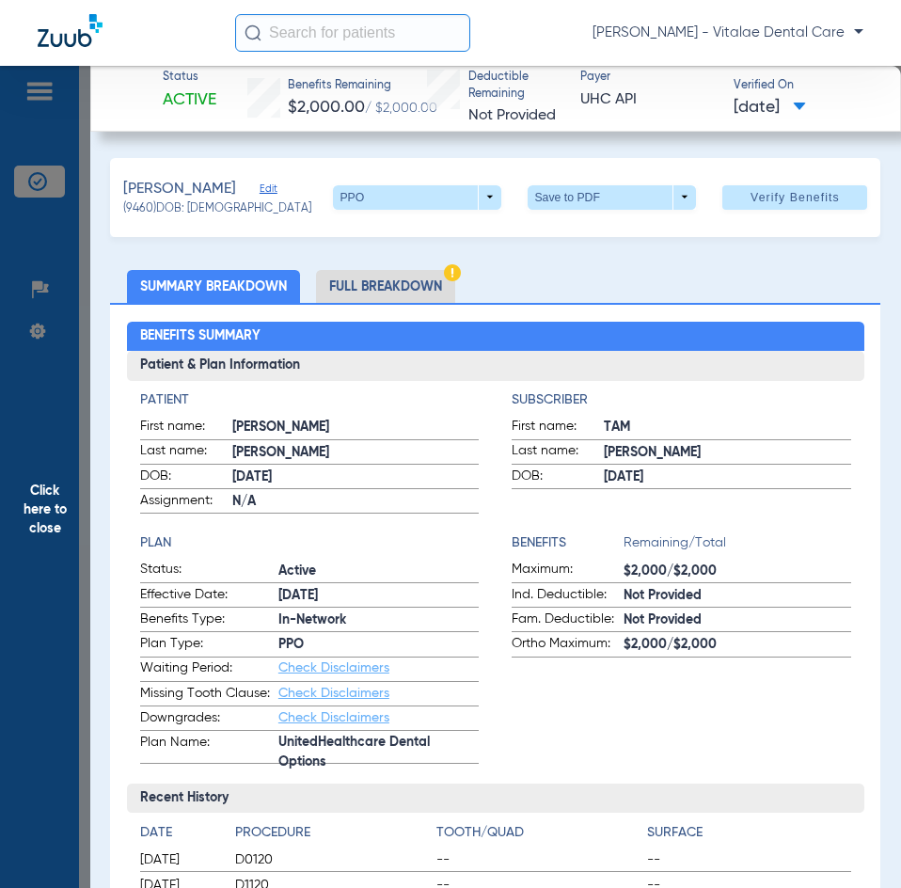
click at [48, 565] on span "Click here to close" at bounding box center [45, 510] width 90 height 888
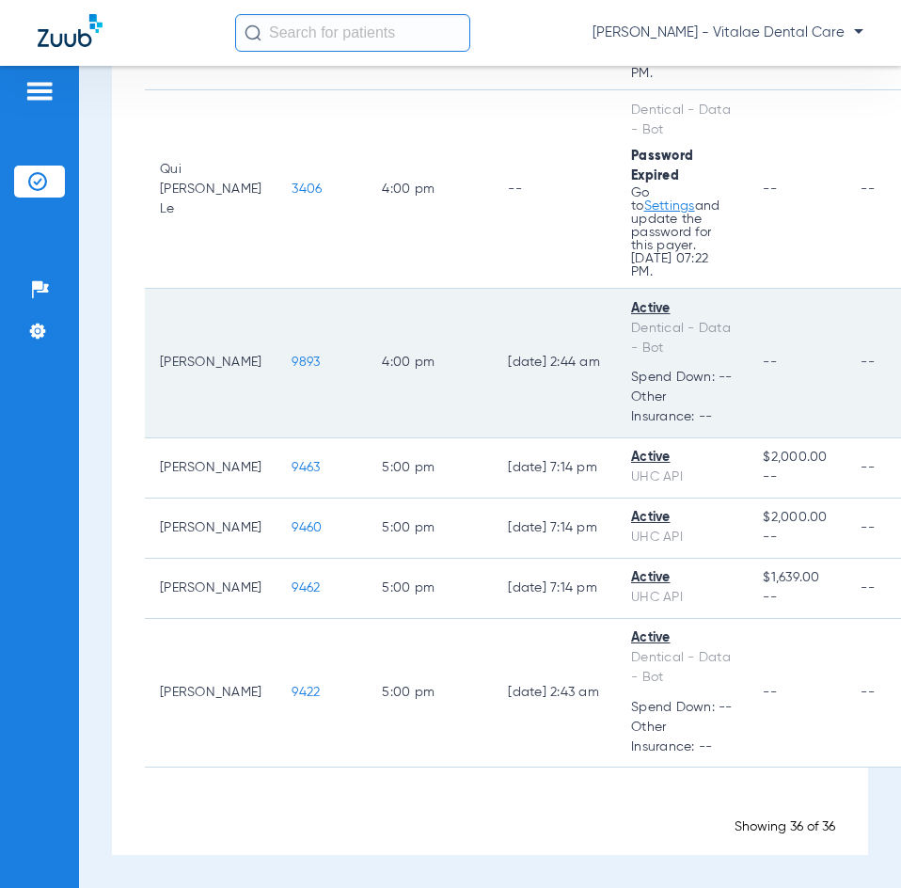
scroll to position [5499, 0]
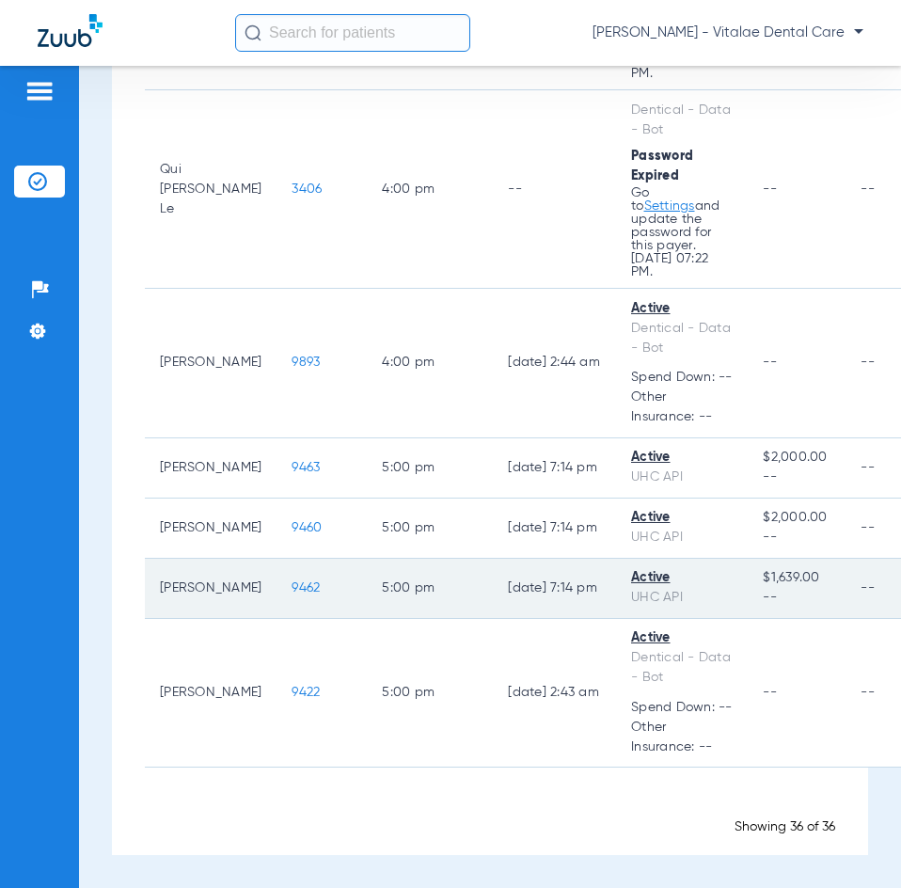
click at [311, 581] on span "9462" at bounding box center [306, 587] width 28 height 13
